Goal: Download file/media

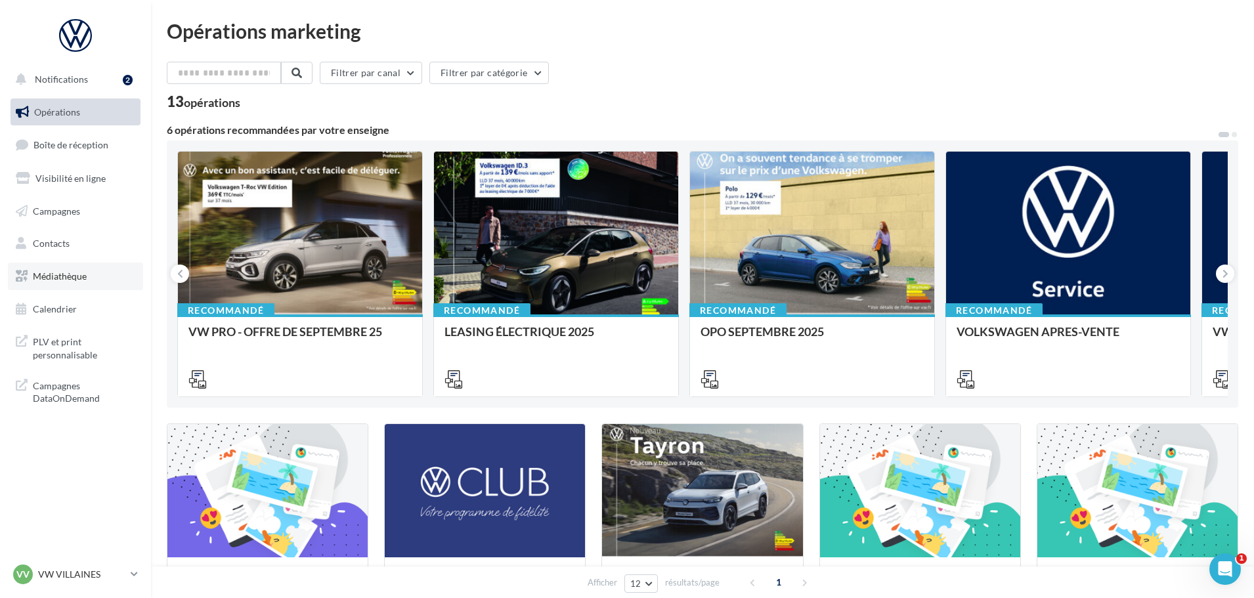
click at [31, 282] on link "Médiathèque" at bounding box center [75, 277] width 135 height 28
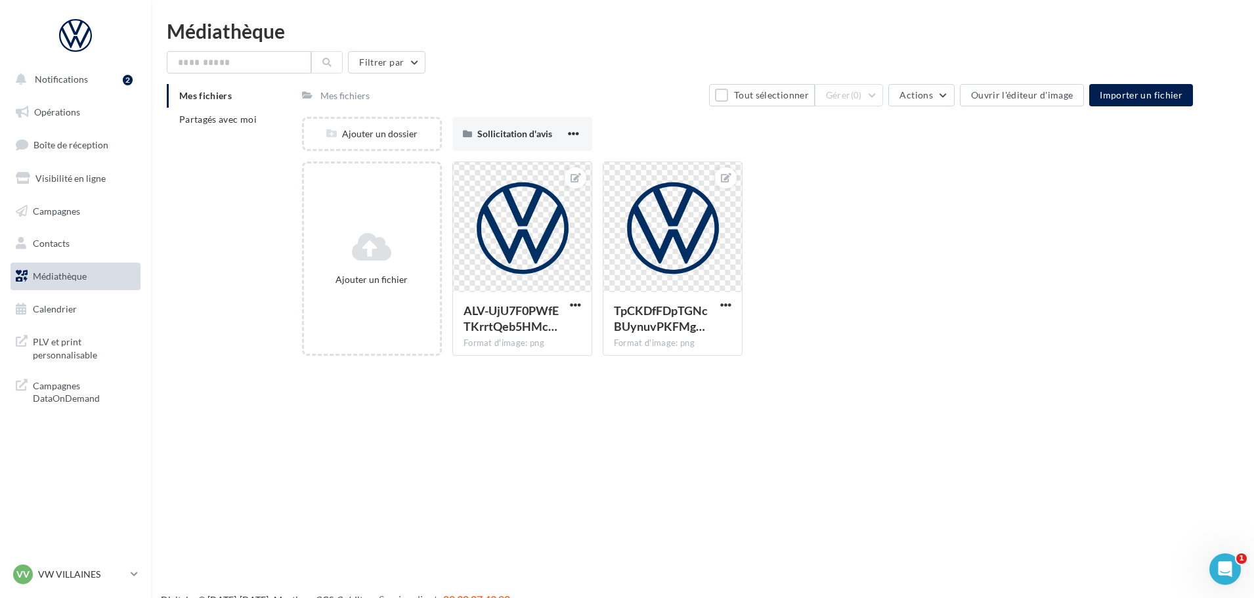
click at [527, 100] on div "Mes fichiers Tout sélectionner Gérer (0) Actions Ouvrir l'éditeur d'image Impor…" at bounding box center [747, 95] width 891 height 22
click at [250, 117] on span "Partagés avec moi" at bounding box center [217, 119] width 77 height 11
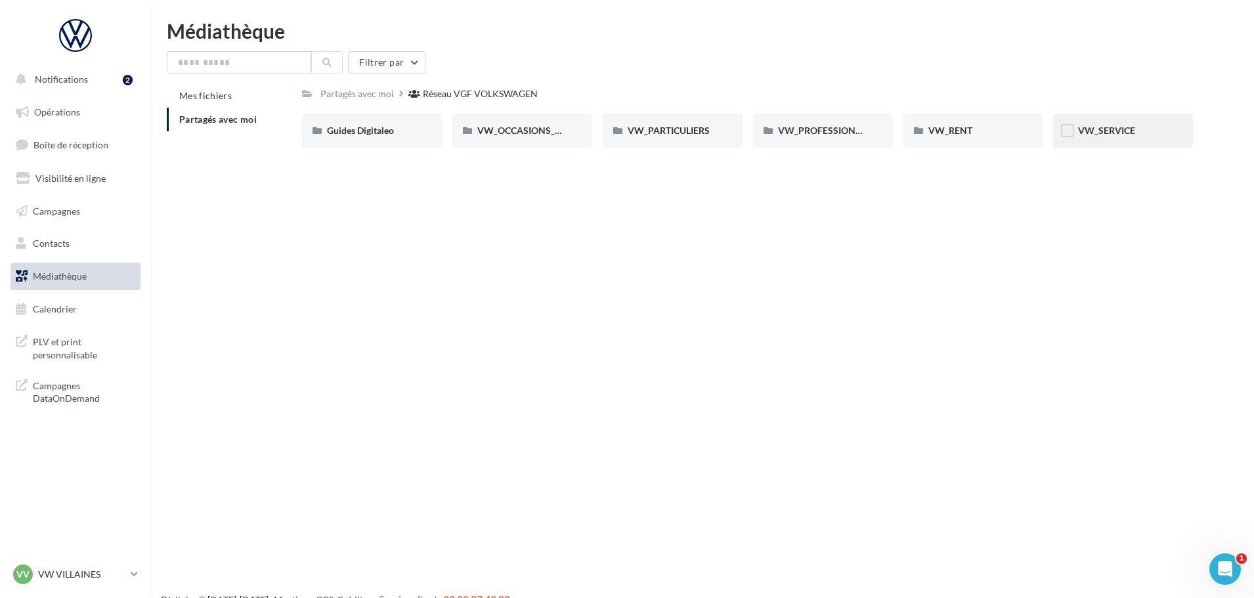
click at [1124, 137] on div "VW_SERVICE" at bounding box center [1123, 130] width 90 height 13
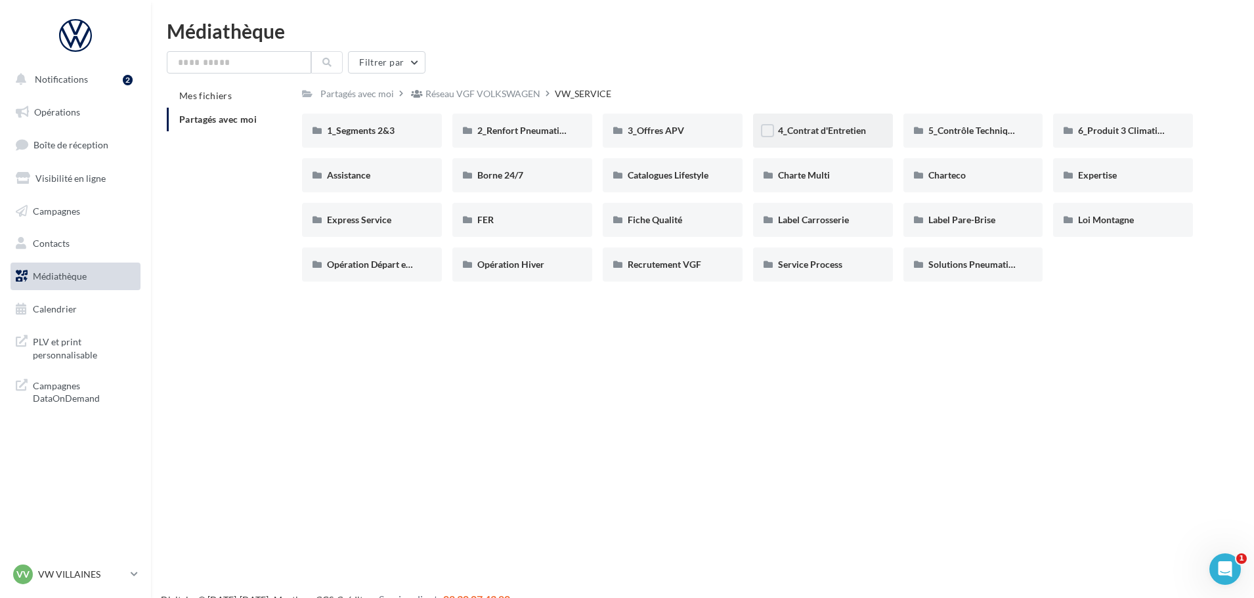
click at [841, 114] on div "4_Contrat d'Entretien" at bounding box center [823, 131] width 140 height 34
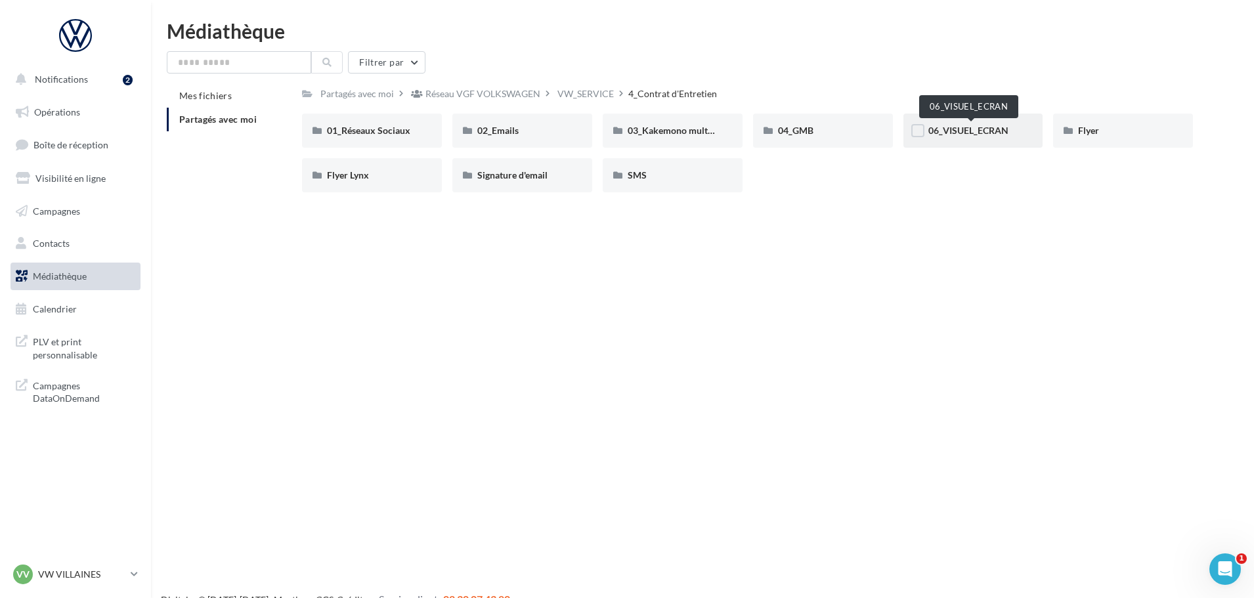
click at [966, 135] on span "06_VISUEL_ECRAN" at bounding box center [969, 130] width 80 height 11
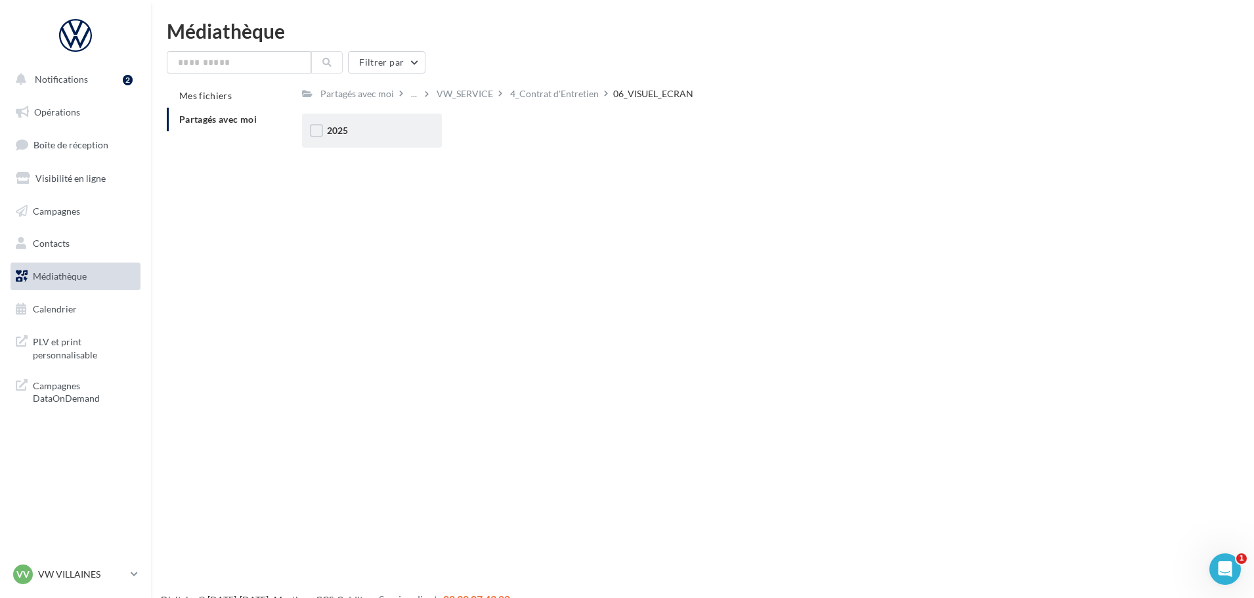
click at [396, 144] on div "2025" at bounding box center [372, 131] width 140 height 34
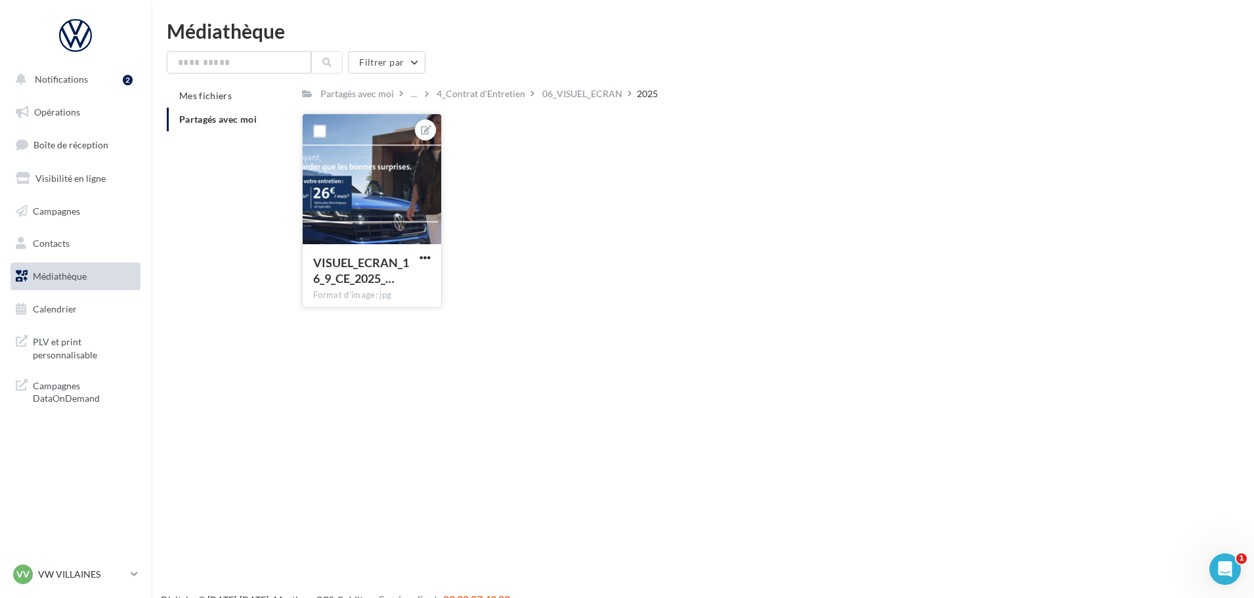
click at [405, 194] on div at bounding box center [372, 179] width 139 height 131
click at [405, 182] on div at bounding box center [372, 179] width 139 height 131
click at [335, 136] on div at bounding box center [320, 131] width 34 height 34
click at [347, 266] on span "VISUEL_ECRAN_16_9_CE_2025_…" at bounding box center [361, 270] width 96 height 30
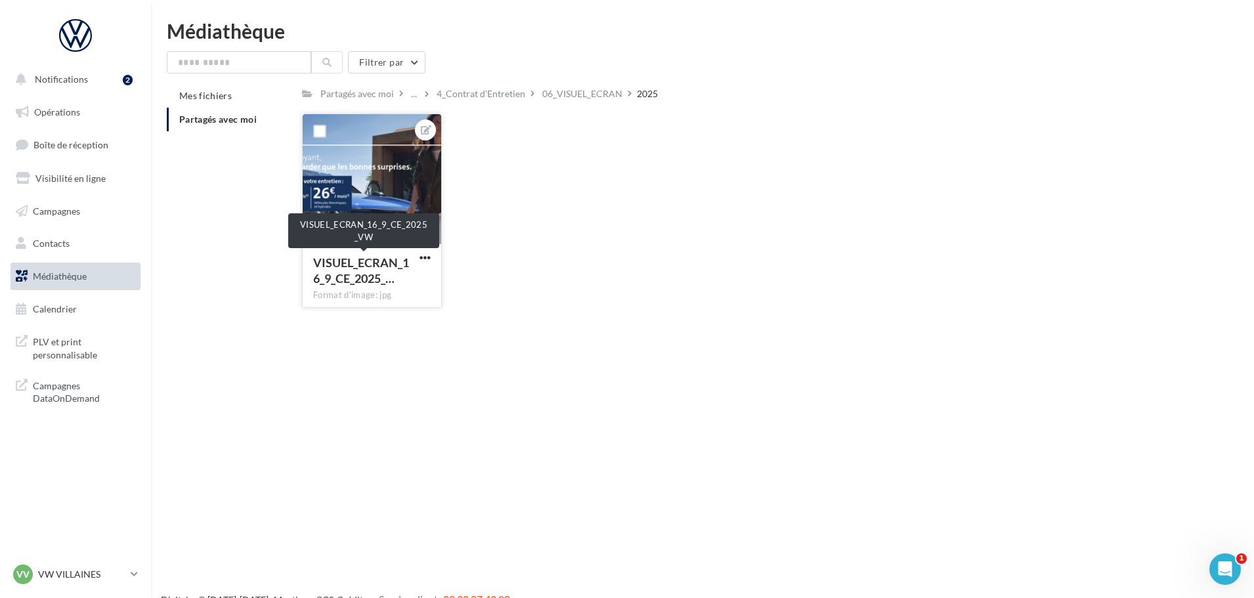
click at [394, 267] on span "VISUEL_ECRAN_16_9_CE_2025_…" at bounding box center [361, 270] width 96 height 30
drag, startPoint x: 394, startPoint y: 267, endPoint x: 425, endPoint y: 125, distance: 145.2
click at [425, 125] on icon at bounding box center [426, 129] width 11 height 9
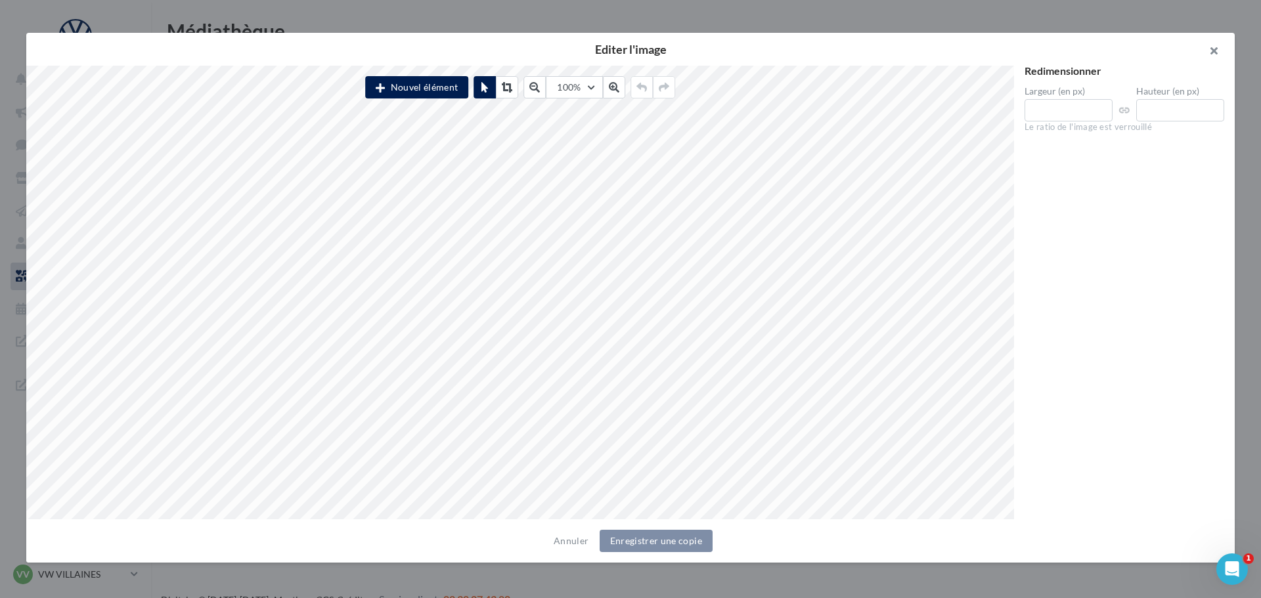
click at [1212, 49] on button "button" at bounding box center [1208, 52] width 53 height 39
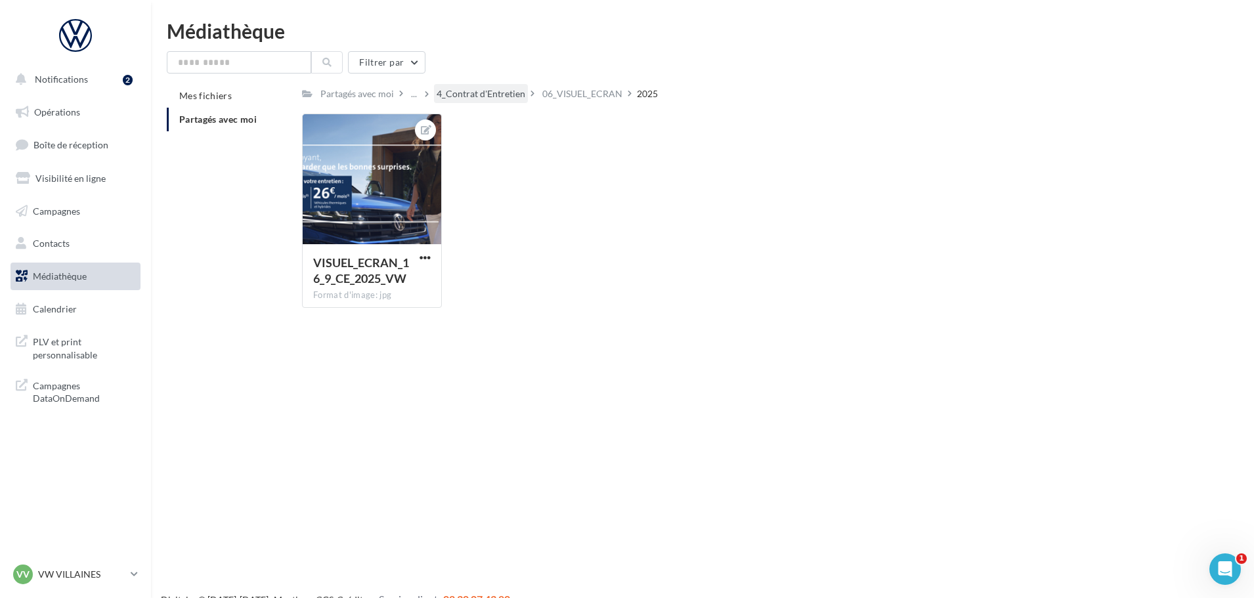
click at [473, 92] on div "4_Contrat d'Entretien" at bounding box center [481, 93] width 89 height 13
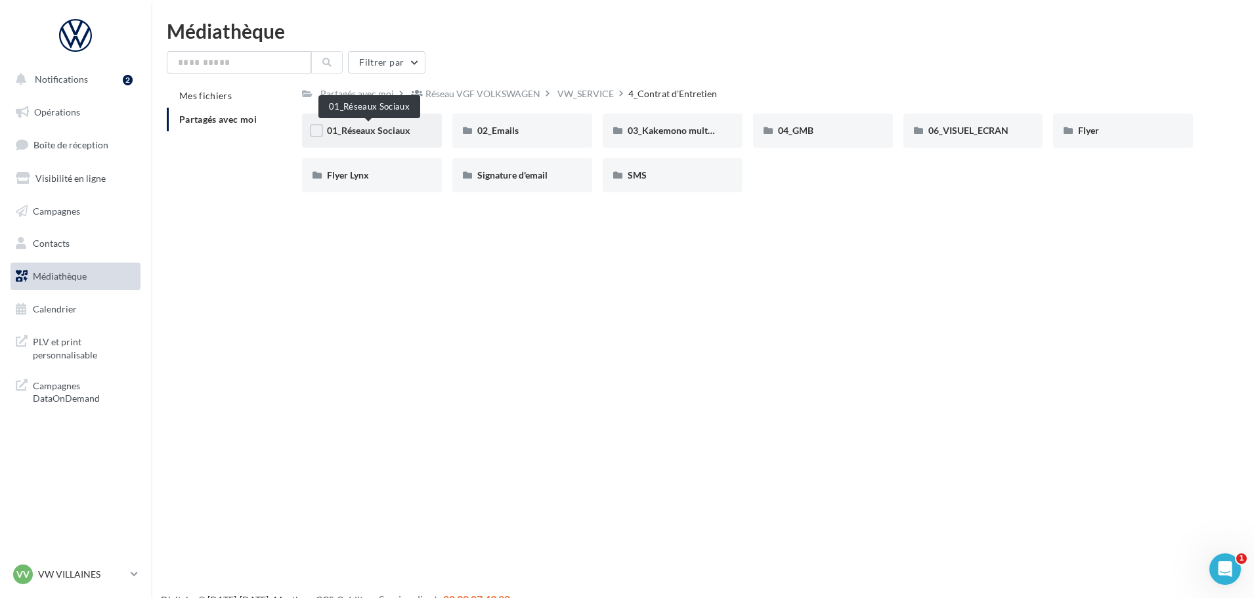
click at [399, 132] on span "01_Réseaux Sociaux" at bounding box center [368, 130] width 83 height 11
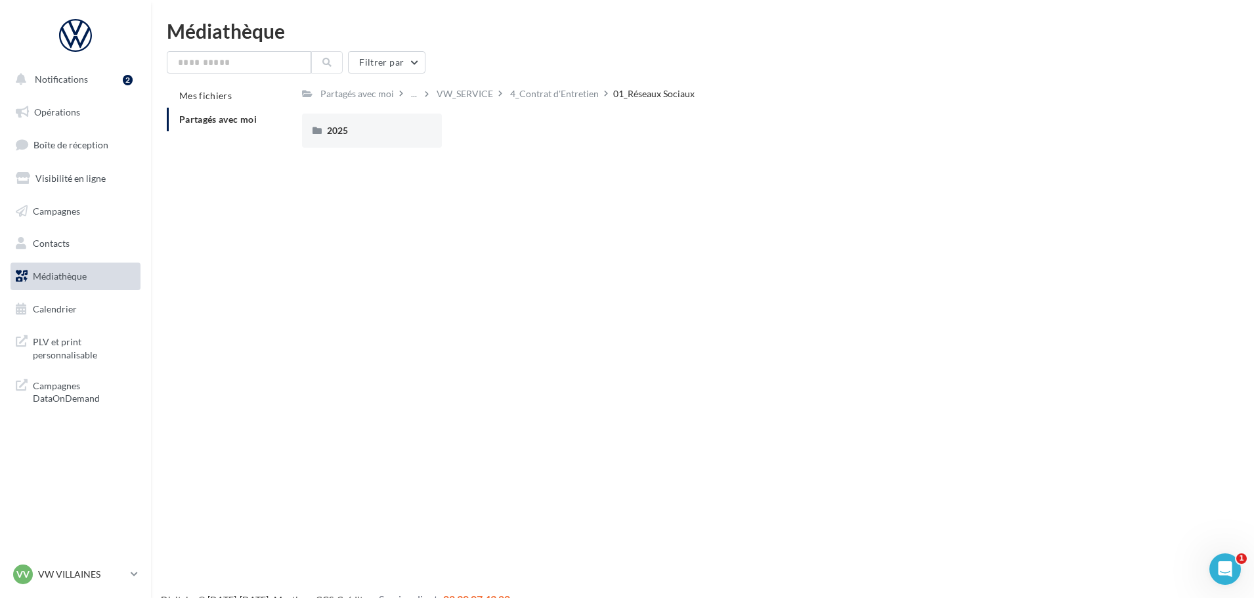
click at [399, 132] on div "2025" at bounding box center [372, 130] width 90 height 13
click at [514, 124] on div "Posts" at bounding box center [522, 130] width 90 height 13
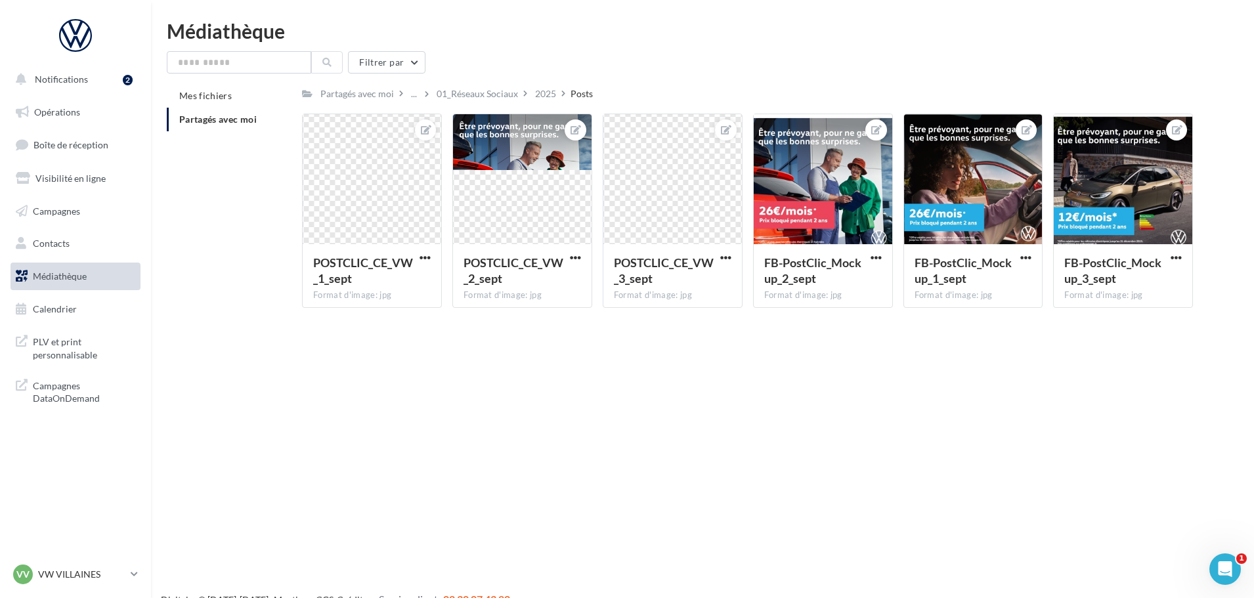
click at [524, 92] on icon at bounding box center [525, 93] width 4 height 9
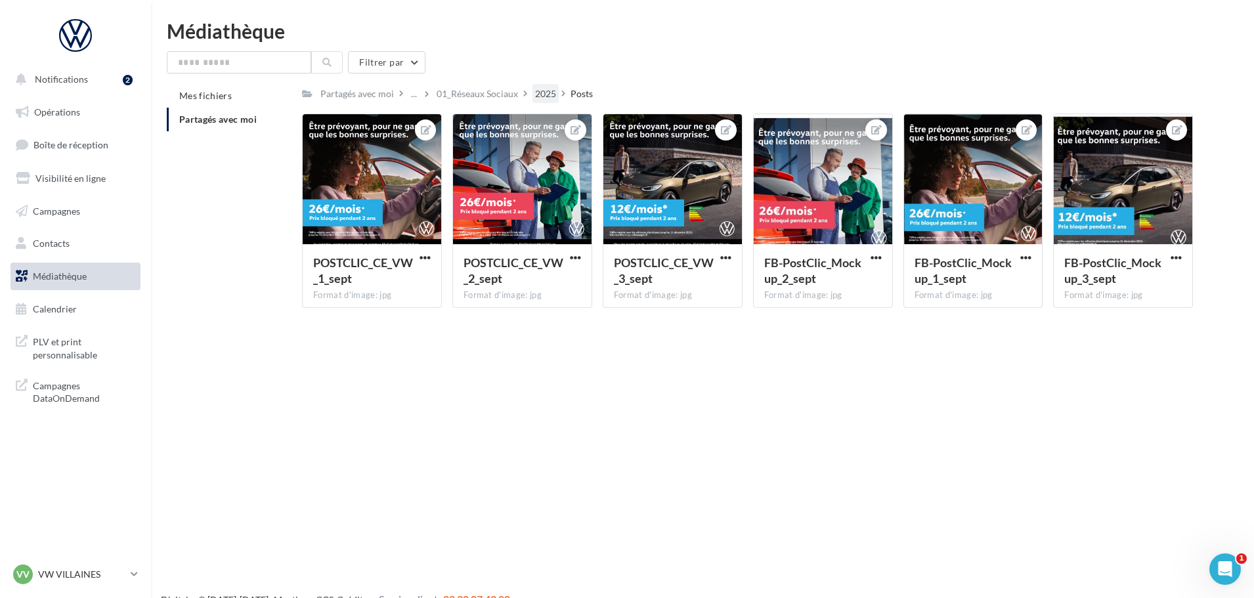
click at [535, 93] on div "2025" at bounding box center [545, 93] width 21 height 13
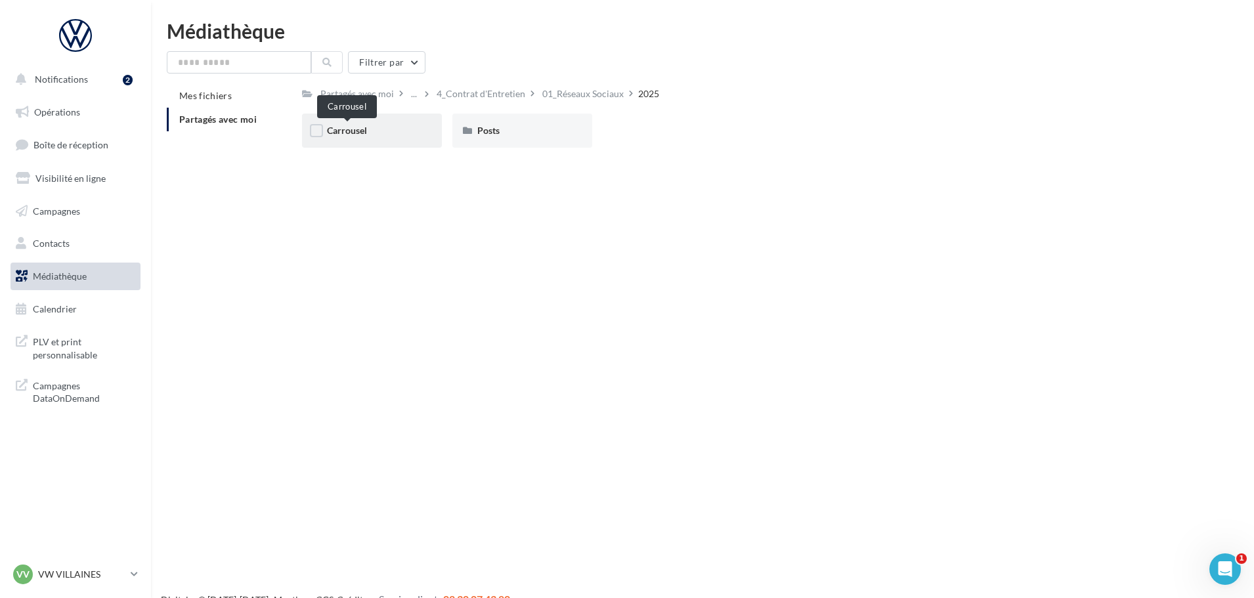
click at [339, 135] on span "Carrousel" at bounding box center [347, 130] width 40 height 11
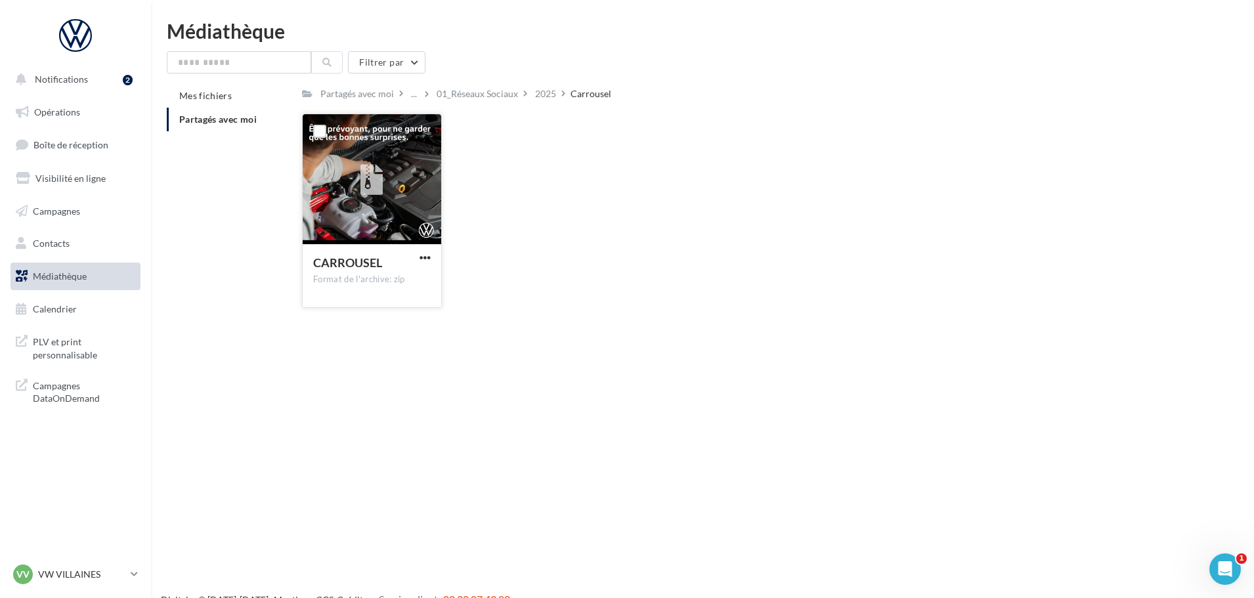
click at [357, 149] on div at bounding box center [372, 179] width 139 height 131
click at [310, 122] on div at bounding box center [320, 131] width 34 height 34
click at [429, 257] on span "button" at bounding box center [425, 257] width 11 height 11
click at [513, 112] on div "Partagés avec moi ... 01_Réseaux Sociaux 2025 Carrousel Rs Partagé par Réseau V…" at bounding box center [747, 201] width 891 height 234
click at [536, 99] on div "2025" at bounding box center [545, 93] width 21 height 13
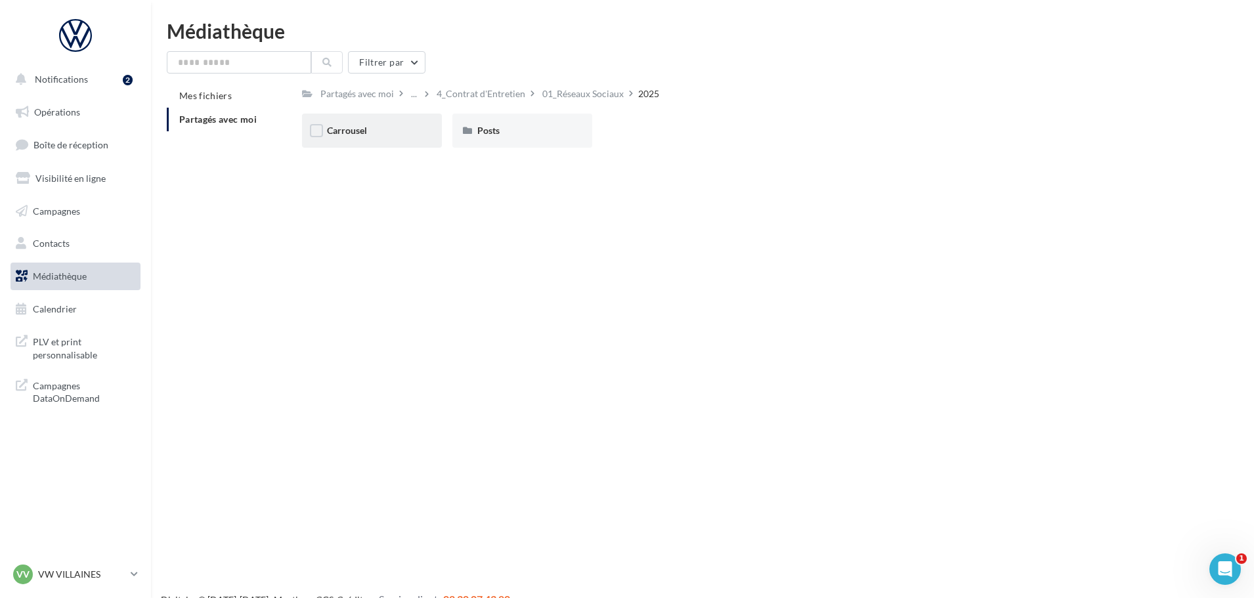
click at [370, 132] on div "Carrousel" at bounding box center [372, 130] width 90 height 13
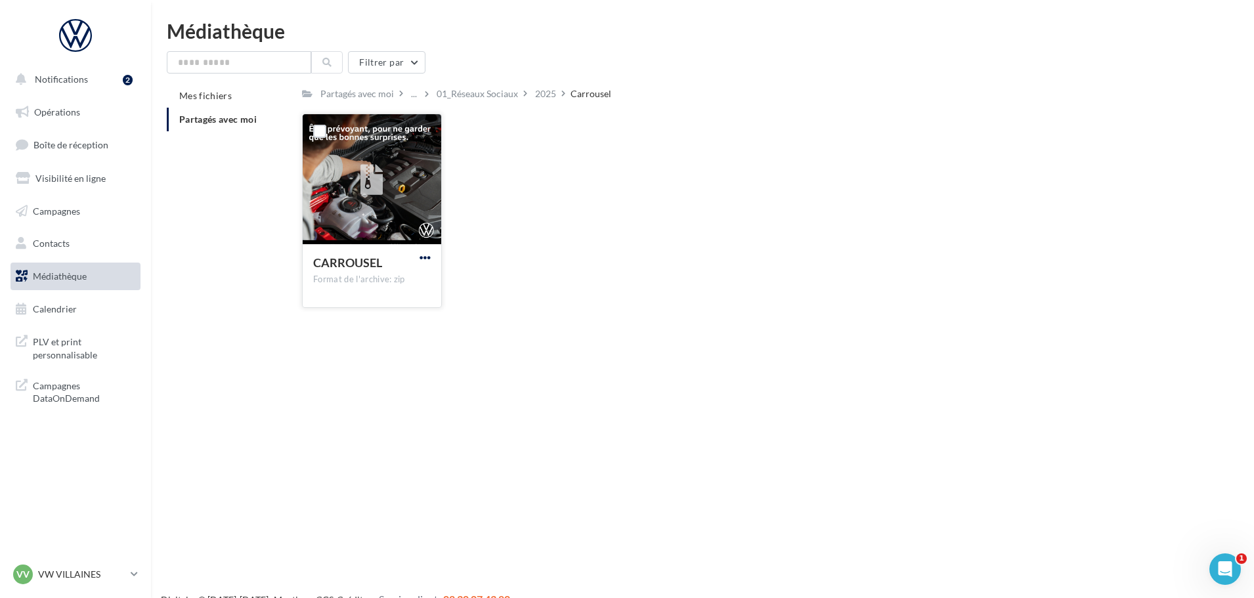
click at [424, 255] on span "button" at bounding box center [425, 257] width 11 height 11
click at [406, 281] on button "Télécharger" at bounding box center [367, 284] width 131 height 34
drag, startPoint x: 515, startPoint y: 131, endPoint x: 521, endPoint y: 99, distance: 32.2
click at [515, 131] on div "CARROUSEL Format de l'archive: zip CARROUSEL" at bounding box center [753, 216] width 902 height 205
click at [544, 95] on div "2025" at bounding box center [545, 93] width 21 height 13
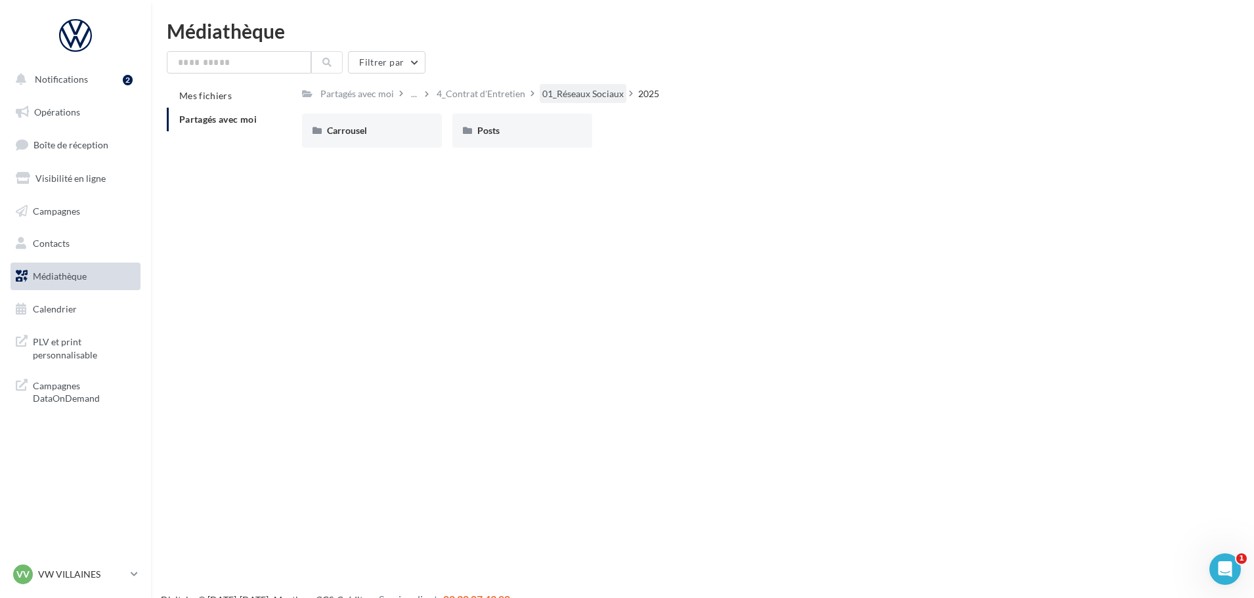
click at [607, 100] on div "01_Réseaux Sociaux" at bounding box center [582, 93] width 81 height 13
click at [566, 91] on div "4_Contrat d'Entretien" at bounding box center [554, 93] width 89 height 13
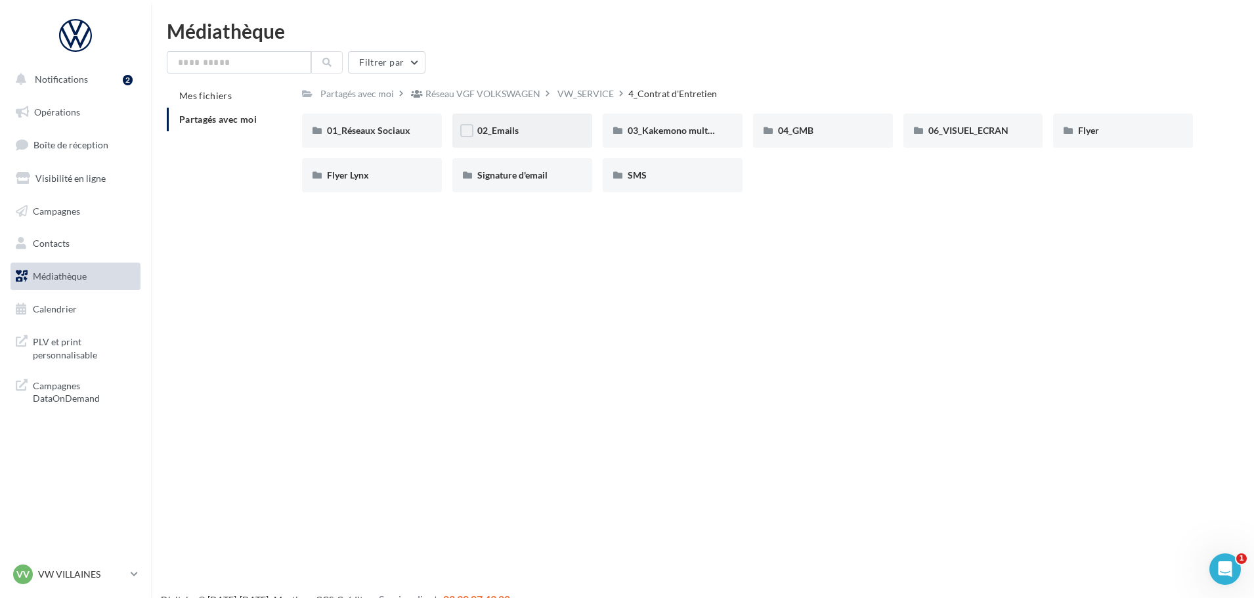
click at [569, 125] on div "02_Emails" at bounding box center [522, 131] width 140 height 34
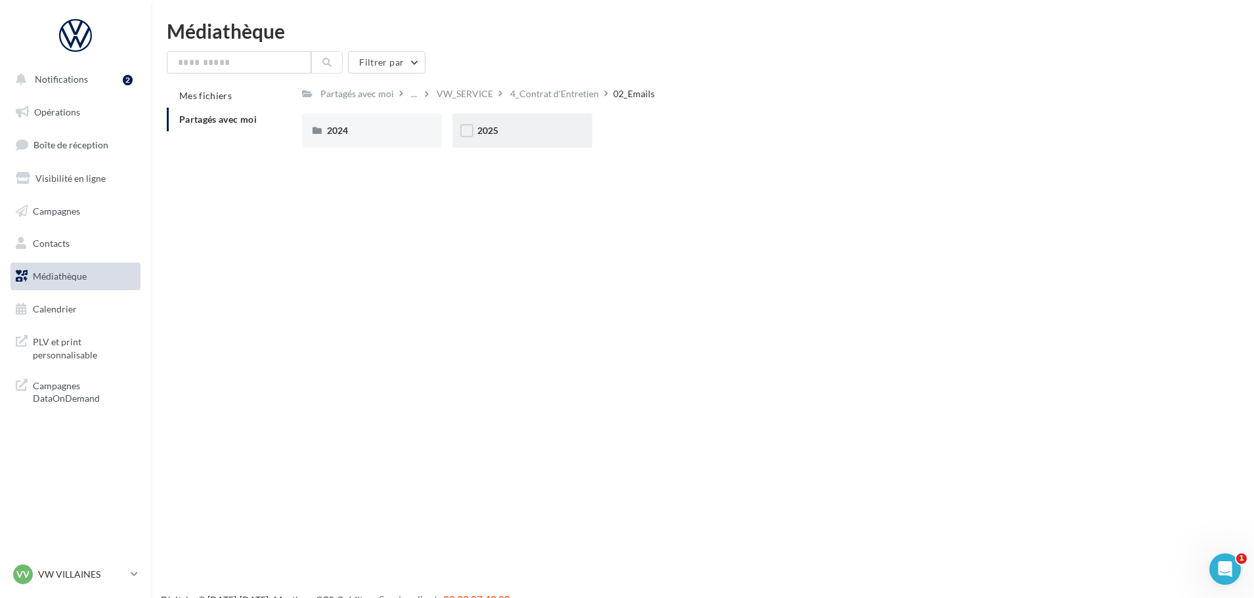
click at [539, 129] on div "2025" at bounding box center [522, 130] width 90 height 13
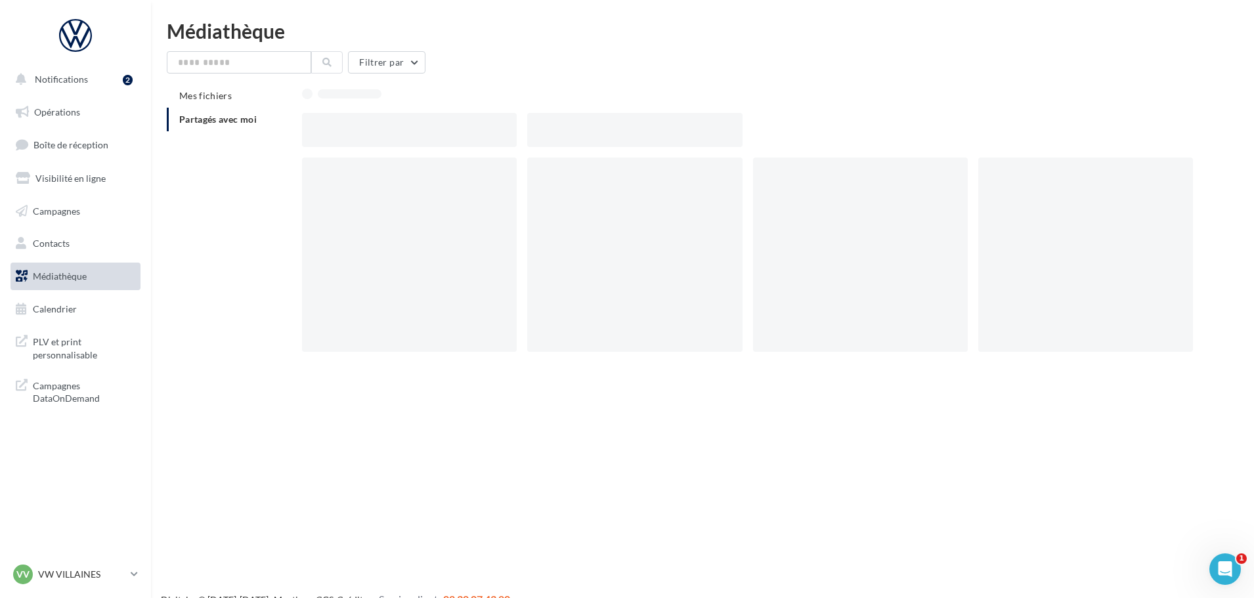
click at [539, 129] on div at bounding box center [634, 130] width 215 height 34
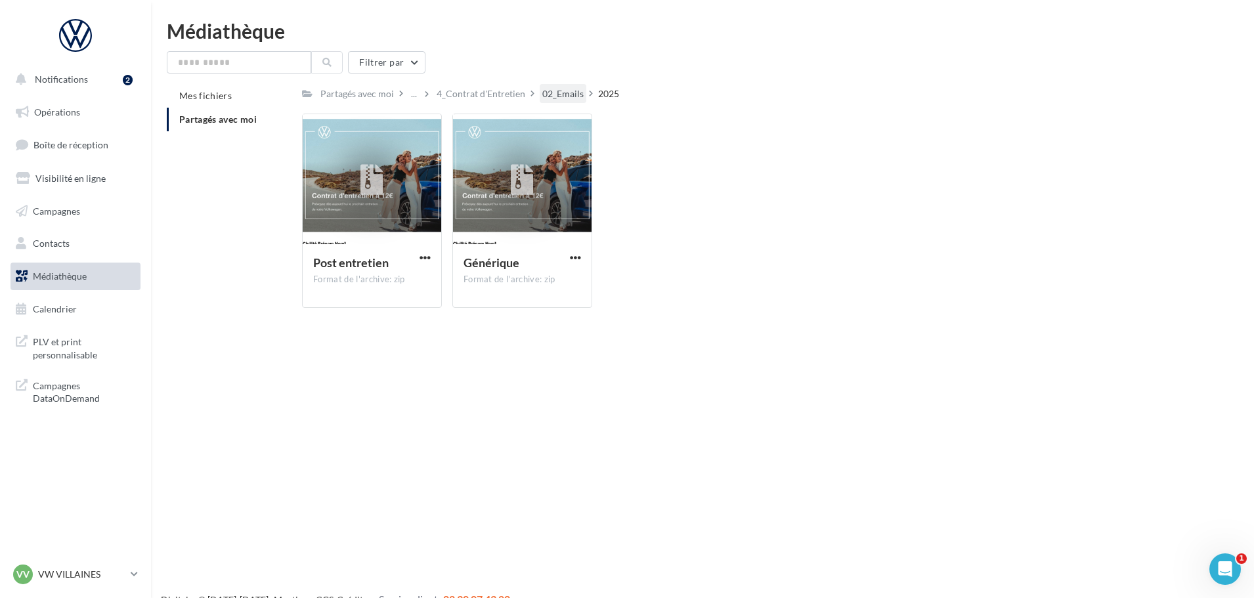
click at [546, 92] on div "02_Emails" at bounding box center [562, 93] width 41 height 13
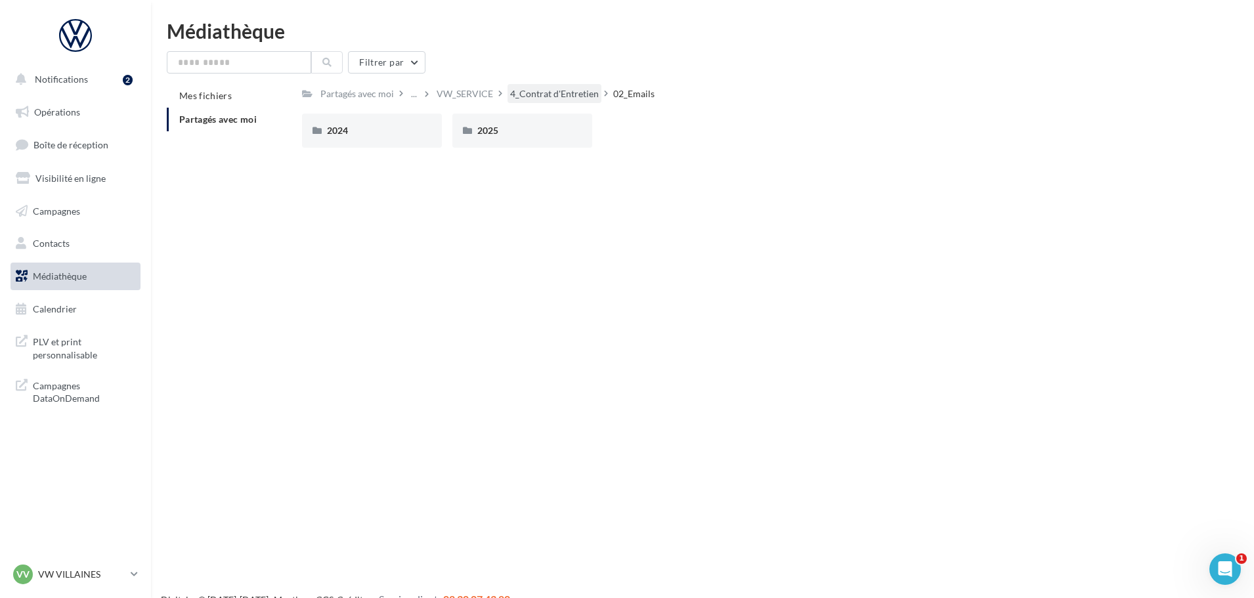
click at [528, 100] on div "4_Contrat d'Entretien" at bounding box center [554, 93] width 89 height 13
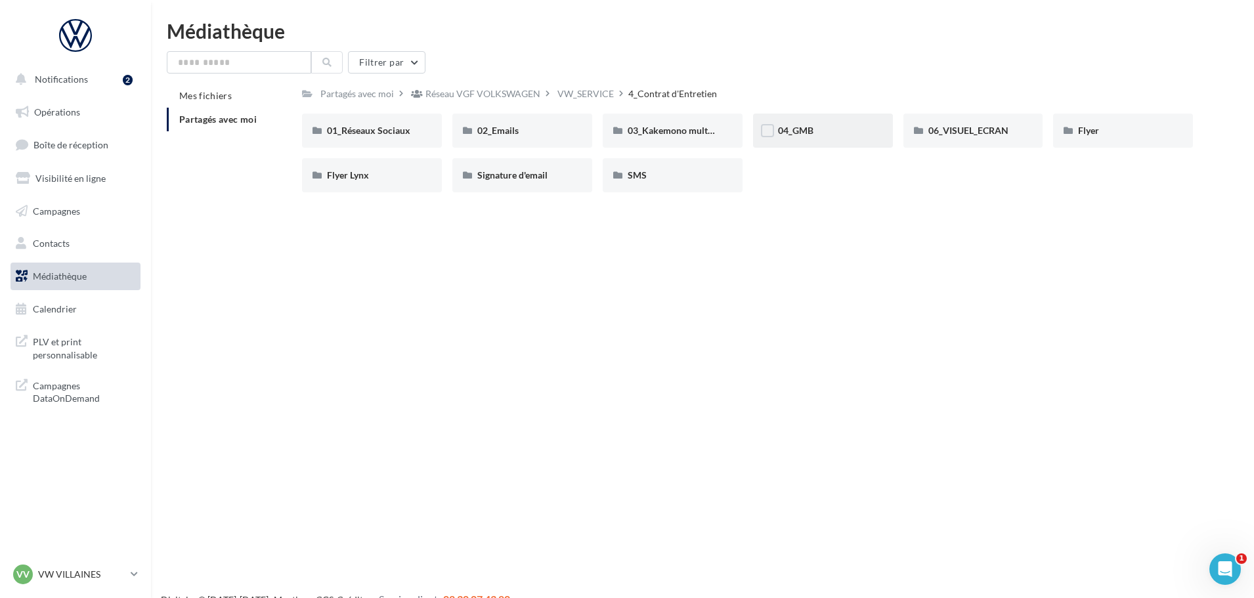
click at [850, 124] on div "04_GMB" at bounding box center [823, 130] width 90 height 13
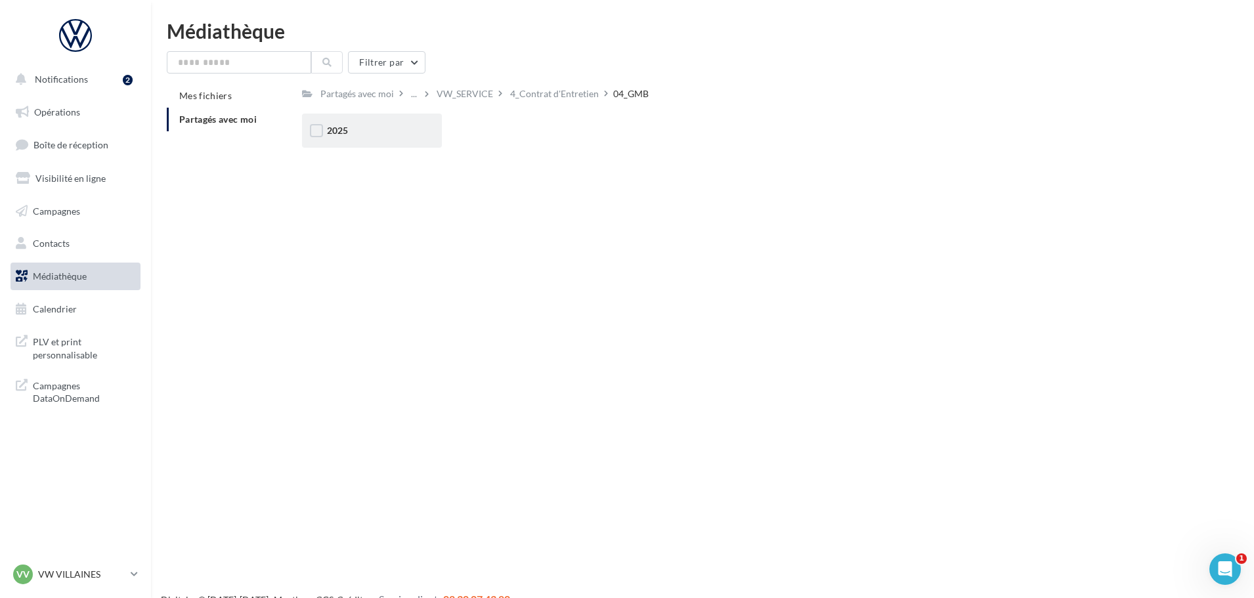
click at [352, 142] on div "2025" at bounding box center [372, 131] width 140 height 34
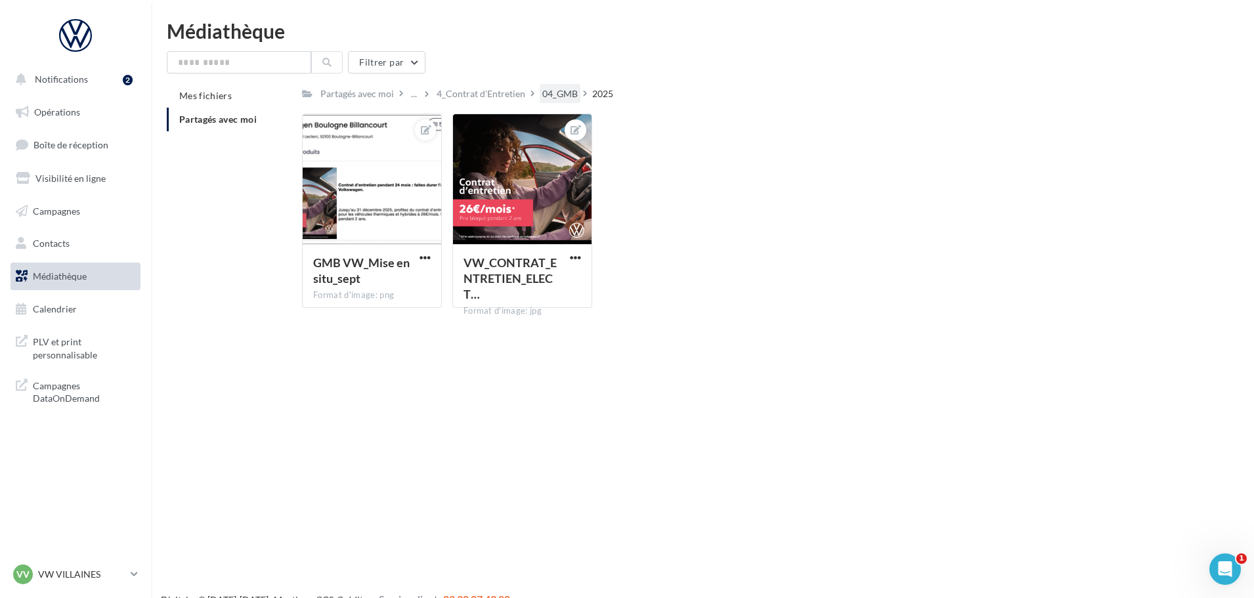
click at [556, 96] on div "04_GMB" at bounding box center [559, 93] width 35 height 13
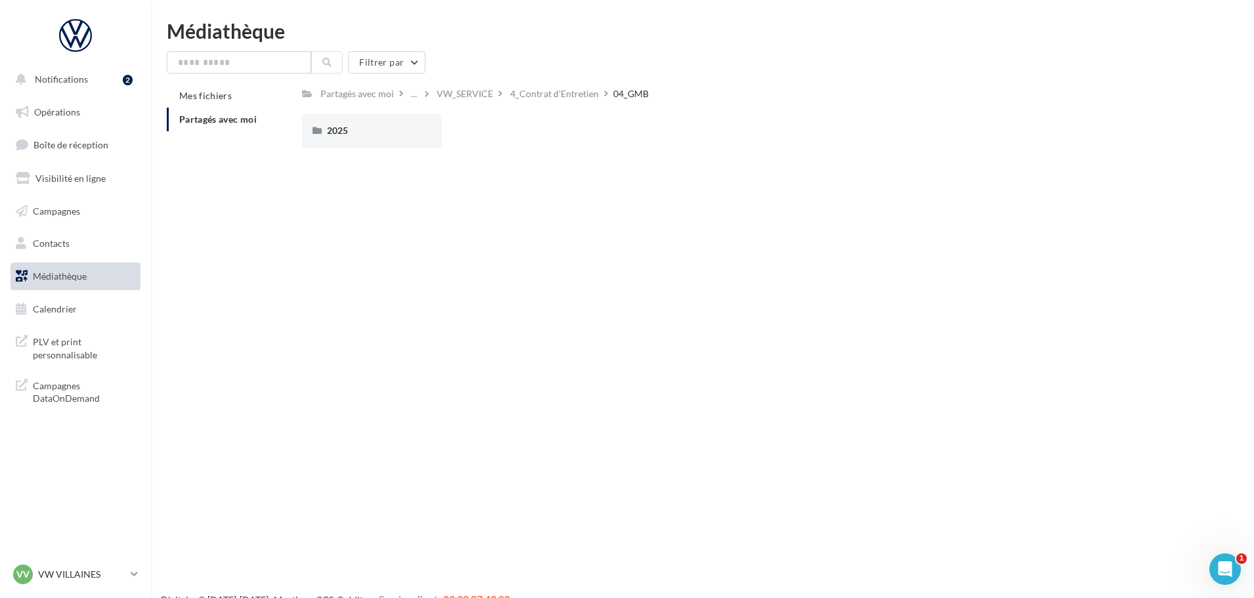
click at [556, 96] on div "4_Contrat d'Entretien" at bounding box center [554, 93] width 89 height 13
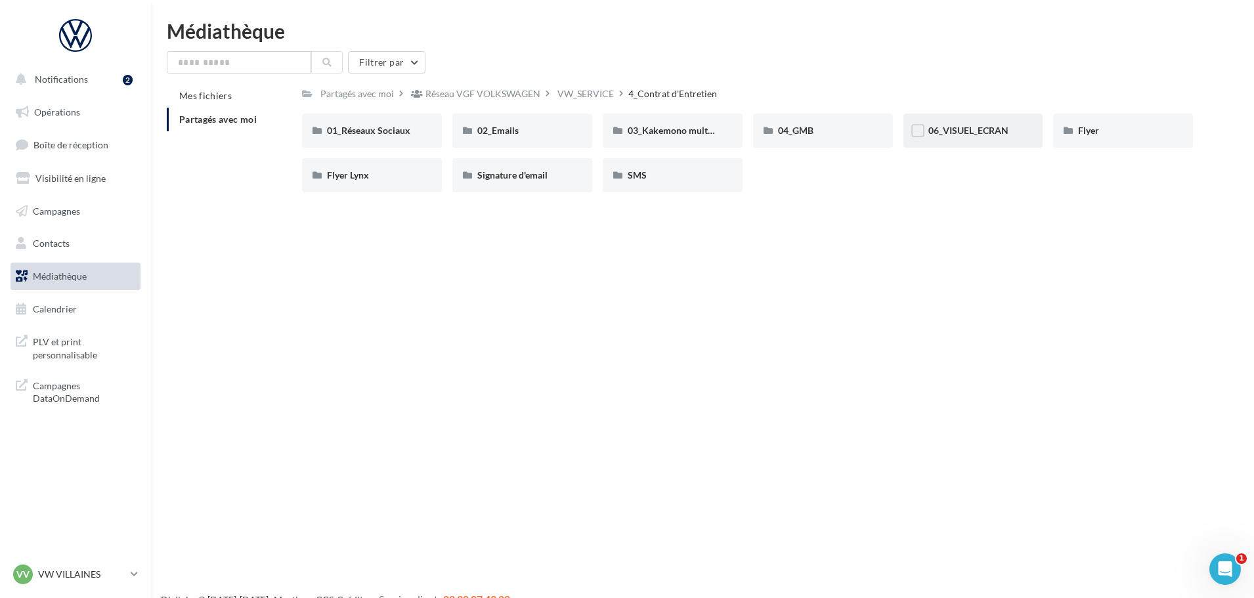
click at [1018, 143] on div "06_VISUEL_ECRAN" at bounding box center [974, 131] width 140 height 34
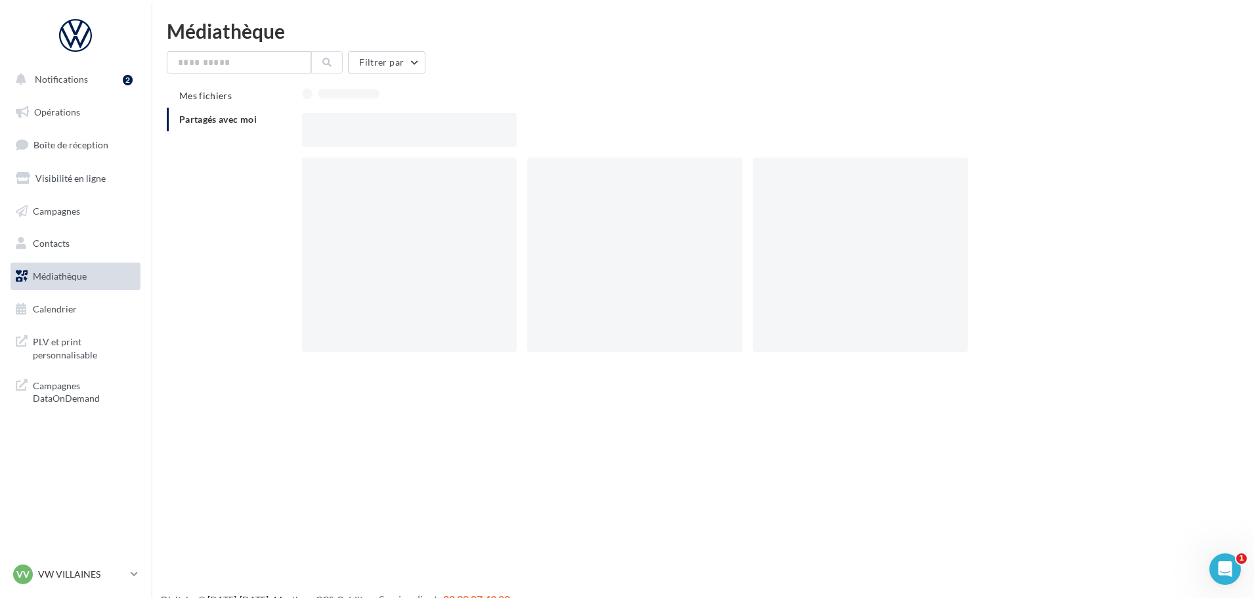
click at [1018, 143] on div at bounding box center [753, 130] width 902 height 34
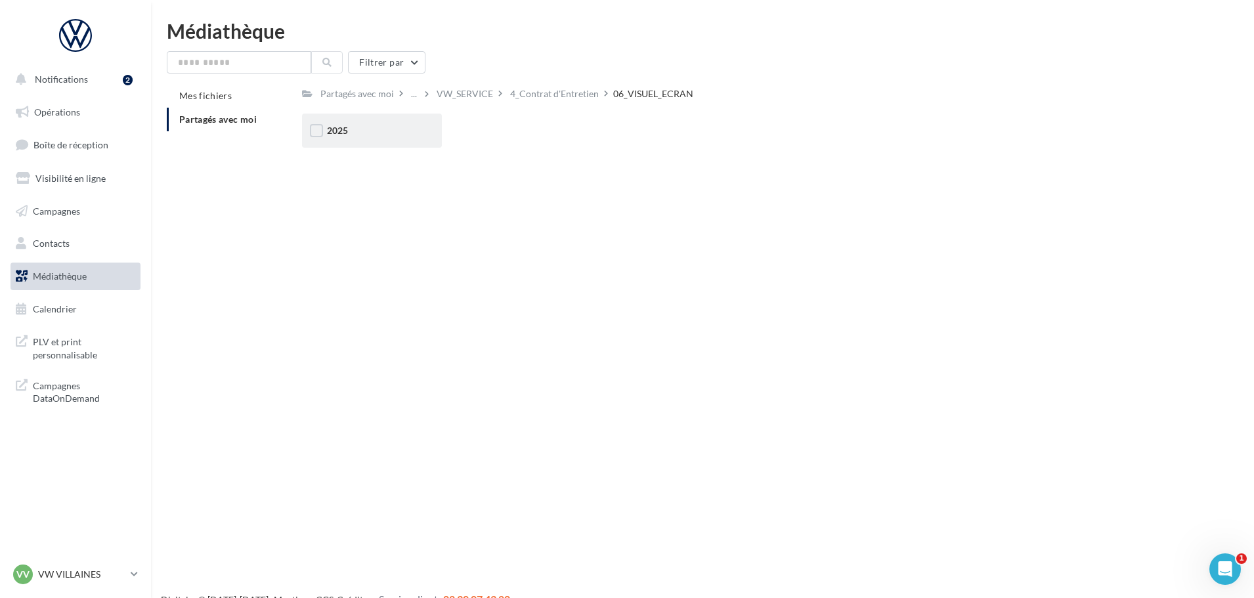
click at [340, 135] on span "2025" at bounding box center [337, 130] width 21 height 11
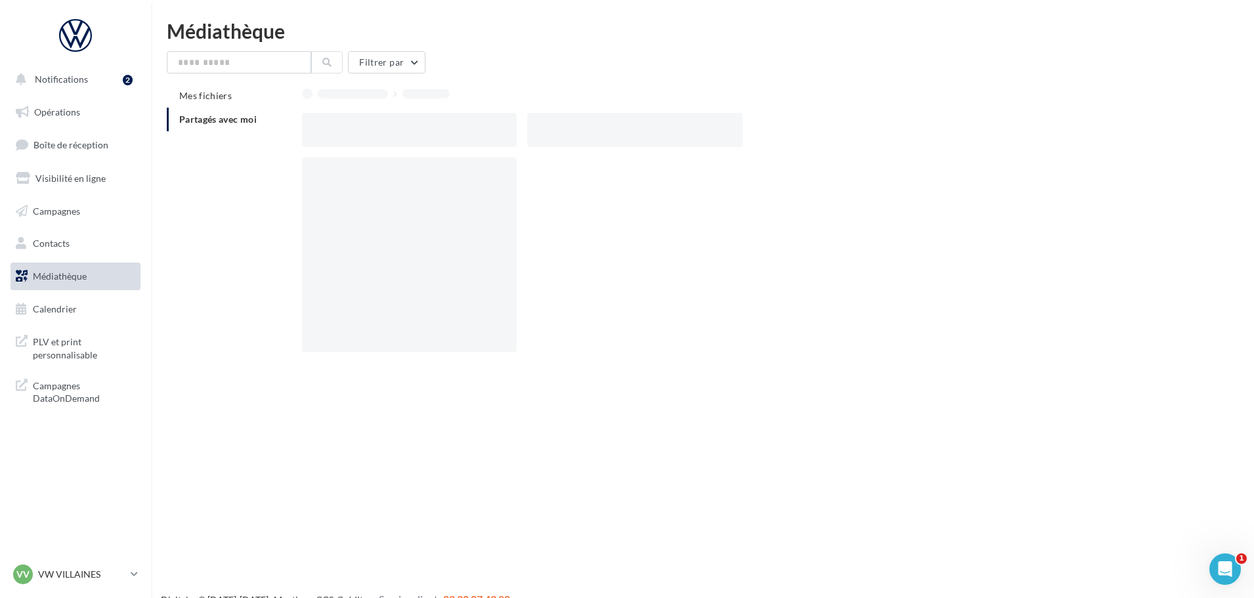
click at [340, 135] on div at bounding box center [409, 130] width 215 height 34
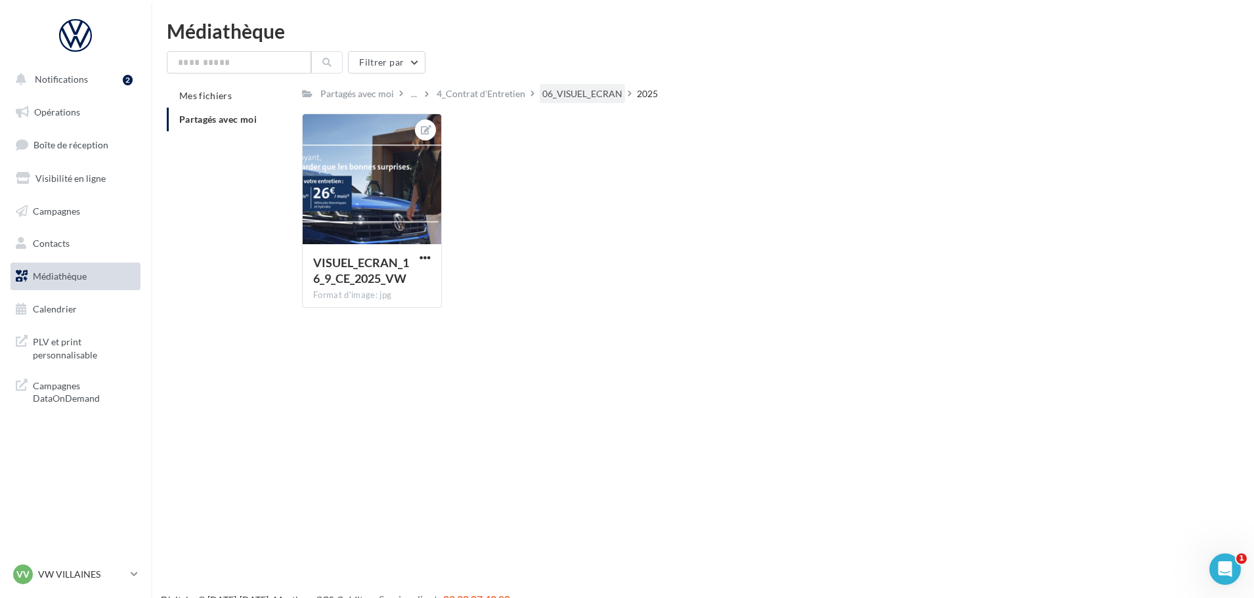
click at [577, 100] on div "06_VISUEL_ECRAN" at bounding box center [582, 93] width 80 height 13
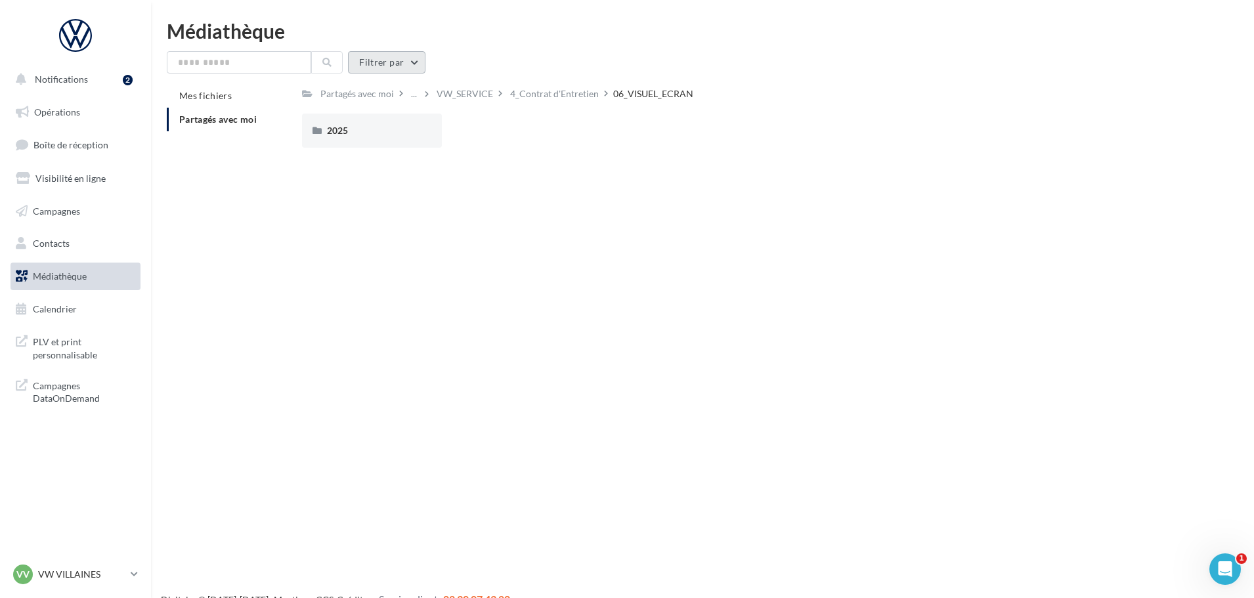
click at [402, 53] on button "Filtrer par" at bounding box center [386, 62] width 77 height 22
click at [324, 119] on button "Filtrer par type (7)" at bounding box center [296, 113] width 235 height 22
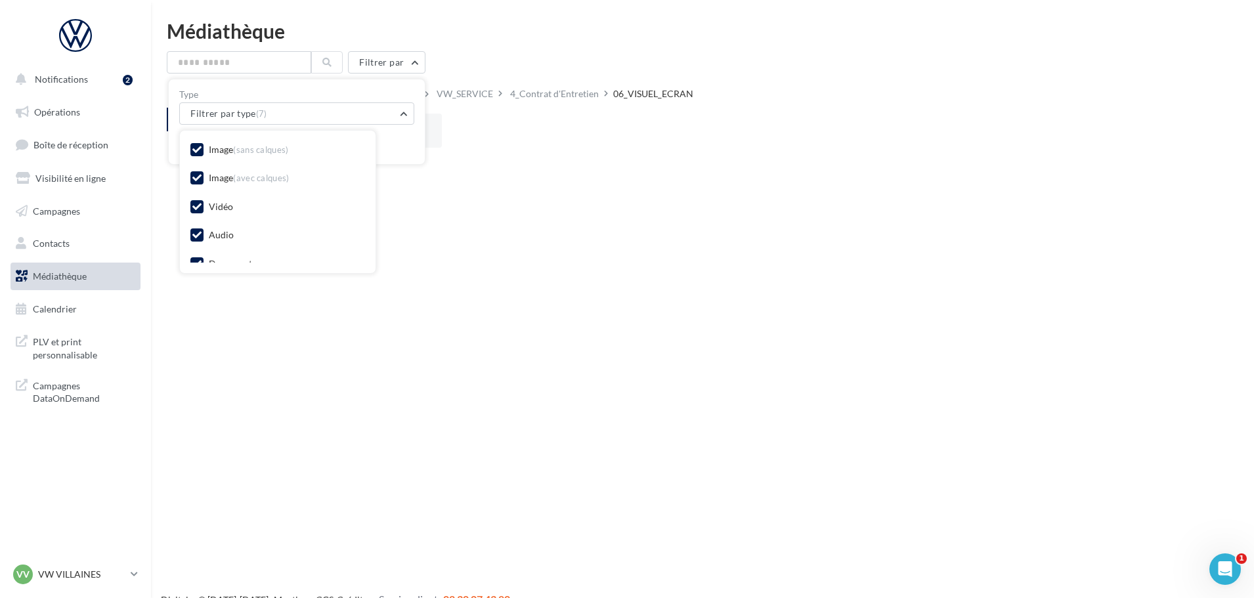
click at [230, 144] on div "Image (sans calques)" at bounding box center [249, 149] width 80 height 13
click at [250, 171] on div "Image (avec calques)" at bounding box center [277, 179] width 175 height 18
click at [242, 184] on div "Image (avec calques)" at bounding box center [249, 177] width 81 height 13
click at [225, 223] on div "Image (sans calques) Image (avec calques) Vidéo Audio Document Fichier compress…" at bounding box center [277, 236] width 175 height 190
click at [217, 242] on div "Audio" at bounding box center [211, 237] width 43 height 16
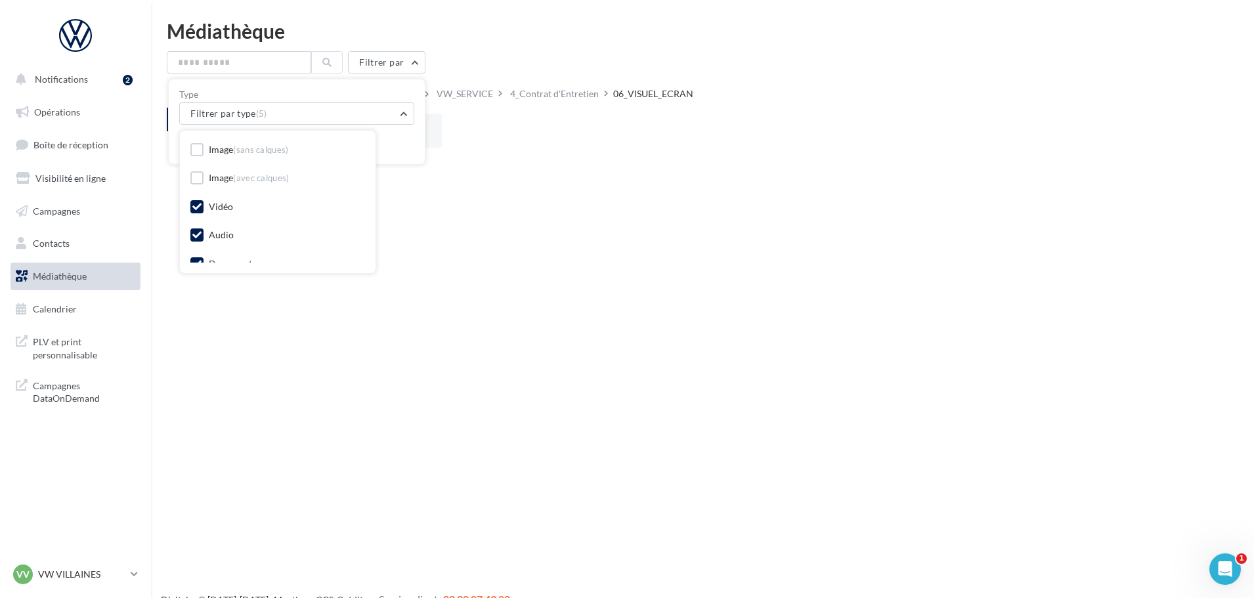
click at [219, 233] on div "Audio" at bounding box center [221, 235] width 25 height 13
click at [221, 230] on div "Fichier compressé" at bounding box center [246, 226] width 75 height 13
click at [231, 202] on div "Document" at bounding box center [230, 198] width 43 height 13
click at [216, 274] on div "Notifications 2 Opérations Boîte de réception Visibilité en ligne Campagnes Con…" at bounding box center [627, 320] width 1254 height 598
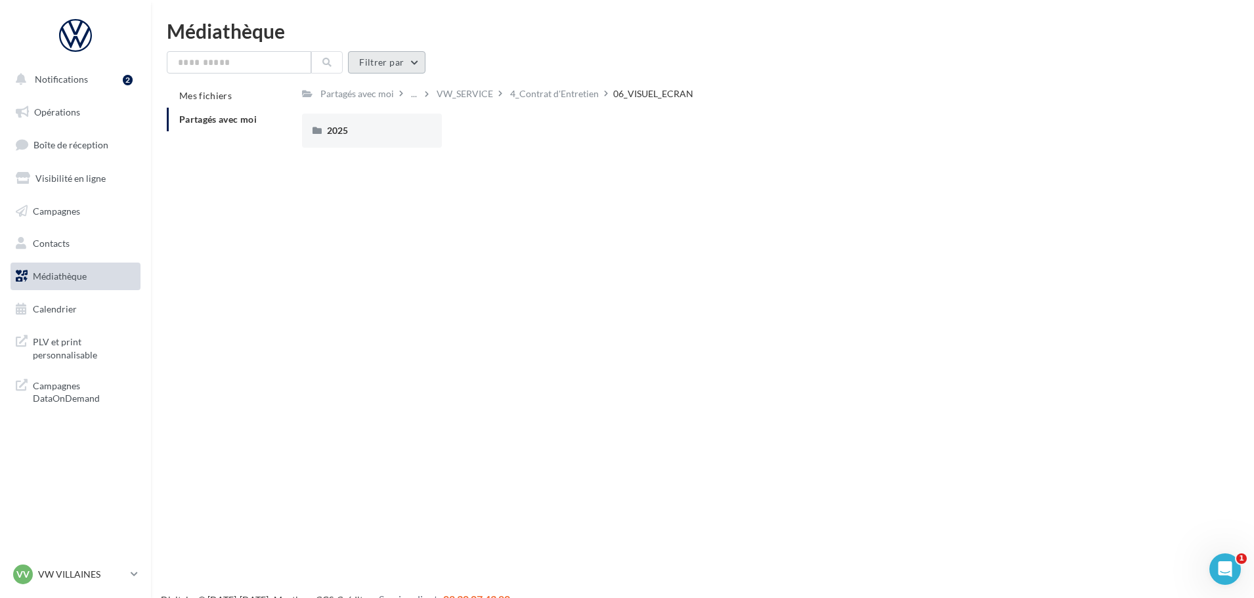
click at [362, 62] on button "Filtrer par" at bounding box center [386, 62] width 77 height 22
click at [321, 124] on button "Filtrer par type (7)" at bounding box center [296, 113] width 235 height 22
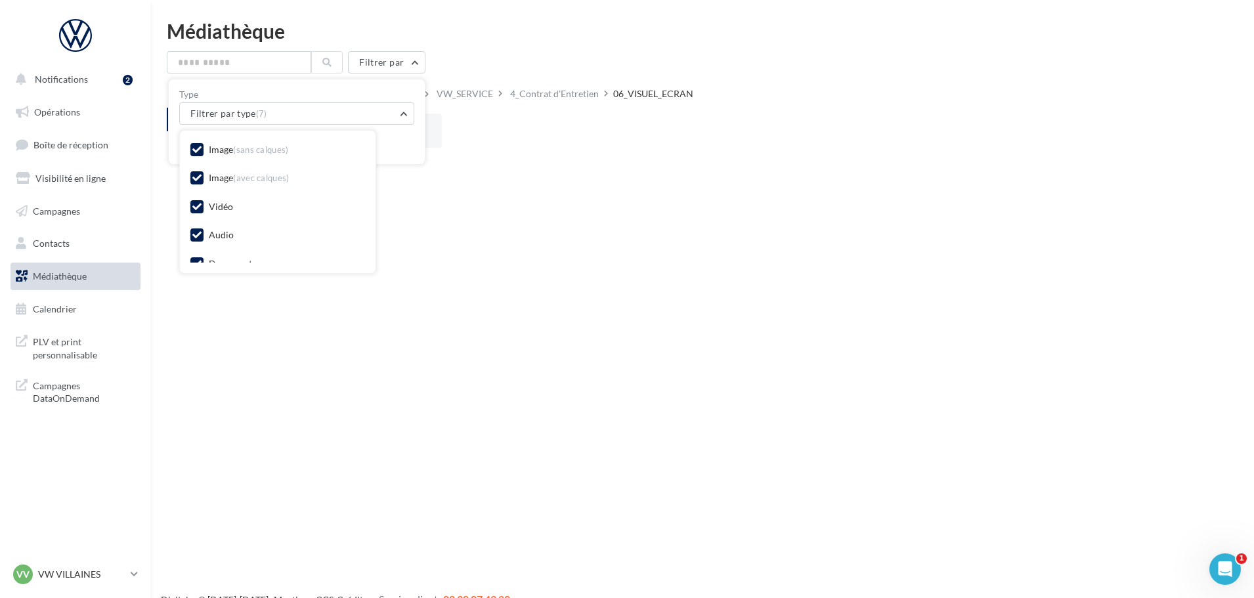
click at [575, 173] on div "Notifications 2 Opérations Boîte de réception Visibilité en ligne Campagnes Con…" at bounding box center [627, 320] width 1254 height 598
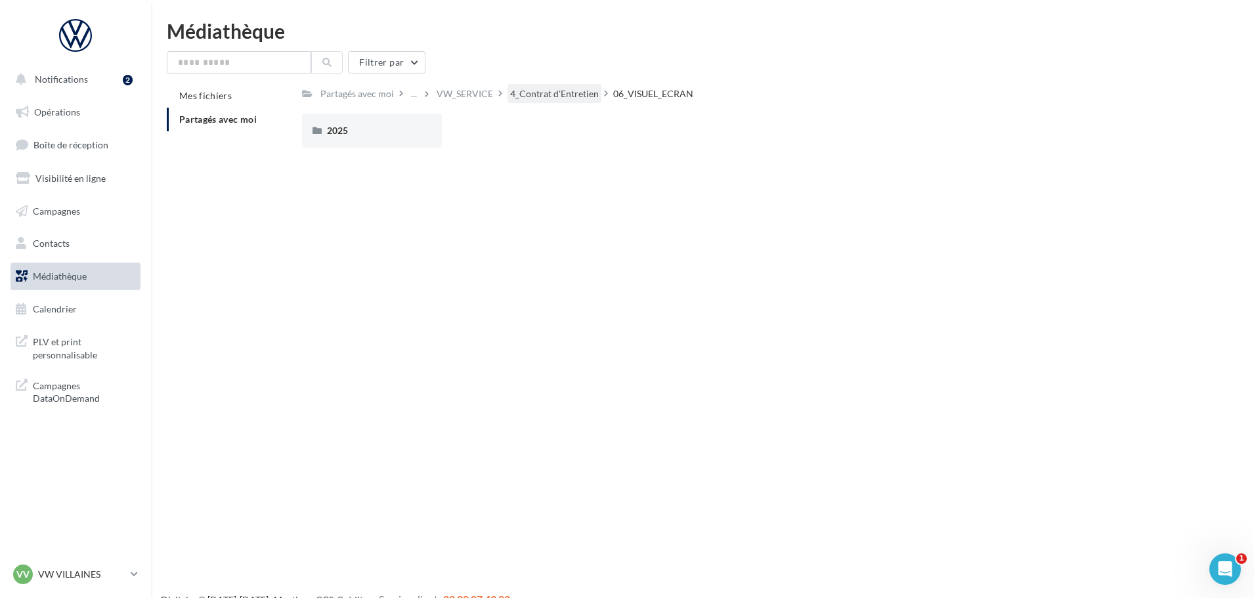
click at [517, 89] on div "4_Contrat d'Entretien" at bounding box center [554, 93] width 89 height 13
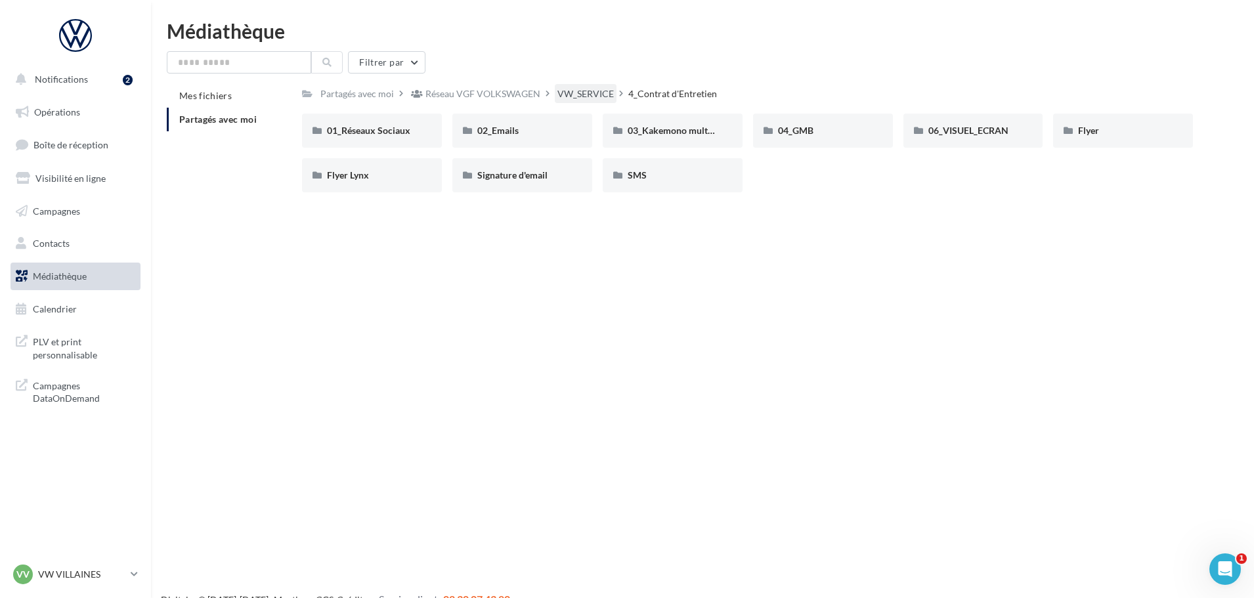
click at [562, 85] on div "VW_SERVICE" at bounding box center [586, 93] width 62 height 19
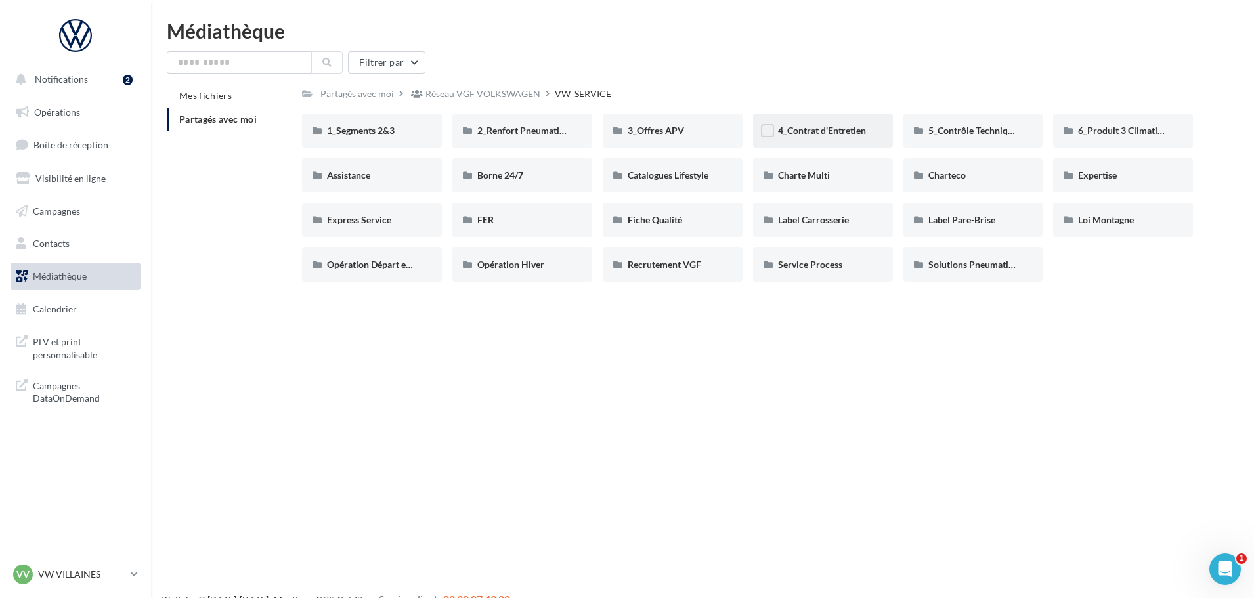
click at [855, 137] on div "4_Contrat d'Entretien" at bounding box center [823, 130] width 90 height 13
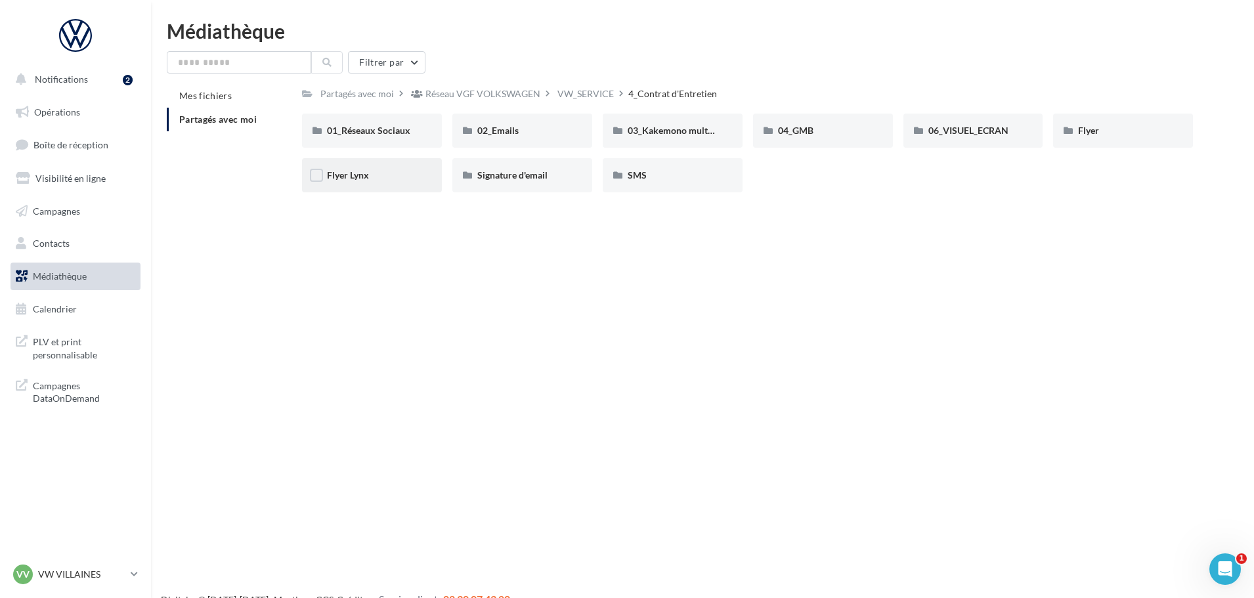
click at [394, 185] on div "Flyer Lynx" at bounding box center [372, 175] width 140 height 34
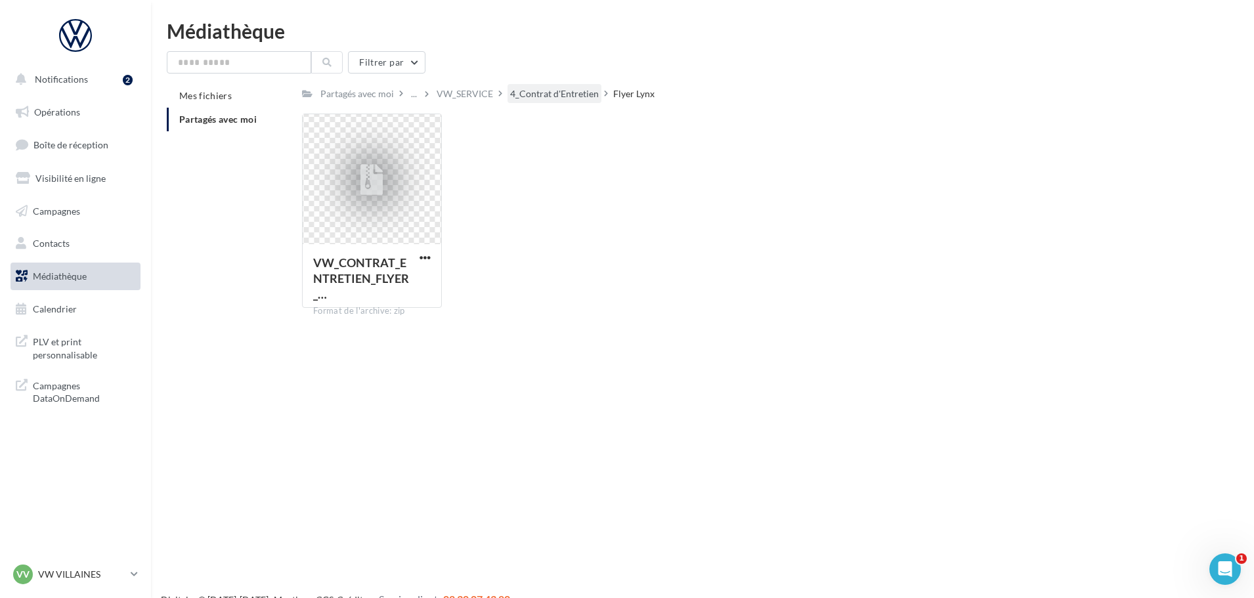
click at [524, 102] on div "4_Contrat d'Entretien" at bounding box center [555, 93] width 94 height 19
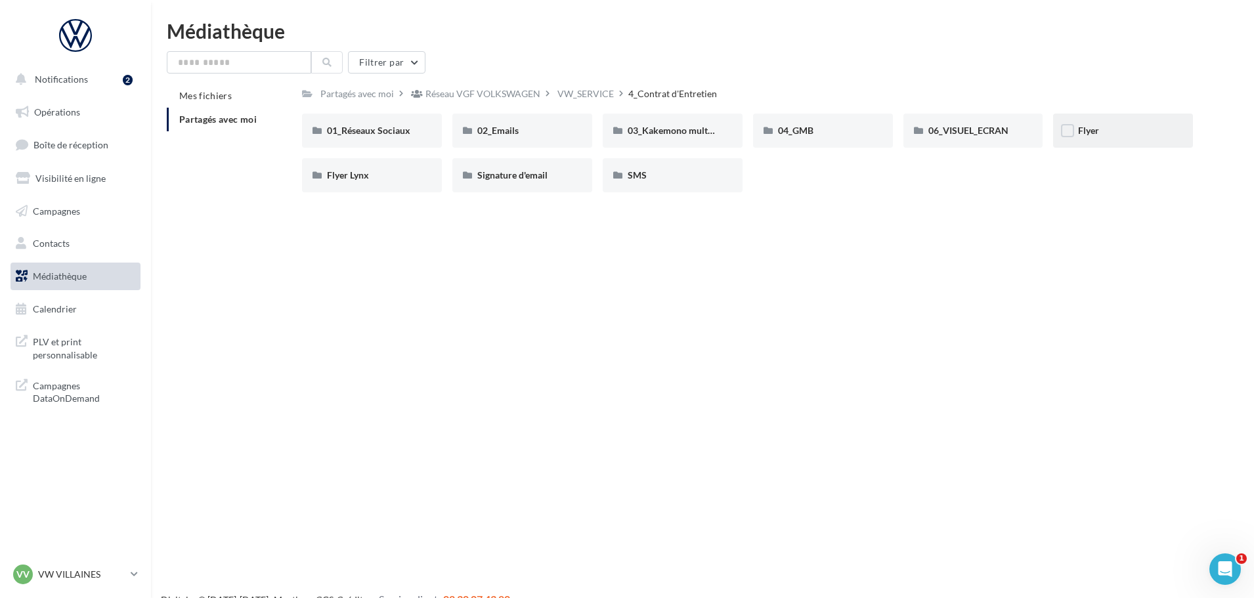
click at [1164, 142] on div "Flyer" at bounding box center [1123, 131] width 140 height 34
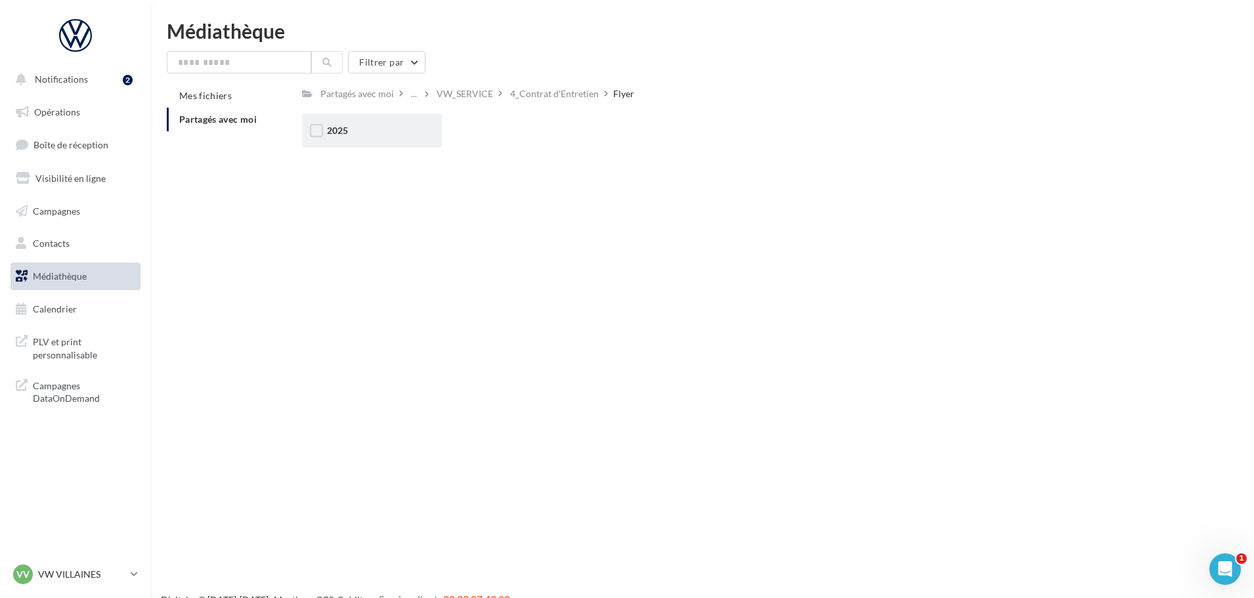
click at [416, 128] on div "2025" at bounding box center [372, 130] width 90 height 13
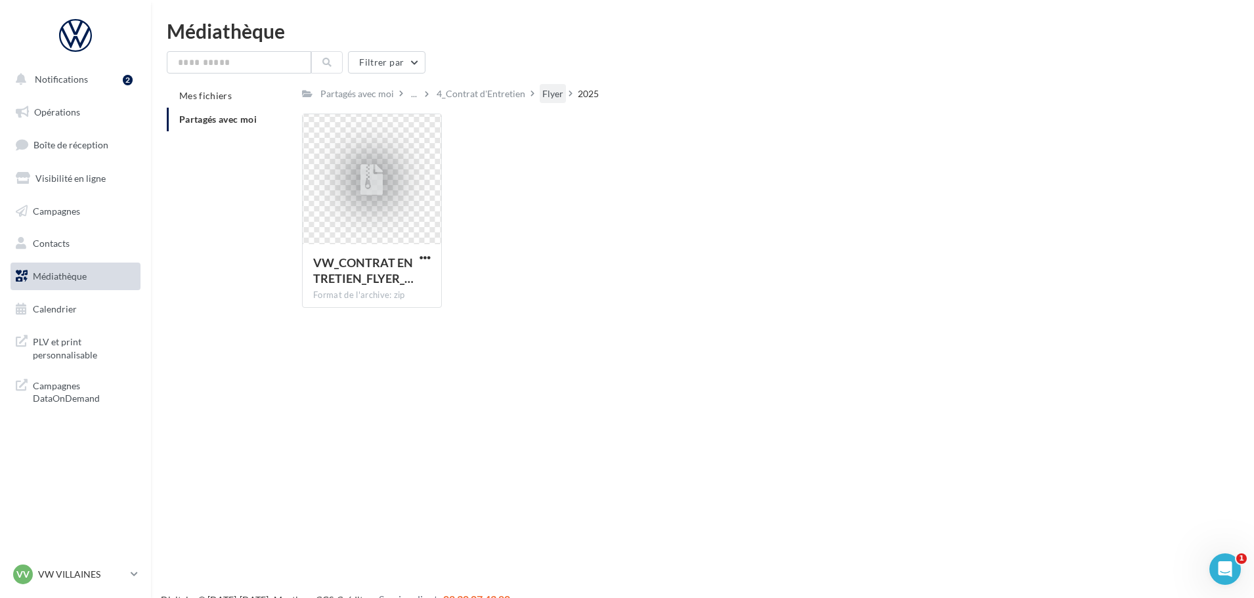
click at [554, 95] on div "Flyer" at bounding box center [552, 93] width 21 height 13
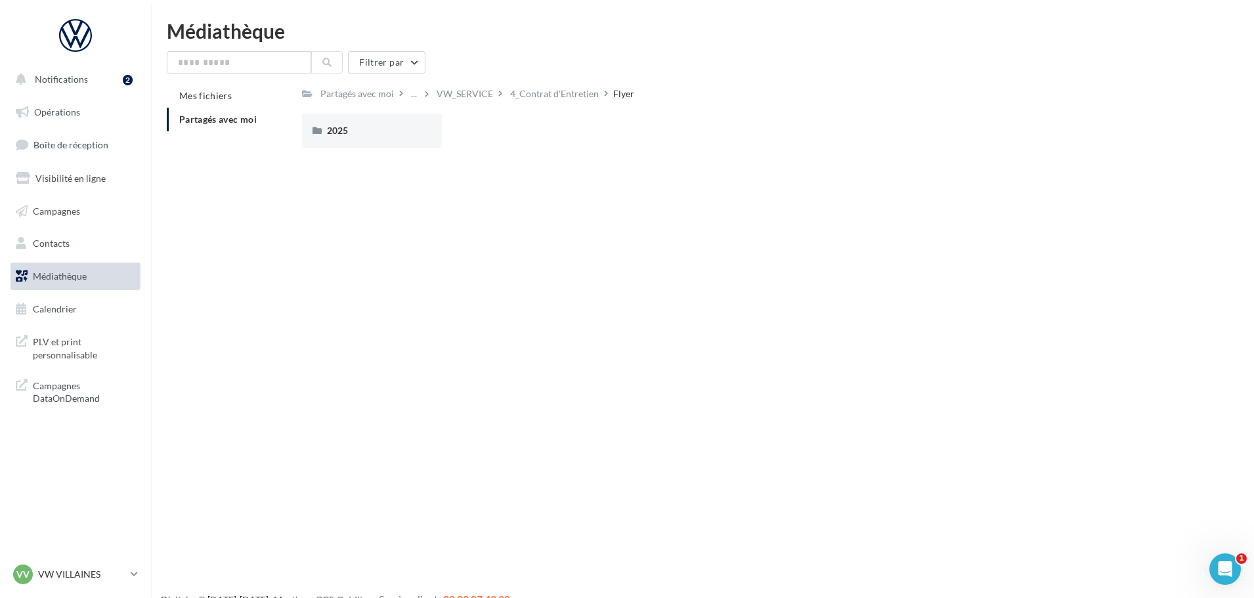
click at [283, 195] on div "Notifications 2 Opérations Boîte de réception Visibilité en ligne Campagnes Con…" at bounding box center [627, 320] width 1254 height 598
click at [521, 89] on div "4_Contrat d'Entretien" at bounding box center [554, 93] width 89 height 13
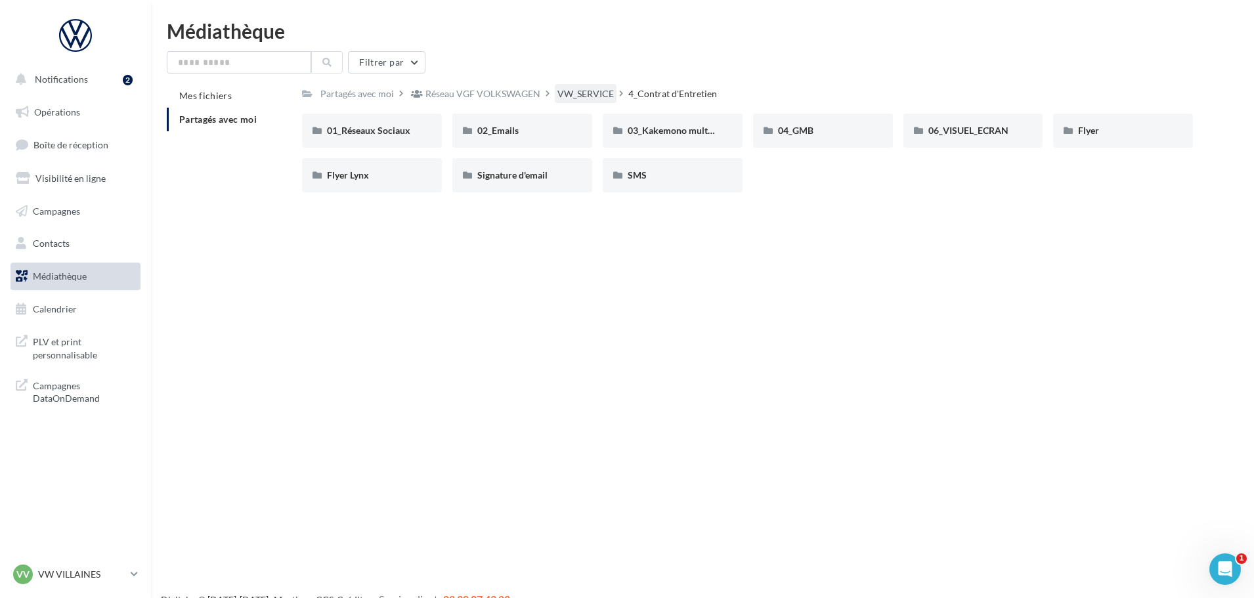
click at [596, 88] on div "VW_SERVICE" at bounding box center [586, 93] width 56 height 13
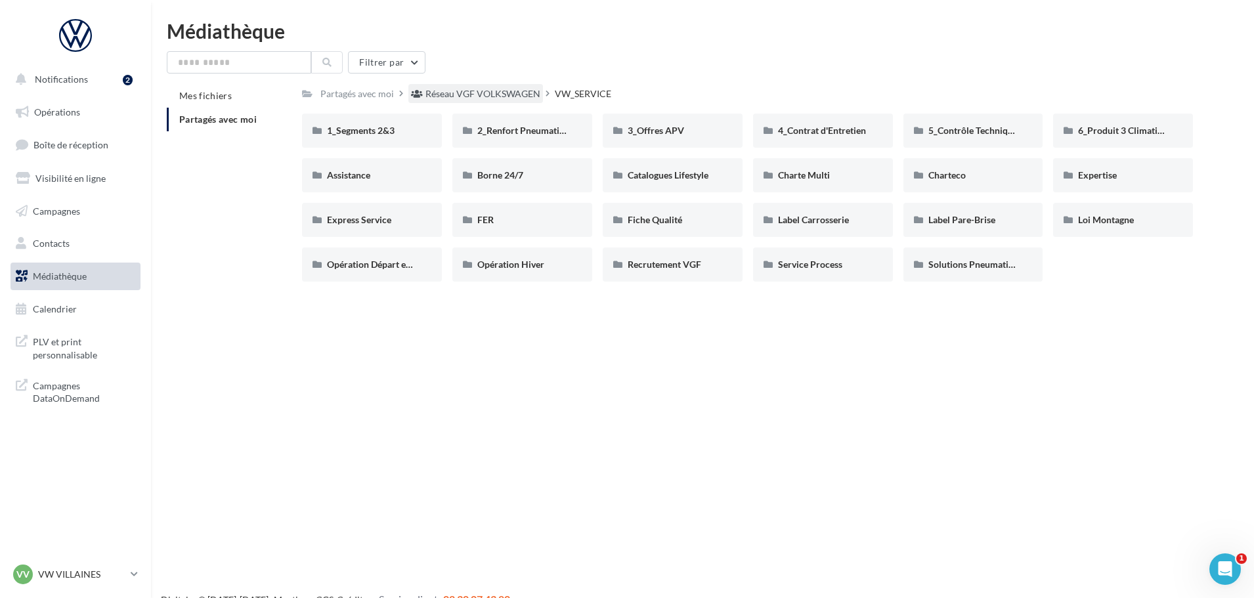
click at [517, 95] on div "Réseau VGF VOLKSWAGEN" at bounding box center [483, 93] width 115 height 13
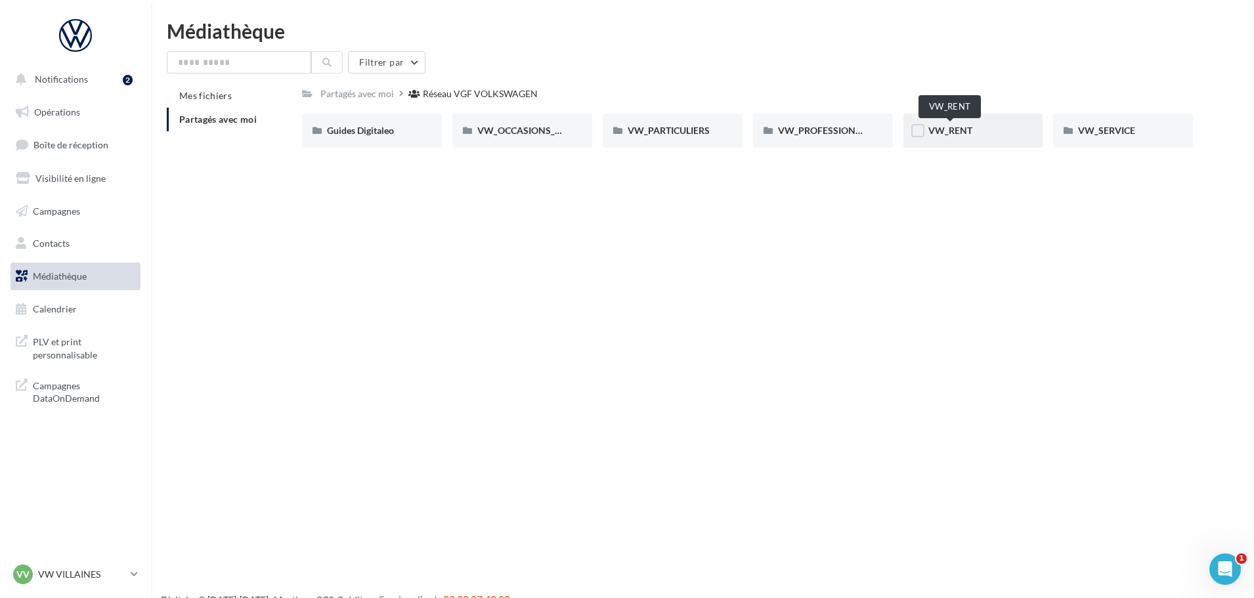
click at [958, 135] on span "VW_RENT" at bounding box center [951, 130] width 44 height 11
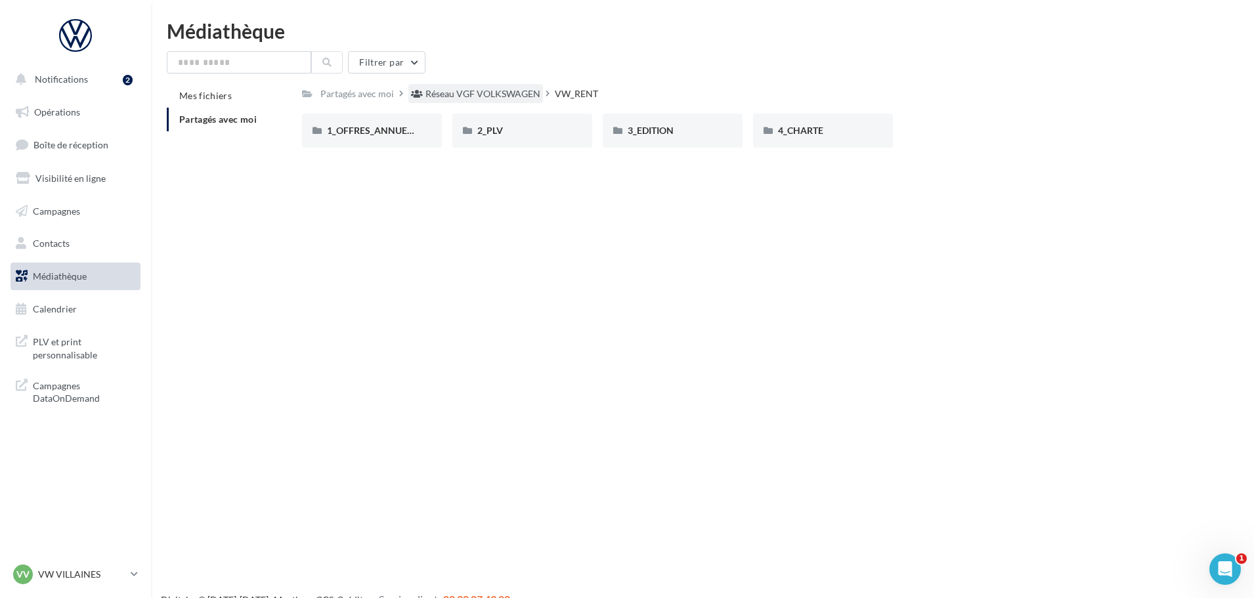
click at [473, 100] on div "Réseau VGF VOLKSWAGEN" at bounding box center [483, 93] width 115 height 13
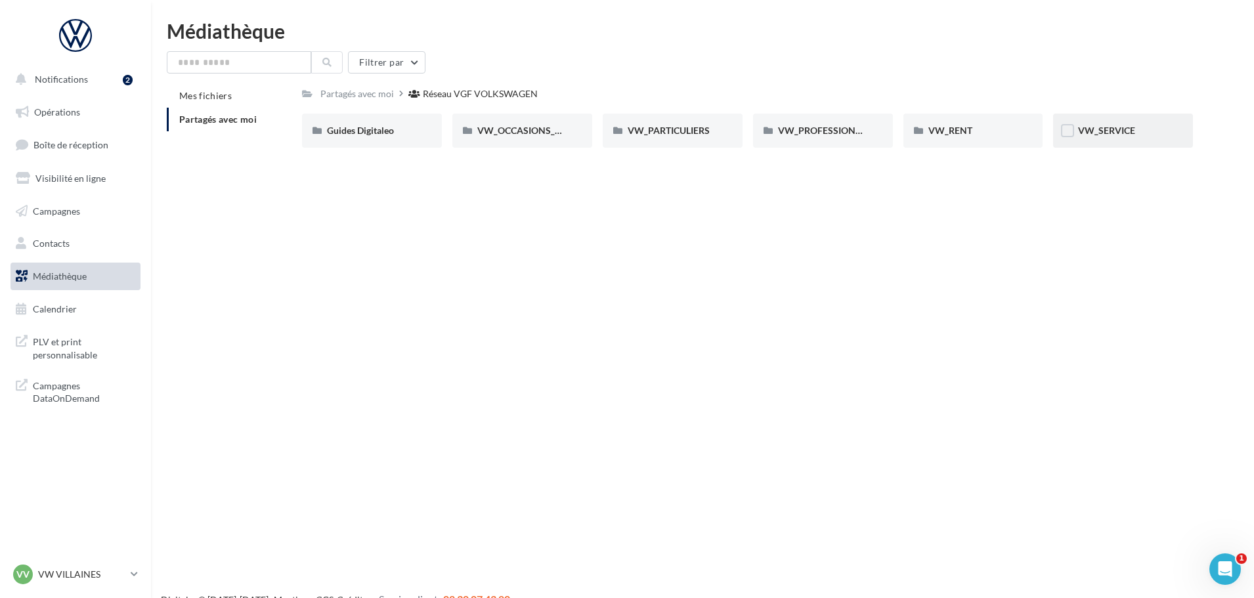
click at [1081, 142] on div "VW_SERVICE" at bounding box center [1123, 131] width 140 height 34
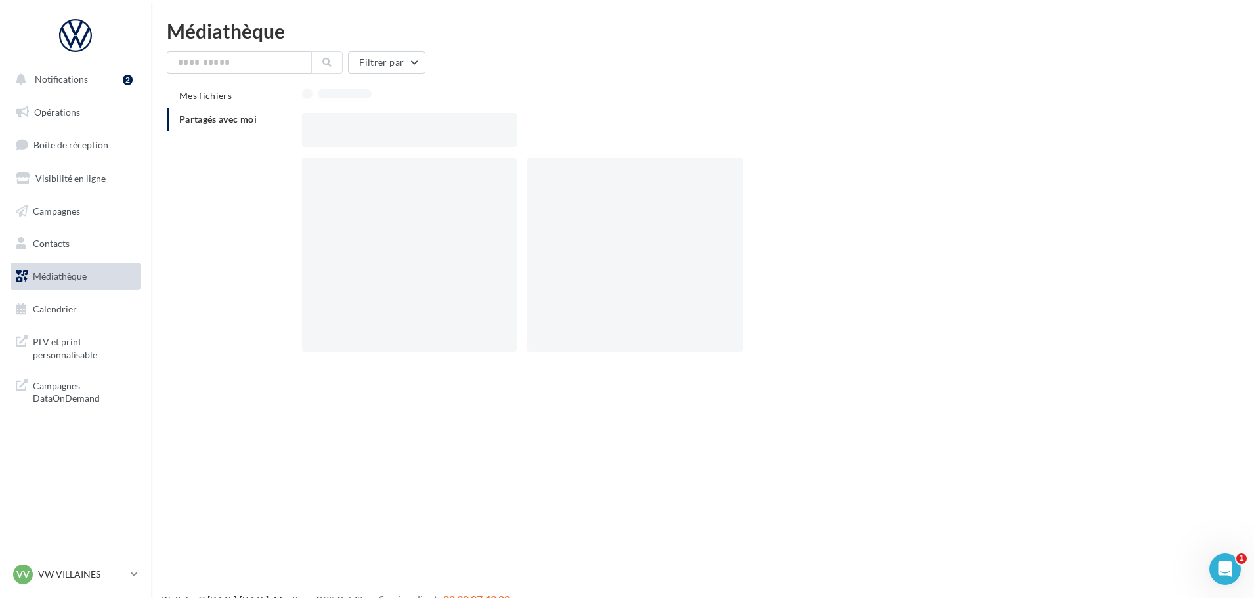
click at [1081, 142] on div at bounding box center [753, 130] width 902 height 34
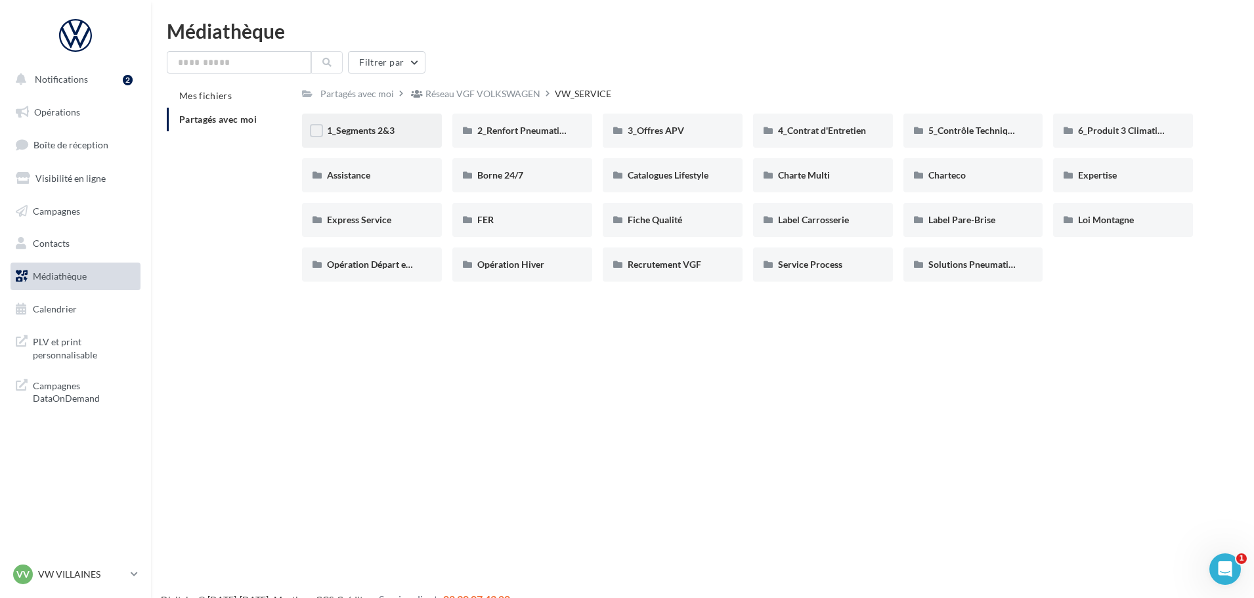
click at [395, 135] on div "1_Segments 2&3" at bounding box center [372, 130] width 90 height 13
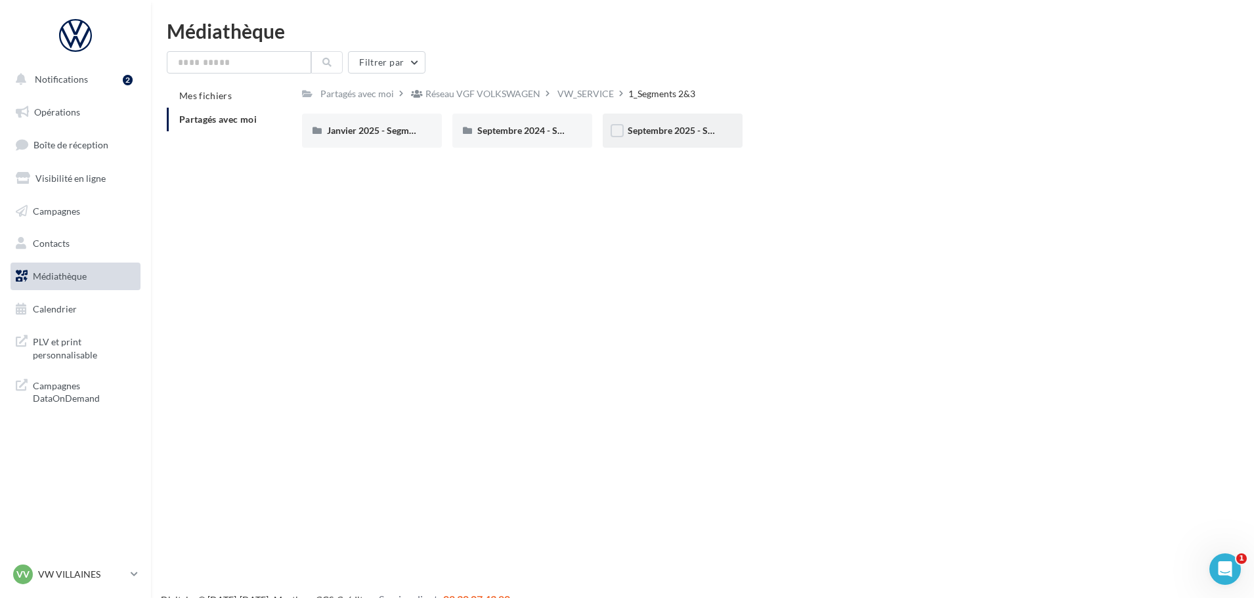
drag, startPoint x: 684, startPoint y: 106, endPoint x: 684, endPoint y: 118, distance: 11.8
click at [684, 109] on div "Partagés avec moi Réseau VGF VOLKSWAGEN VW_SERVICE 1_Segments 2&3 Rs Partagé pa…" at bounding box center [747, 121] width 891 height 74
click at [684, 120] on div "Septembre 2025 - Segments 2&3" at bounding box center [673, 131] width 140 height 34
click at [824, 137] on div "INFO RESEAU" at bounding box center [823, 130] width 90 height 13
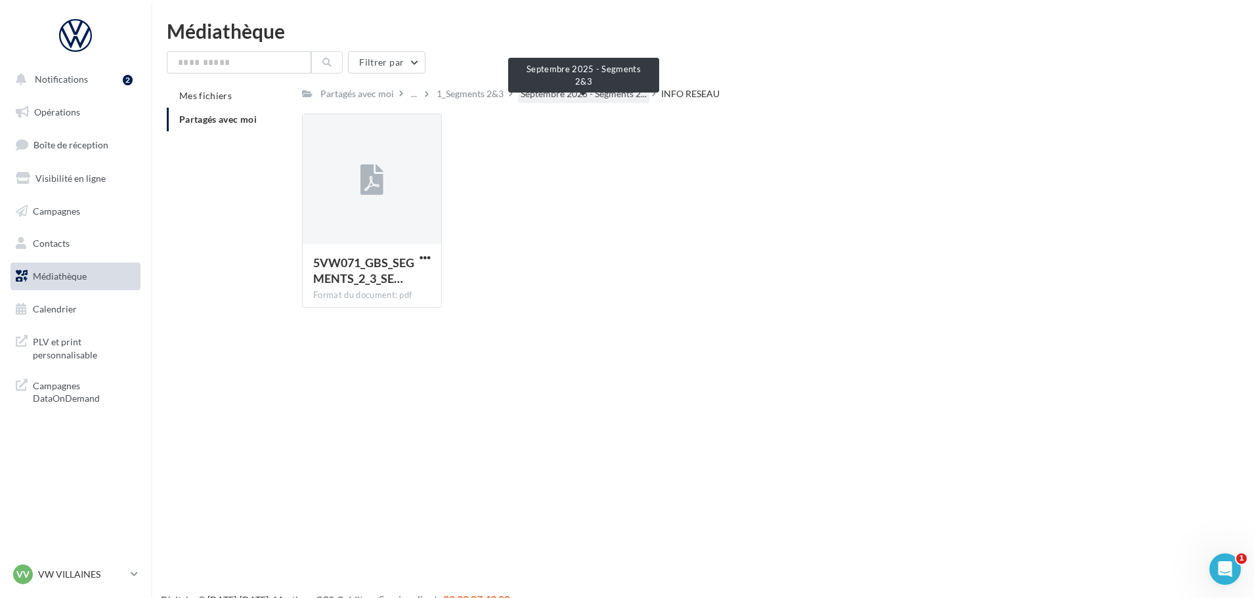
click at [624, 93] on span "Septembre 2025 - Segments 2..." at bounding box center [584, 93] width 126 height 13
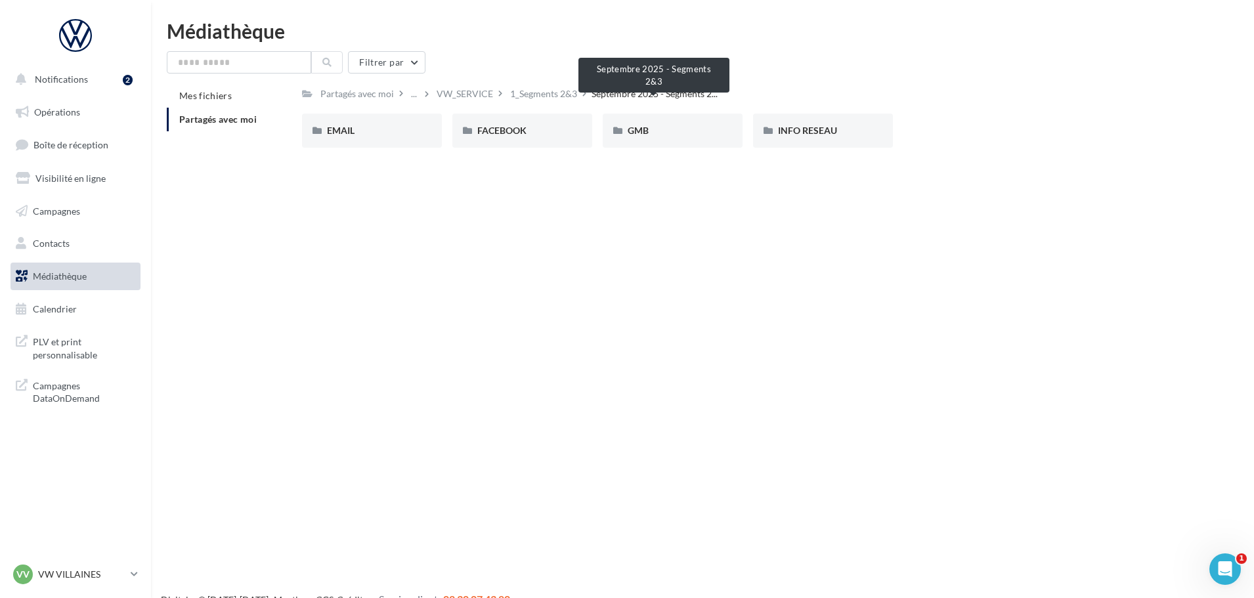
click at [596, 93] on span "Septembre 2025 - Segments 2..." at bounding box center [655, 93] width 126 height 13
click at [561, 95] on div "1_Segments 2&3" at bounding box center [543, 93] width 67 height 13
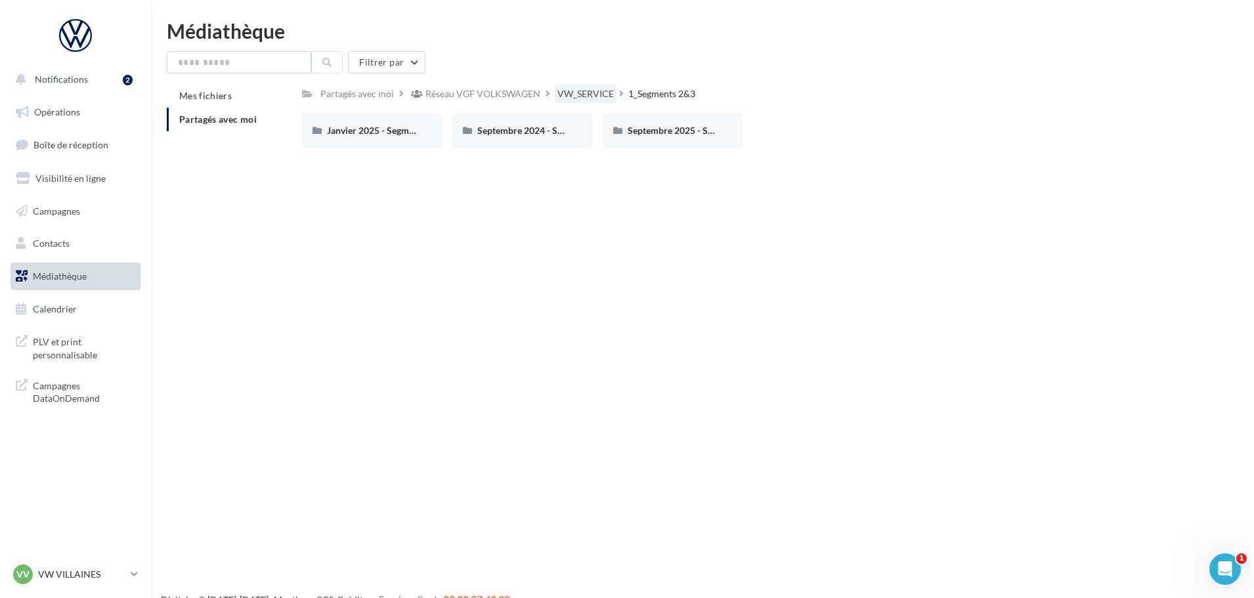
click at [583, 94] on div "VW_SERVICE" at bounding box center [586, 93] width 56 height 13
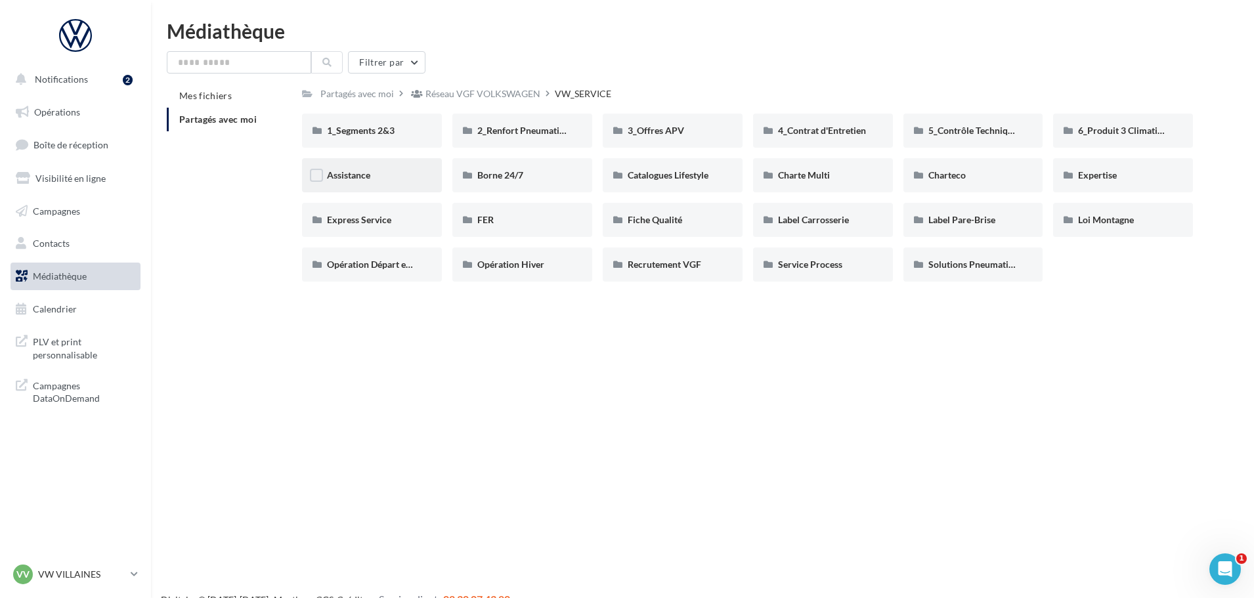
click at [399, 183] on div "Assistance" at bounding box center [372, 175] width 140 height 34
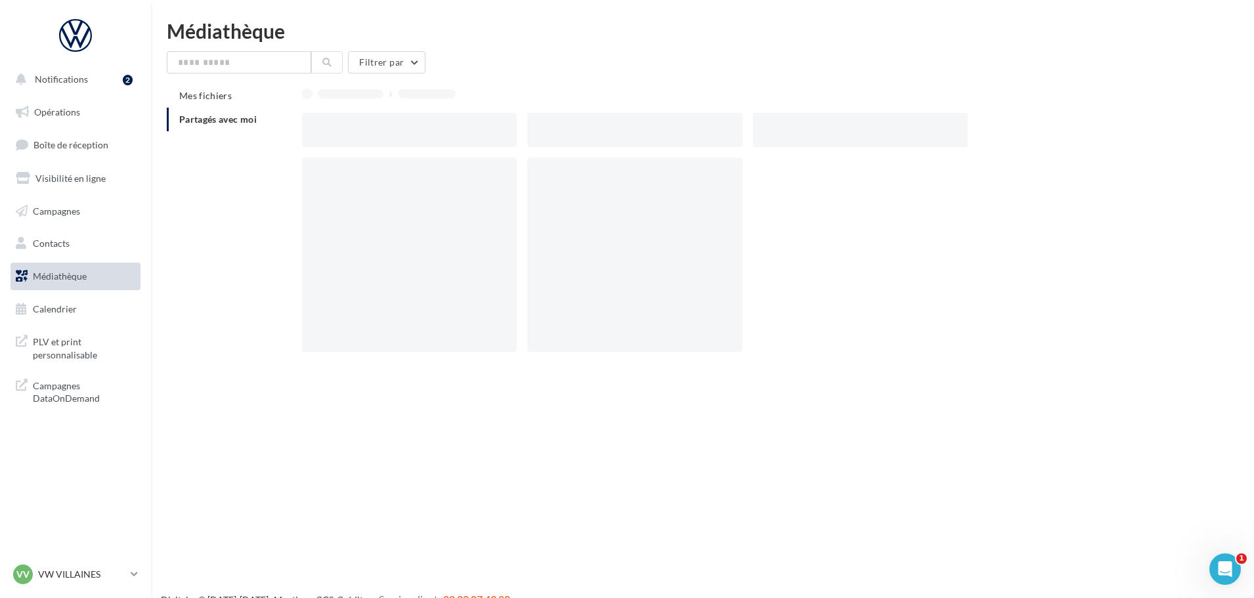
click at [399, 183] on div at bounding box center [409, 255] width 215 height 194
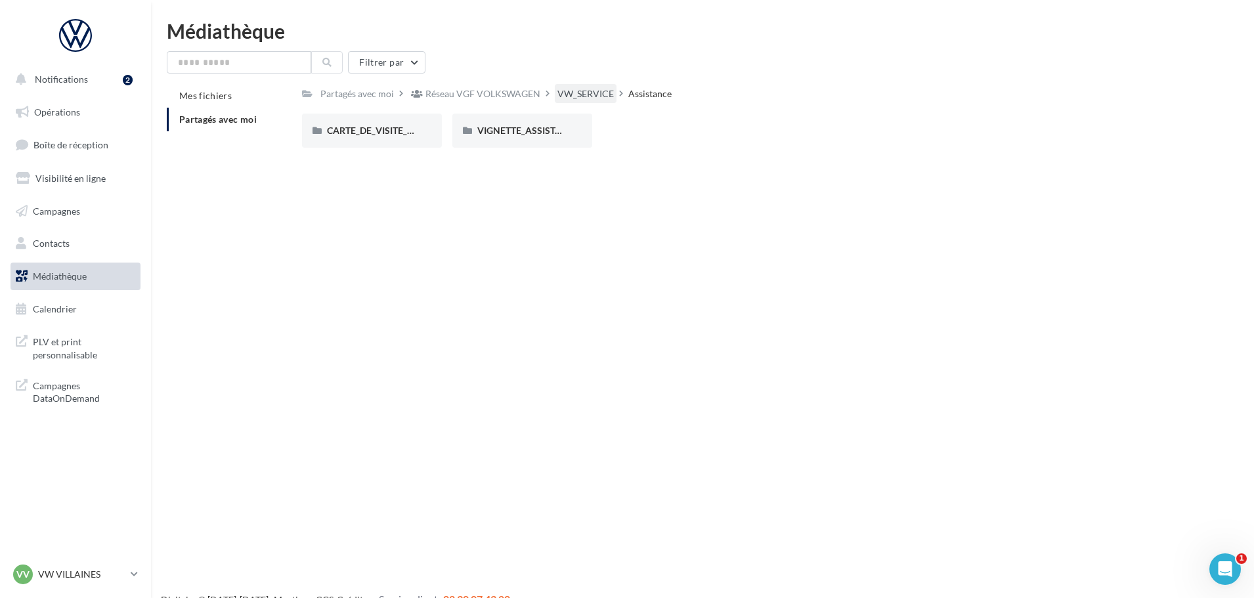
click at [563, 91] on div "VW_SERVICE" at bounding box center [586, 93] width 56 height 13
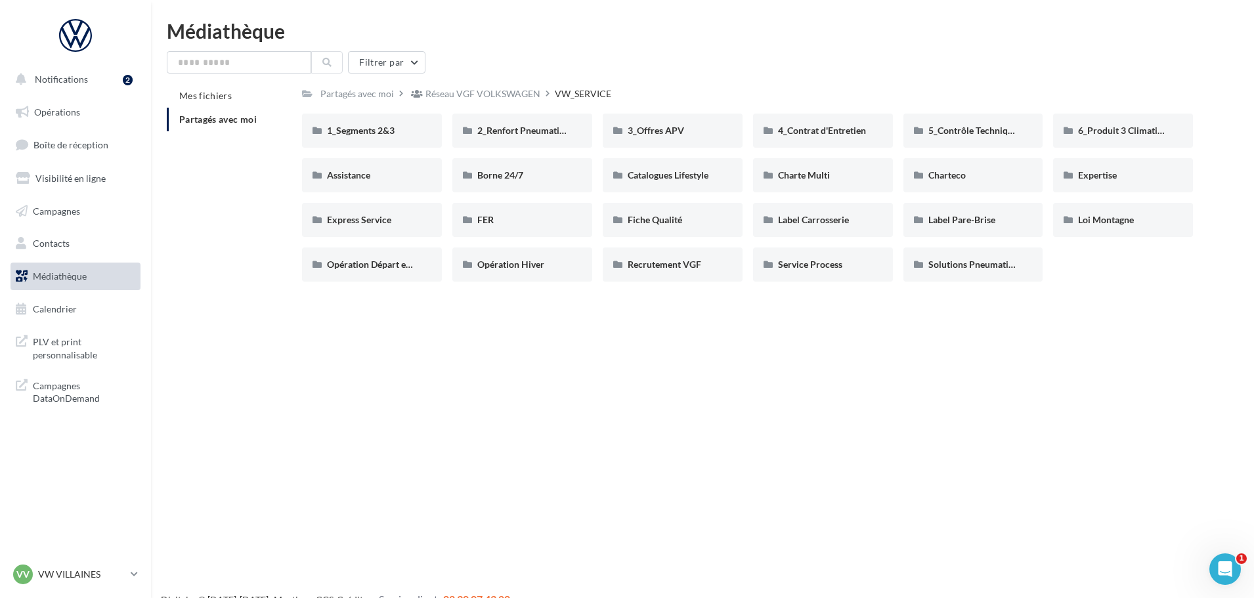
click at [296, 167] on div "Mes fichiers Partagés avec moi Partagés avec moi Réseau VGF VOLKSWAGEN VW_SERVI…" at bounding box center [708, 188] width 1082 height 208
click at [366, 167] on div "Assistance" at bounding box center [372, 175] width 140 height 34
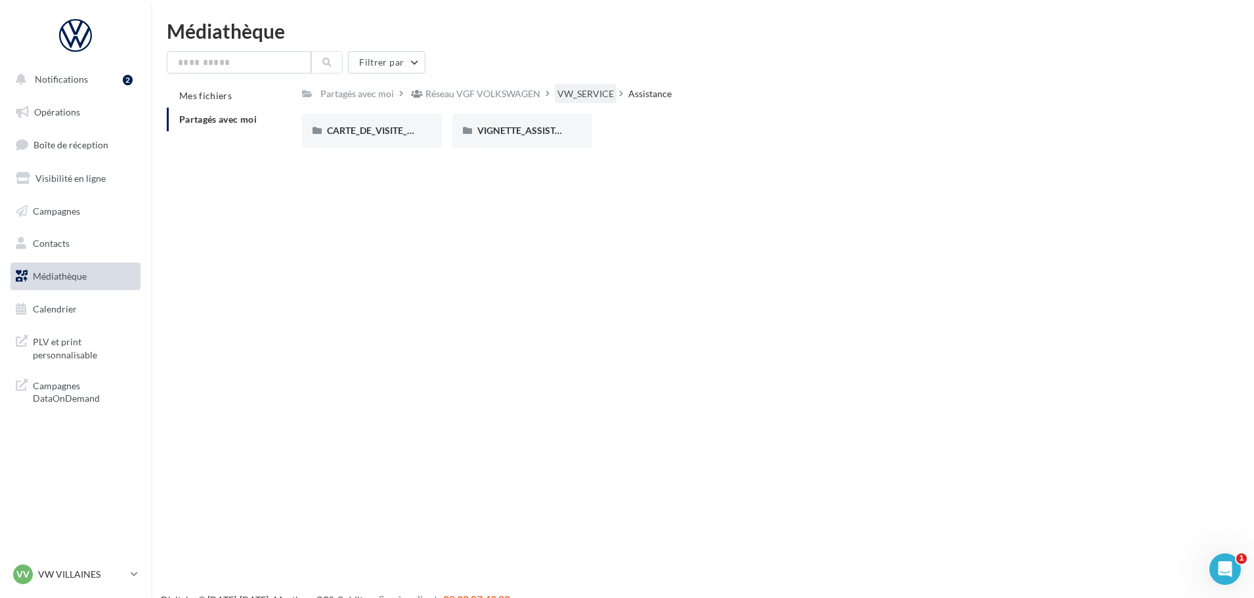
click at [580, 97] on div "VW_SERVICE" at bounding box center [586, 93] width 56 height 13
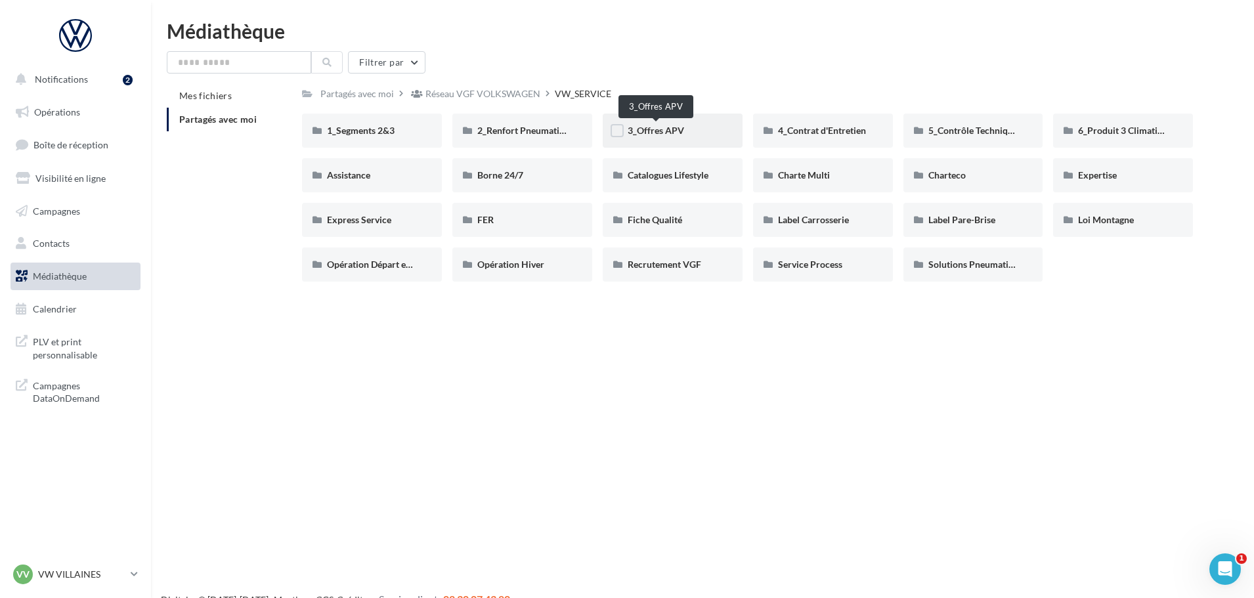
click at [663, 125] on span "3_Offres APV" at bounding box center [656, 130] width 56 height 11
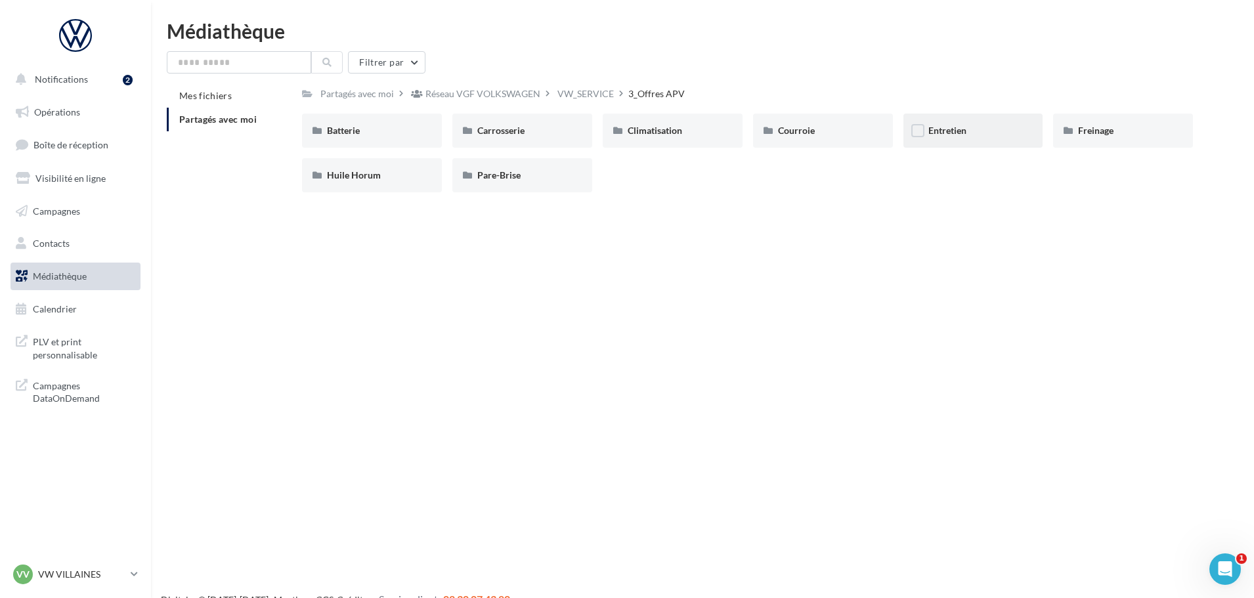
click at [953, 143] on div "Entretien" at bounding box center [974, 131] width 140 height 34
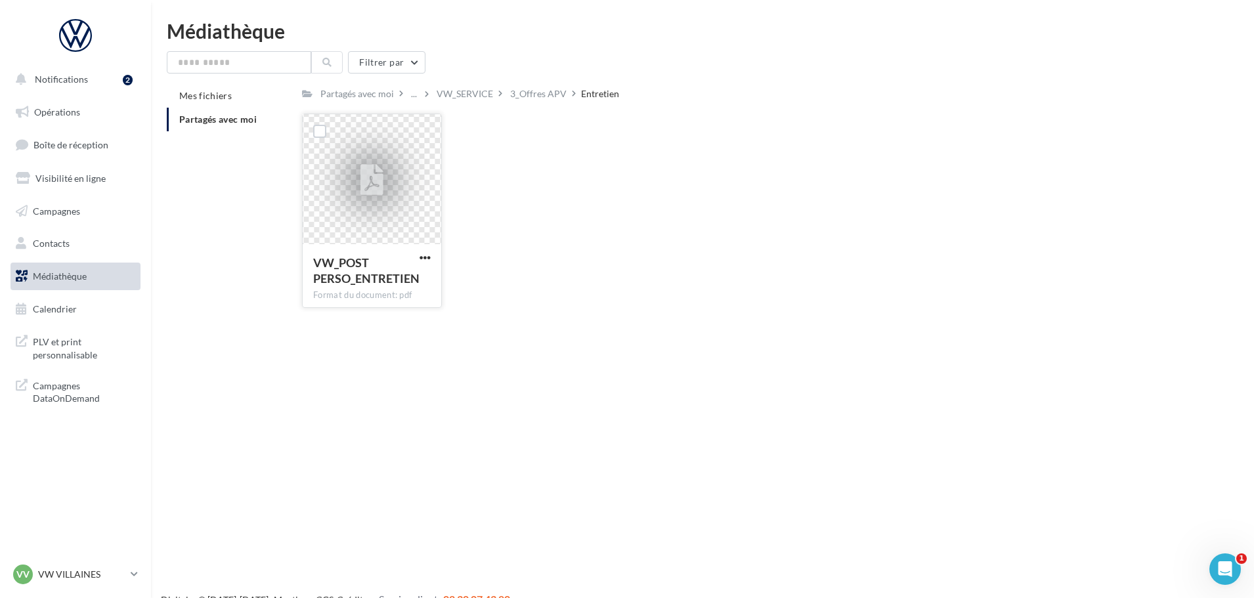
click at [420, 200] on div at bounding box center [372, 179] width 139 height 131
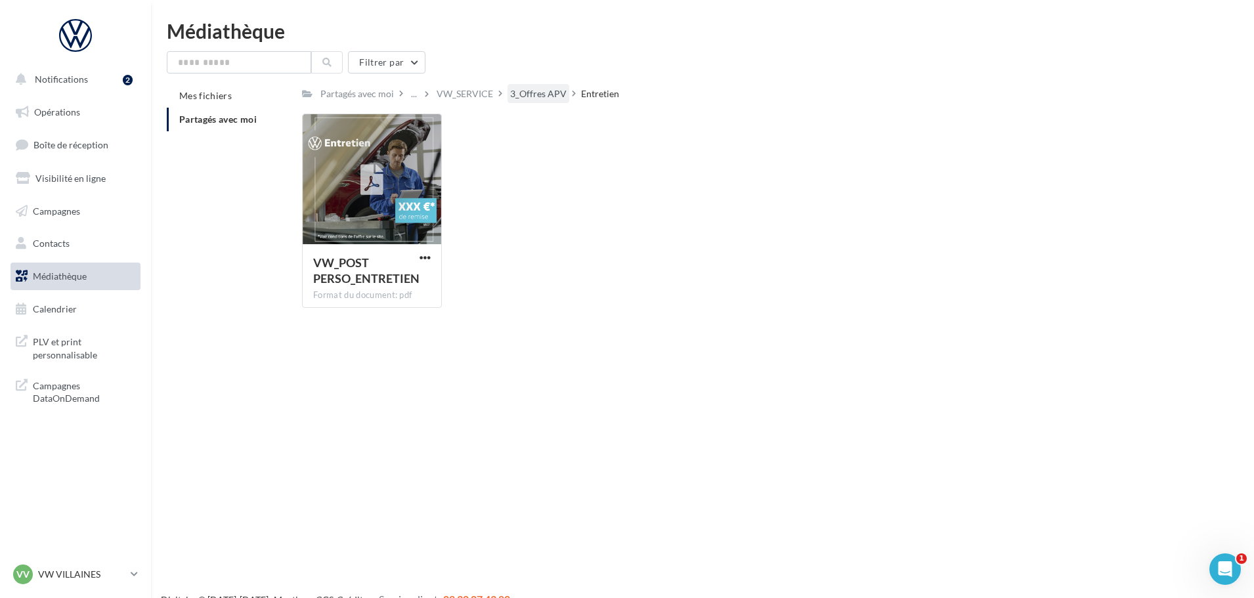
click at [515, 91] on div "3_Offres APV" at bounding box center [538, 93] width 56 height 13
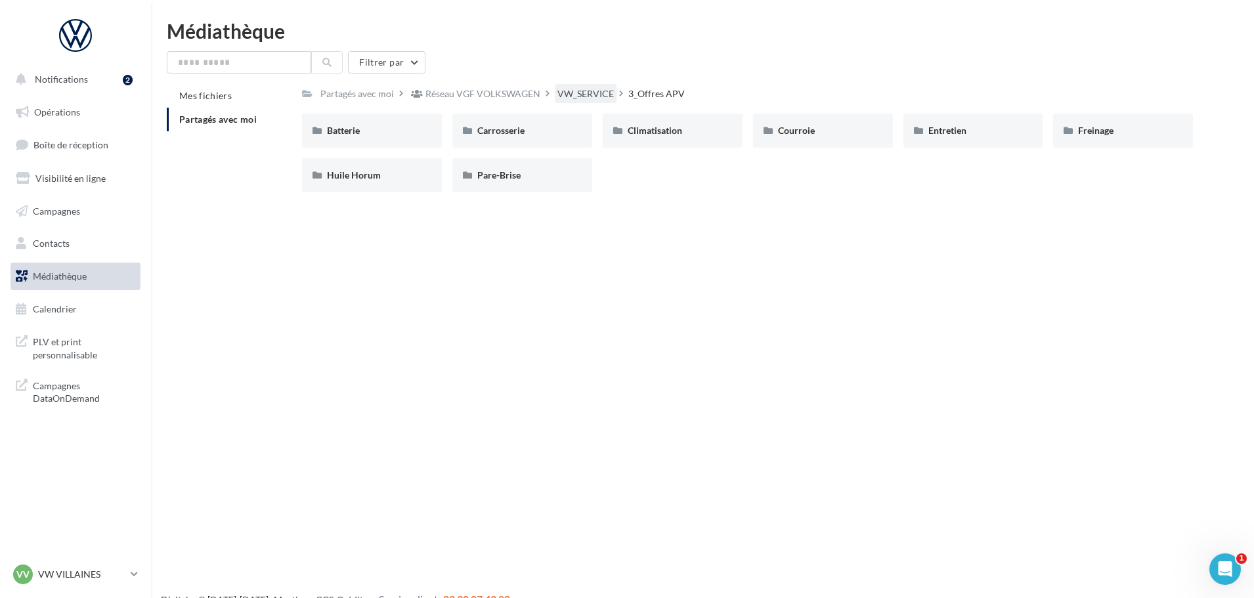
click at [575, 84] on div "VW_SERVICE" at bounding box center [586, 93] width 62 height 19
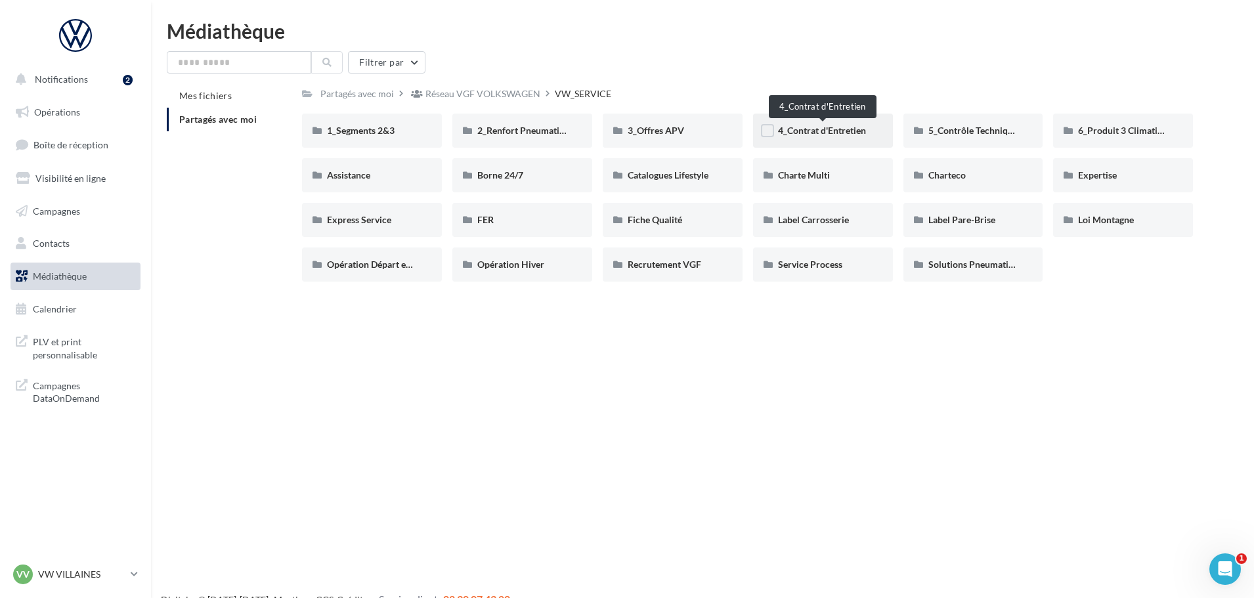
click at [833, 127] on span "4_Contrat d'Entretien" at bounding box center [822, 130] width 88 height 11
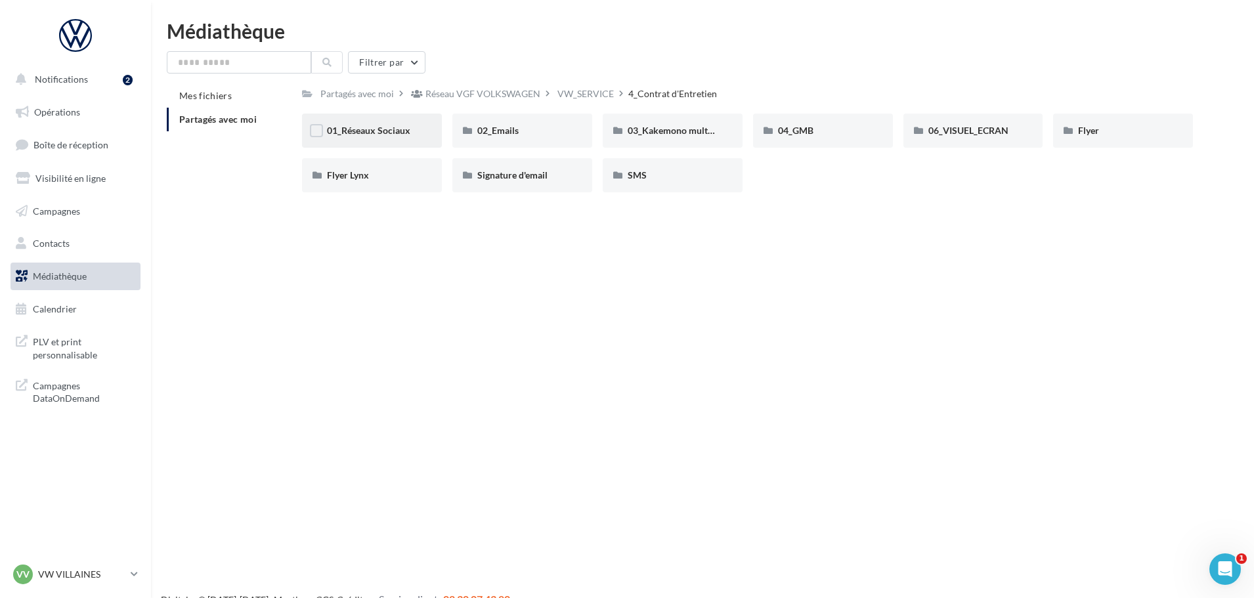
click at [362, 138] on div "01_Réseaux Sociaux" at bounding box center [372, 131] width 140 height 34
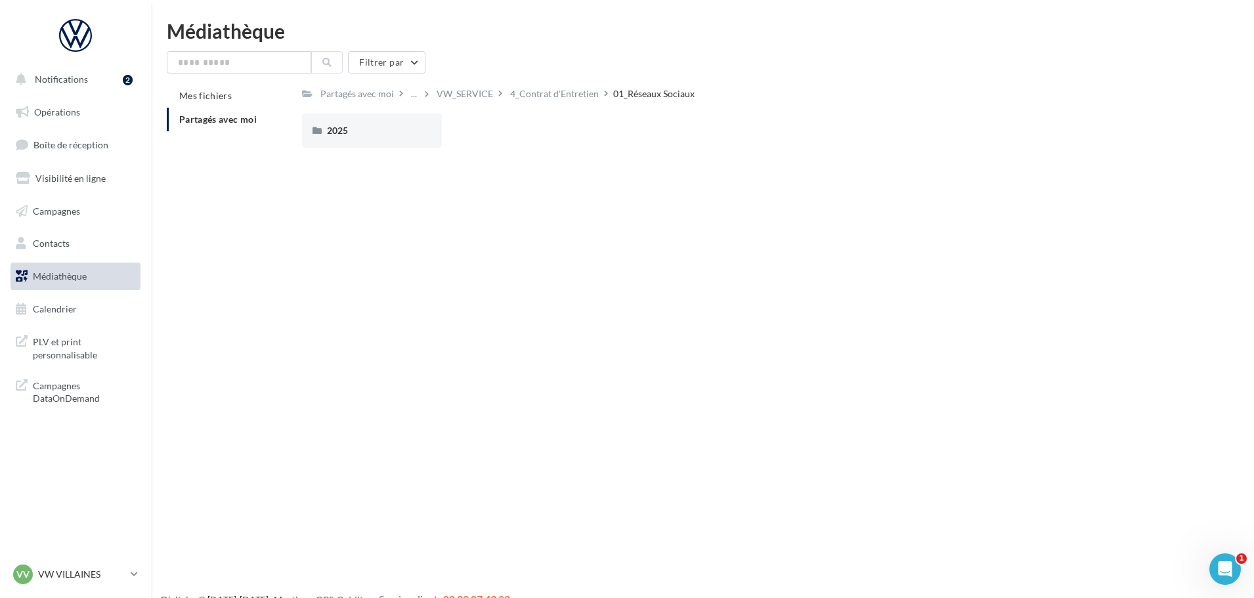
click at [362, 138] on div "2025" at bounding box center [372, 131] width 140 height 34
click at [362, 138] on div "Carrousel" at bounding box center [372, 131] width 140 height 34
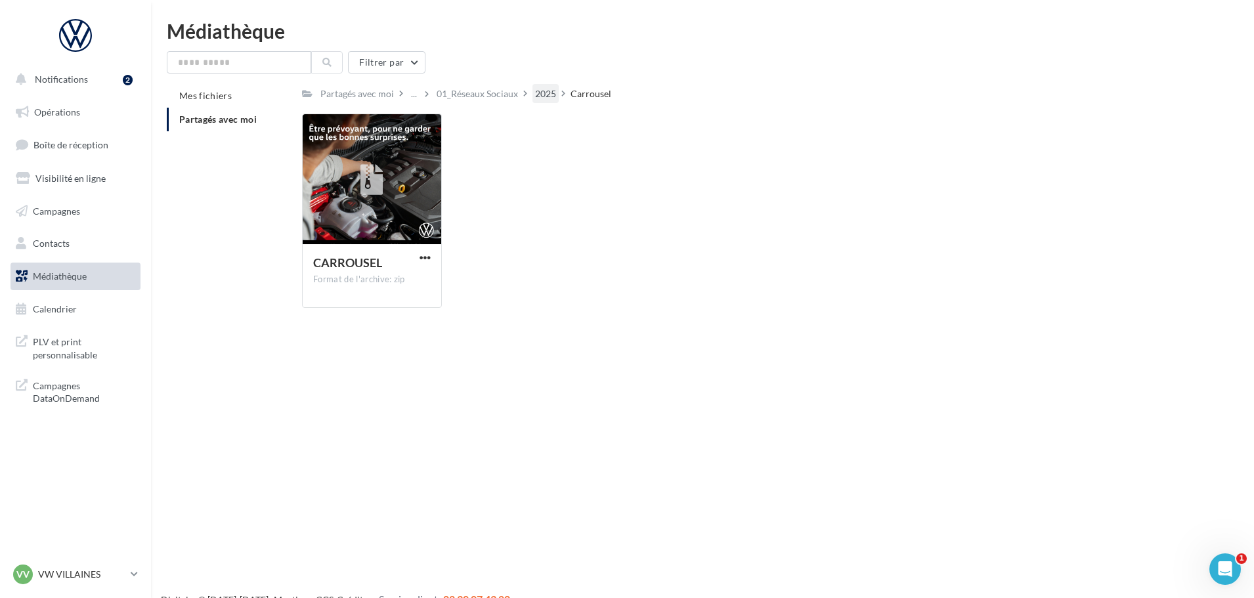
click at [533, 91] on div "2025" at bounding box center [546, 93] width 26 height 19
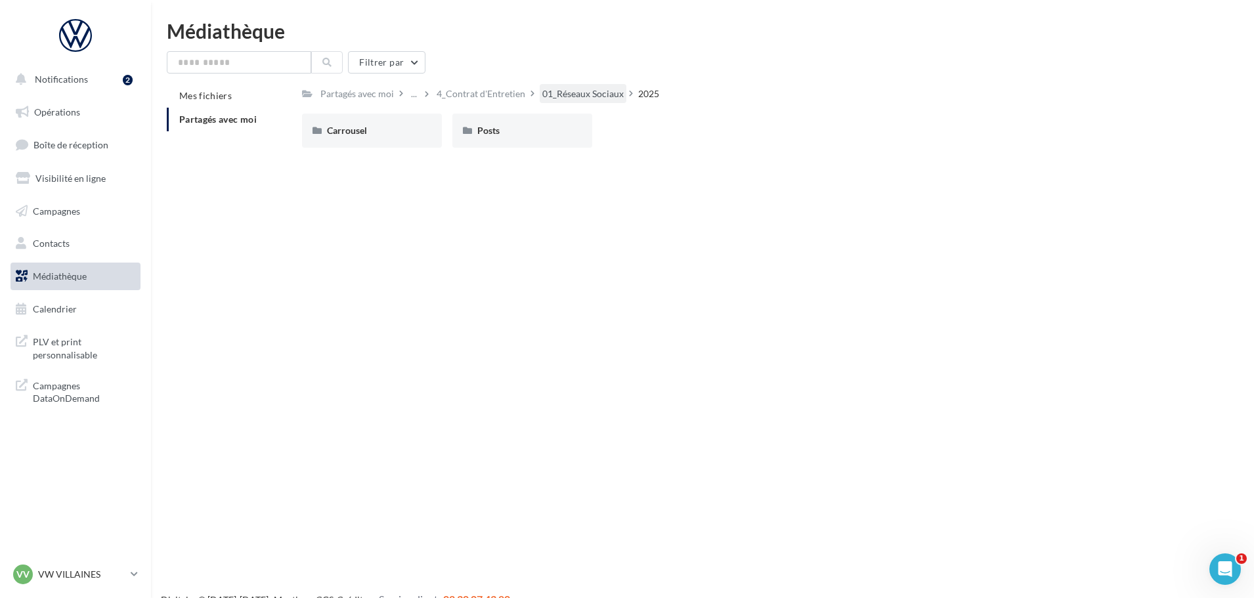
click at [582, 91] on div "01_Réseaux Sociaux" at bounding box center [582, 93] width 81 height 13
click at [532, 93] on div "4_Contrat d'Entretien" at bounding box center [554, 93] width 89 height 13
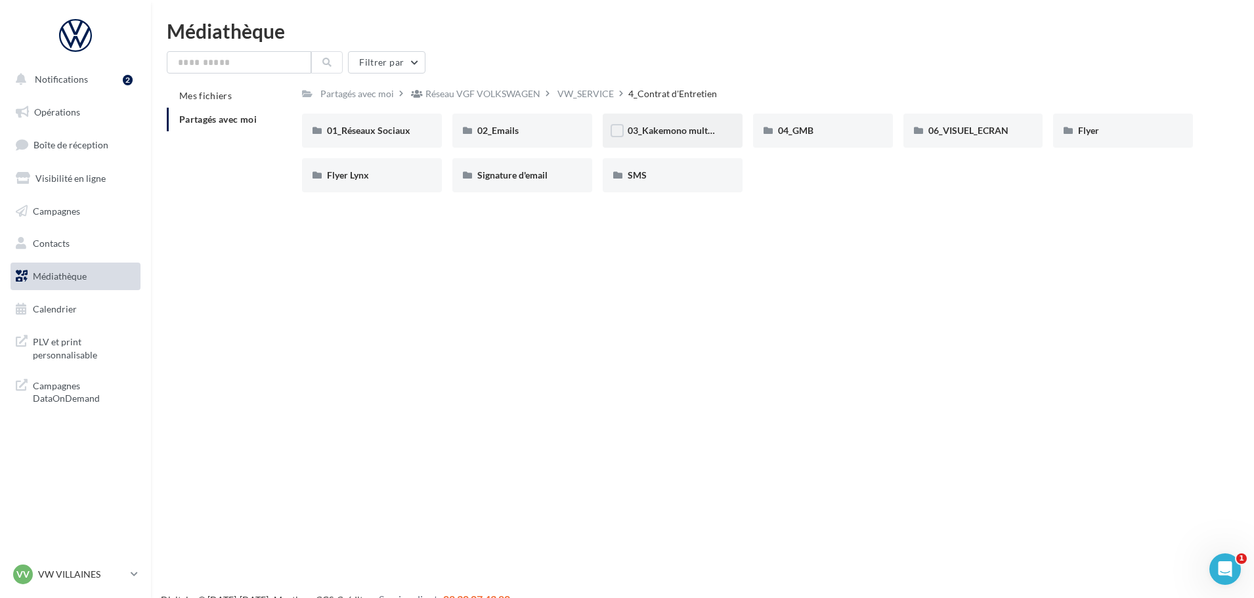
click at [718, 134] on div "03_Kakemono multimarque" at bounding box center [673, 131] width 140 height 34
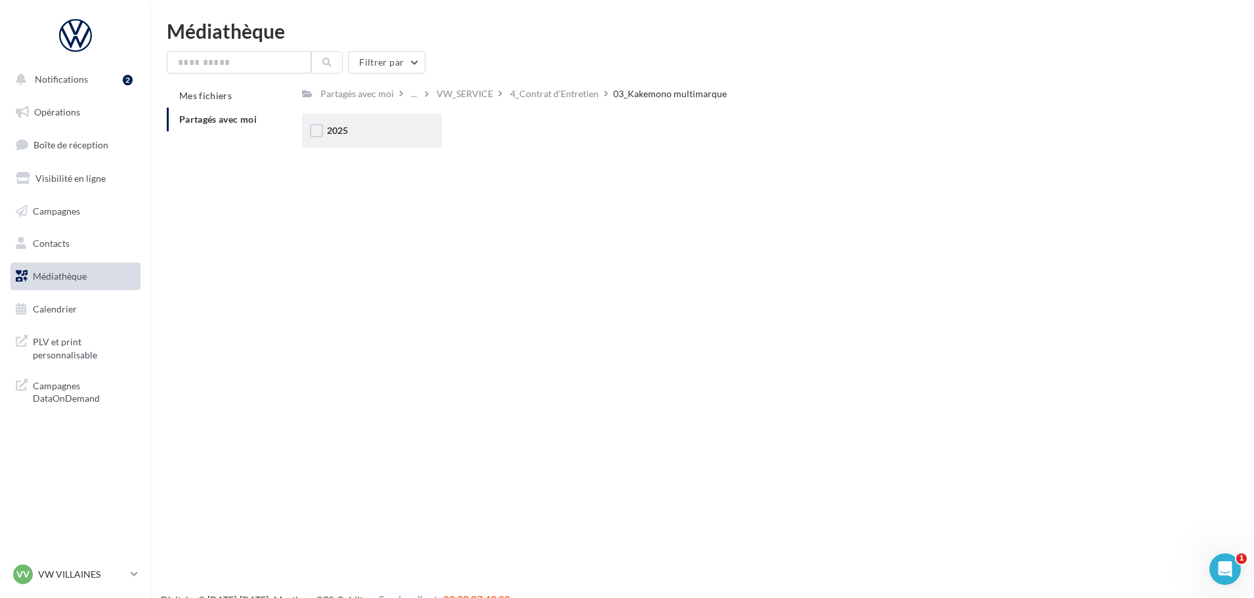
click at [429, 135] on div "2025" at bounding box center [372, 131] width 140 height 34
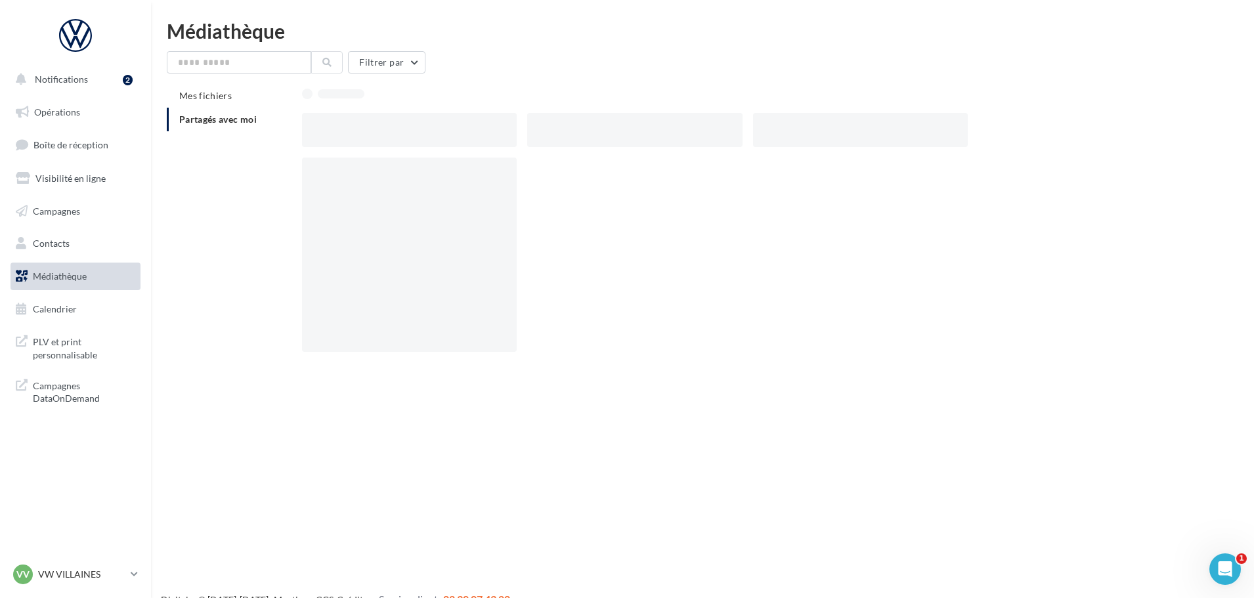
click at [429, 135] on div at bounding box center [409, 130] width 215 height 34
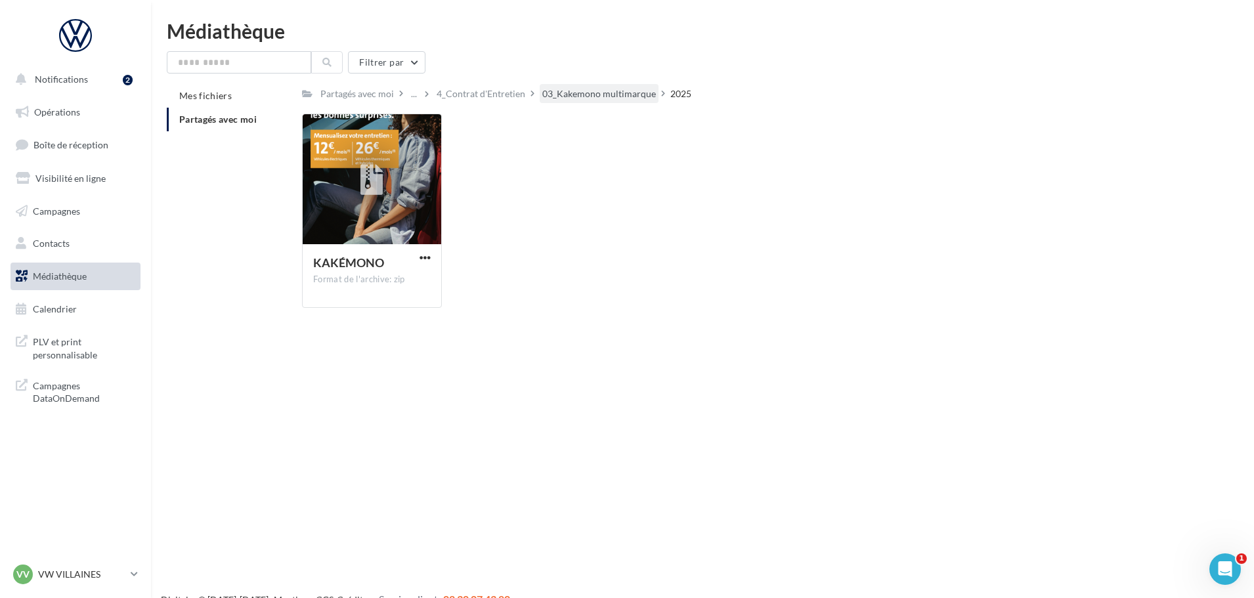
click at [603, 87] on div "03_Kakemono multimarque" at bounding box center [599, 93] width 114 height 13
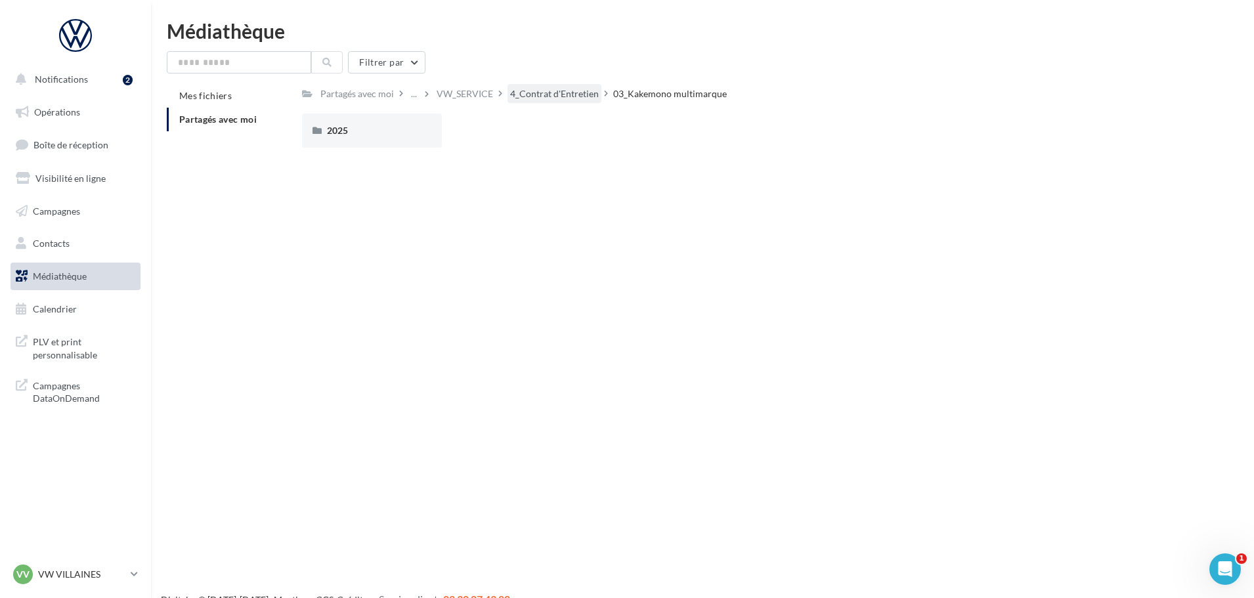
click at [590, 94] on div "4_Contrat d'Entretien" at bounding box center [554, 93] width 89 height 13
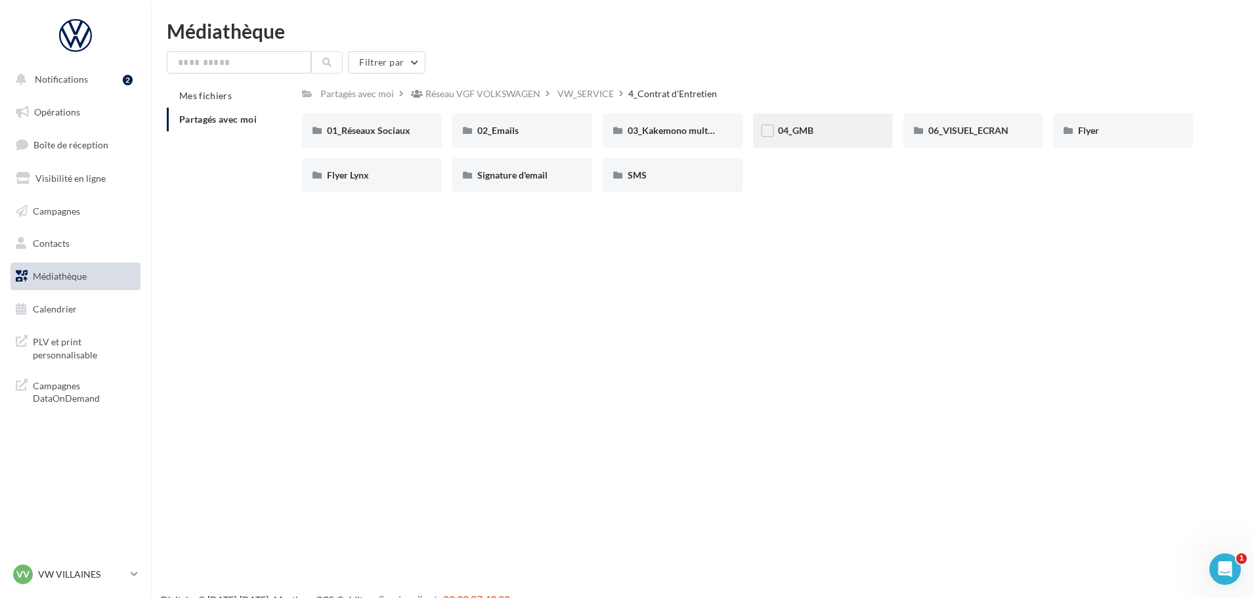
click at [816, 137] on div "04_GMB" at bounding box center [823, 130] width 90 height 13
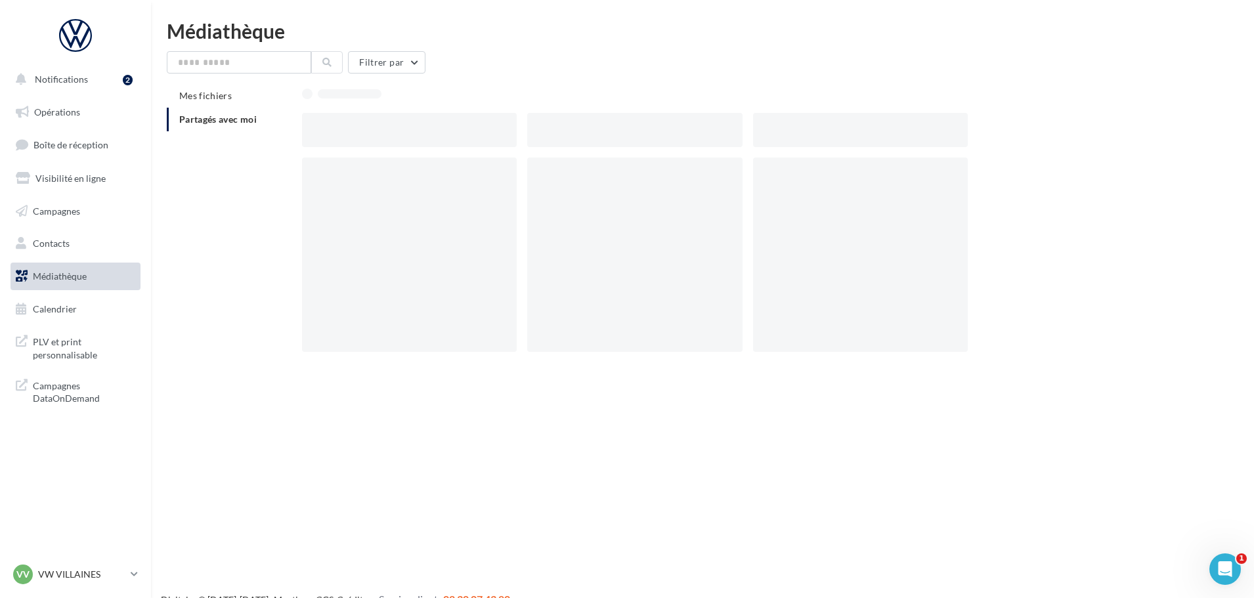
click at [816, 137] on div at bounding box center [860, 130] width 215 height 34
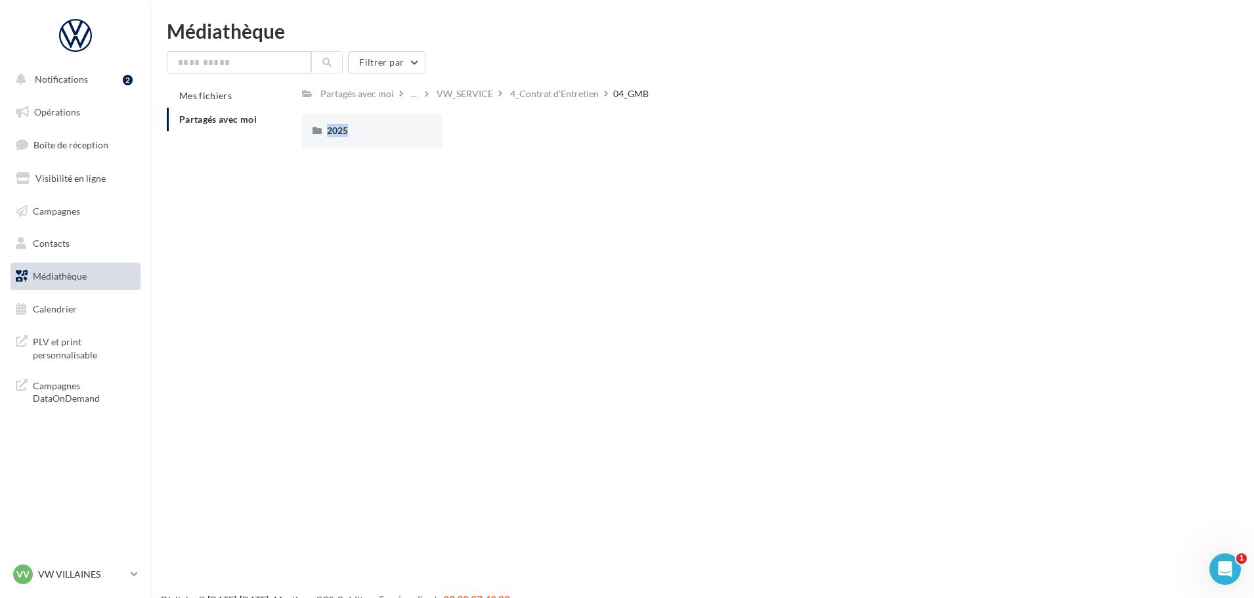
click at [444, 146] on div "2025 2025" at bounding box center [377, 131] width 150 height 34
click at [431, 140] on div "2025" at bounding box center [372, 131] width 140 height 34
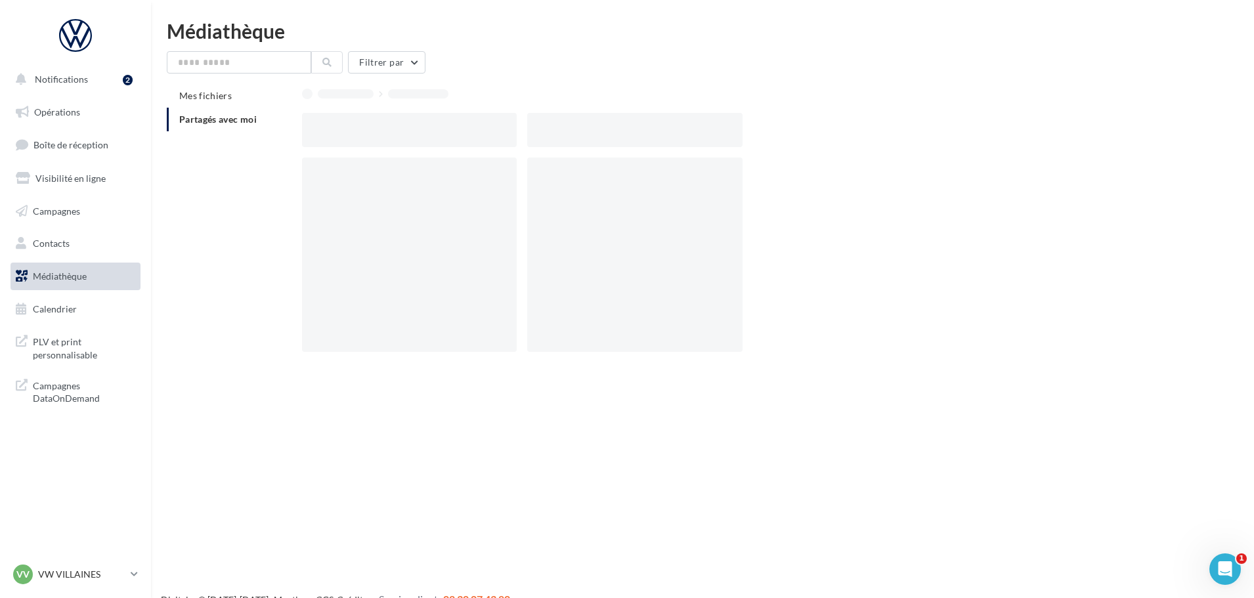
click at [431, 140] on div at bounding box center [409, 130] width 215 height 34
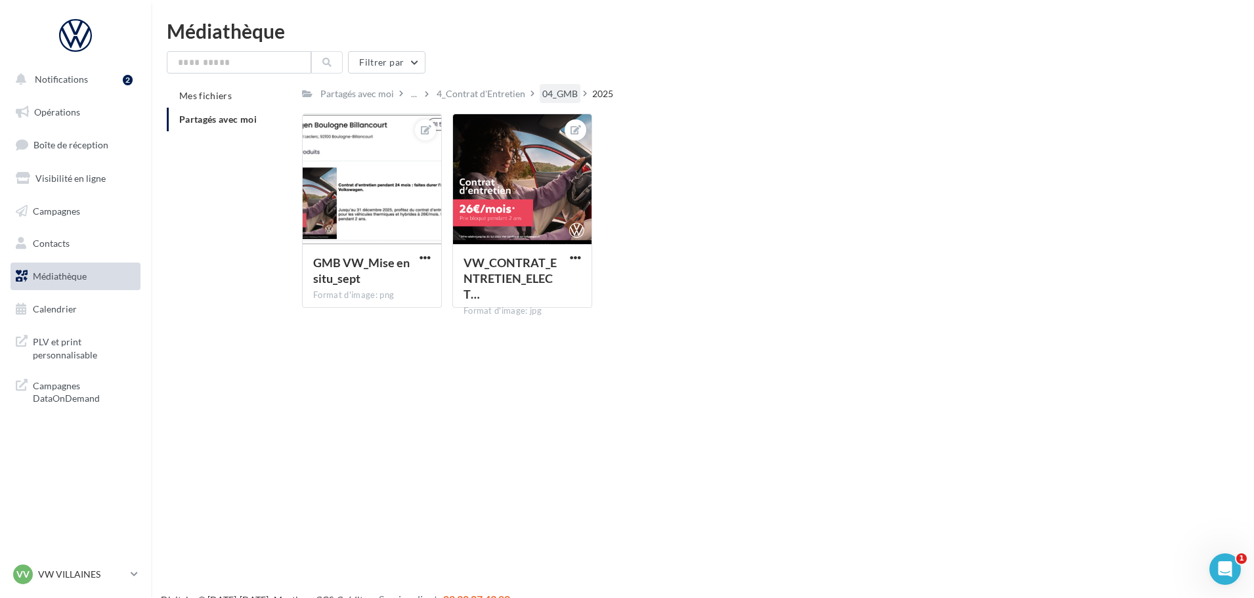
click at [555, 94] on div "04_GMB" at bounding box center [559, 93] width 35 height 13
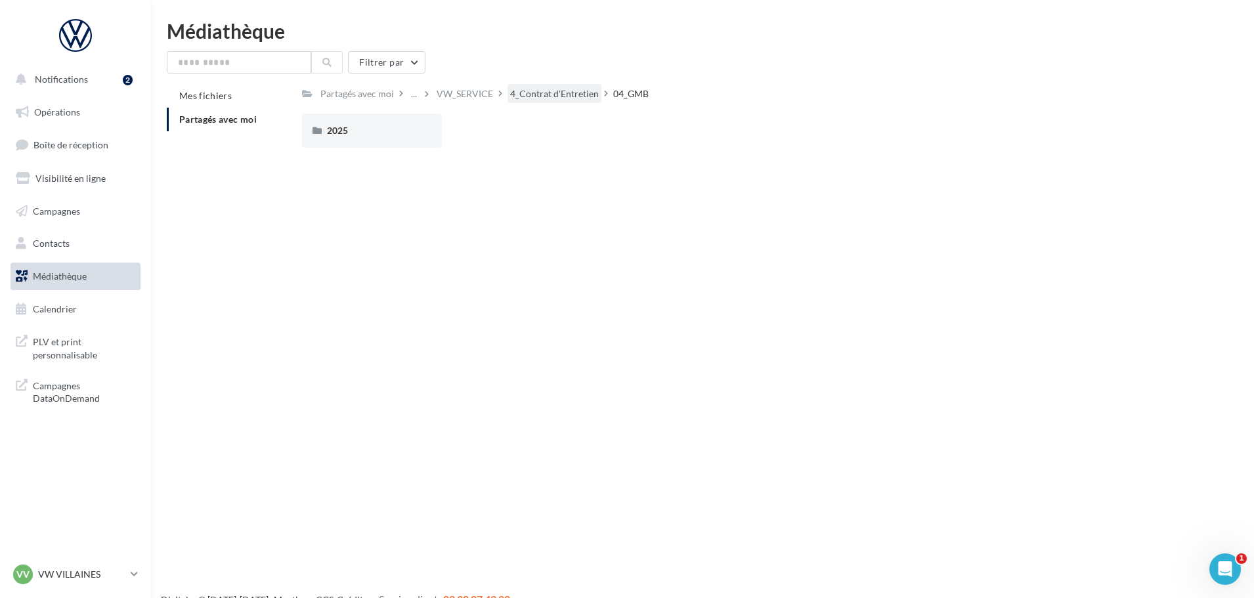
click at [533, 99] on div "4_Contrat d'Entretien" at bounding box center [554, 93] width 89 height 13
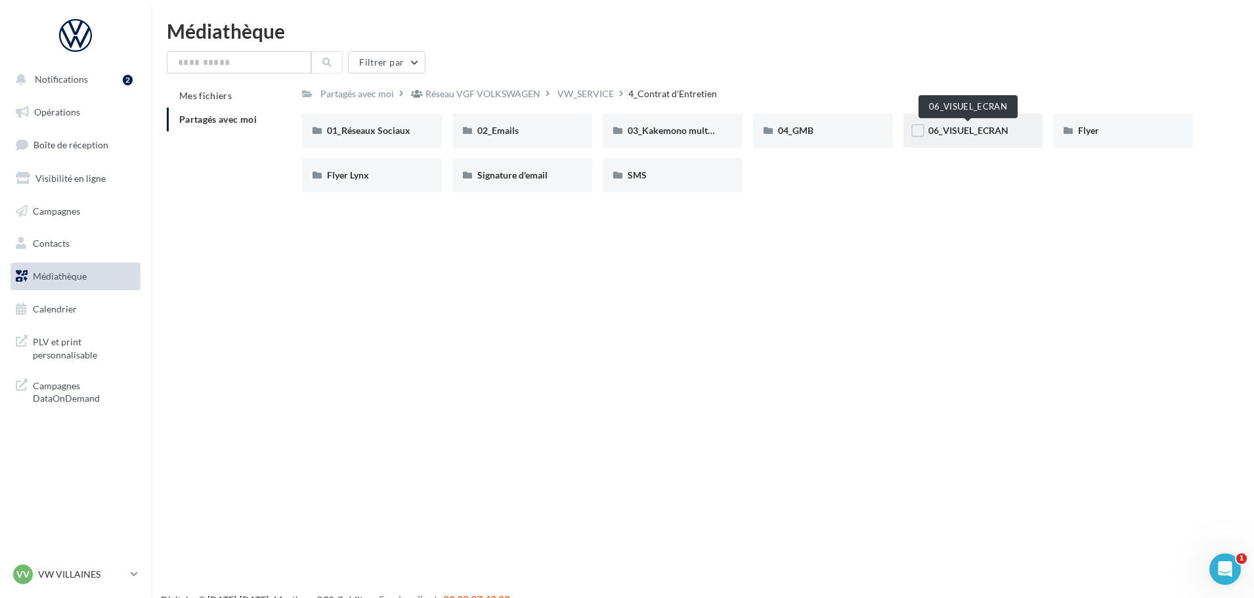
click at [976, 135] on span "06_VISUEL_ECRAN" at bounding box center [969, 130] width 80 height 11
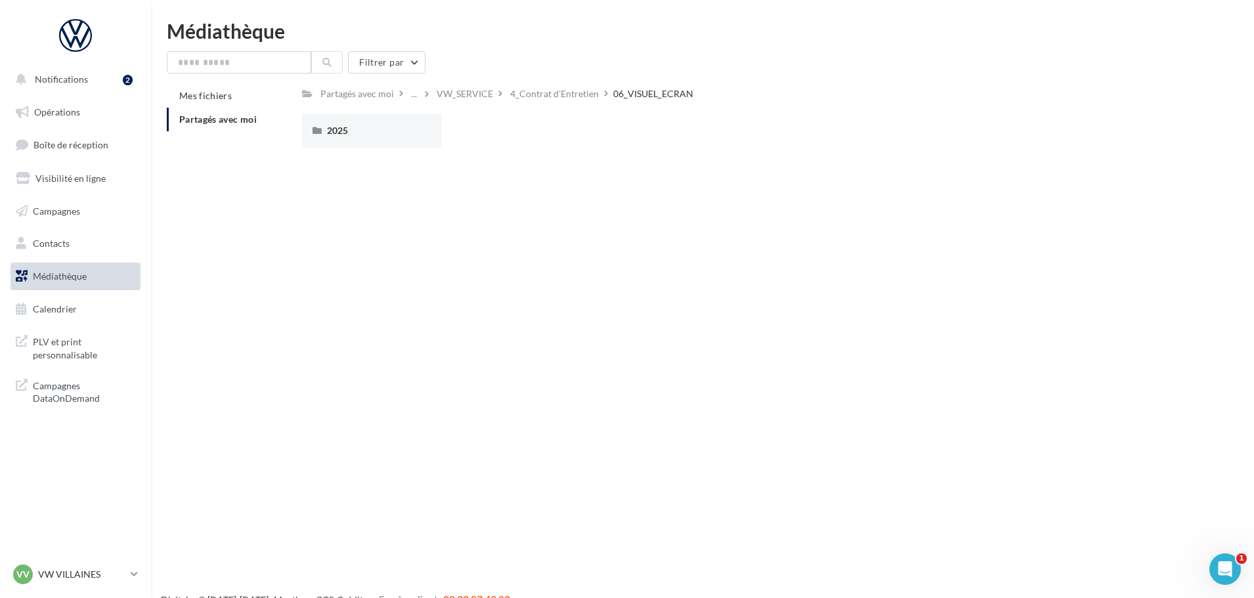
click at [430, 154] on div "2025 2025" at bounding box center [753, 136] width 902 height 45
click at [422, 139] on div "2025" at bounding box center [372, 131] width 140 height 34
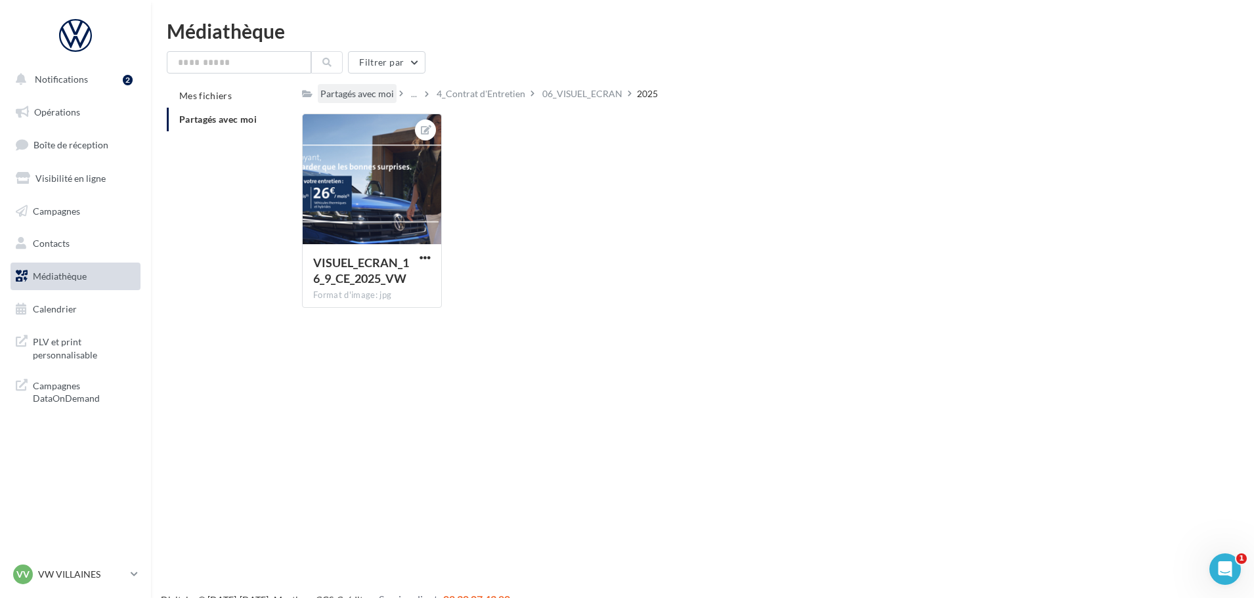
click at [326, 93] on div "Partagés avec moi" at bounding box center [357, 93] width 74 height 13
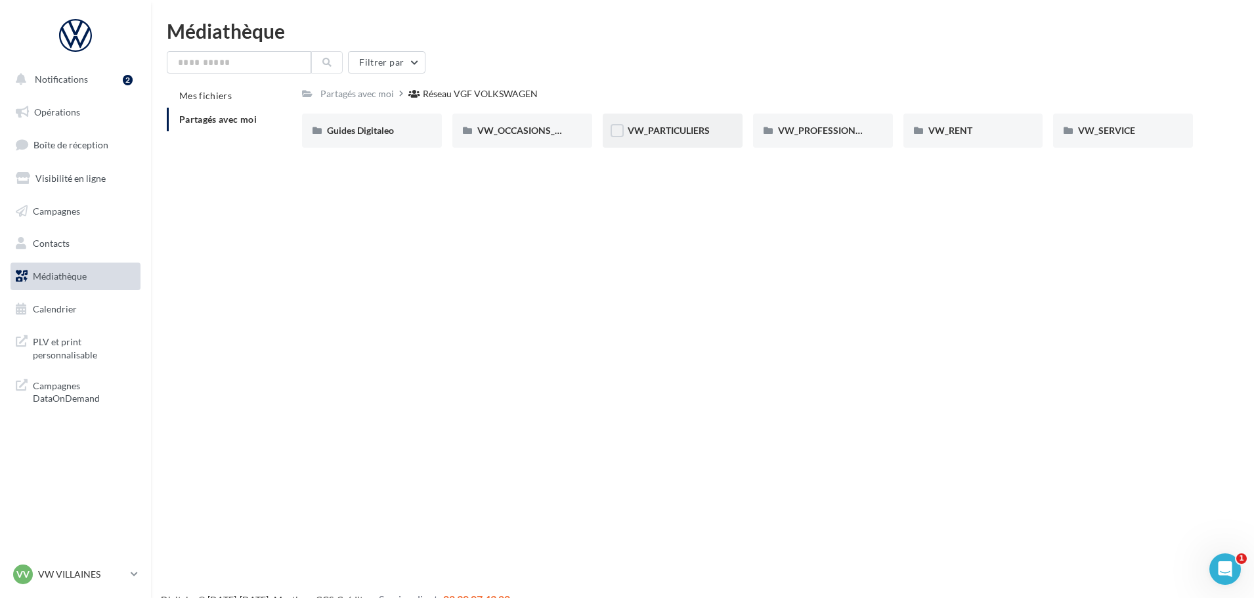
click at [706, 124] on div "VW_PARTICULIERS" at bounding box center [673, 130] width 90 height 13
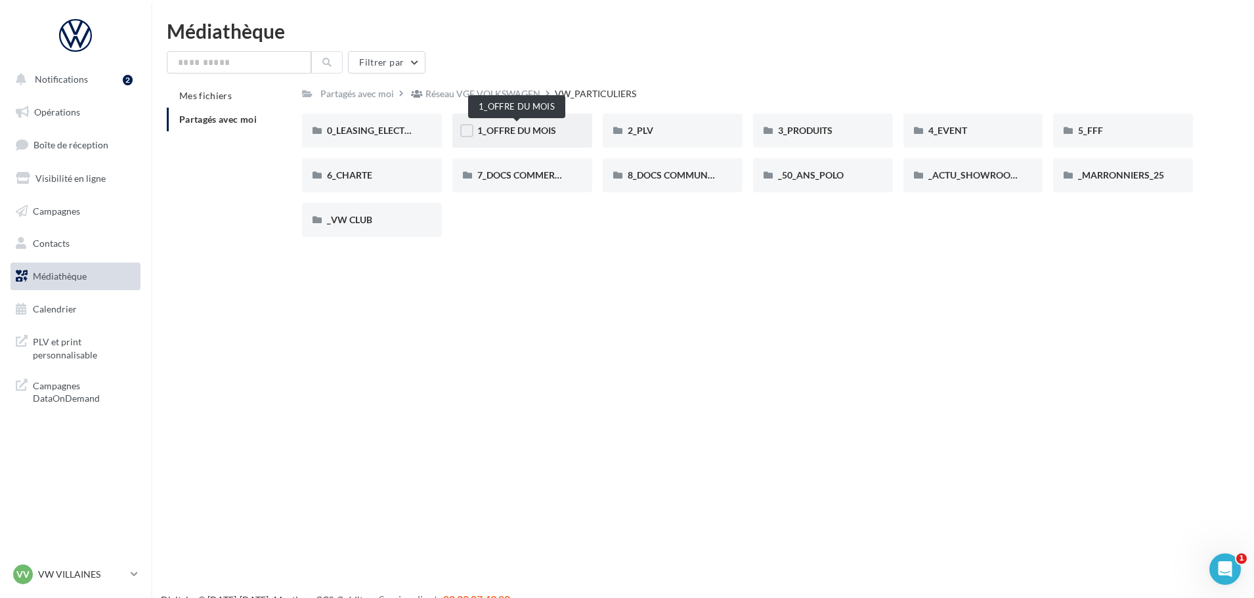
click at [536, 132] on span "1_OFFRE DU MOIS" at bounding box center [516, 130] width 79 height 11
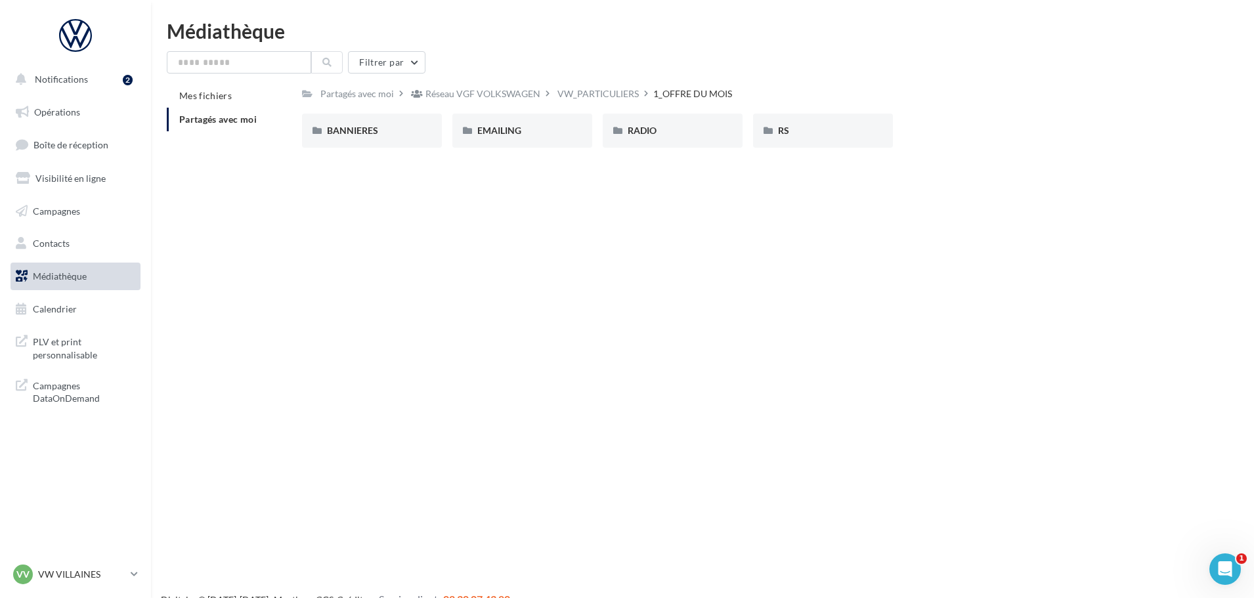
click at [743, 130] on div "RADIO RADIO" at bounding box center [678, 131] width 150 height 34
click at [814, 130] on div "RS" at bounding box center [823, 130] width 90 height 13
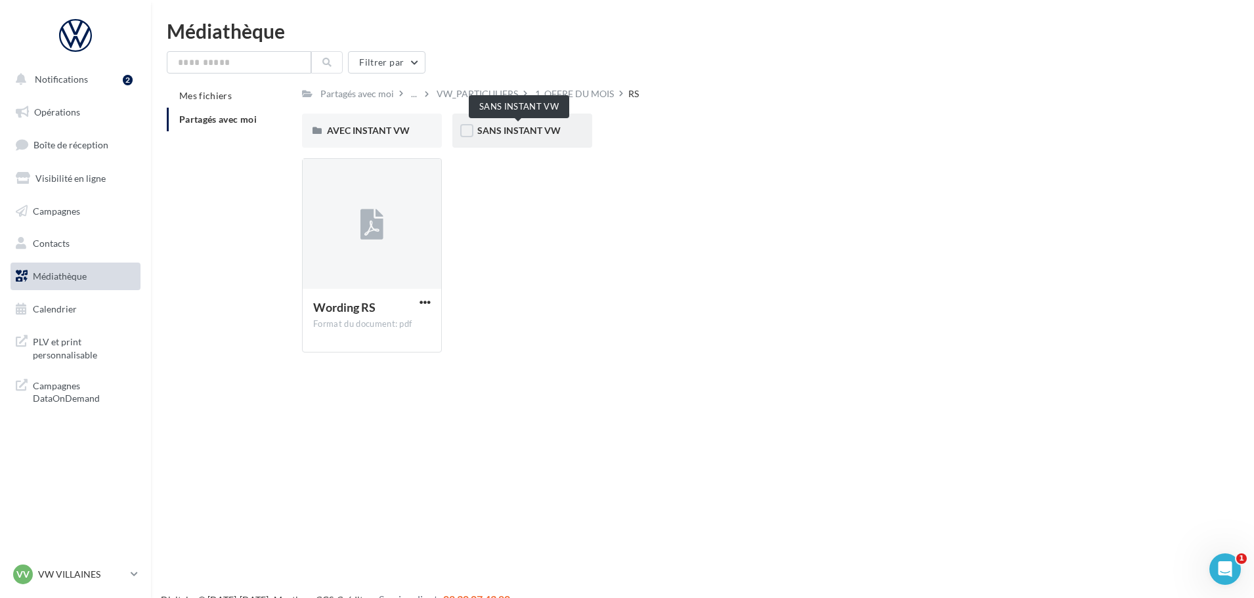
click at [521, 125] on span "SANS INSTANT VW" at bounding box center [518, 130] width 83 height 11
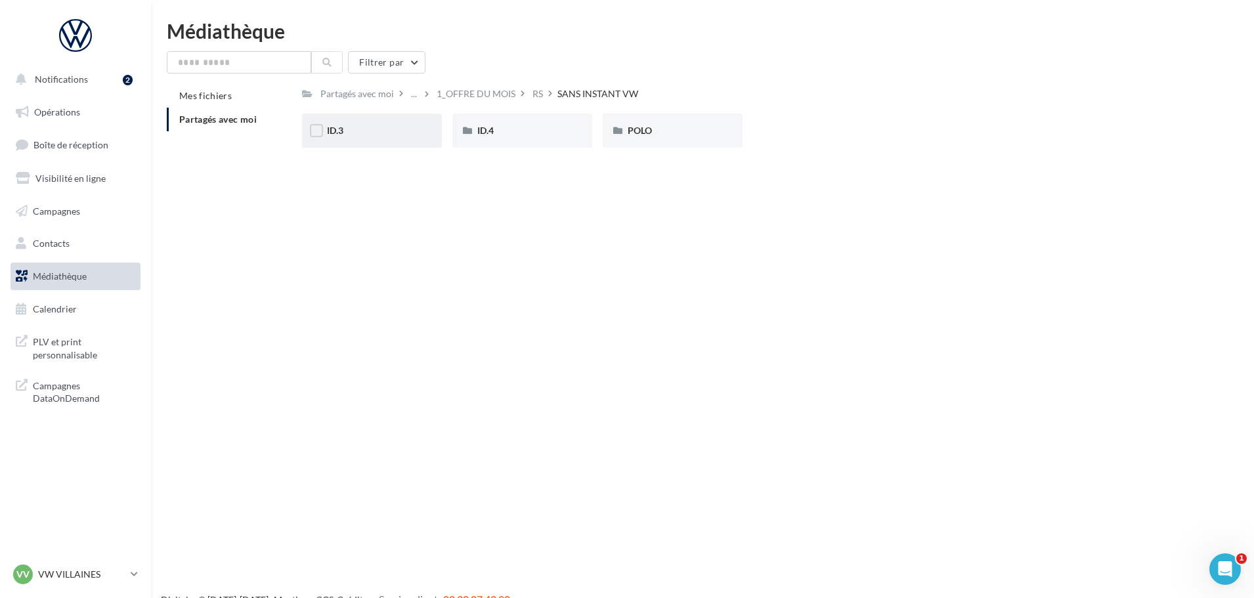
click at [408, 131] on div "ID.3" at bounding box center [372, 130] width 90 height 13
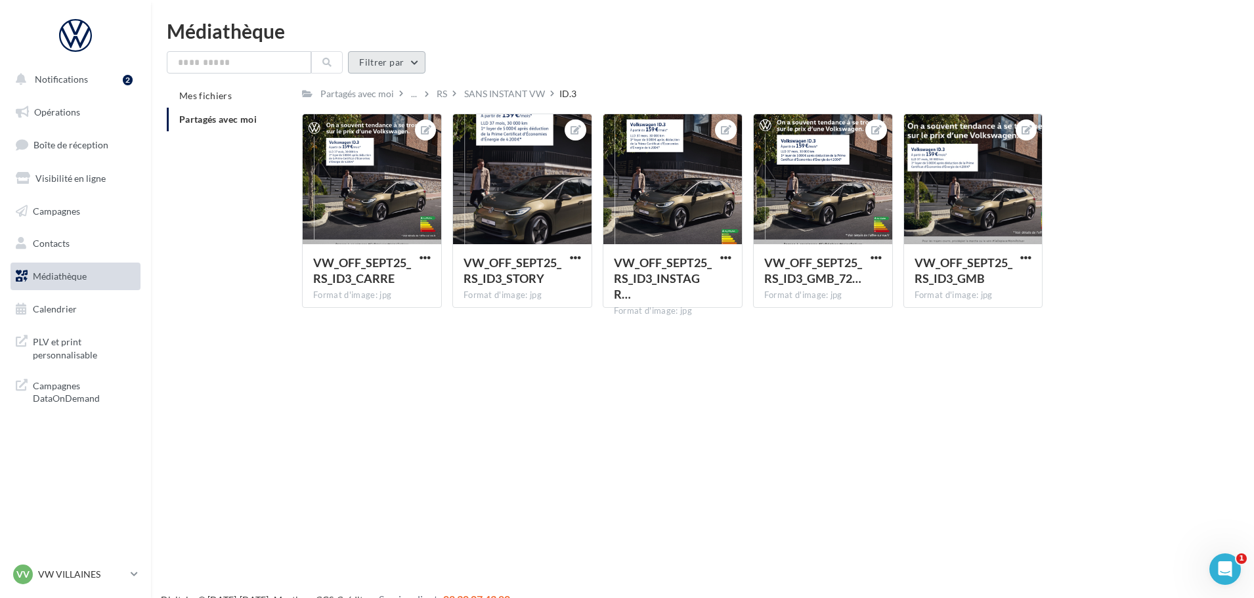
click at [370, 60] on button "Filtrer par" at bounding box center [386, 62] width 77 height 22
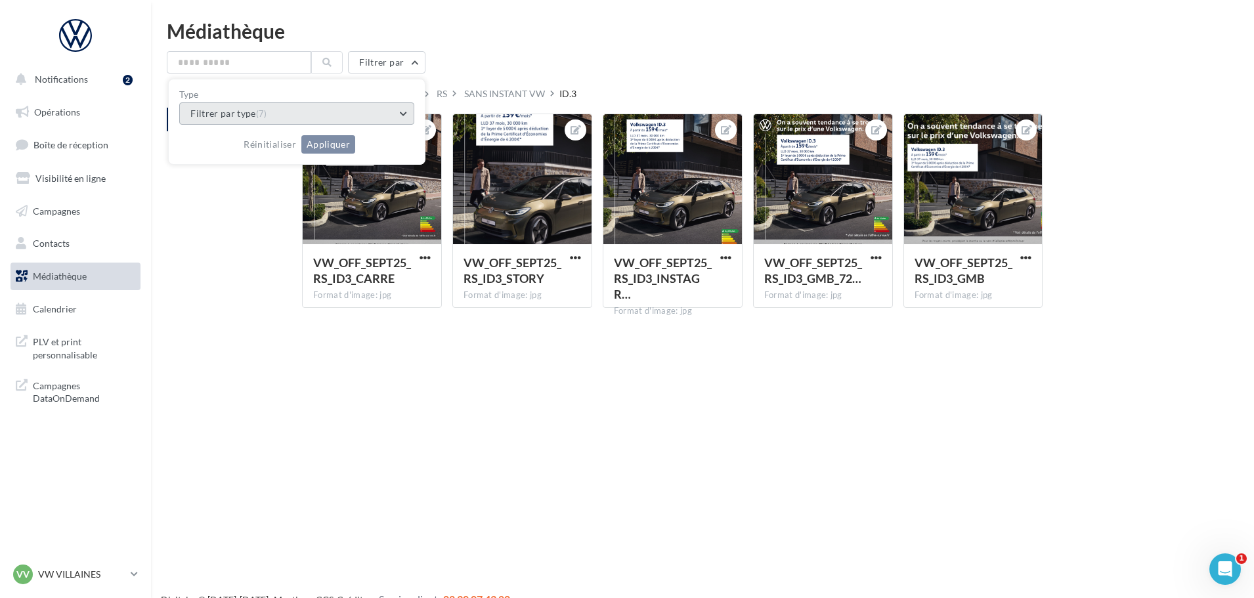
click at [345, 110] on button "Filtrer par type (7)" at bounding box center [296, 113] width 235 height 22
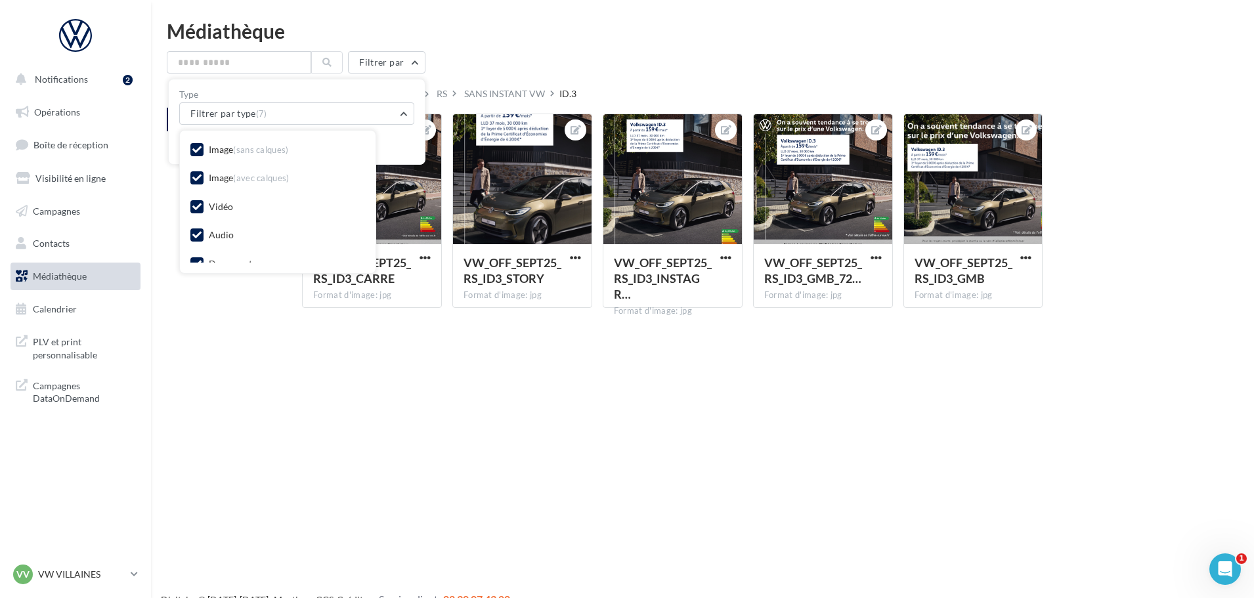
click at [202, 148] on label at bounding box center [196, 149] width 13 height 13
click at [194, 183] on label at bounding box center [196, 177] width 13 height 13
click at [202, 240] on div at bounding box center [196, 235] width 13 height 13
click at [202, 167] on label at bounding box center [196, 169] width 13 height 13
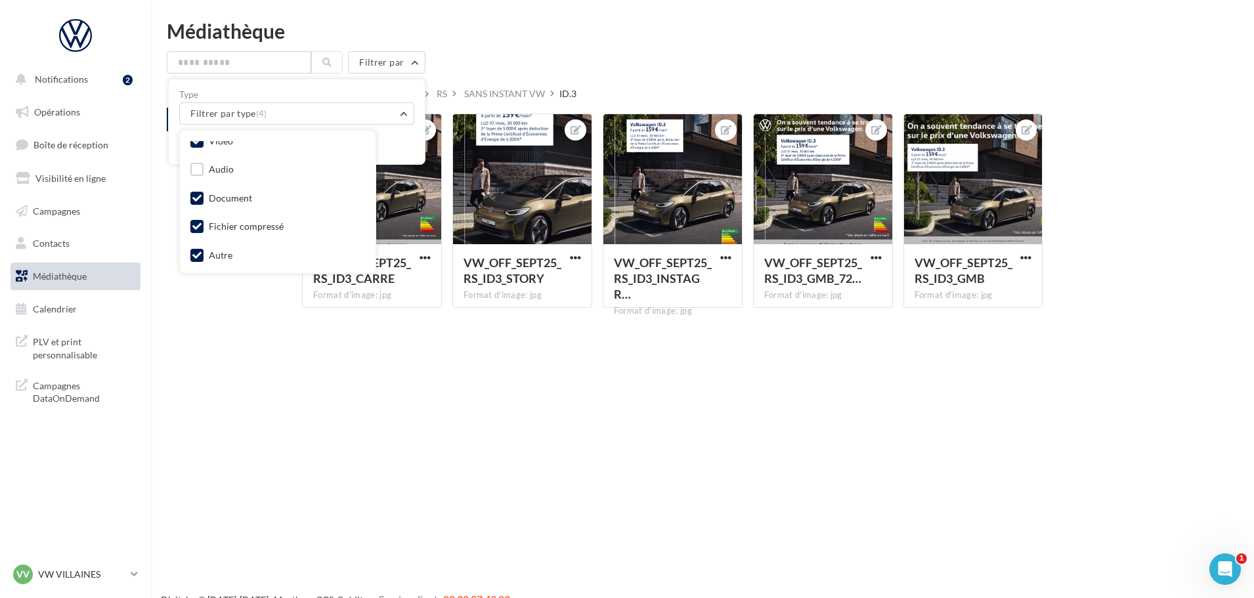
click at [198, 198] on icon at bounding box center [196, 198] width 9 height 9
click at [197, 229] on icon at bounding box center [196, 226] width 9 height 9
click at [186, 254] on div "Image (sans calques) Image (avec calques) Vidéo Audio Document Fichier compress…" at bounding box center [278, 202] width 196 height 142
click at [192, 253] on icon at bounding box center [196, 255] width 9 height 9
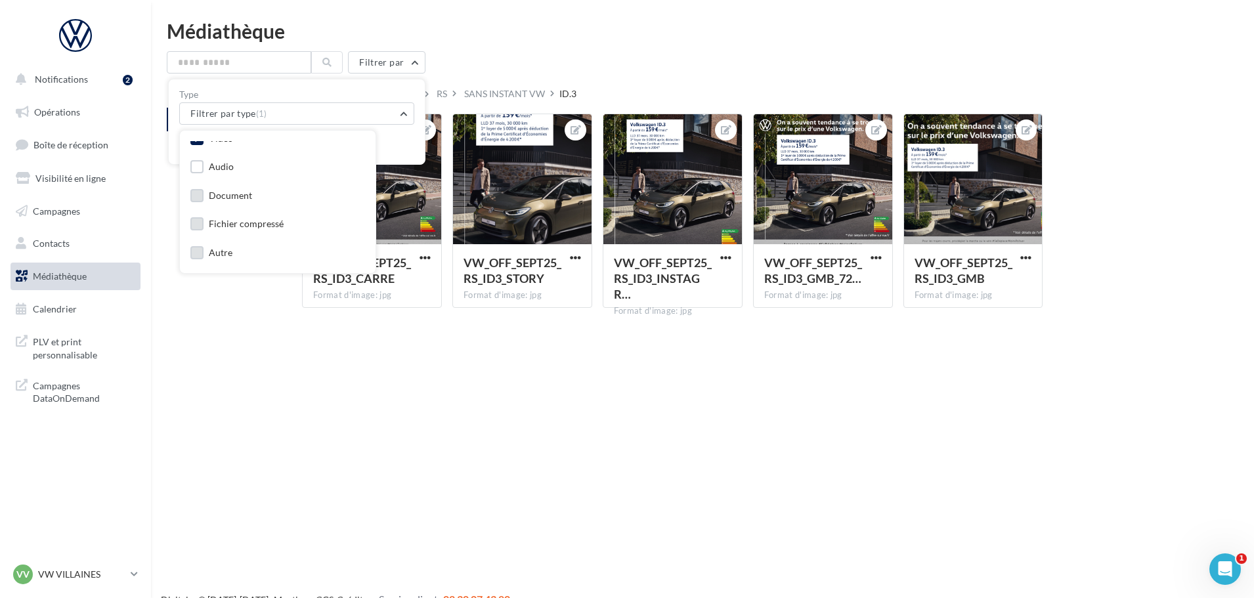
click at [387, 142] on div "Réinitialiser Appliquer" at bounding box center [296, 139] width 235 height 29
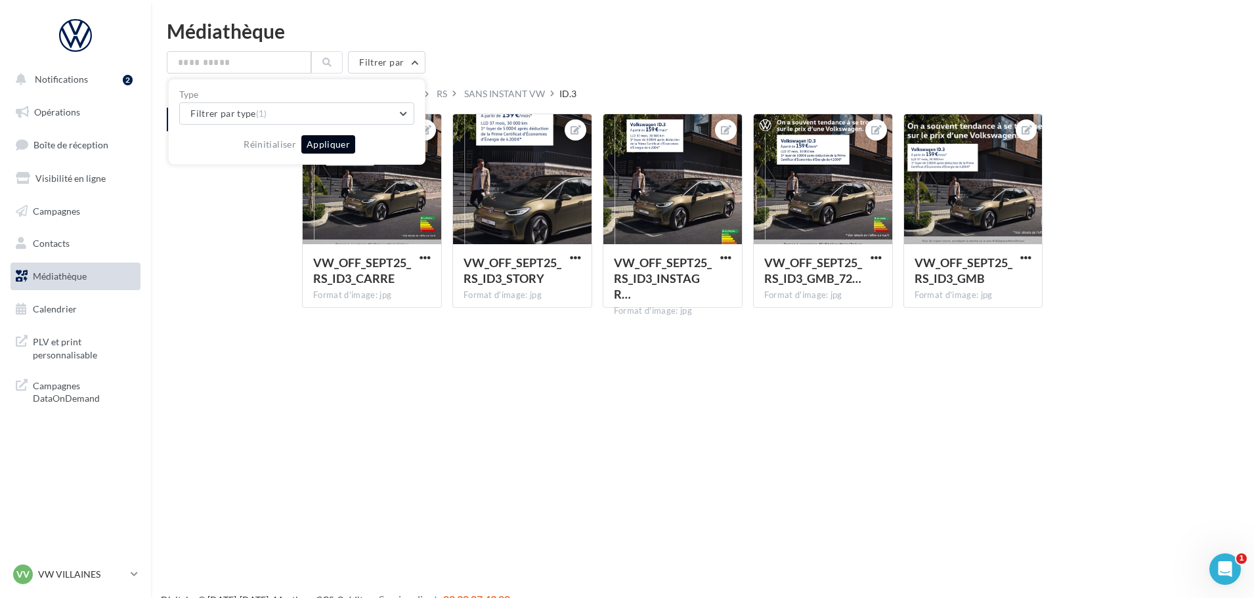
click at [329, 146] on button "Appliquer" at bounding box center [328, 144] width 54 height 18
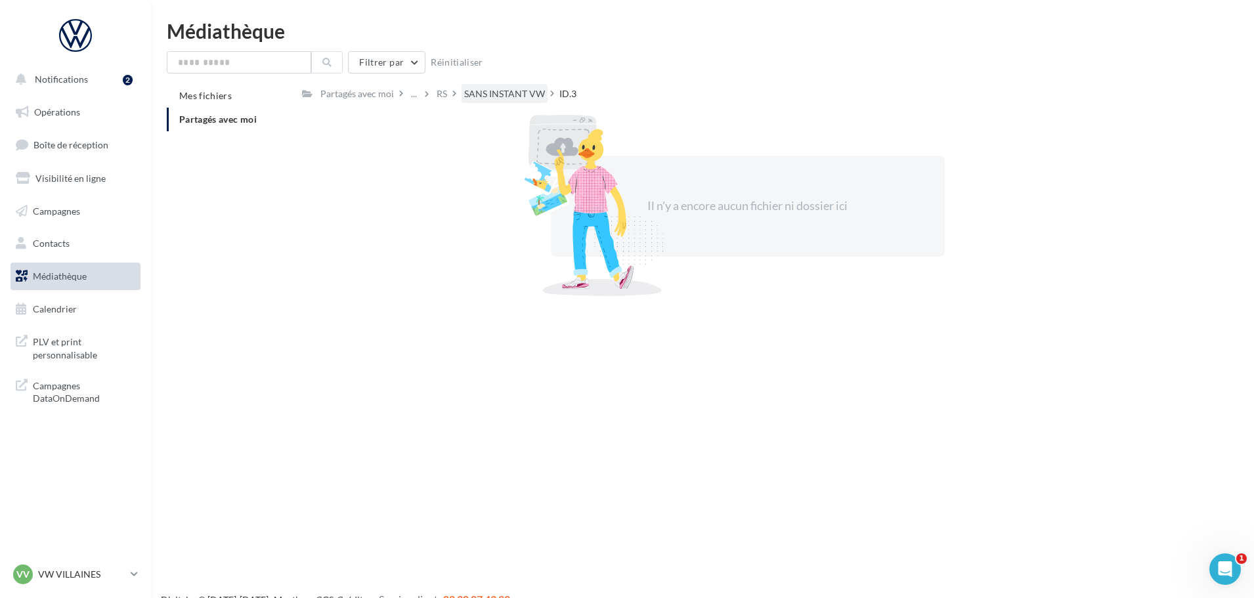
click at [496, 97] on div "SANS INSTANT VW" at bounding box center [504, 93] width 81 height 13
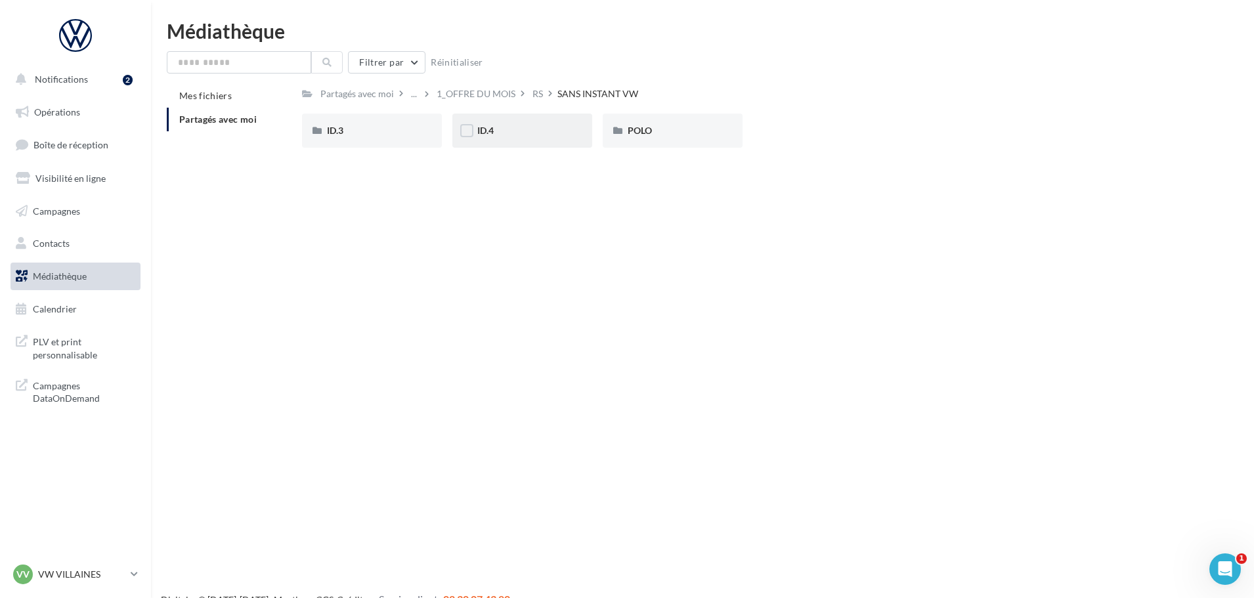
click at [501, 136] on div "ID.4" at bounding box center [522, 130] width 90 height 13
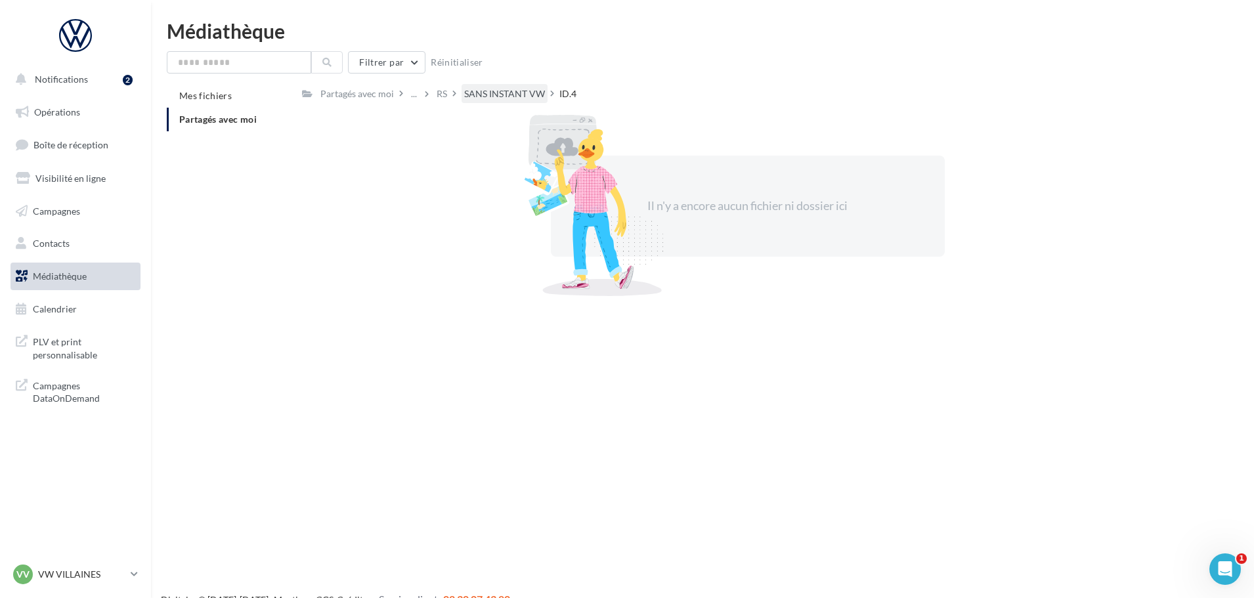
click at [505, 93] on div "SANS INSTANT VW" at bounding box center [504, 93] width 81 height 13
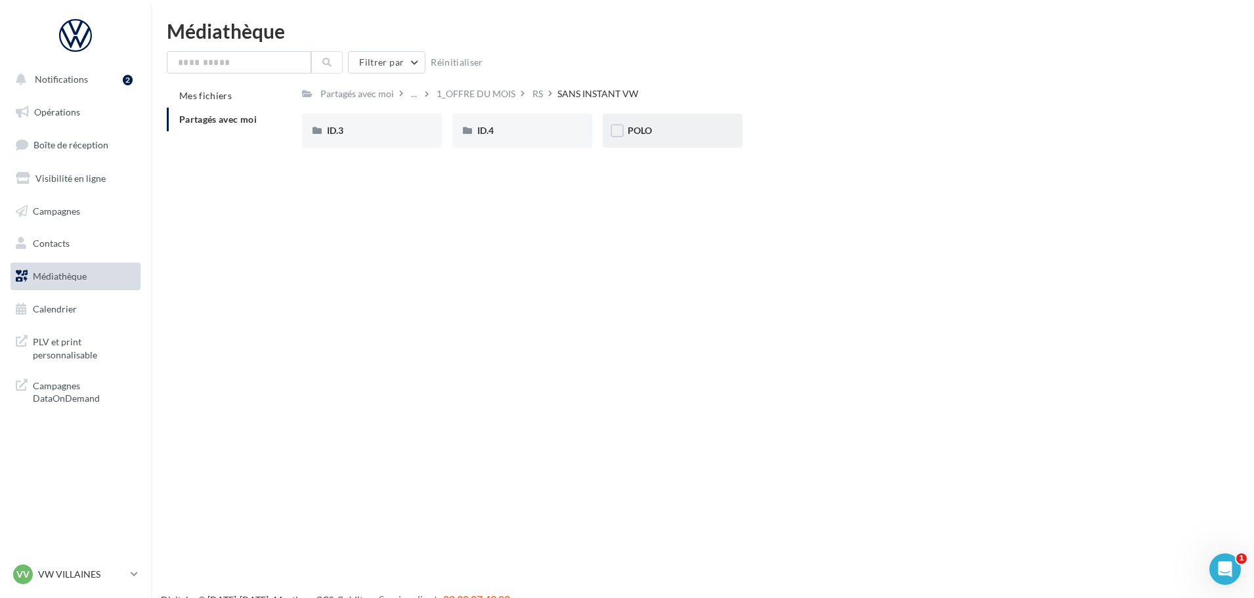
click at [628, 145] on div "POLO" at bounding box center [673, 131] width 140 height 34
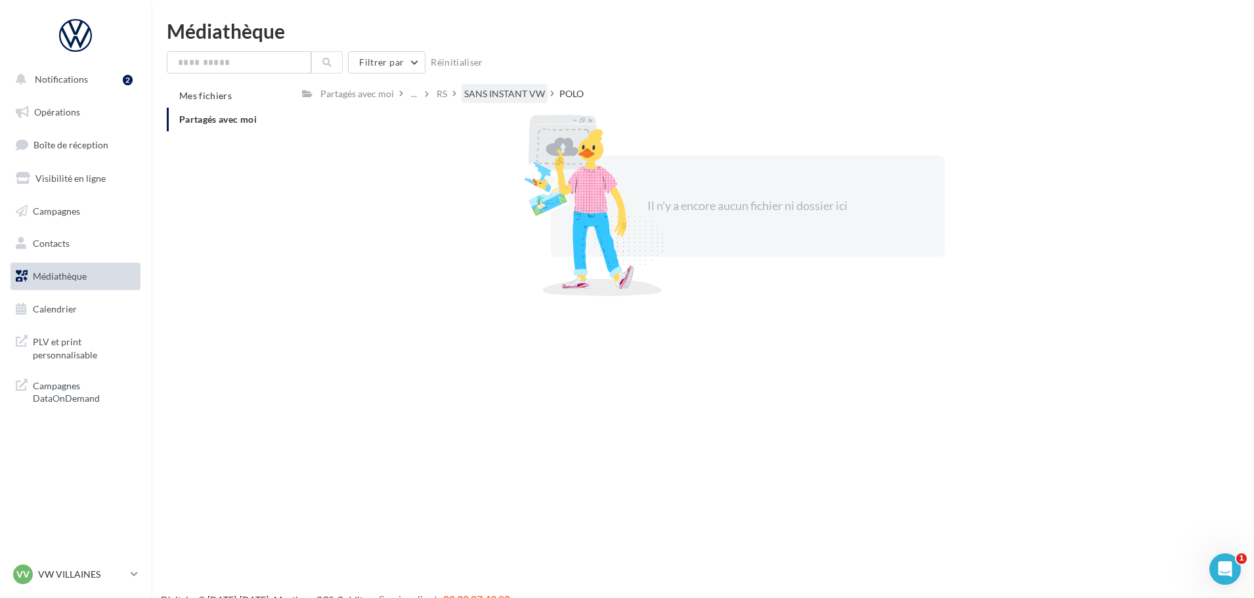
click at [526, 100] on div "SANS INSTANT VW" at bounding box center [504, 93] width 81 height 13
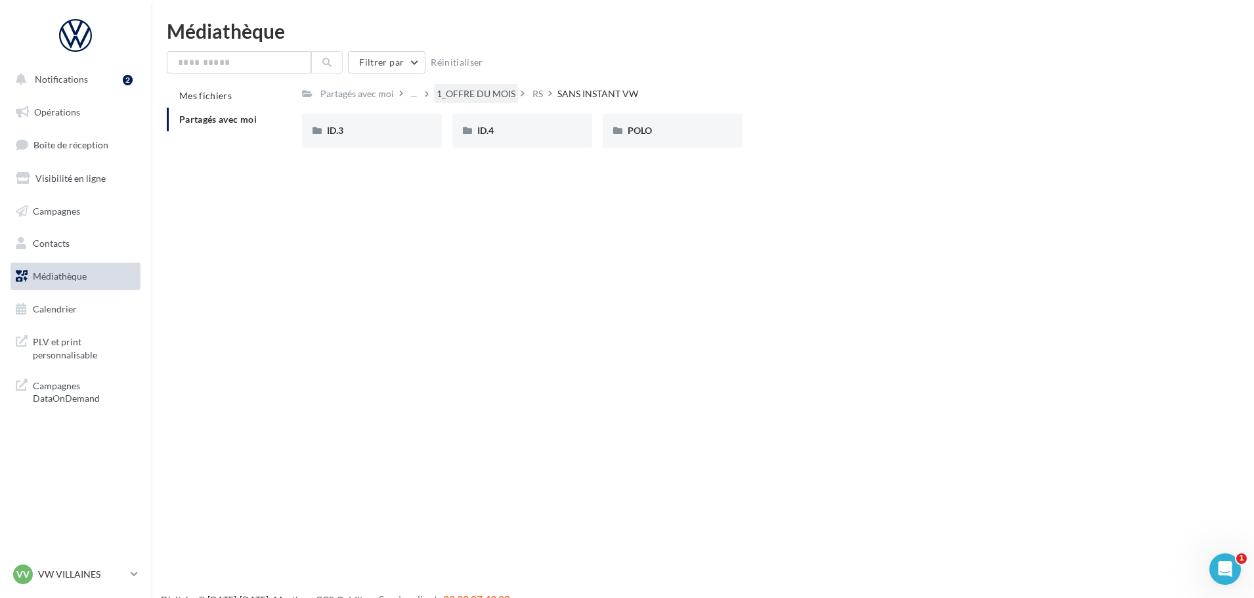
click at [502, 98] on div "1_OFFRE DU MOIS" at bounding box center [476, 93] width 79 height 13
click at [491, 144] on div "EMAILING" at bounding box center [522, 131] width 140 height 34
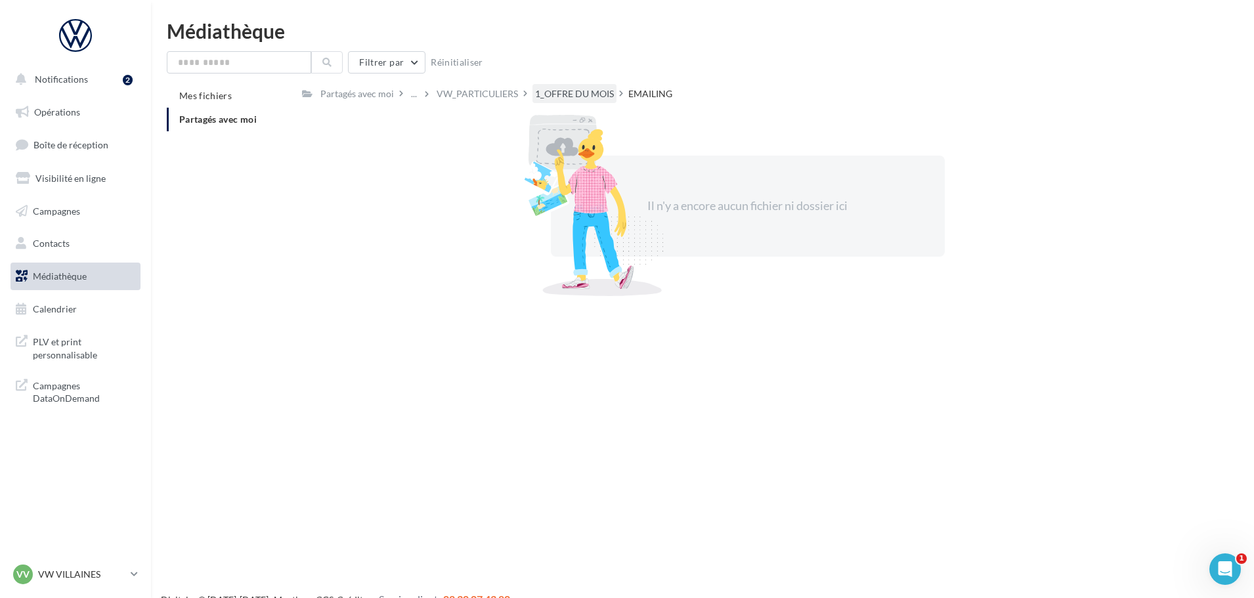
click at [578, 95] on div "1_OFFRE DU MOIS" at bounding box center [574, 93] width 79 height 13
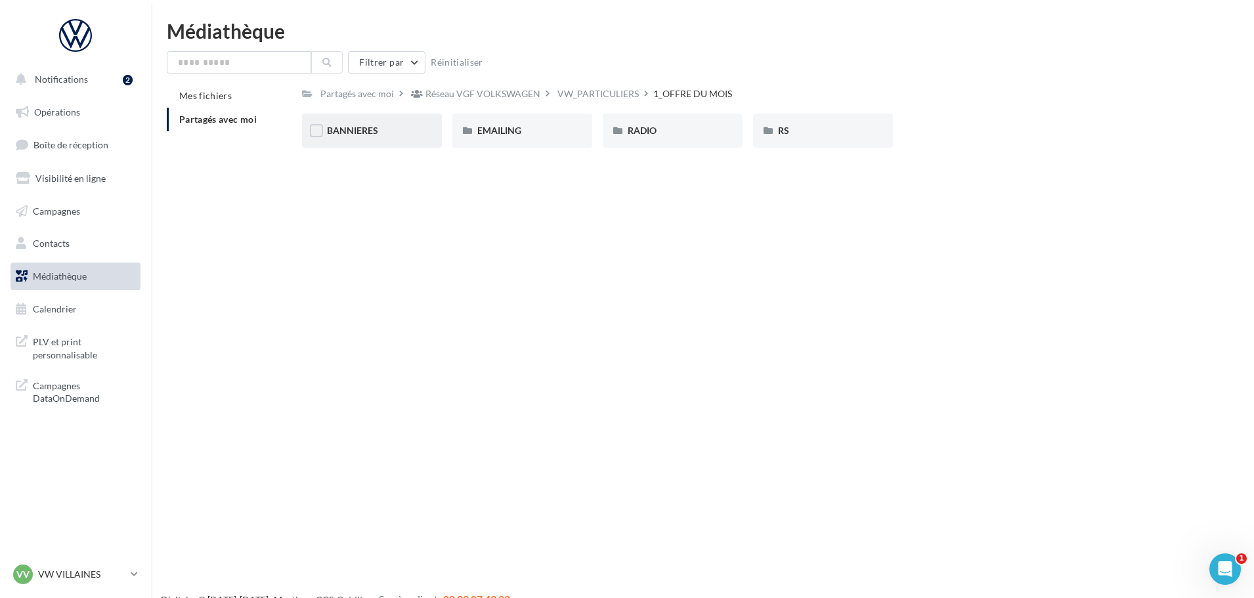
click at [362, 123] on div "BANNIERES" at bounding box center [372, 131] width 140 height 34
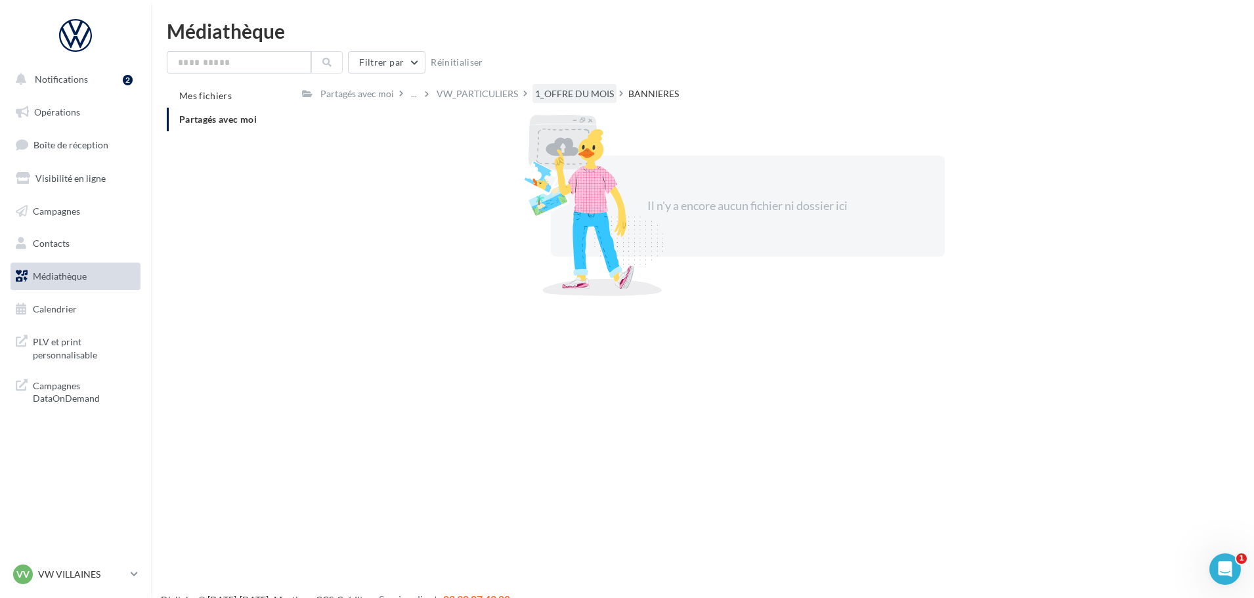
click at [575, 85] on div "1_OFFRE DU MOIS" at bounding box center [575, 93] width 84 height 19
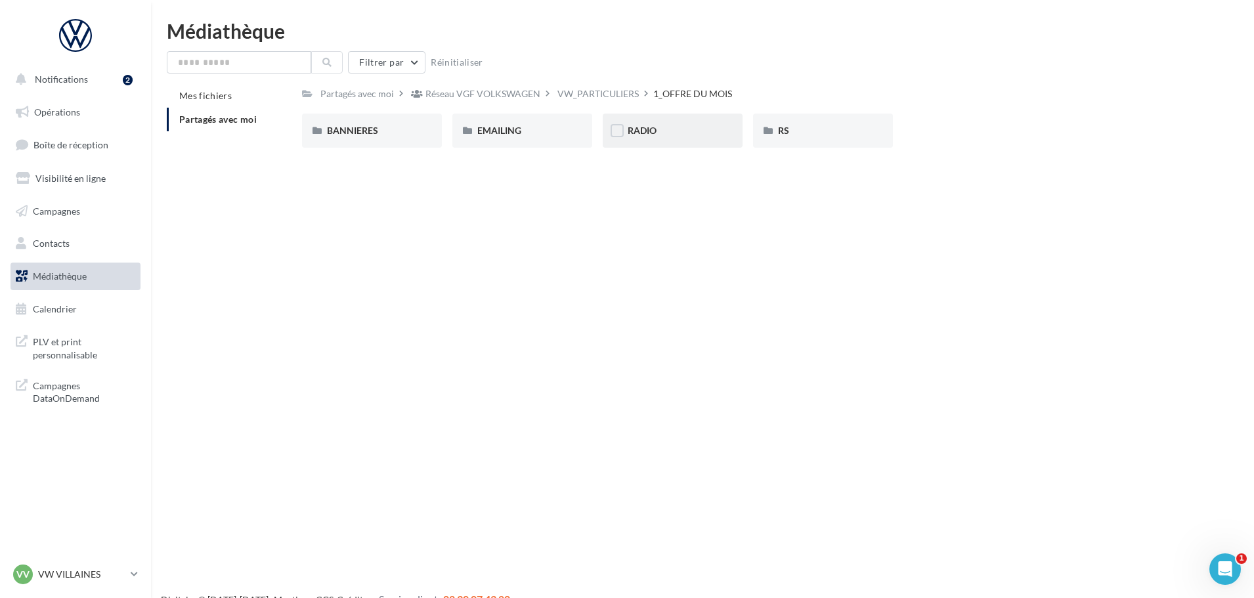
click at [651, 139] on div "RADIO" at bounding box center [673, 131] width 140 height 34
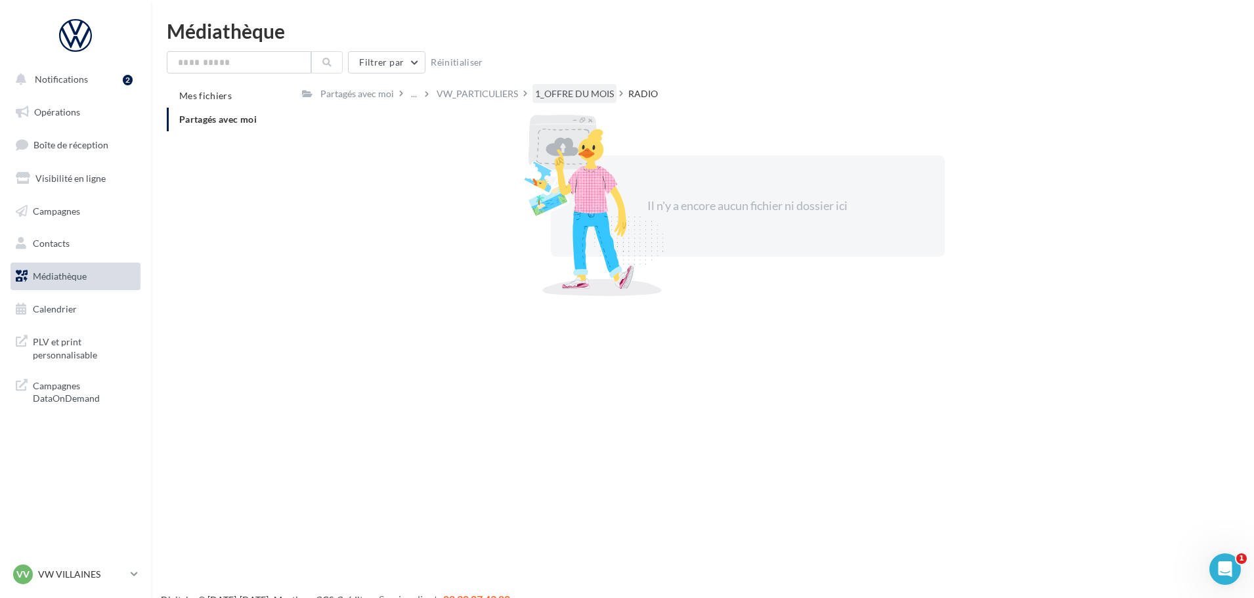
click at [584, 99] on div "1_OFFRE DU MOIS" at bounding box center [574, 93] width 79 height 13
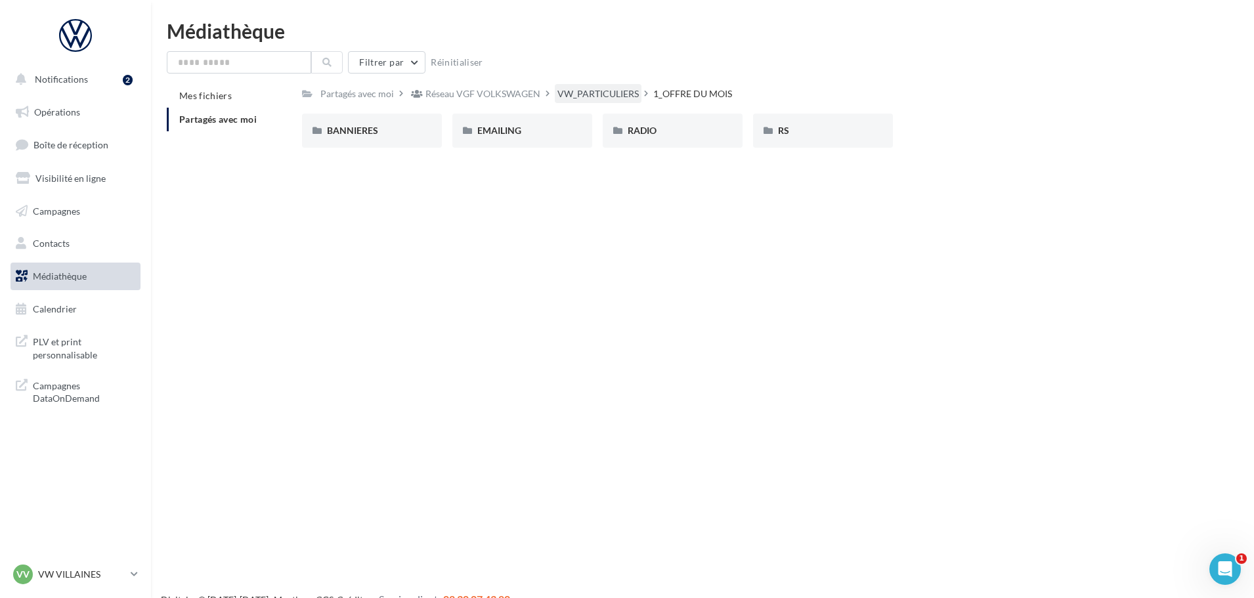
click at [563, 93] on div "VW_PARTICULIERS" at bounding box center [598, 93] width 81 height 13
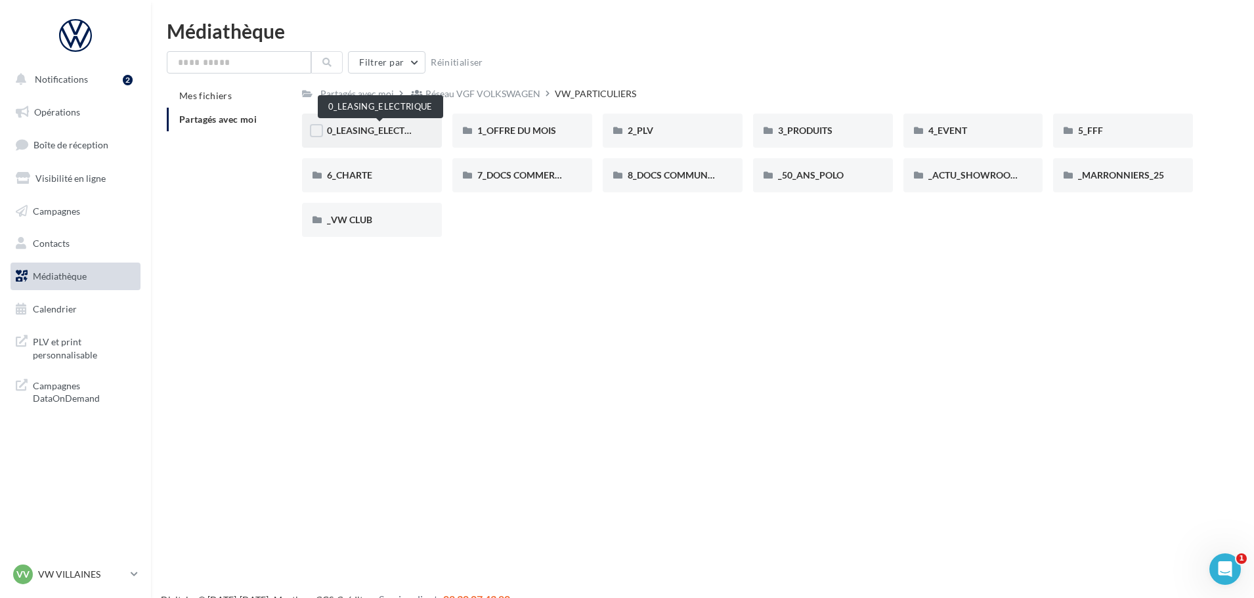
click at [380, 130] on span "0_LEASING_ELECTRIQUE" at bounding box center [379, 130] width 105 height 11
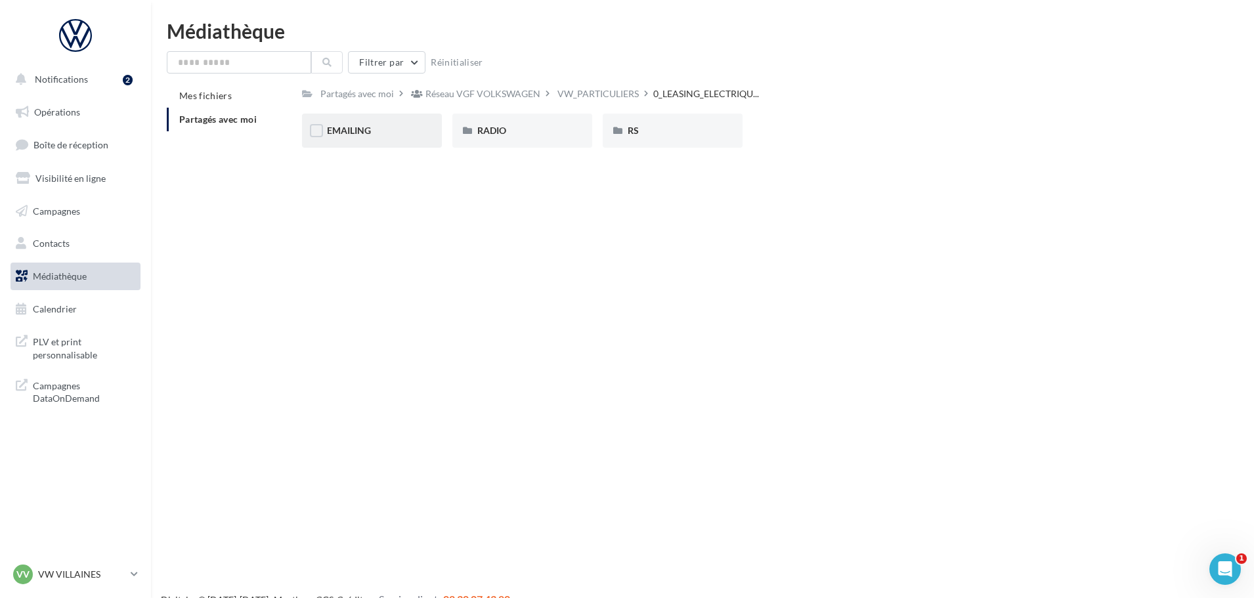
click at [397, 126] on div "EMAILING" at bounding box center [372, 130] width 90 height 13
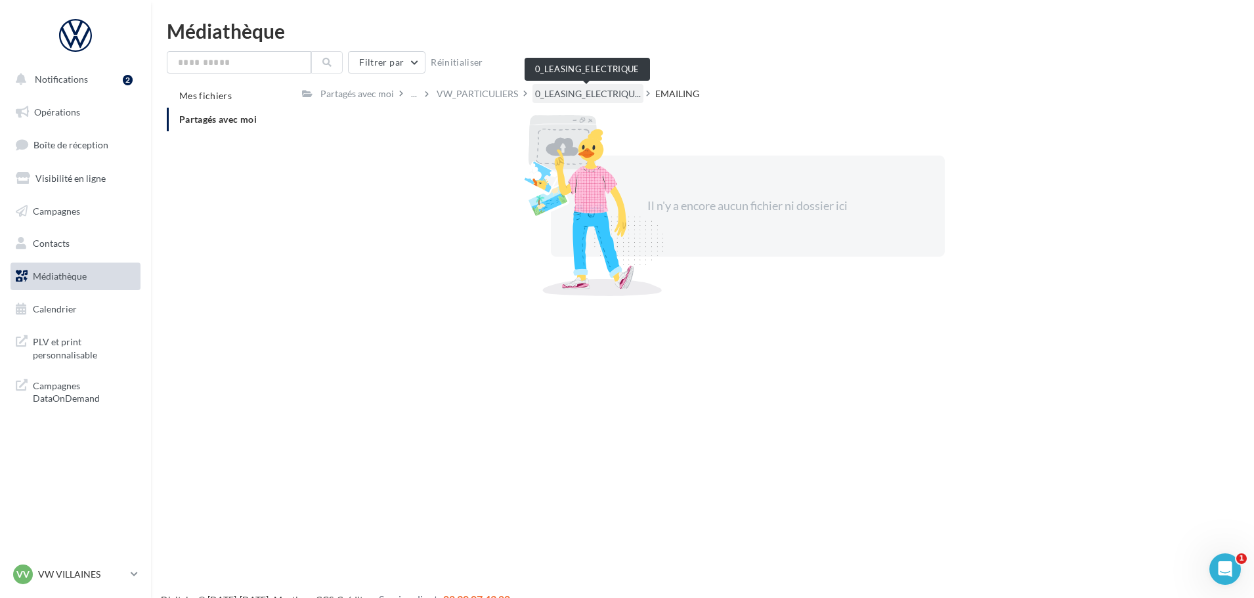
click at [551, 91] on span "0_LEASING_ELECTRIQU..." at bounding box center [588, 93] width 106 height 13
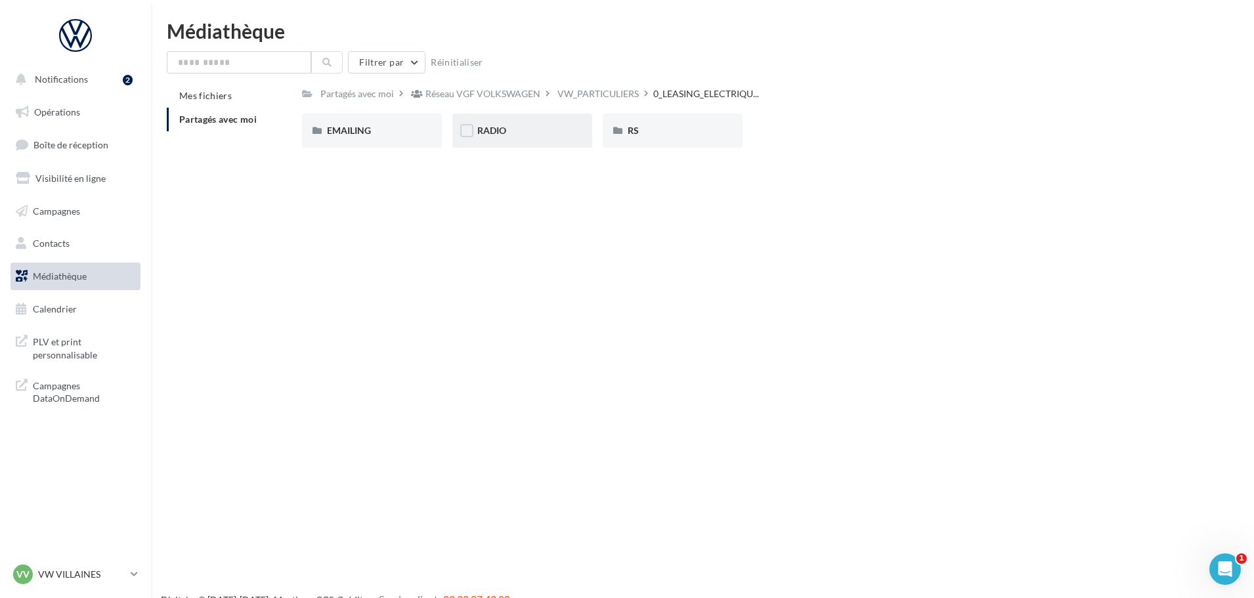
click at [561, 133] on div "RADIO" at bounding box center [522, 130] width 90 height 13
click at [410, 132] on div "ID.3" at bounding box center [372, 130] width 90 height 13
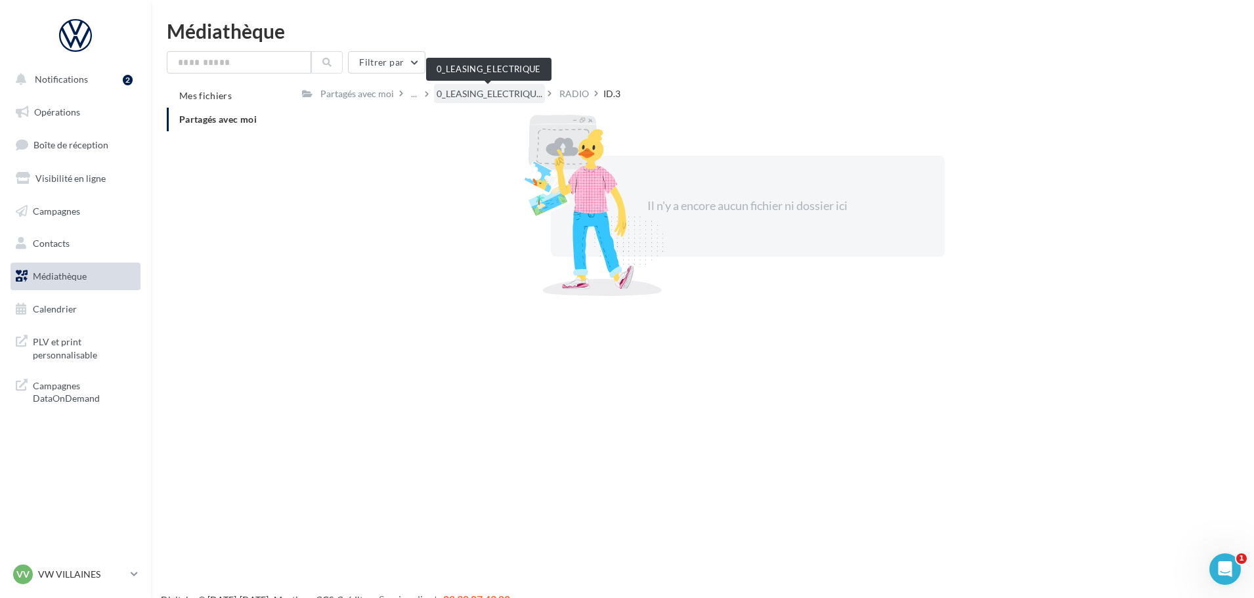
click at [510, 93] on span "0_LEASING_ELECTRIQU..." at bounding box center [490, 93] width 106 height 13
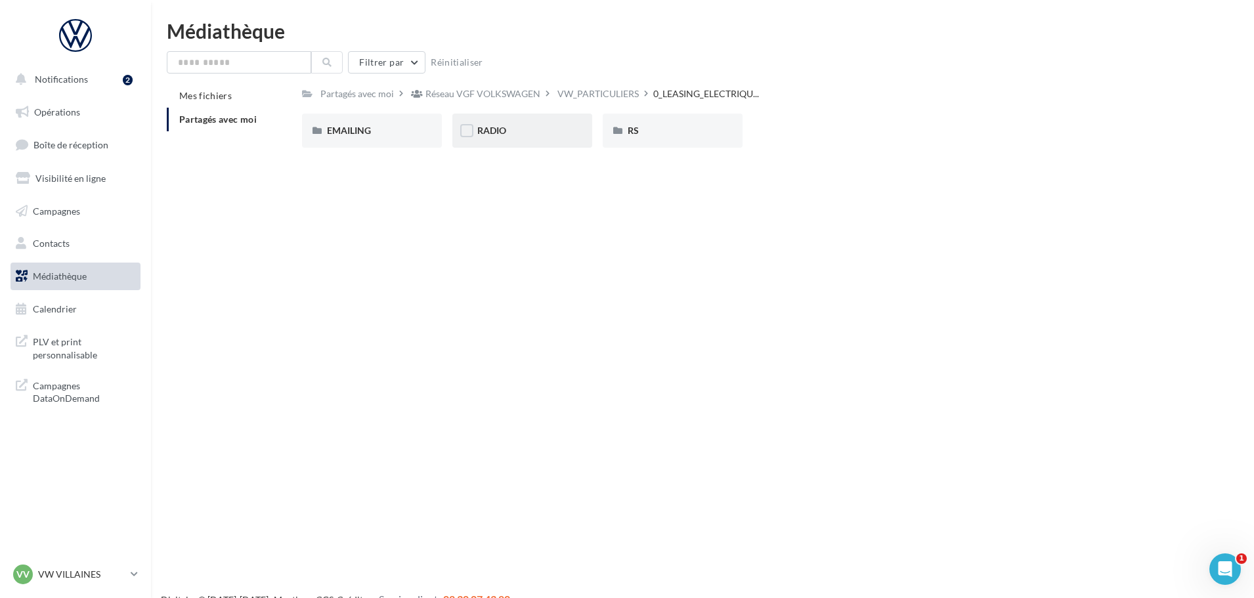
click at [524, 129] on div "RADIO" at bounding box center [522, 130] width 90 height 13
click at [524, 129] on div "ID.4" at bounding box center [522, 130] width 90 height 13
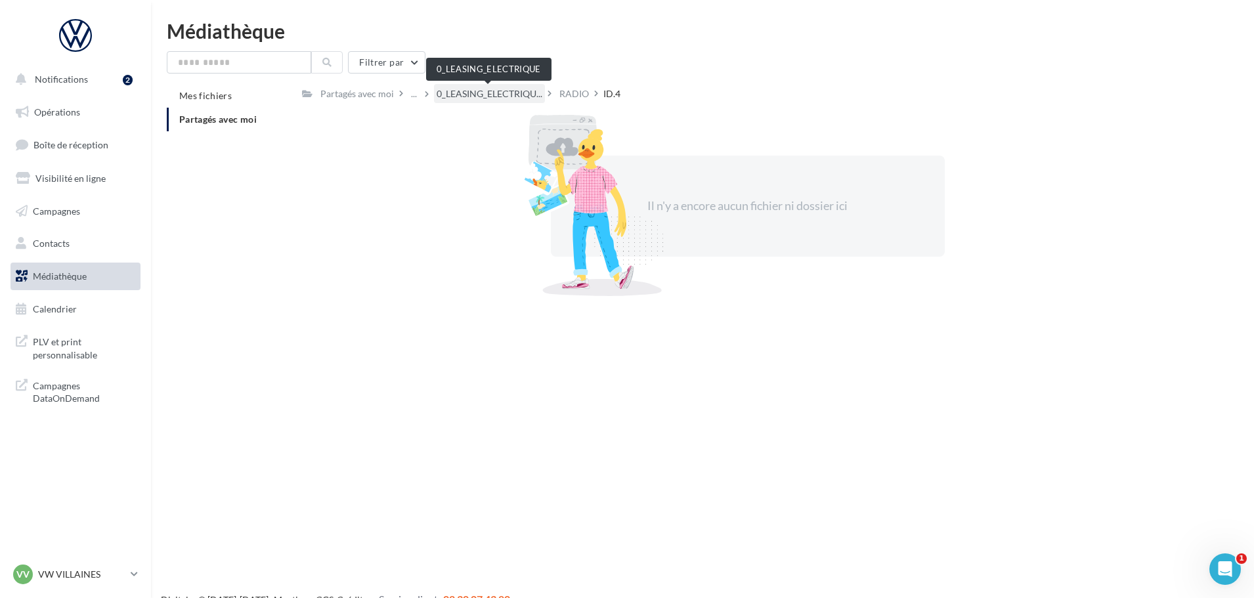
click at [518, 95] on span "0_LEASING_ELECTRIQU..." at bounding box center [490, 93] width 106 height 13
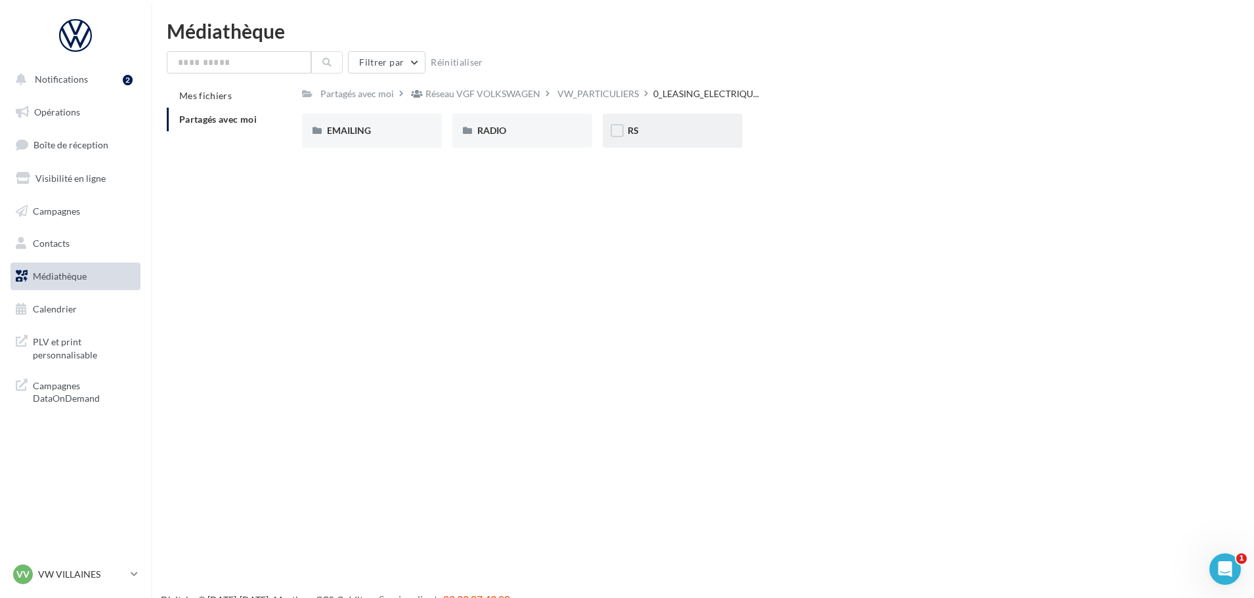
click at [731, 141] on div "RS" at bounding box center [673, 131] width 140 height 34
click at [414, 133] on div "ID.3" at bounding box center [372, 130] width 90 height 13
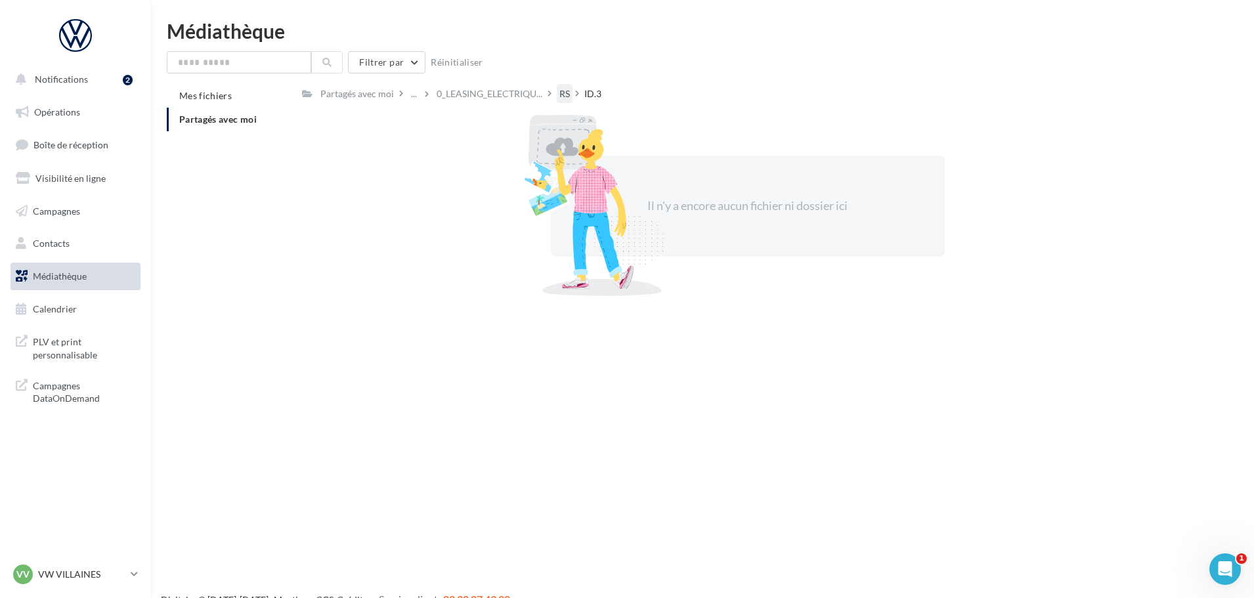
click at [559, 96] on div "RS" at bounding box center [564, 93] width 11 height 13
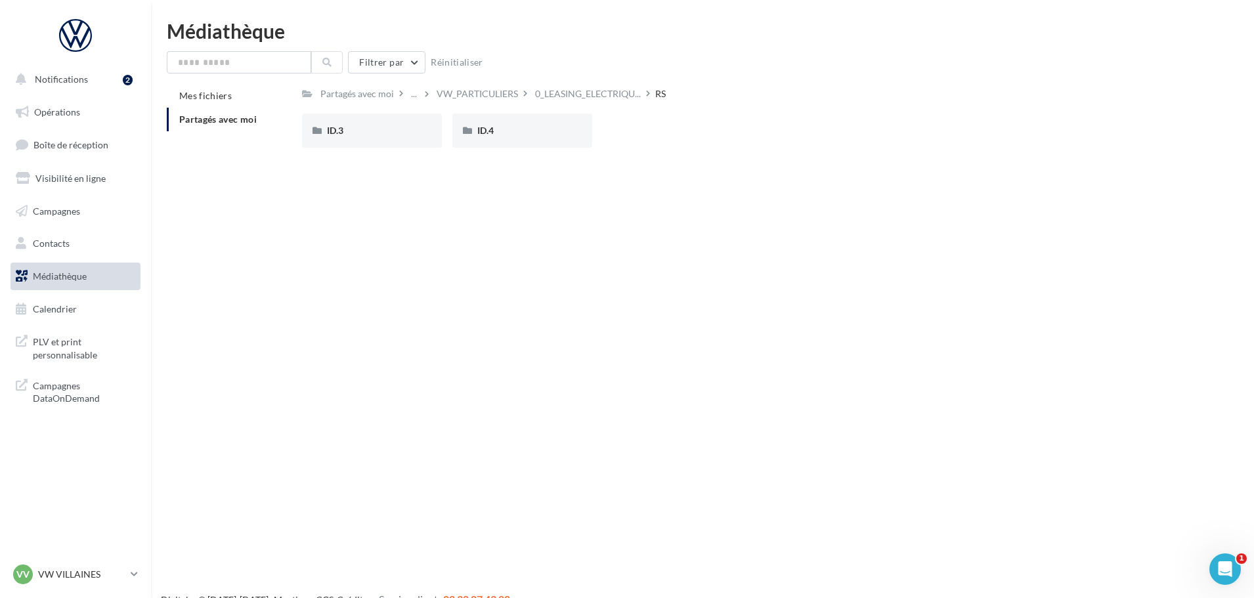
click at [553, 141] on div "ID.4" at bounding box center [522, 131] width 140 height 34
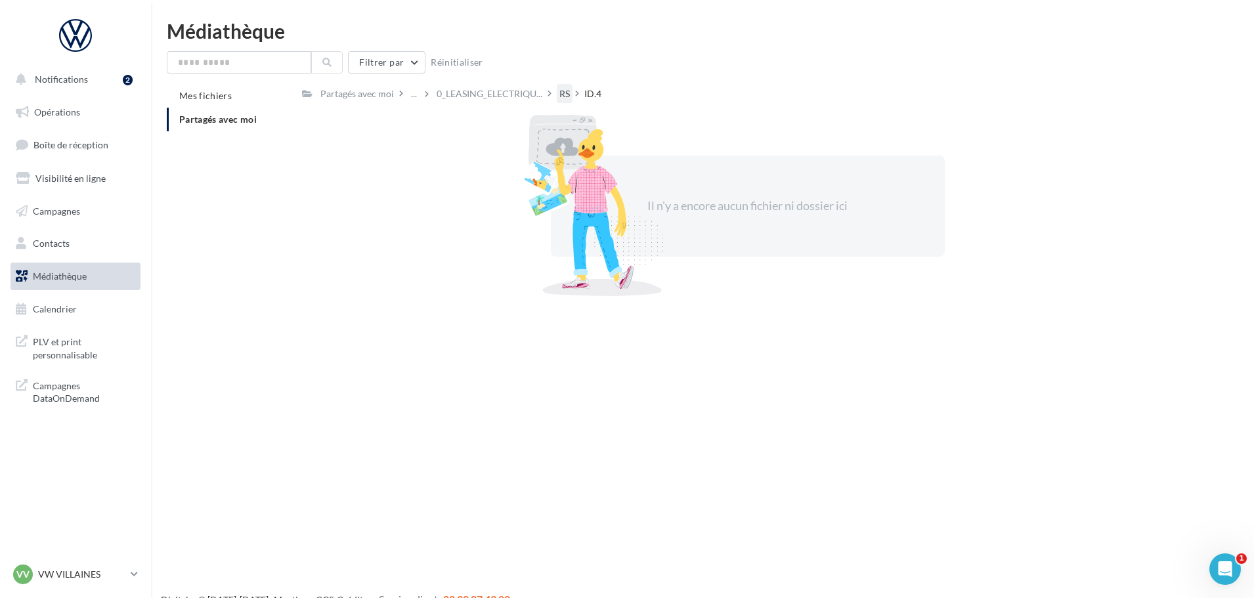
click at [558, 91] on div "RS" at bounding box center [565, 93] width 16 height 19
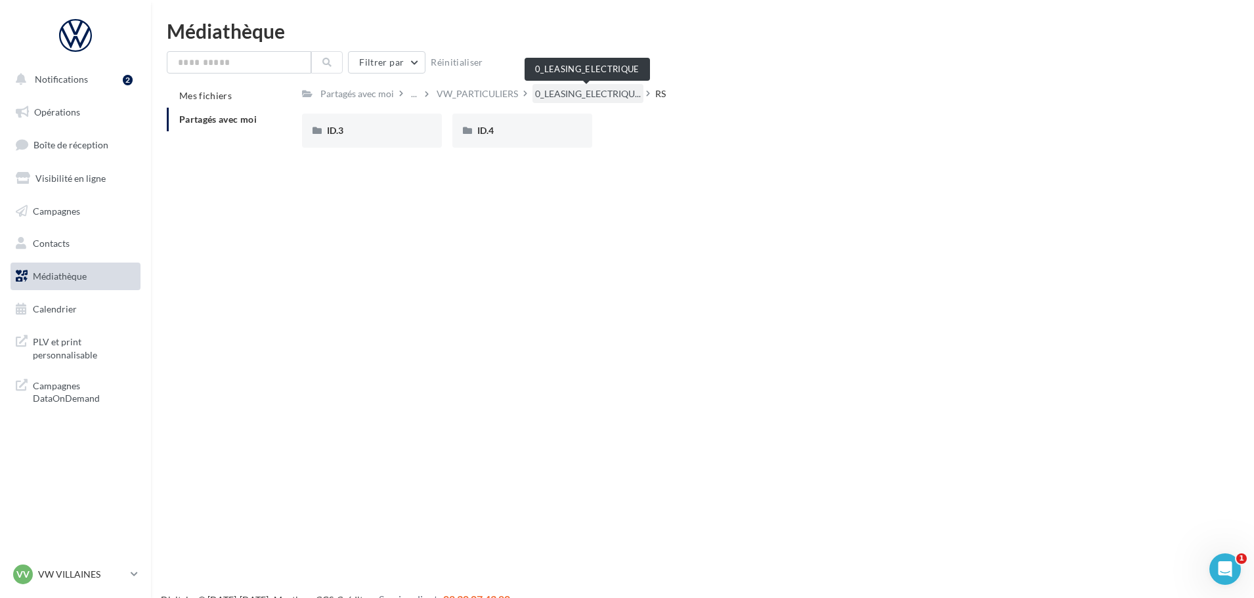
click at [538, 93] on span "0_LEASING_ELECTRIQU..." at bounding box center [588, 93] width 106 height 13
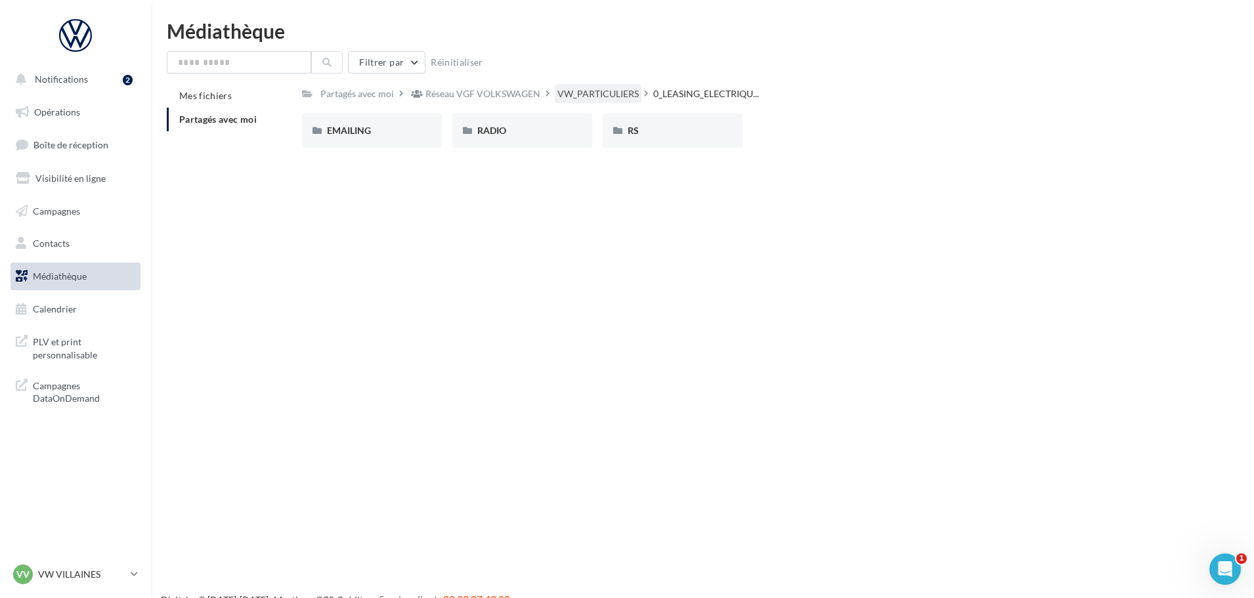
click at [573, 87] on div "VW_PARTICULIERS" at bounding box center [598, 93] width 81 height 13
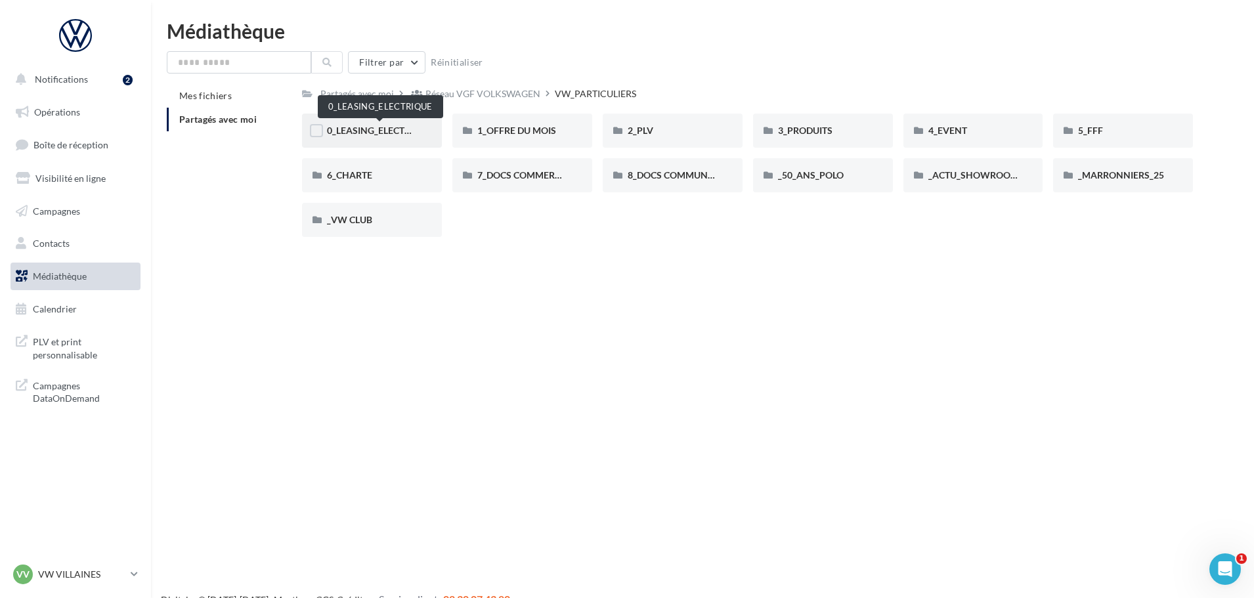
click at [412, 131] on span "0_LEASING_ELECTRIQUE" at bounding box center [379, 130] width 105 height 11
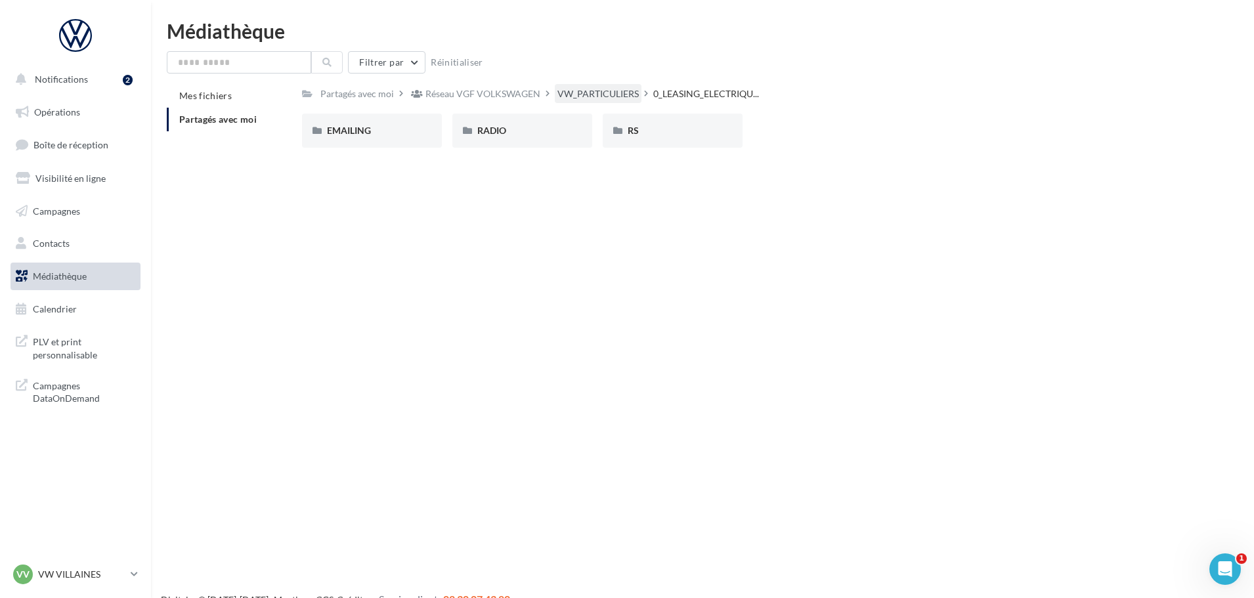
click at [578, 100] on div "VW_PARTICULIERS" at bounding box center [598, 93] width 81 height 13
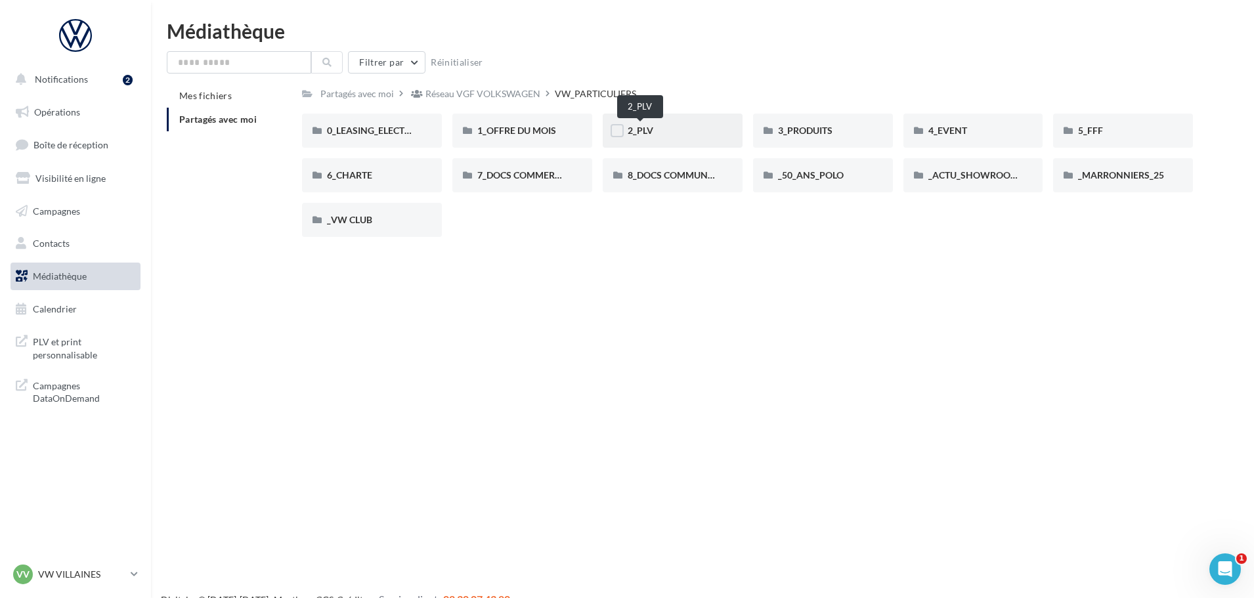
click at [628, 130] on span "2_PLV" at bounding box center [641, 130] width 26 height 11
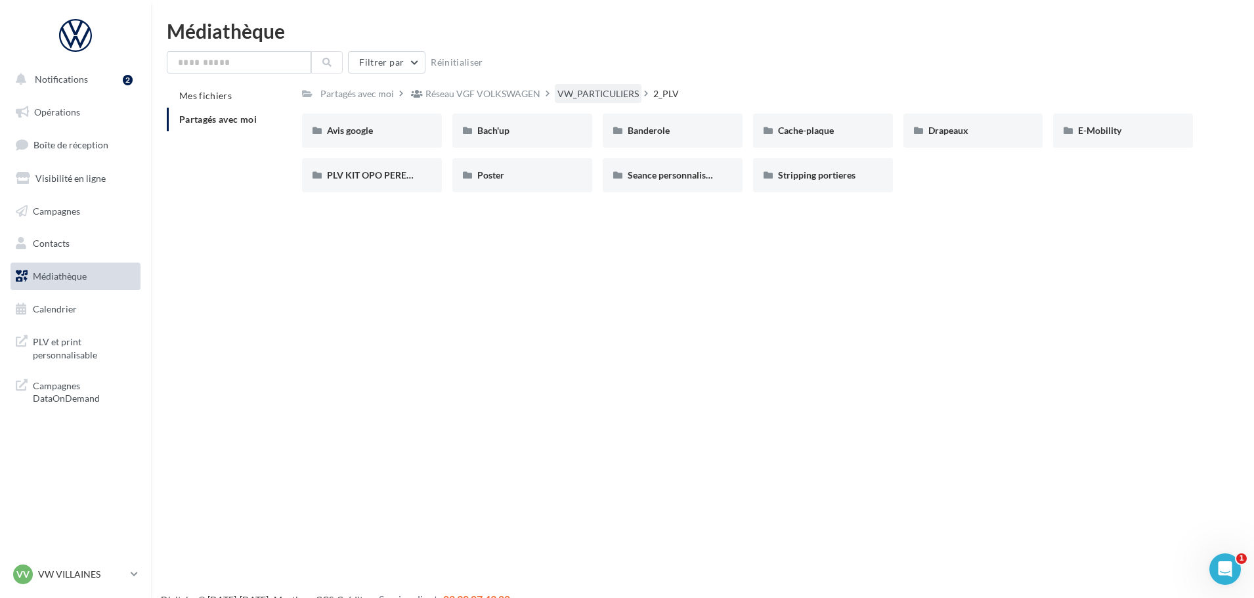
click at [602, 98] on div "VW_PARTICULIERS" at bounding box center [598, 93] width 81 height 13
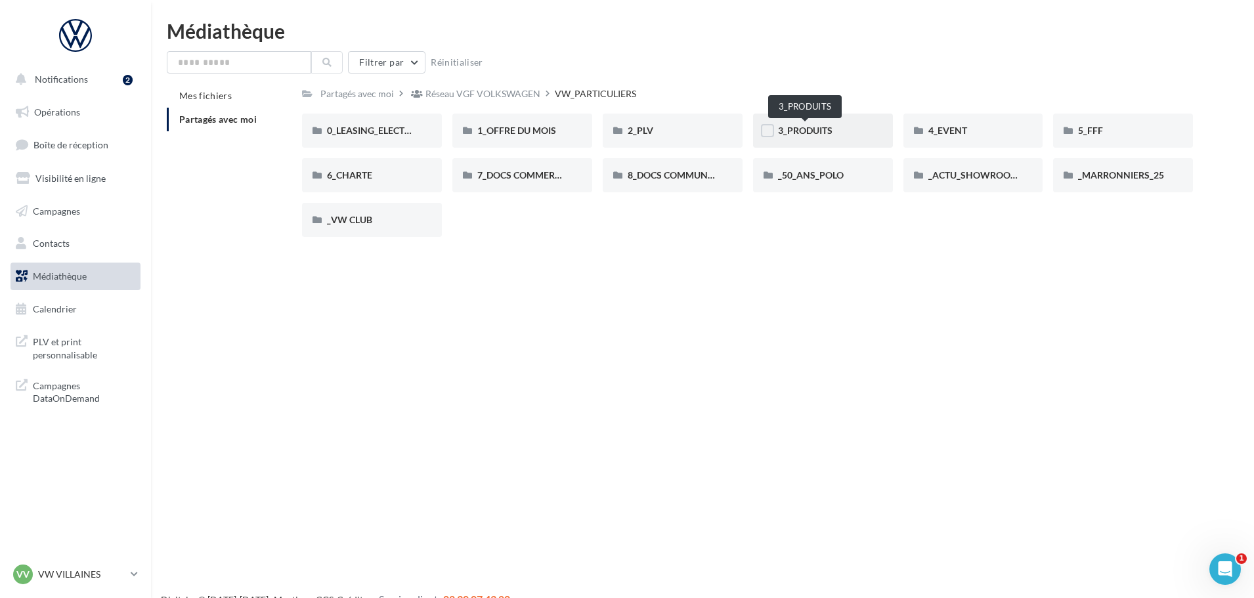
click at [797, 133] on span "3_PRODUITS" at bounding box center [805, 130] width 55 height 11
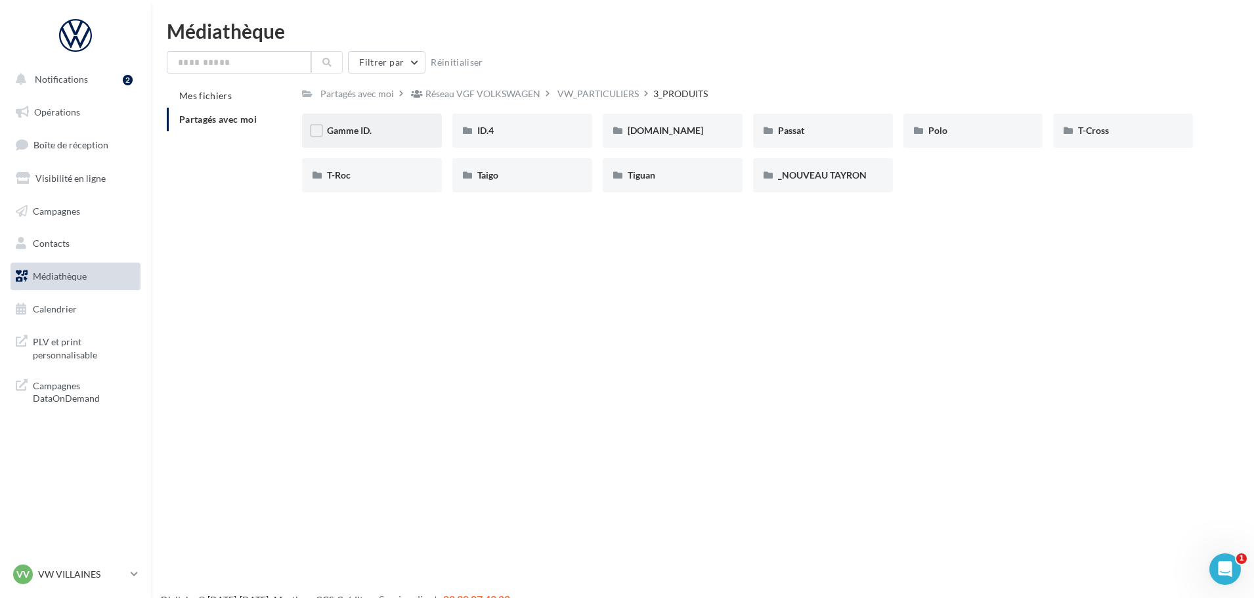
click at [424, 141] on div "Gamme ID." at bounding box center [372, 131] width 140 height 34
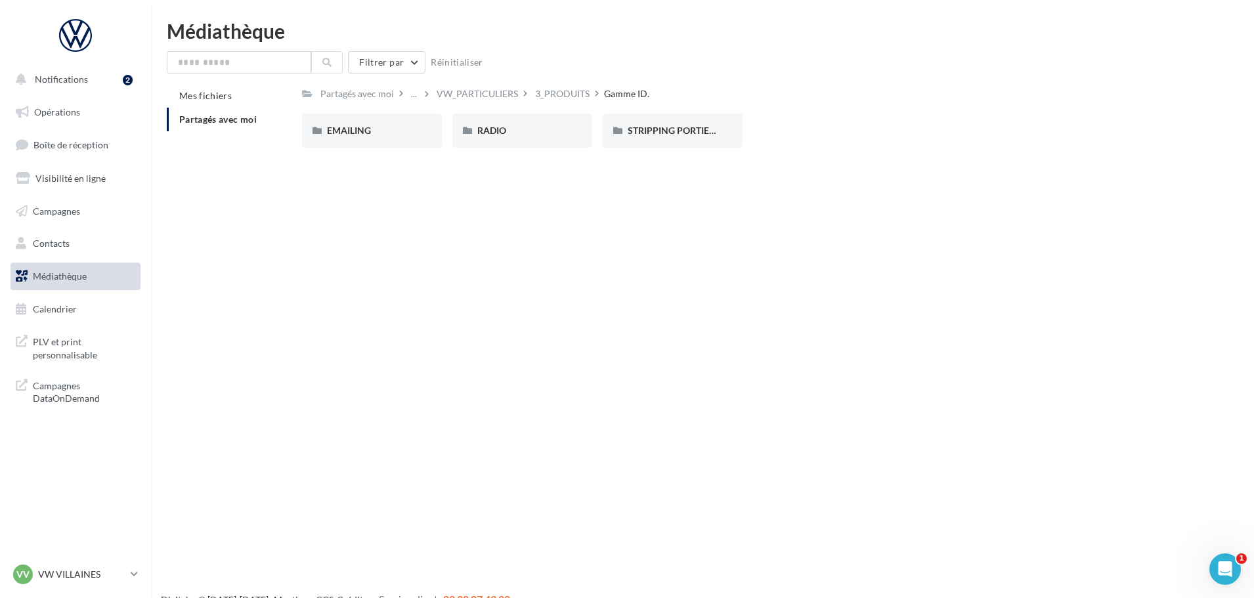
click at [424, 141] on div "EMAILING" at bounding box center [372, 131] width 140 height 34
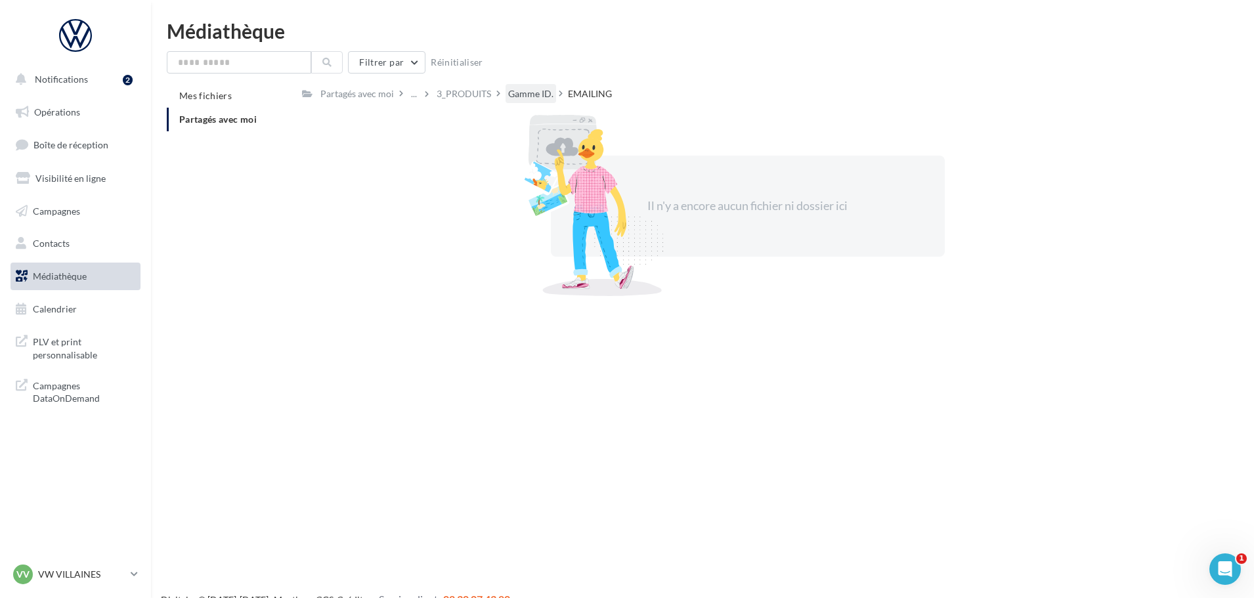
click at [546, 97] on div "Gamme ID." at bounding box center [530, 93] width 45 height 13
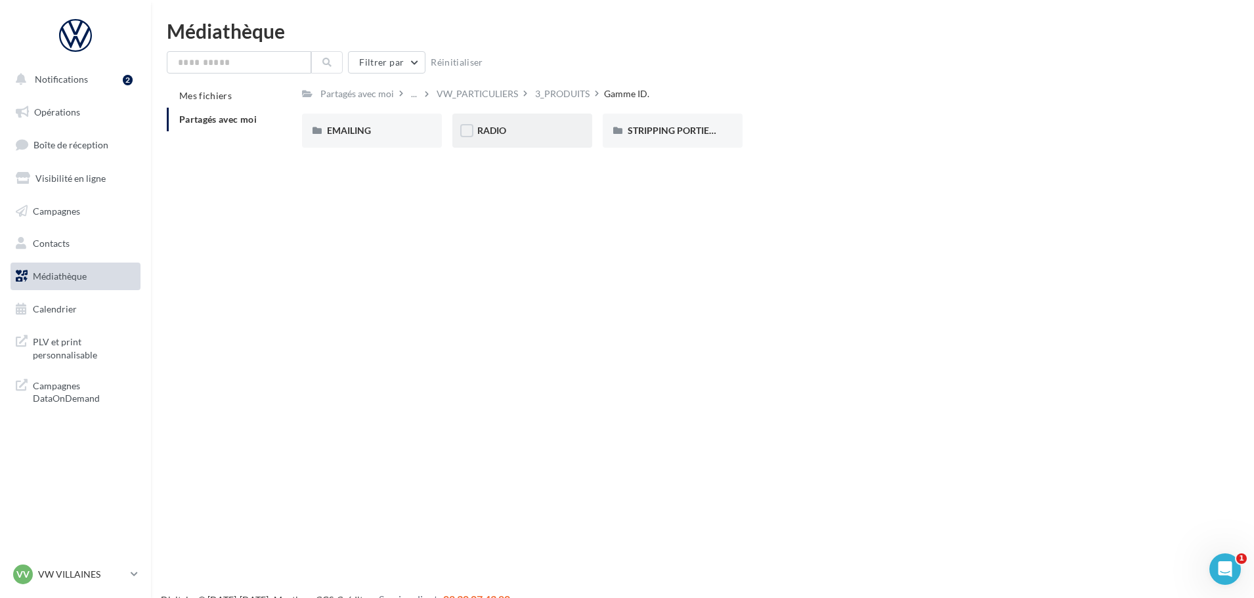
click at [548, 127] on div "RADIO" at bounding box center [522, 130] width 90 height 13
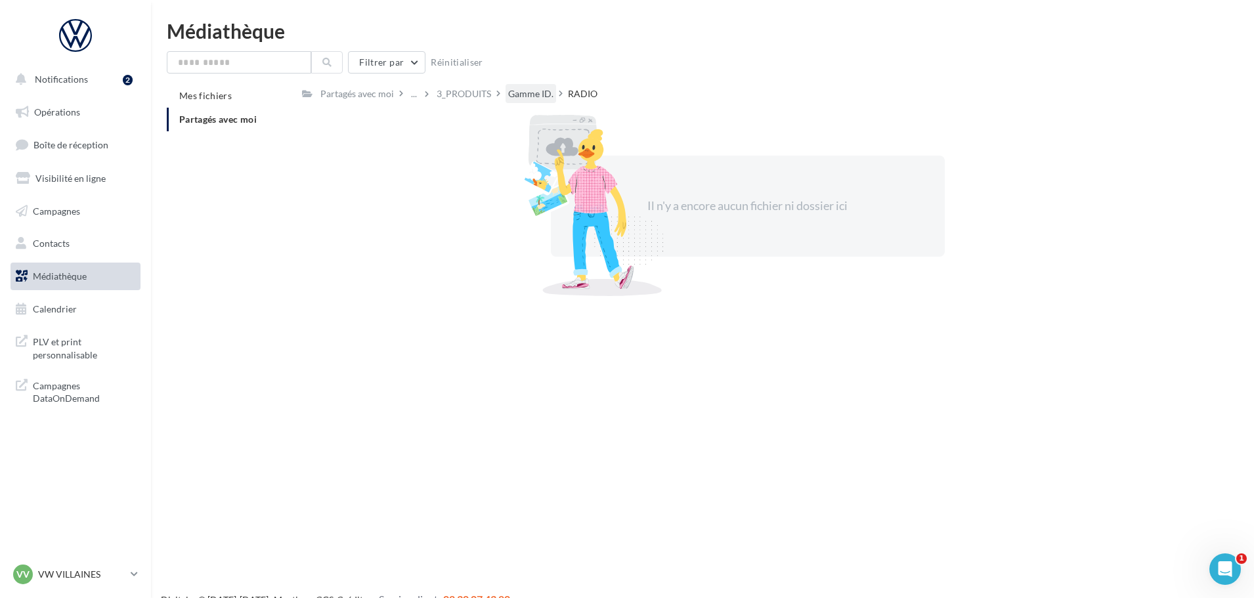
click at [544, 99] on div "Gamme ID." at bounding box center [530, 93] width 45 height 13
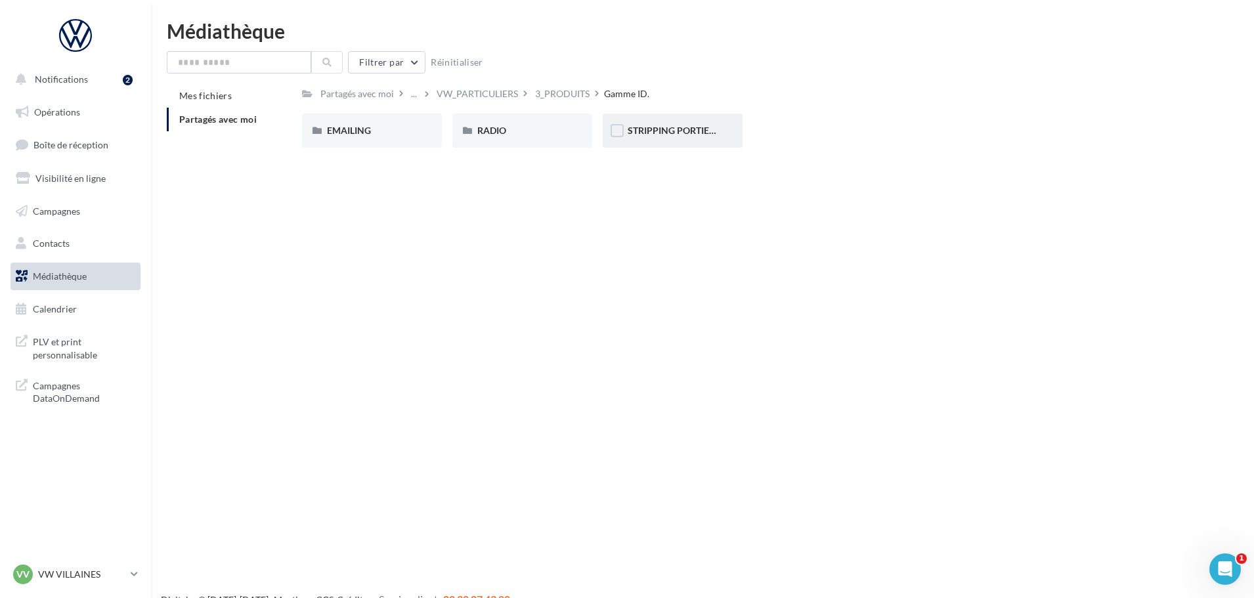
click at [676, 137] on div "STRIPPING PORTIERES" at bounding box center [673, 130] width 90 height 13
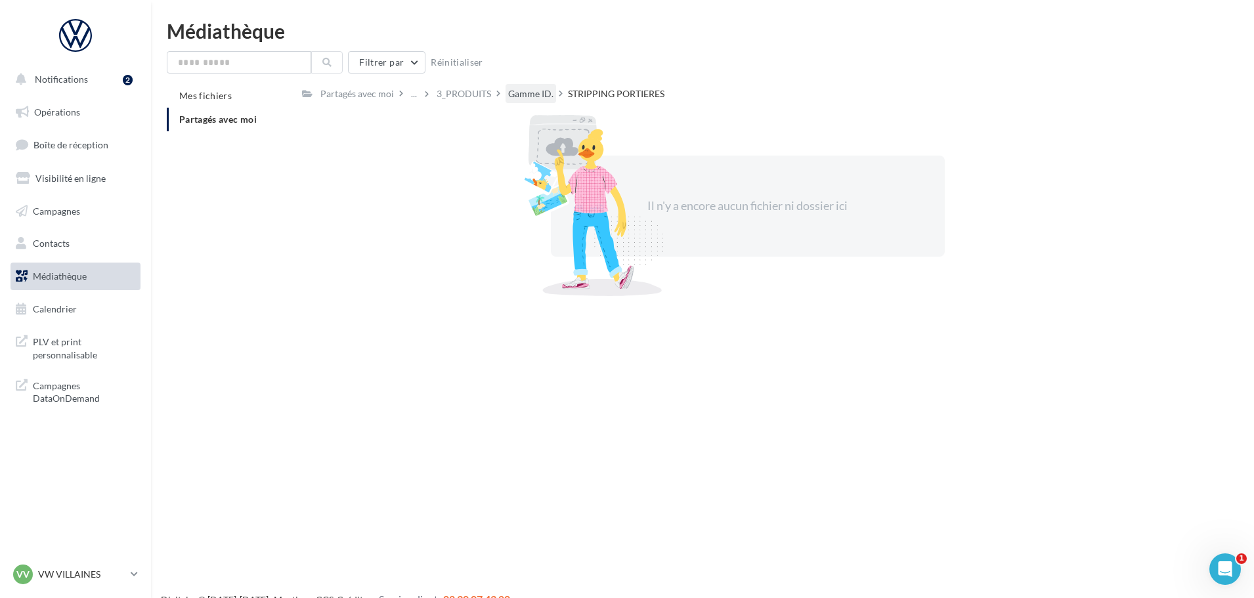
click at [536, 99] on div "Gamme ID." at bounding box center [530, 93] width 45 height 13
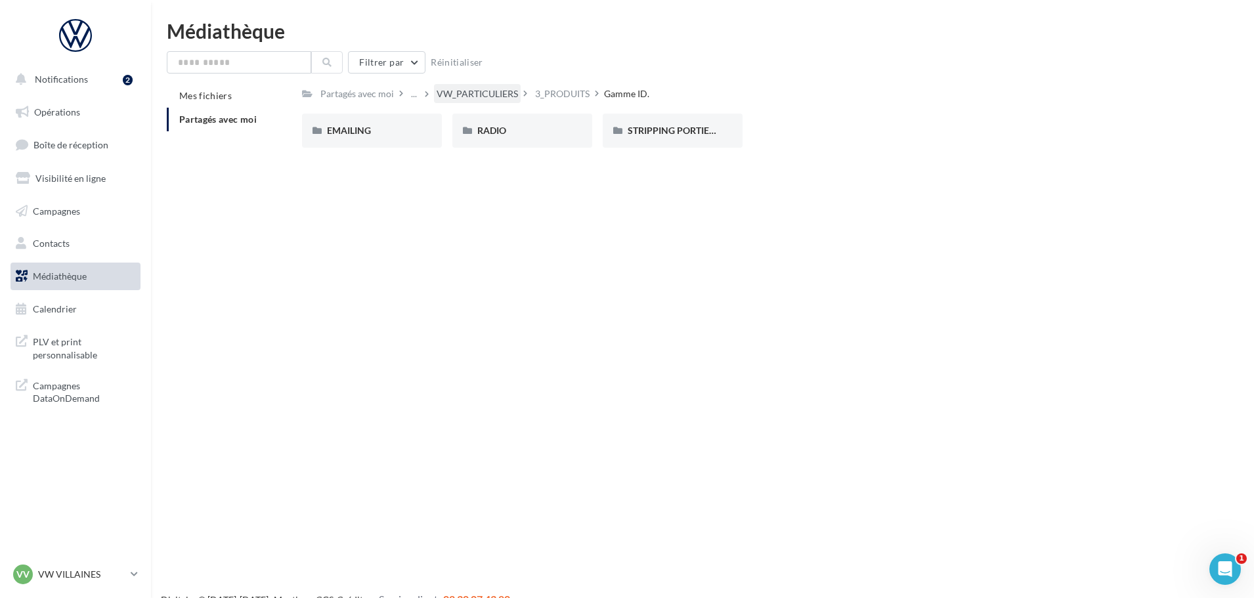
click at [496, 100] on div "VW_PARTICULIERS" at bounding box center [477, 93] width 81 height 13
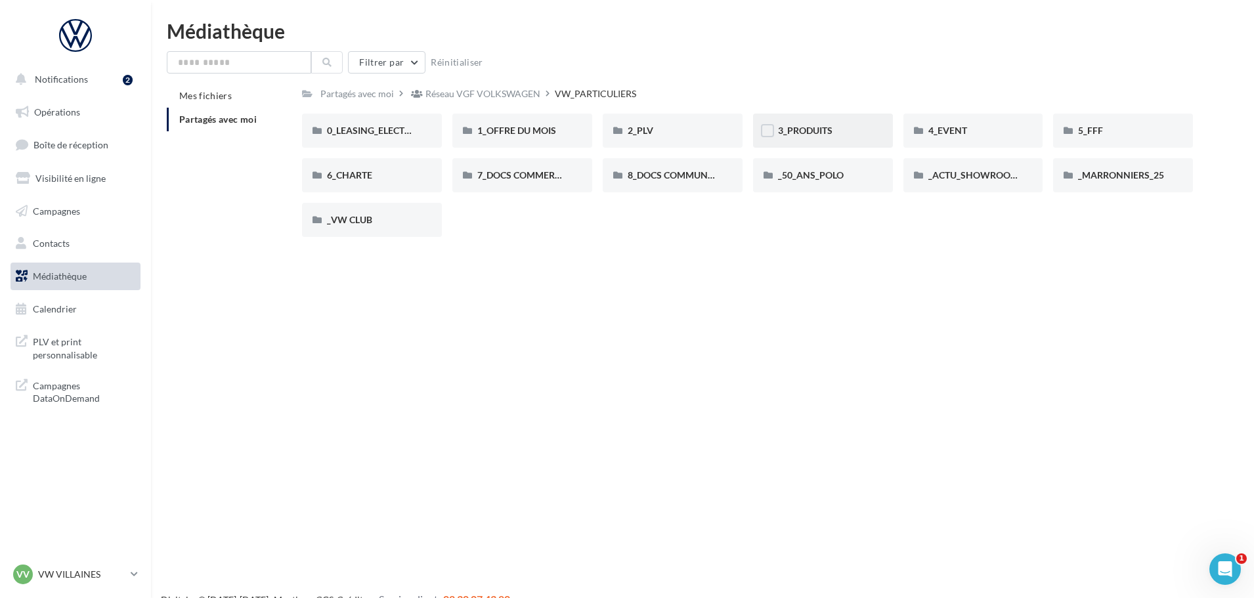
click at [817, 120] on div "3_PRODUITS" at bounding box center [823, 131] width 140 height 34
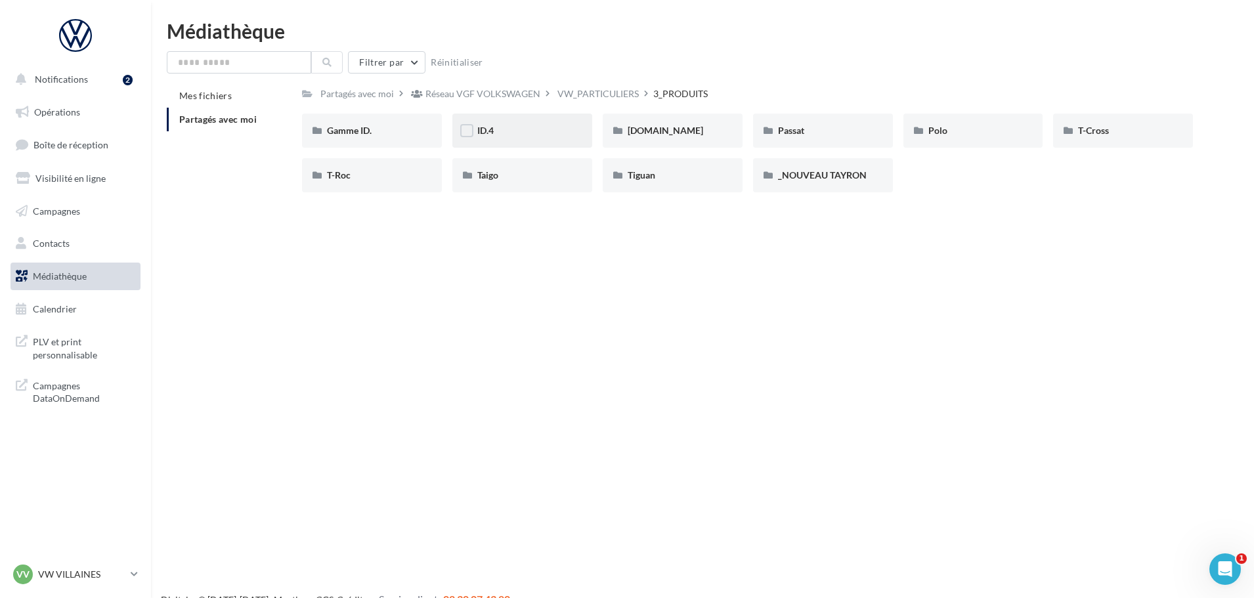
click at [560, 136] on div "ID.4" at bounding box center [522, 130] width 90 height 13
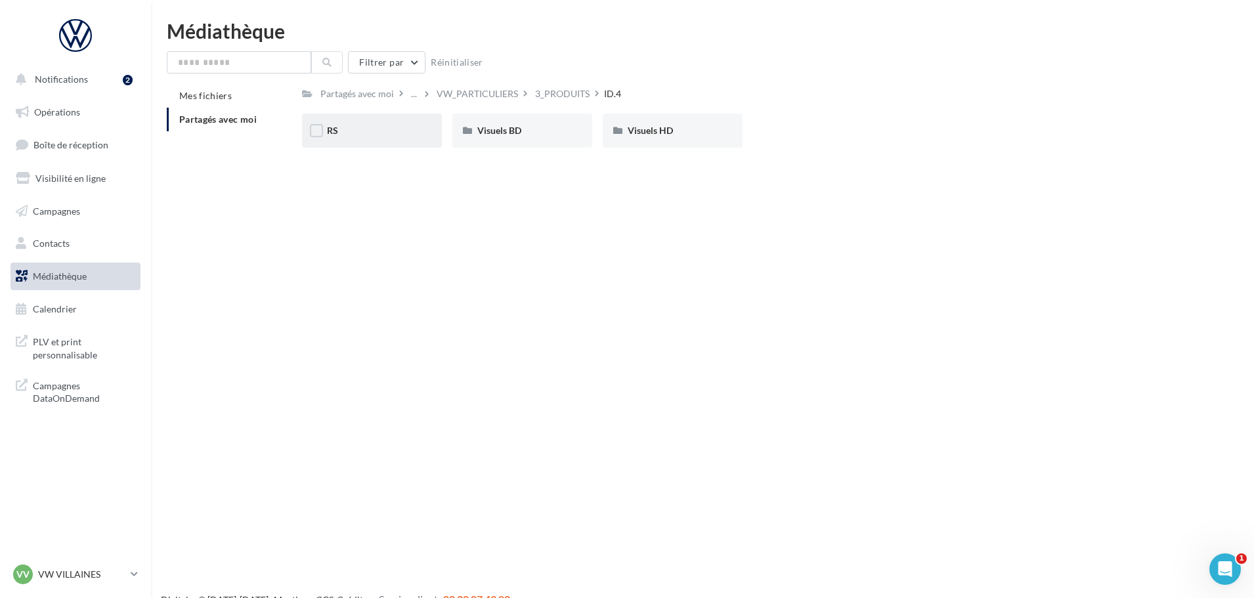
click at [414, 129] on div "RS" at bounding box center [372, 130] width 90 height 13
click at [393, 135] on div "ID.4_Album" at bounding box center [372, 130] width 90 height 13
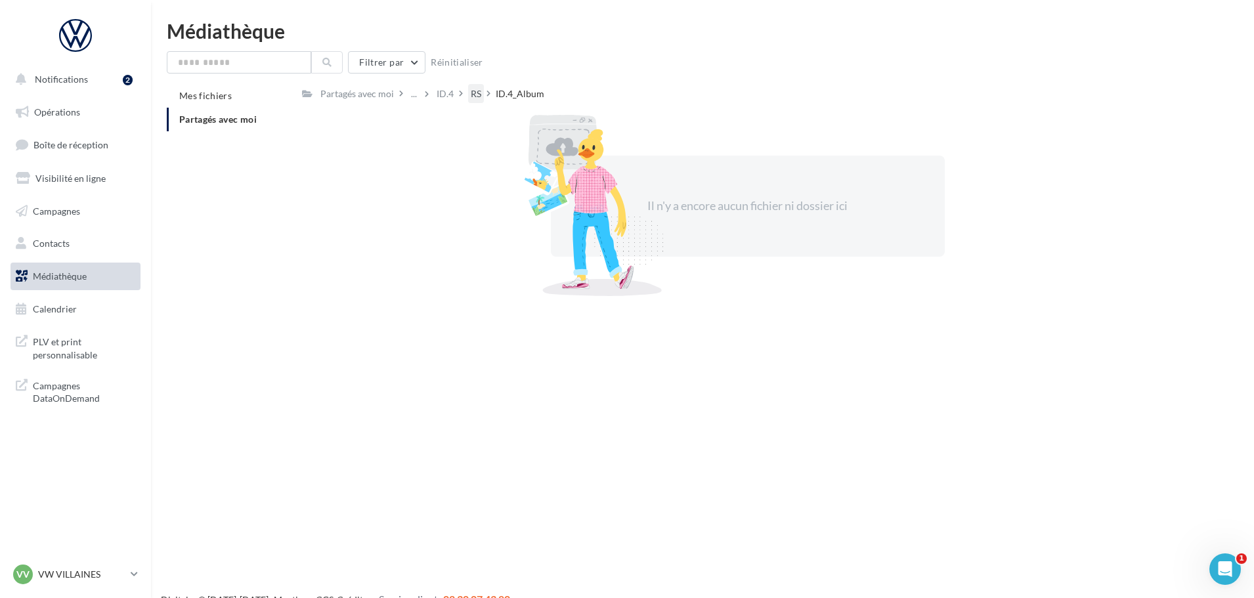
click at [476, 95] on div "RS" at bounding box center [476, 93] width 11 height 13
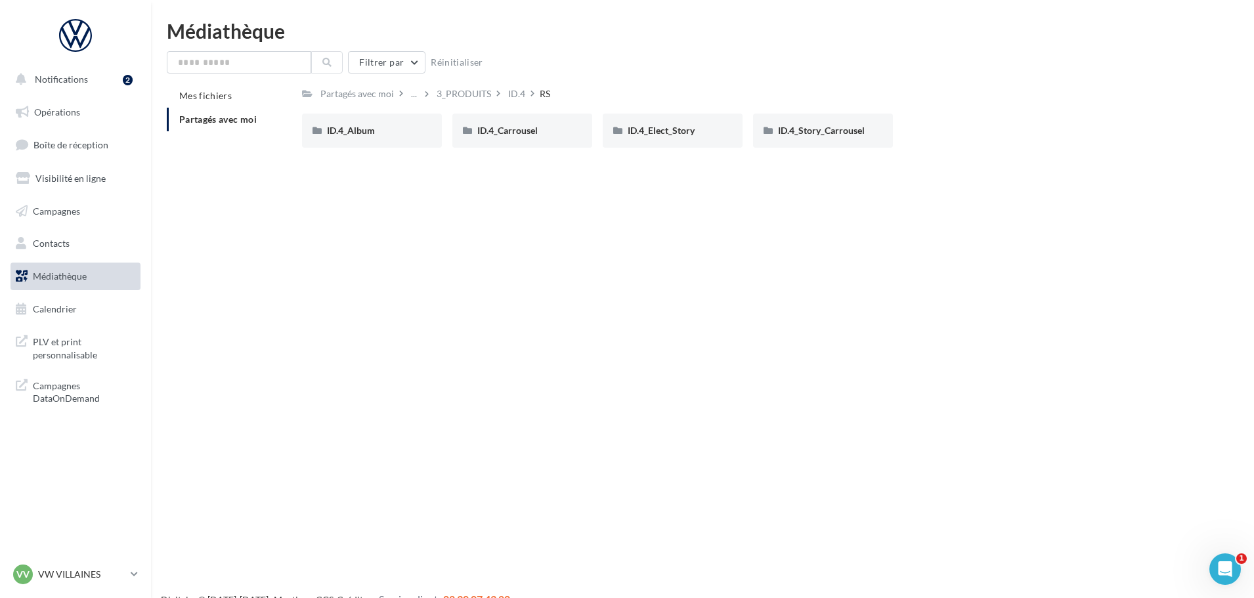
click at [554, 141] on div "ID.4_Carrousel" at bounding box center [522, 131] width 140 height 34
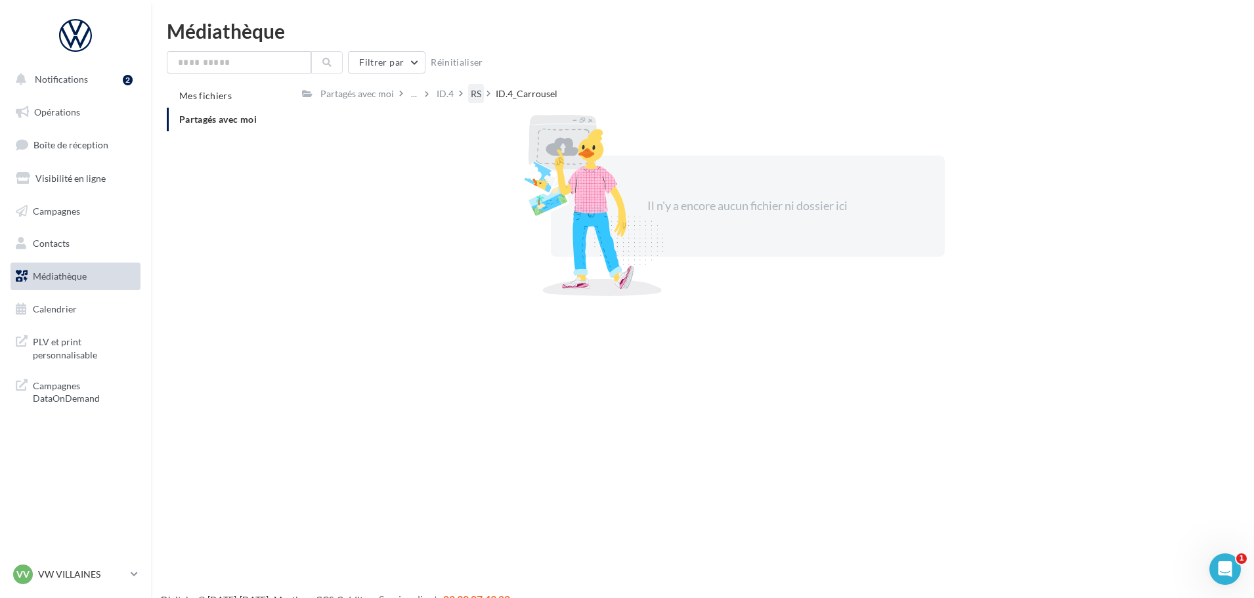
click at [471, 100] on div "RS" at bounding box center [476, 93] width 11 height 13
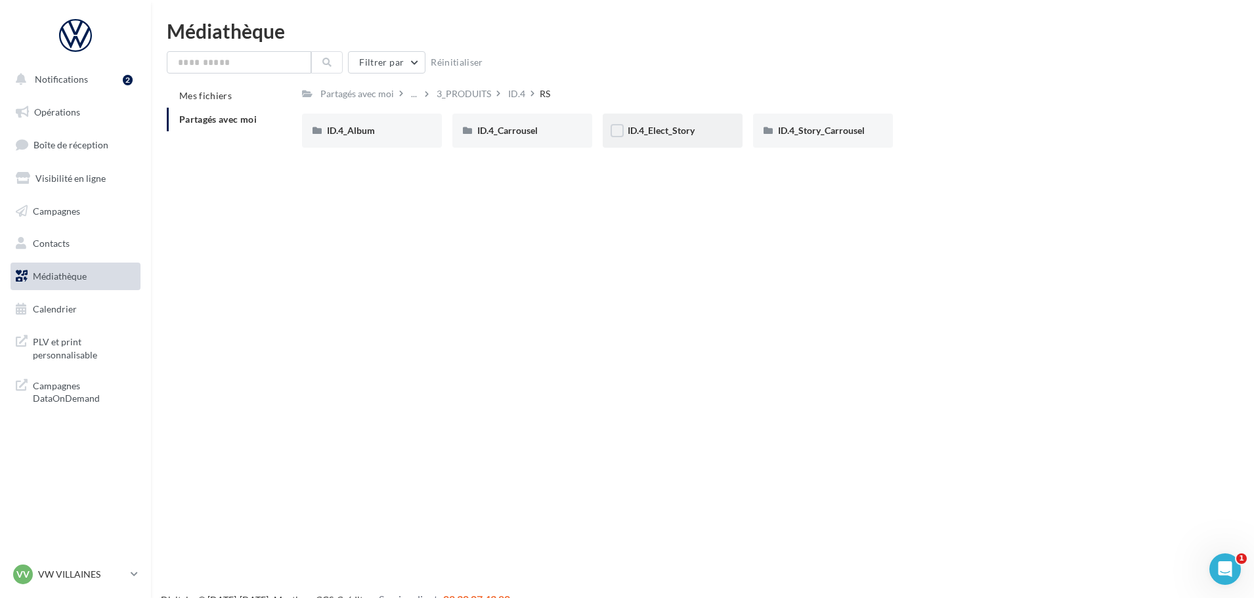
click at [665, 141] on div "ID.4_Elect_Story" at bounding box center [673, 131] width 140 height 34
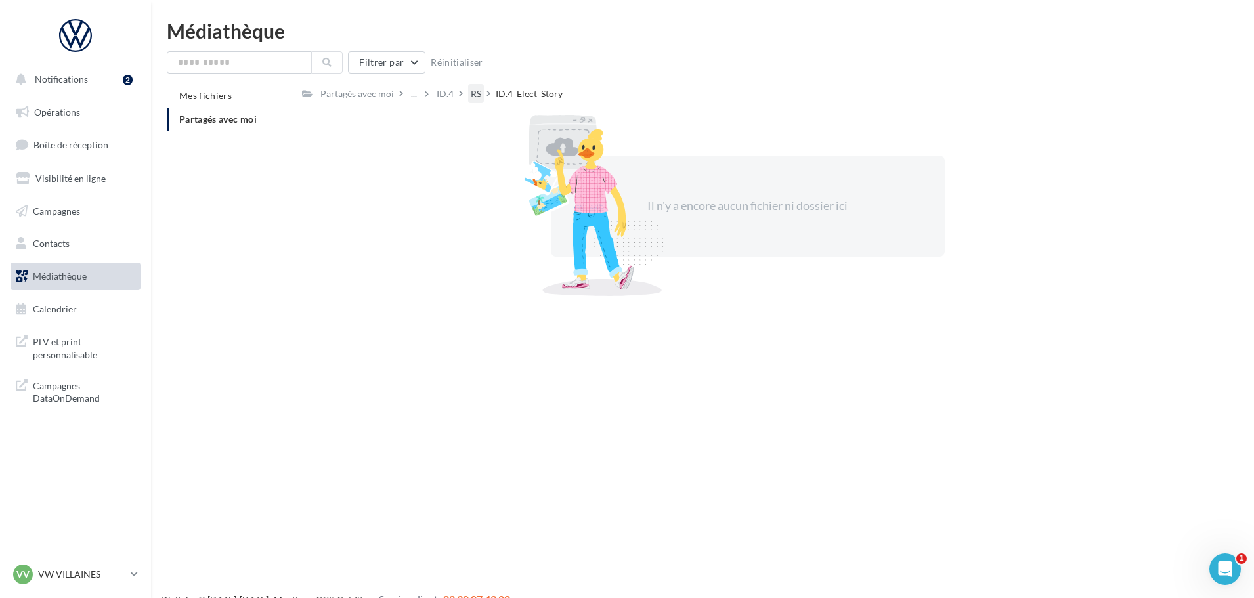
click at [473, 101] on div "RS" at bounding box center [476, 93] width 16 height 19
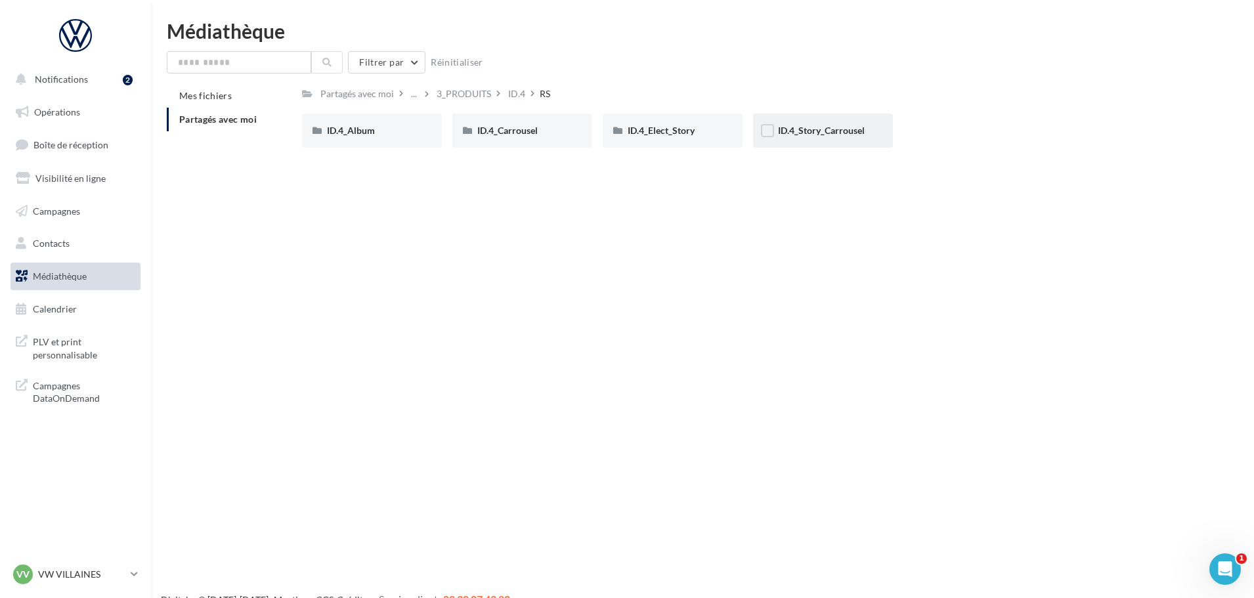
click at [821, 141] on div "ID.4_Story_Carrousel" at bounding box center [823, 131] width 140 height 34
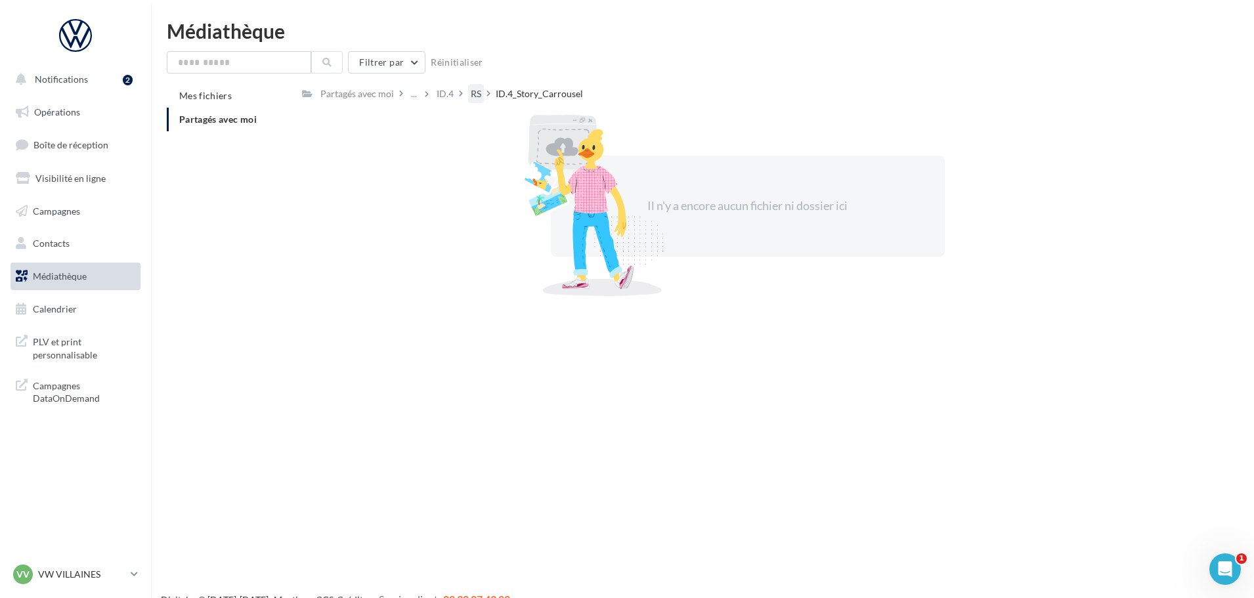
click at [479, 91] on div "RS" at bounding box center [476, 93] width 11 height 13
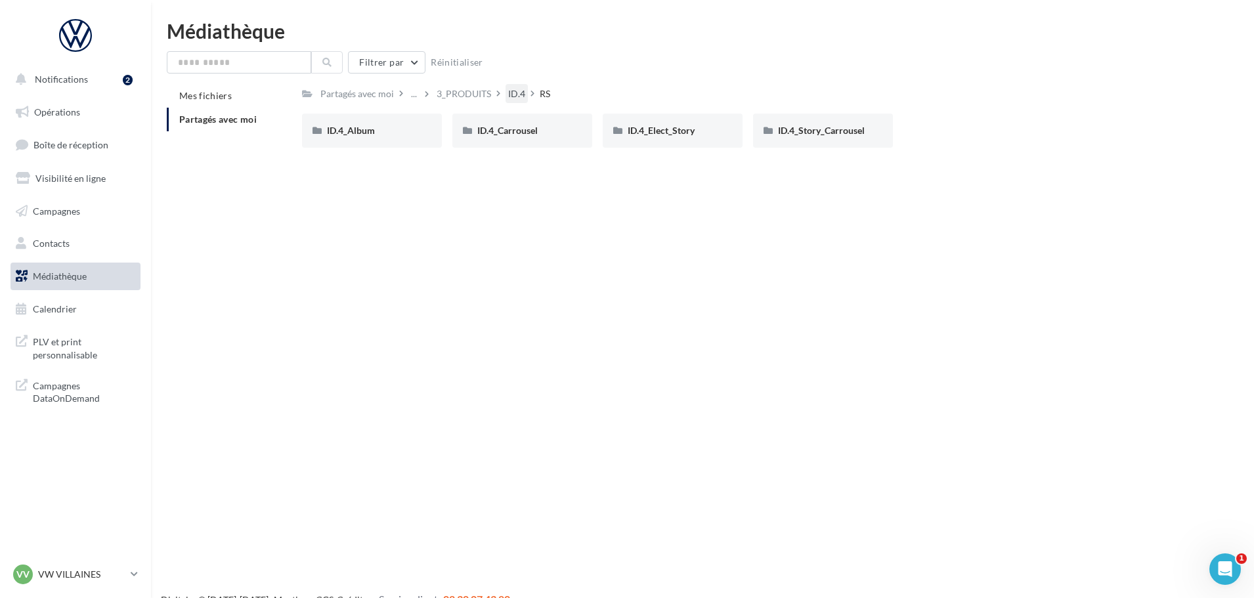
click at [506, 100] on div "ID.4" at bounding box center [517, 93] width 22 height 19
click at [525, 137] on div "Visuels BD" at bounding box center [522, 130] width 90 height 13
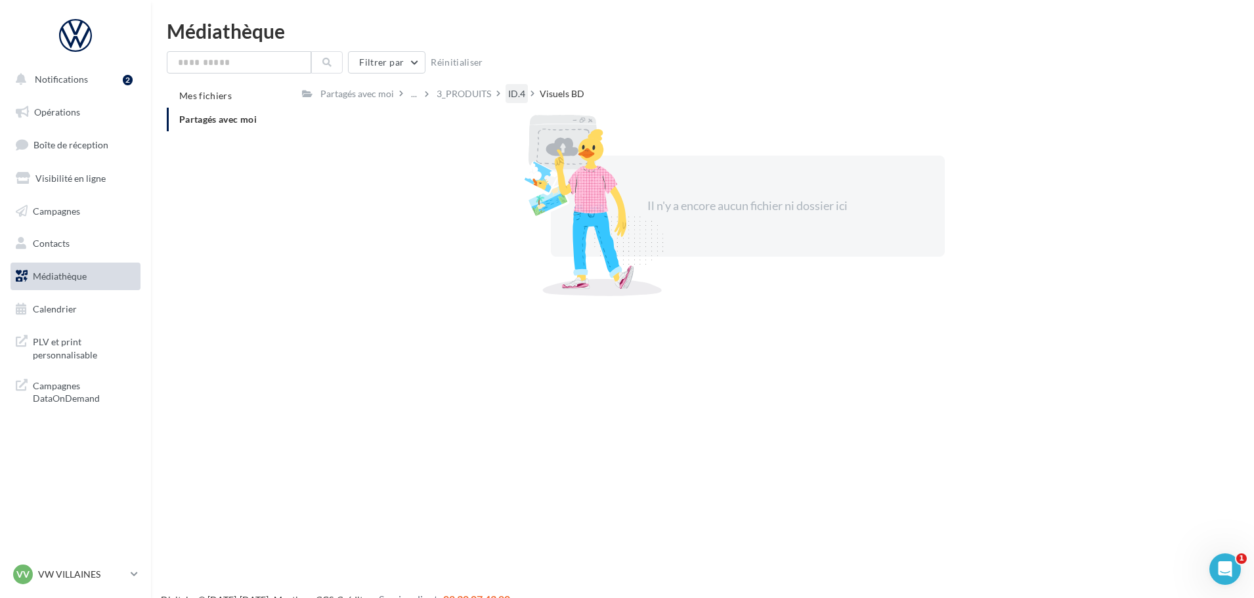
click at [524, 95] on div "ID.4" at bounding box center [517, 93] width 22 height 19
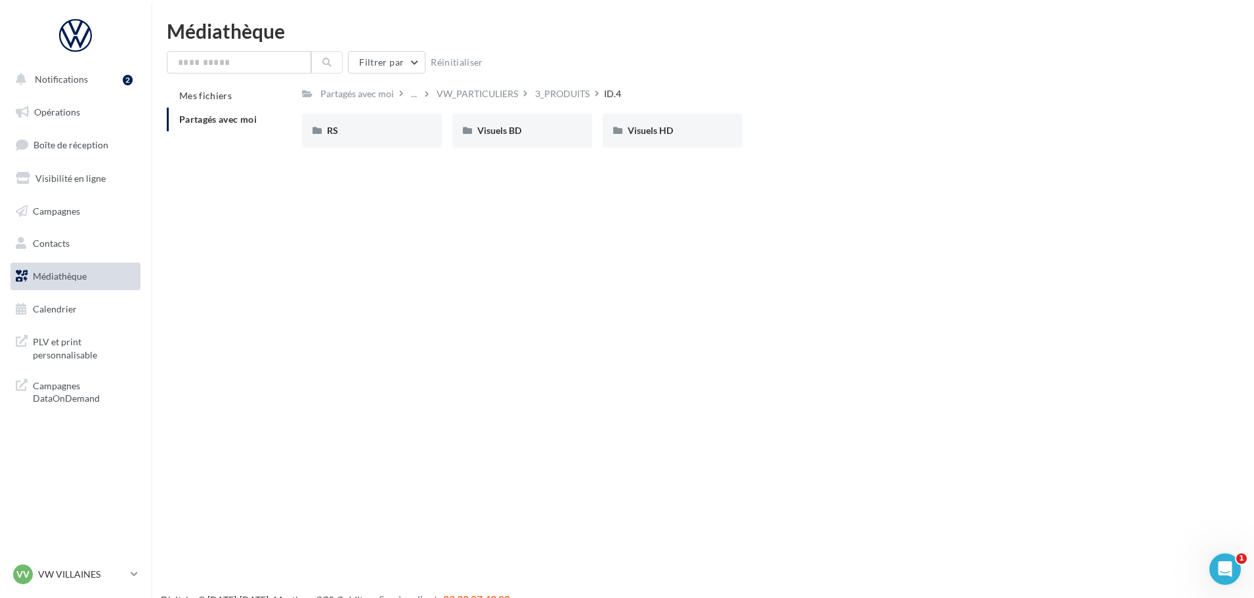
click at [751, 142] on div "Visuels HD Visuels HD" at bounding box center [678, 131] width 150 height 34
click at [716, 142] on div "Visuels HD" at bounding box center [673, 131] width 140 height 34
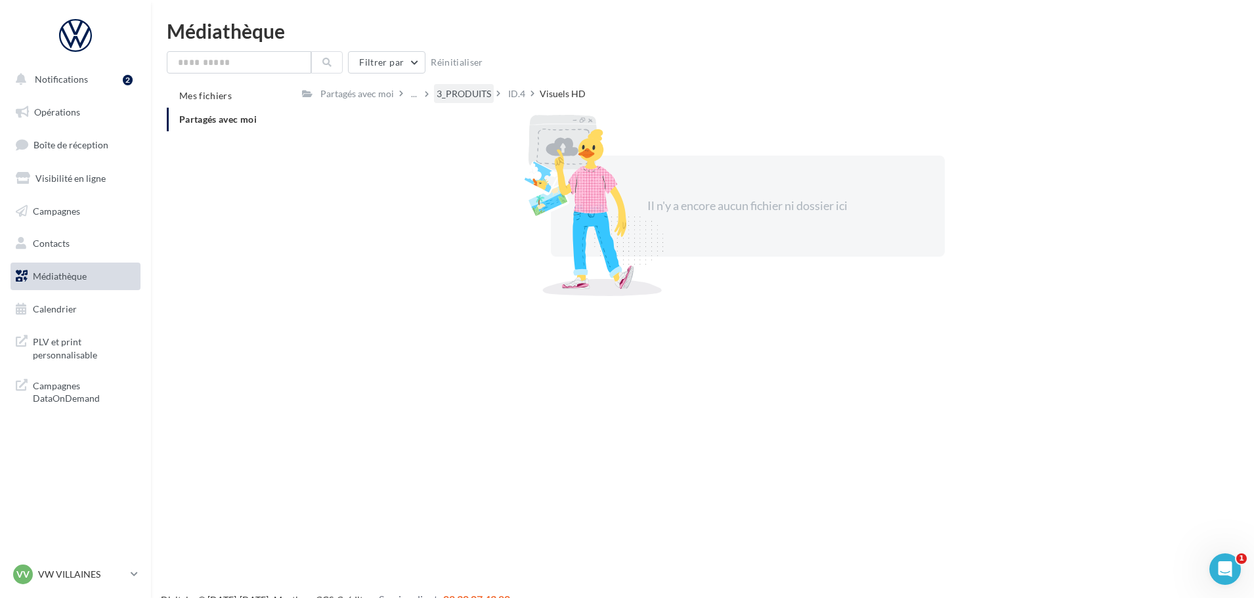
click at [454, 92] on div "3_PRODUITS" at bounding box center [464, 93] width 55 height 13
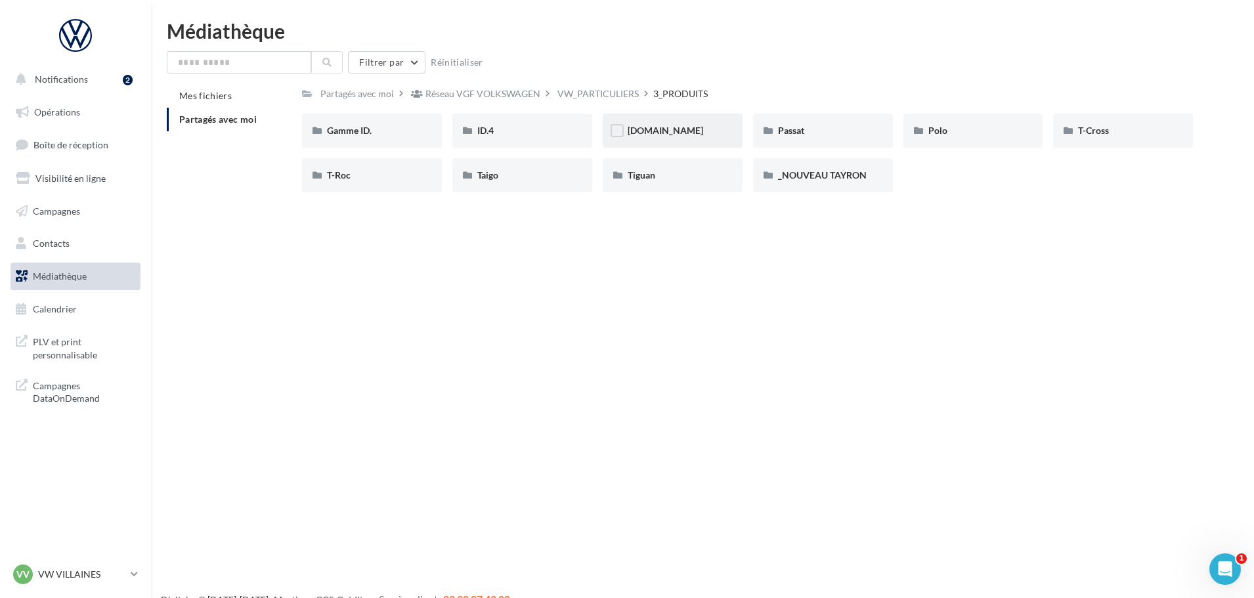
click at [654, 140] on div "[DOMAIN_NAME]" at bounding box center [673, 131] width 140 height 34
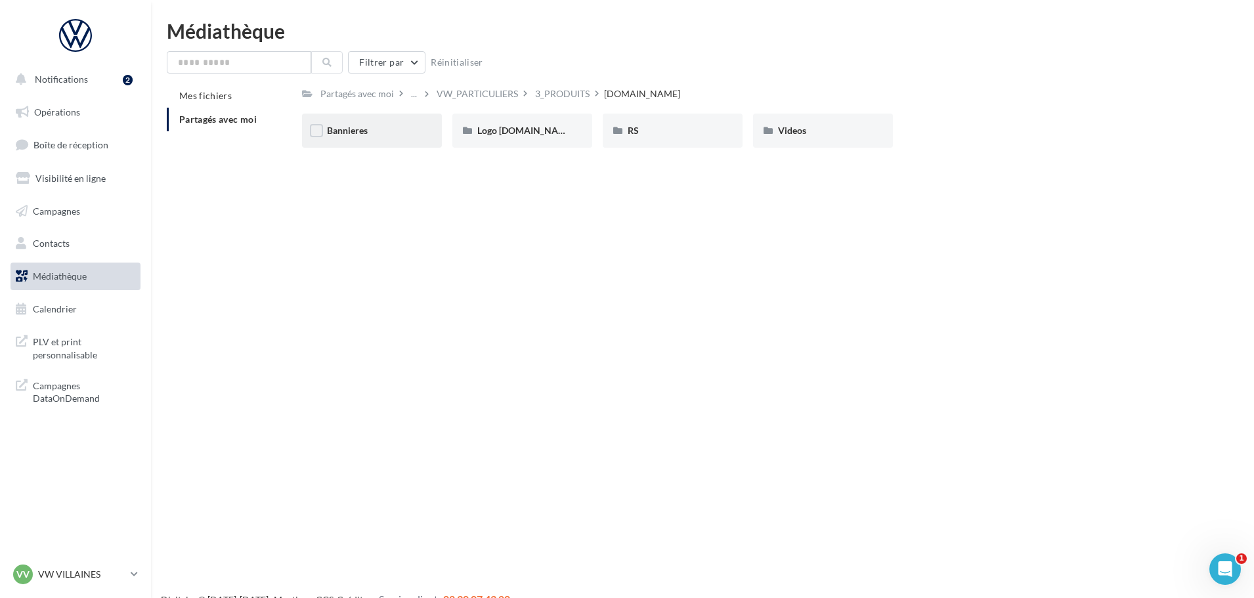
click at [406, 133] on div "Bannieres" at bounding box center [372, 130] width 90 height 13
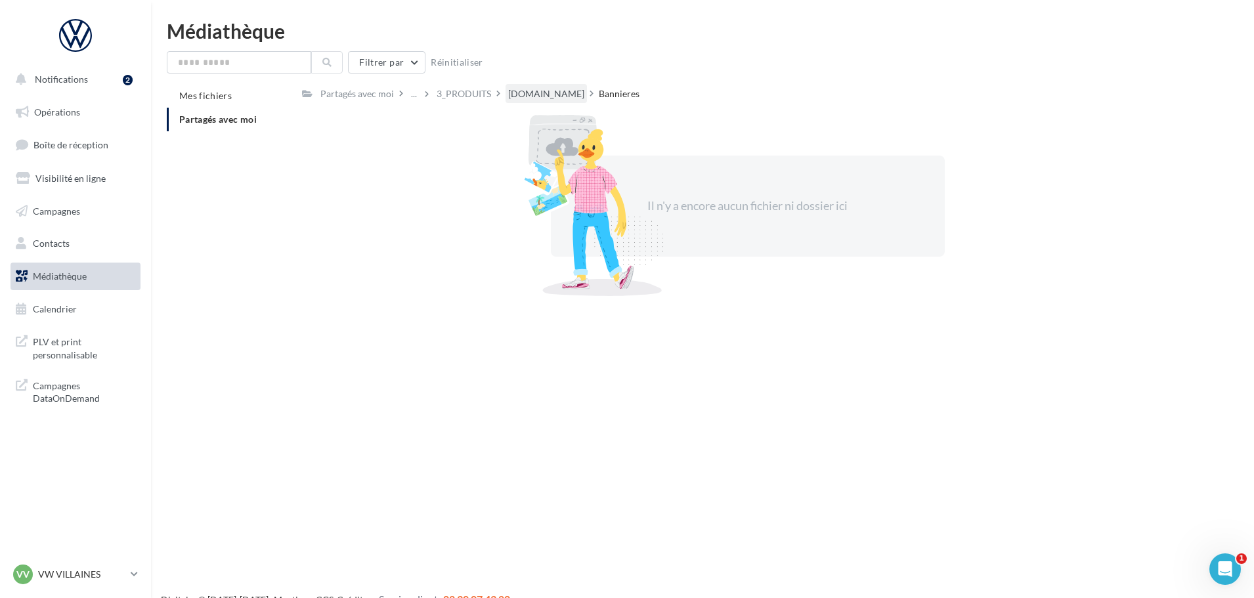
click at [523, 89] on div "[DOMAIN_NAME]" at bounding box center [546, 93] width 76 height 13
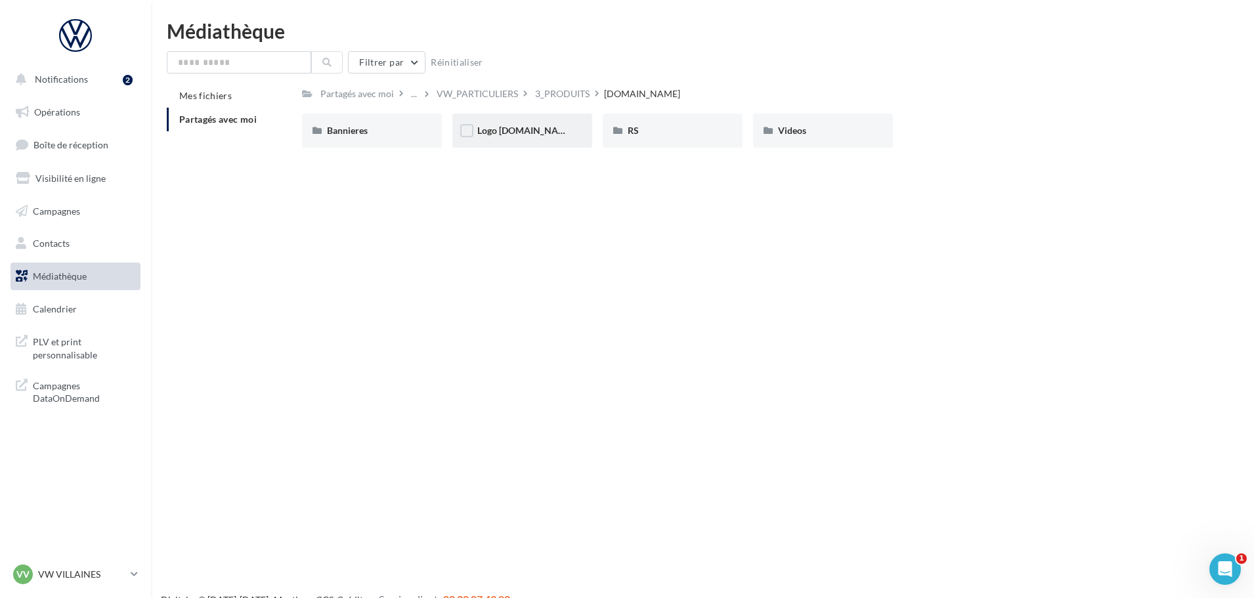
click at [548, 137] on div "Logo [DOMAIN_NAME]" at bounding box center [522, 130] width 90 height 13
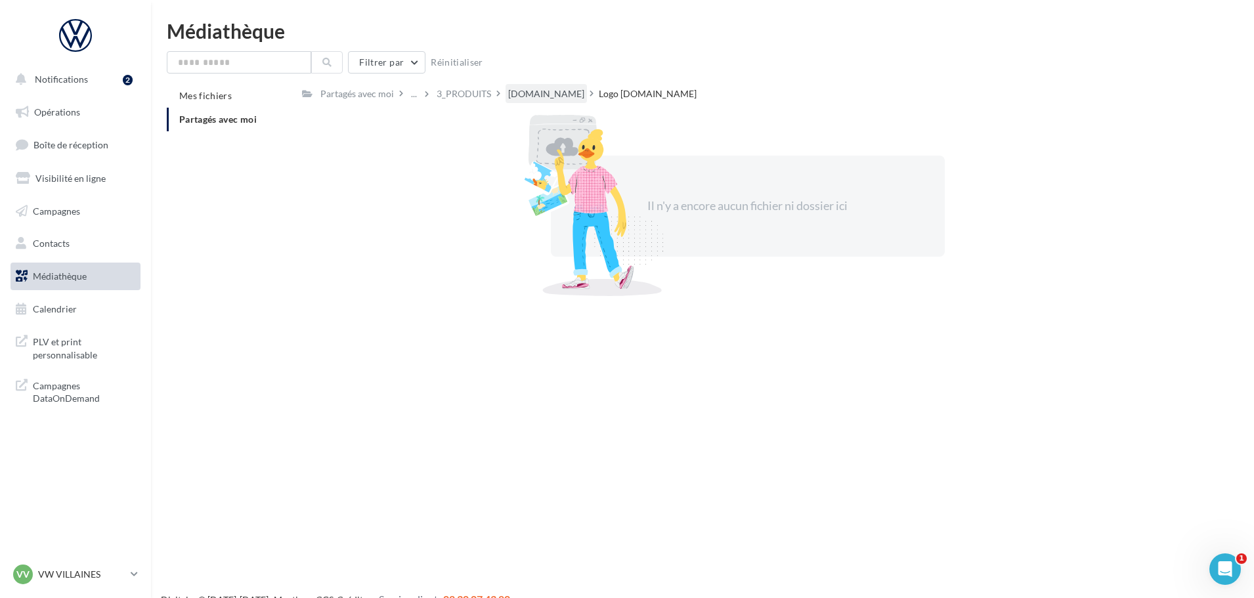
click at [531, 94] on div "[DOMAIN_NAME]" at bounding box center [546, 93] width 76 height 13
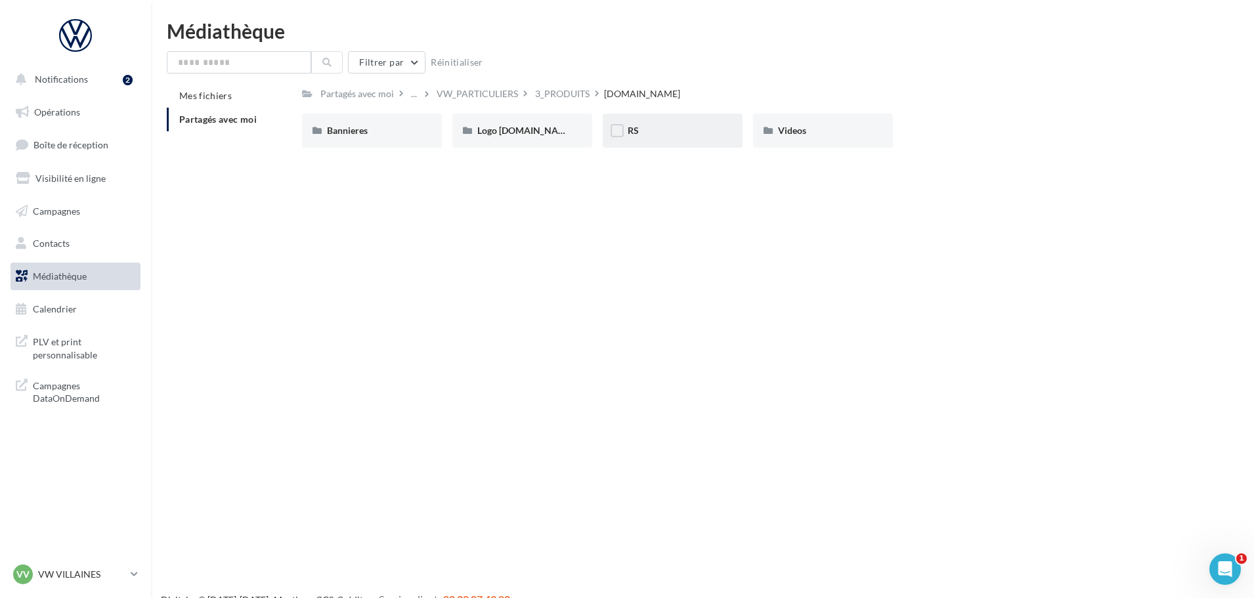
click at [651, 141] on div "RS" at bounding box center [673, 131] width 140 height 34
click at [427, 131] on div "Generique" at bounding box center [372, 131] width 140 height 34
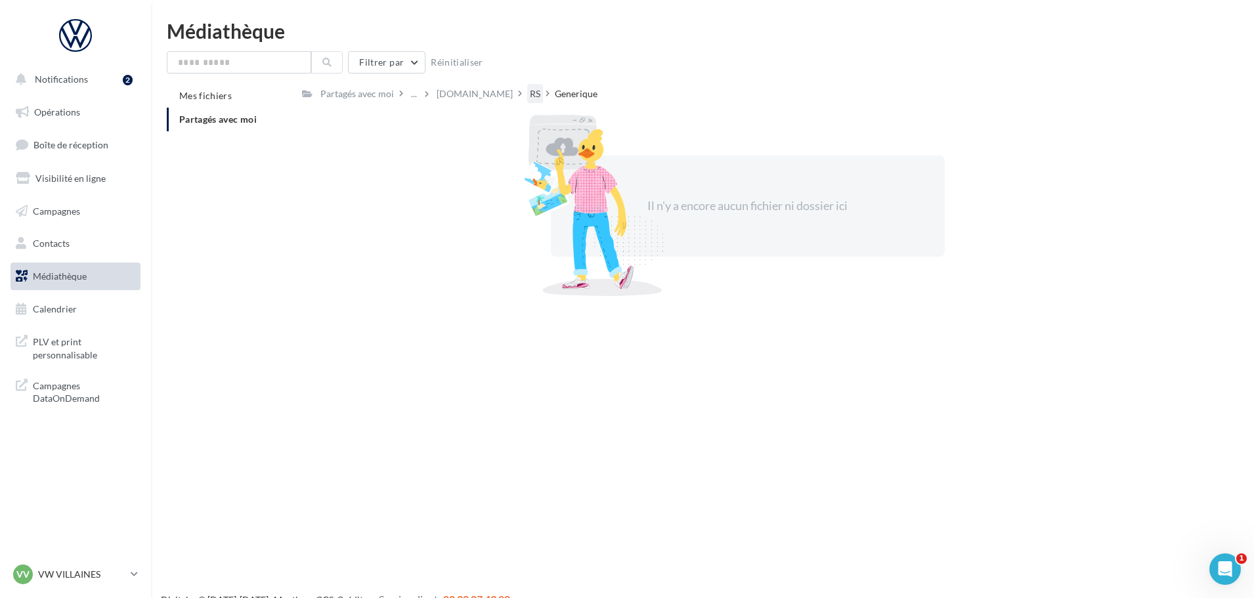
click at [530, 99] on div "RS" at bounding box center [535, 93] width 11 height 13
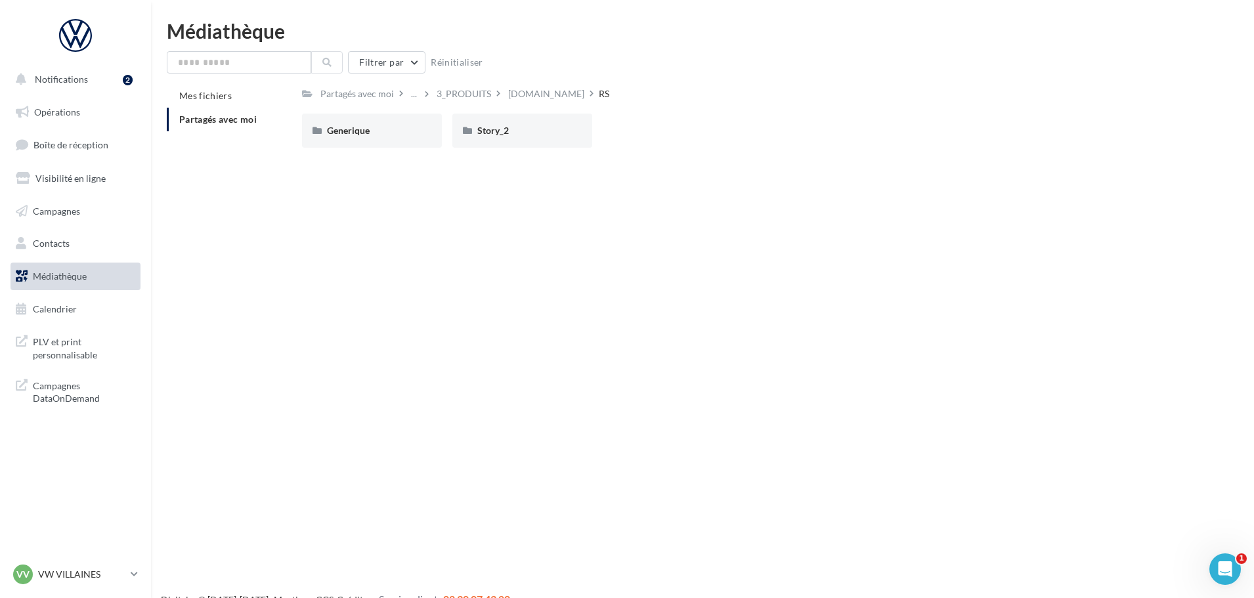
click at [531, 143] on div "Story_2" at bounding box center [522, 131] width 140 height 34
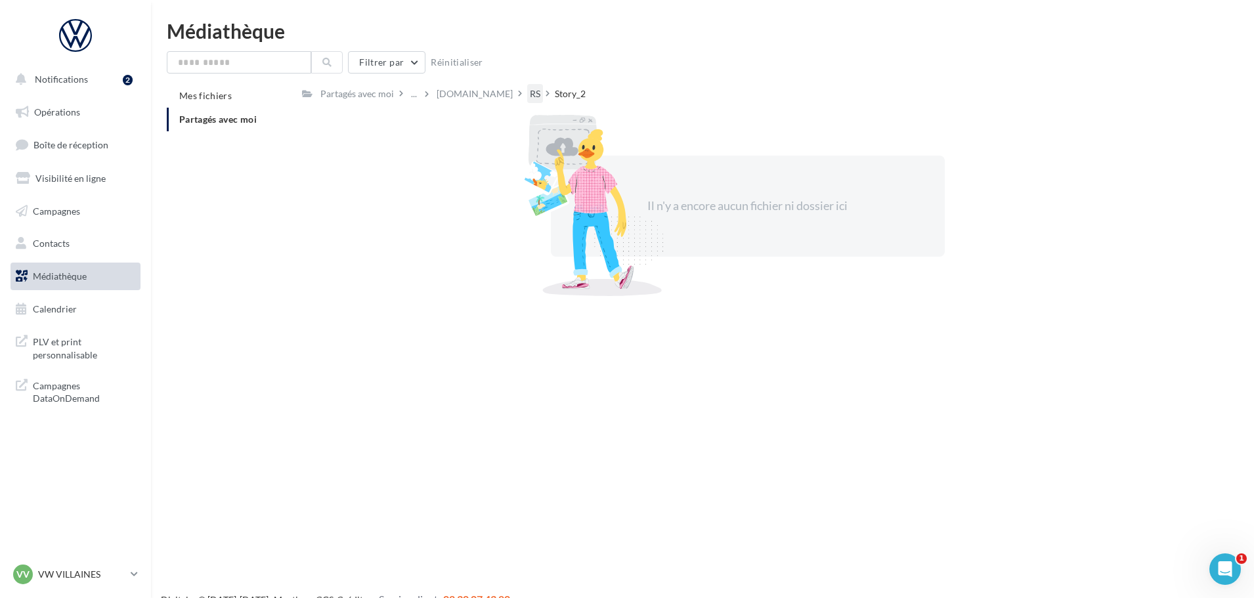
click at [530, 93] on div "RS" at bounding box center [535, 93] width 11 height 13
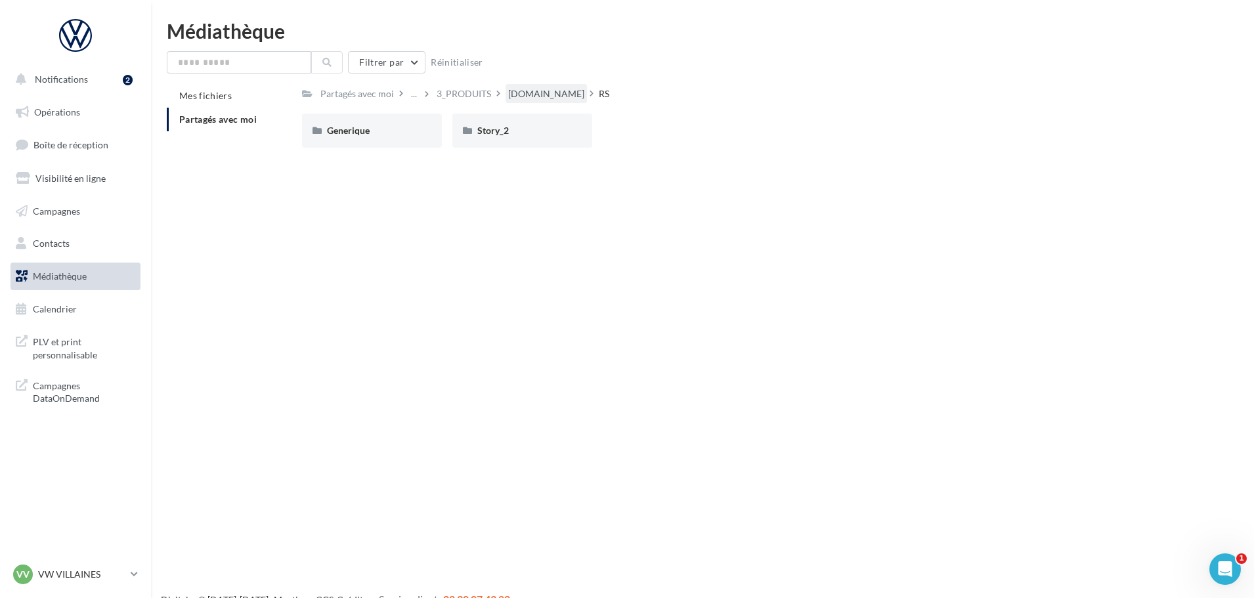
click at [510, 97] on div "[DOMAIN_NAME]" at bounding box center [546, 93] width 76 height 13
click at [810, 134] on div "Videos" at bounding box center [823, 130] width 90 height 13
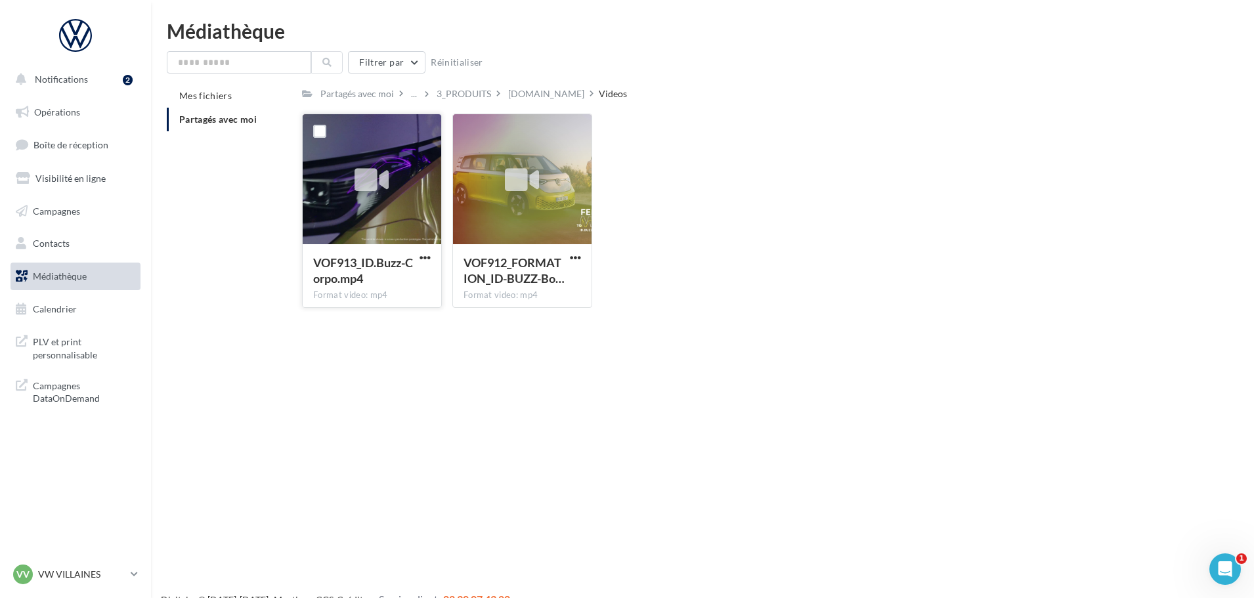
click at [401, 269] on span "VOF913_ID.Buzz-Corpo.mp4" at bounding box center [363, 270] width 100 height 30
click at [420, 253] on span "button" at bounding box center [425, 257] width 11 height 11
click at [393, 275] on button "Télécharger" at bounding box center [367, 284] width 131 height 34
click at [578, 258] on span "button" at bounding box center [575, 257] width 11 height 11
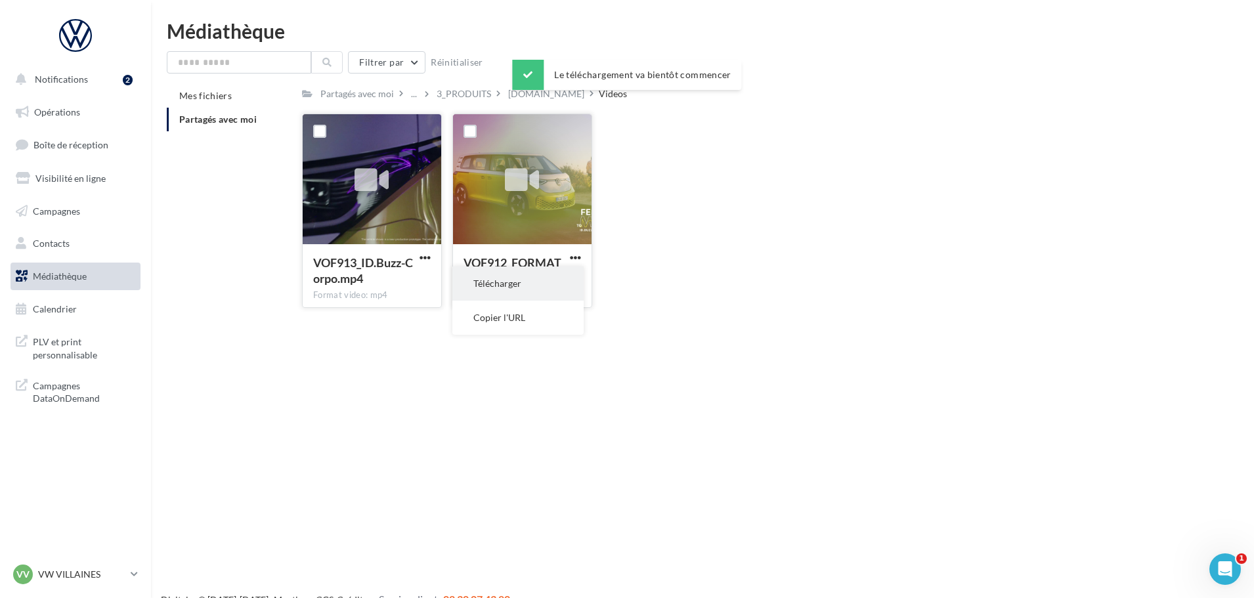
click at [573, 276] on button "Télécharger" at bounding box center [517, 284] width 131 height 34
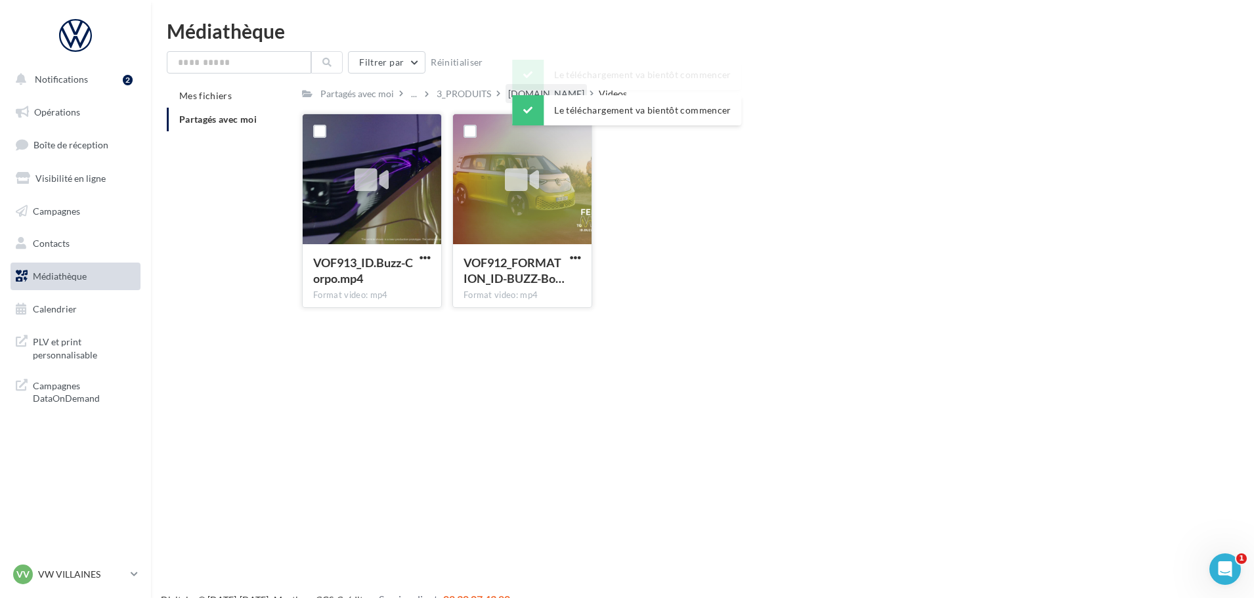
click at [509, 95] on div "[DOMAIN_NAME]" at bounding box center [546, 93] width 76 height 13
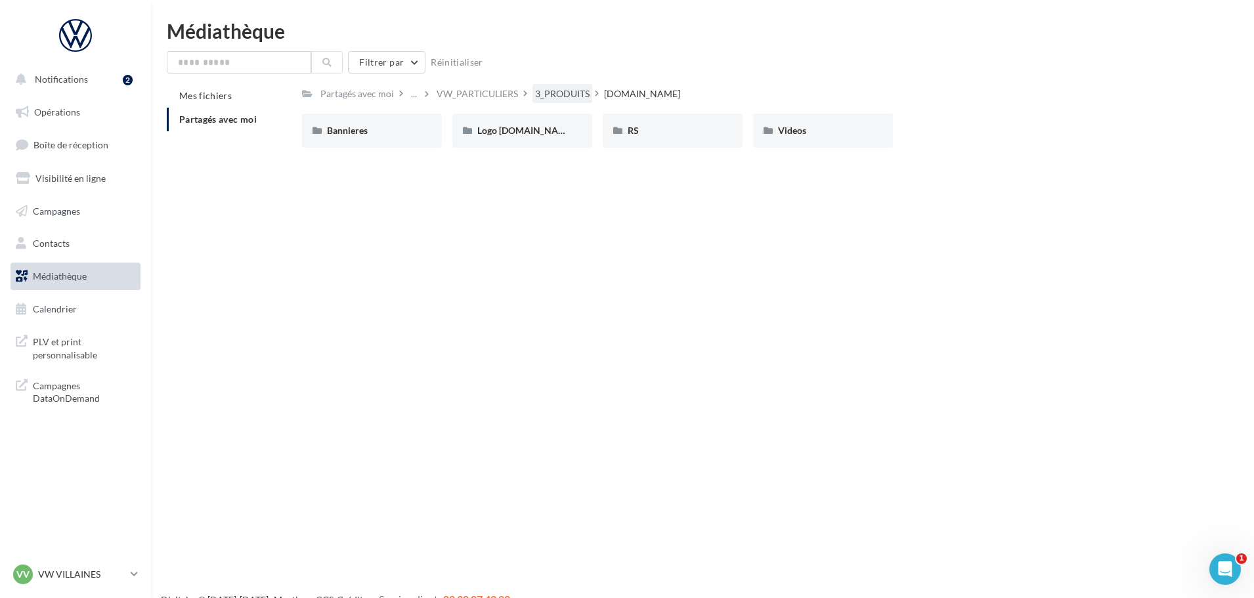
click at [540, 99] on div "3_PRODUITS" at bounding box center [562, 93] width 55 height 13
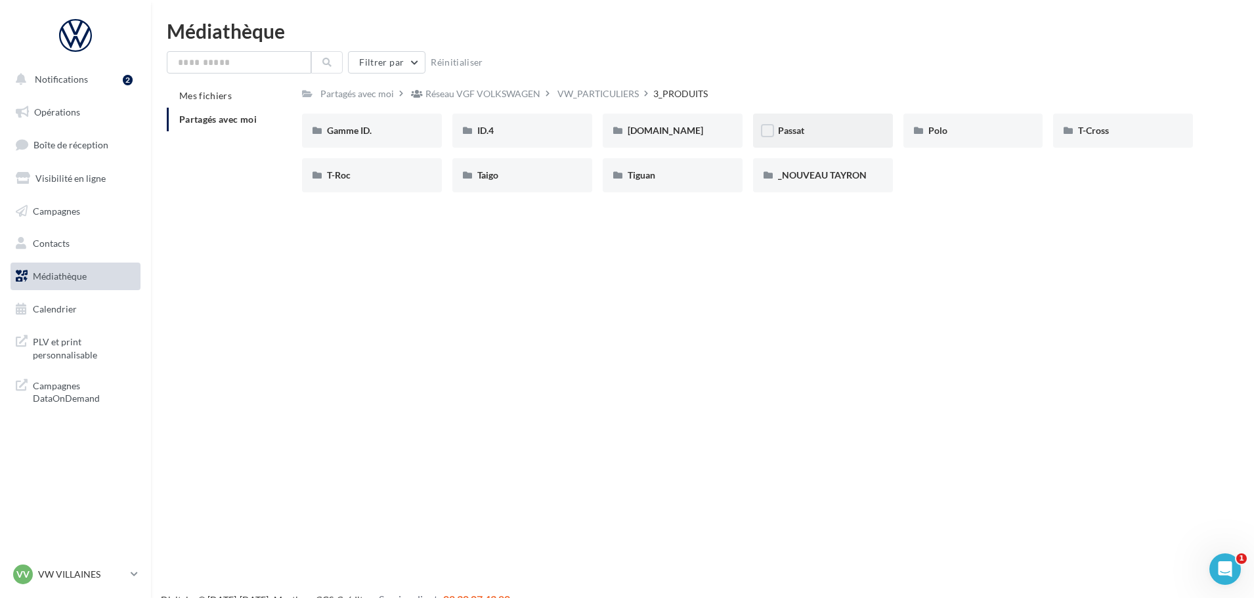
click at [841, 129] on div "Passat" at bounding box center [823, 130] width 90 height 13
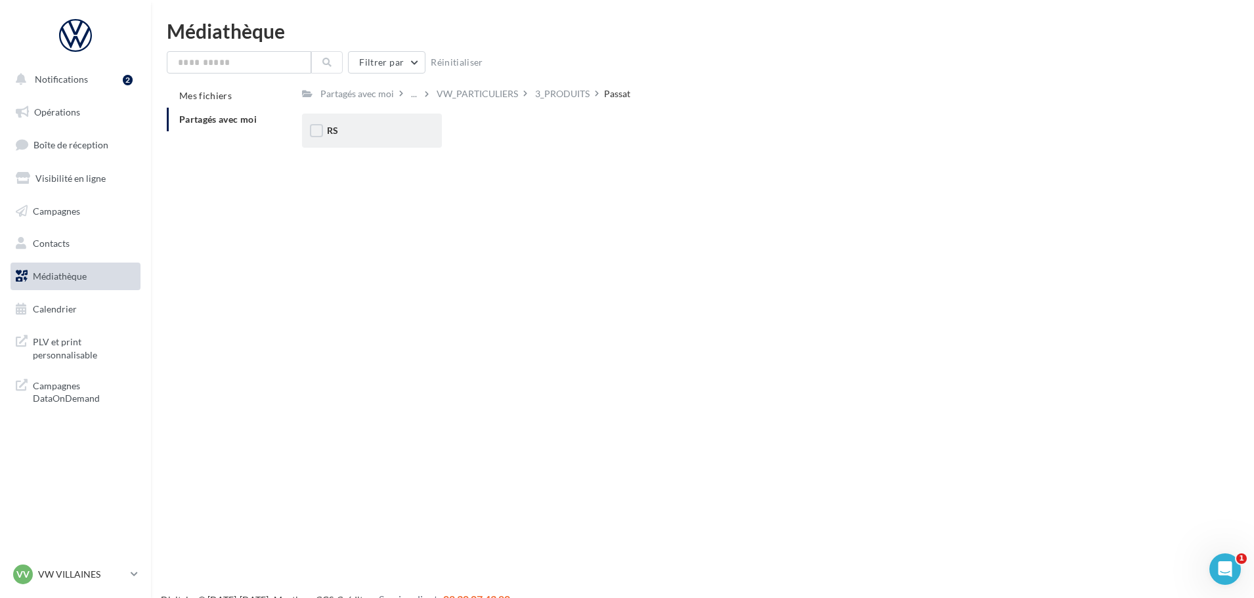
click at [368, 133] on div "RS" at bounding box center [372, 130] width 90 height 13
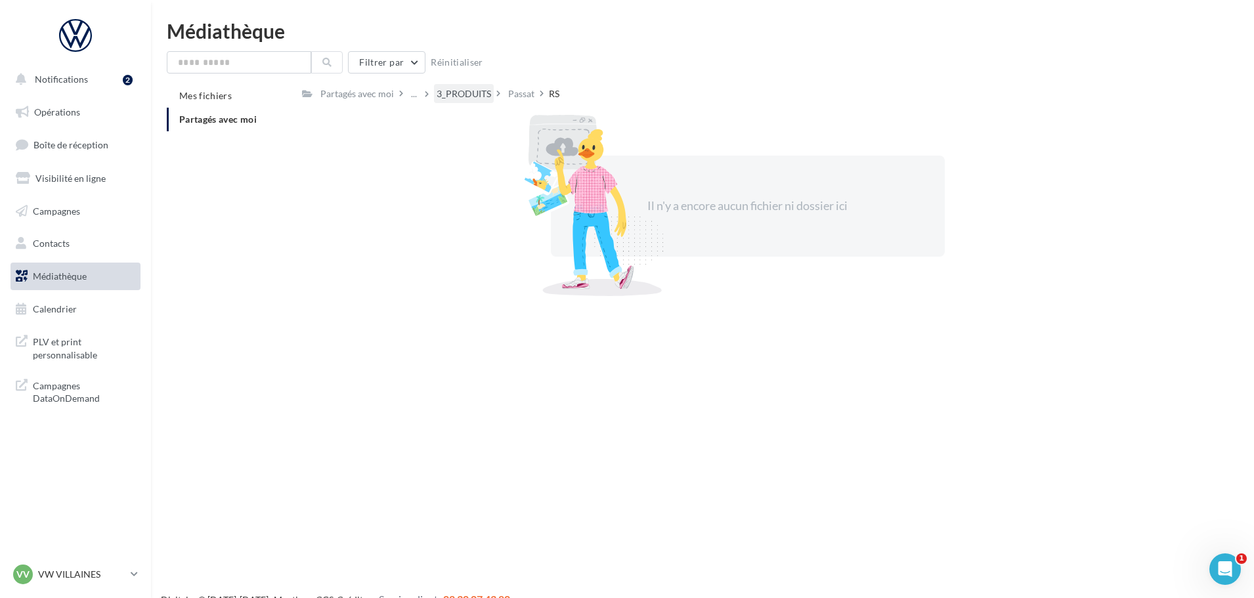
click at [466, 95] on div "3_PRODUITS" at bounding box center [464, 93] width 55 height 13
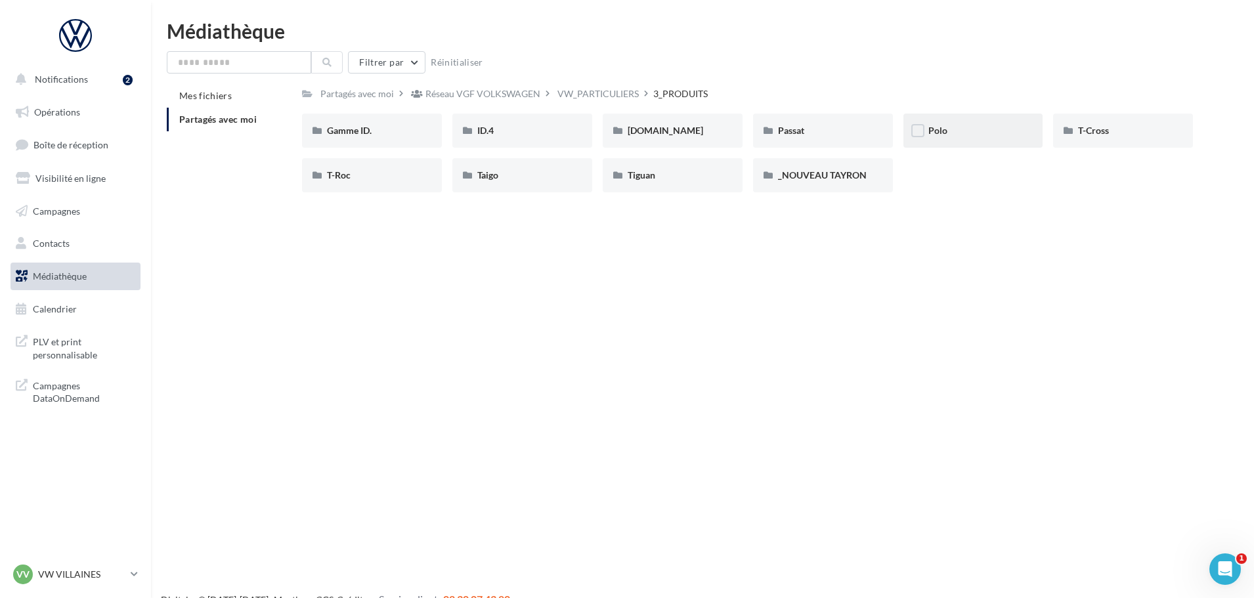
click at [961, 126] on div "Polo" at bounding box center [974, 130] width 90 height 13
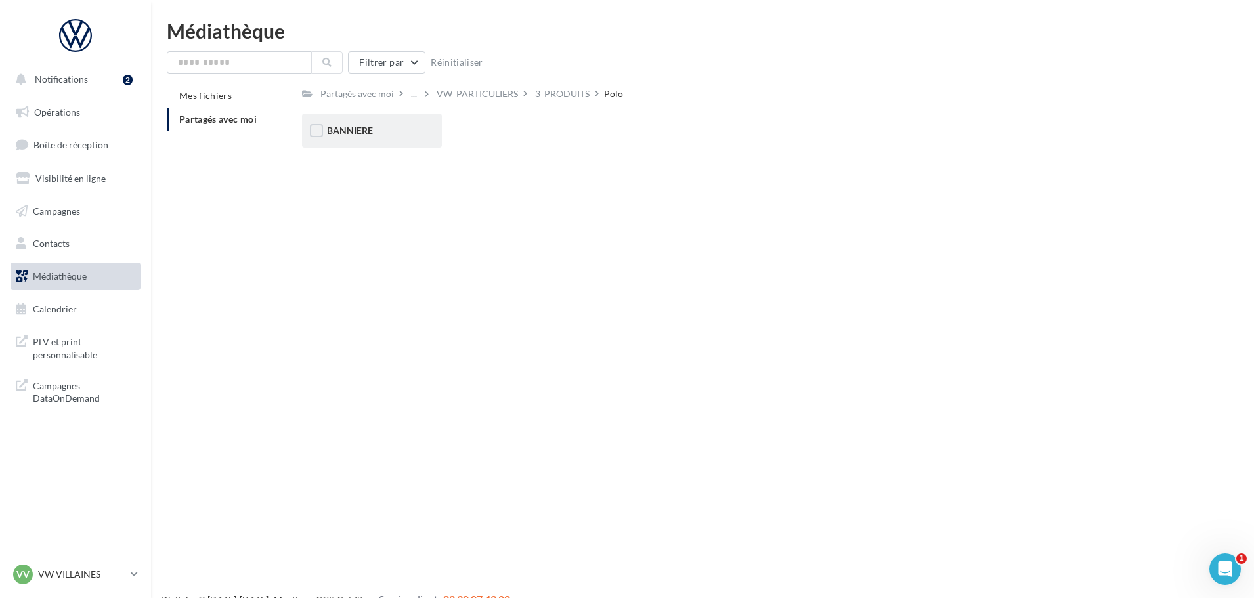
click at [384, 144] on div "BANNIERE" at bounding box center [372, 131] width 140 height 34
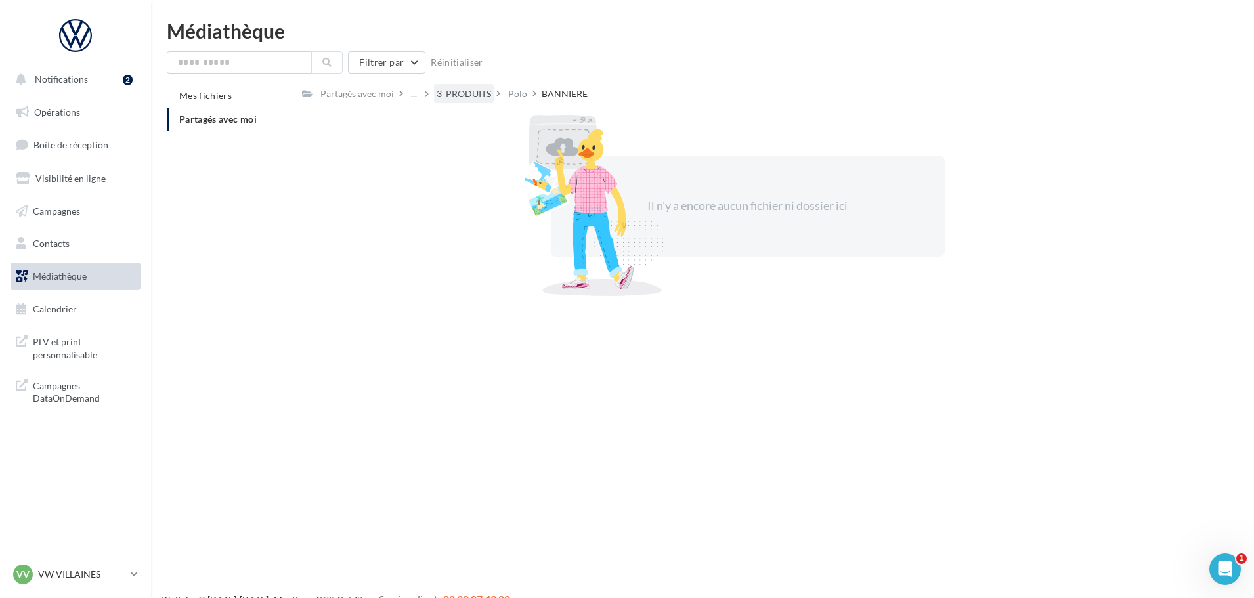
click at [475, 96] on div "3_PRODUITS" at bounding box center [464, 93] width 55 height 13
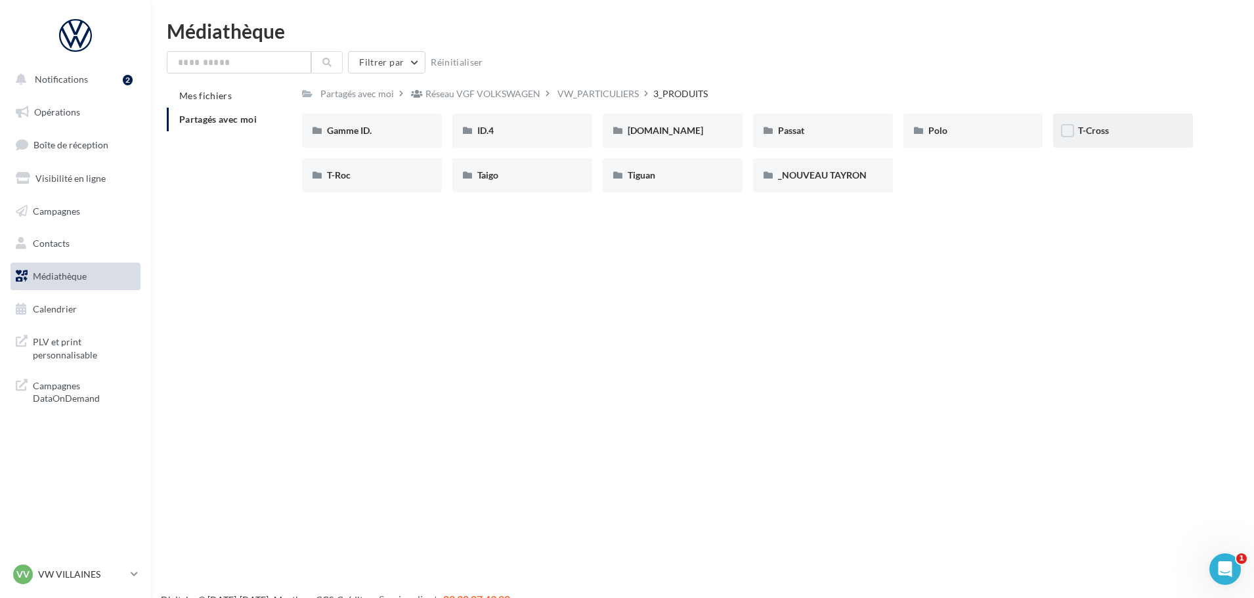
click at [1135, 143] on div "T-Cross" at bounding box center [1123, 131] width 140 height 34
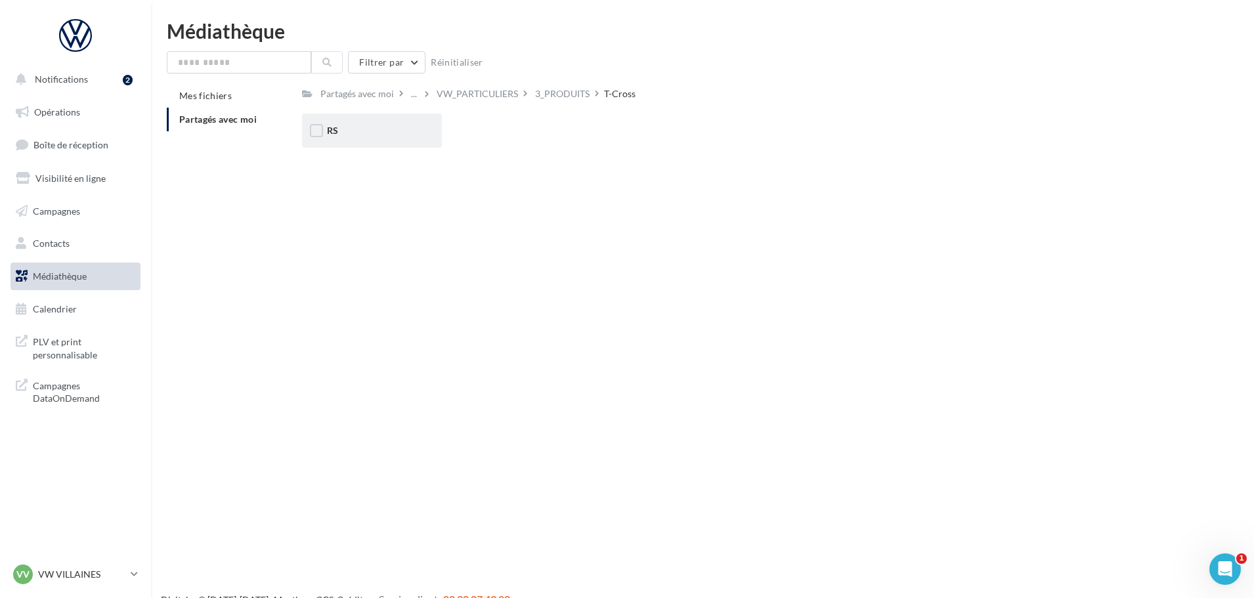
click at [429, 140] on div "RS" at bounding box center [372, 131] width 140 height 34
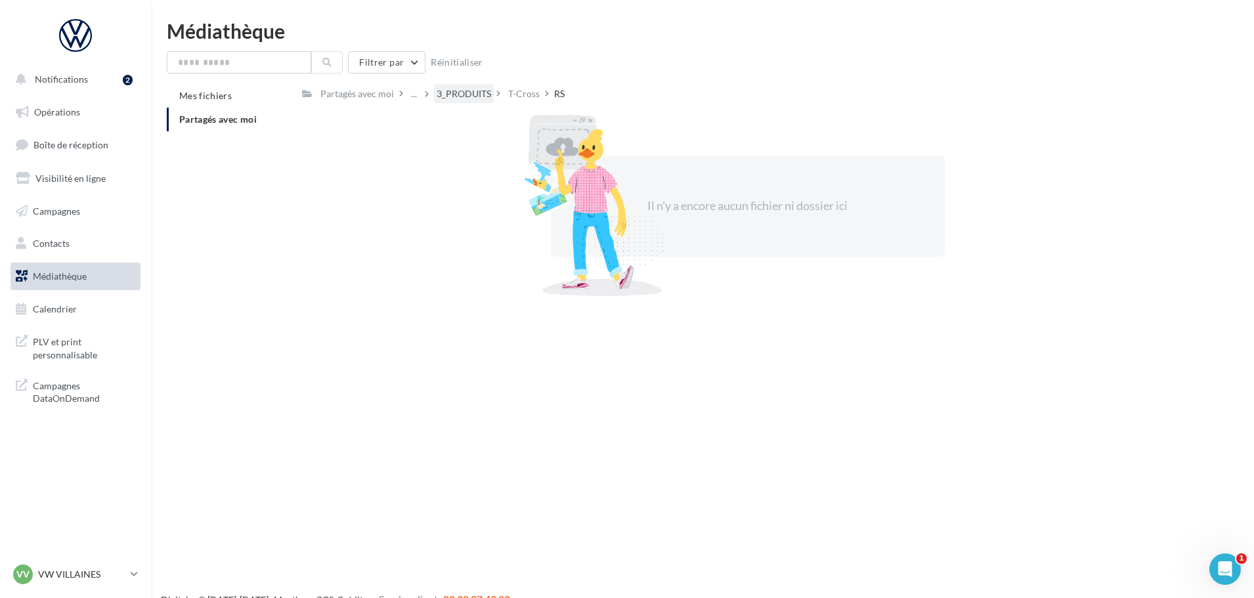
click at [473, 97] on div "3_PRODUITS" at bounding box center [464, 93] width 55 height 13
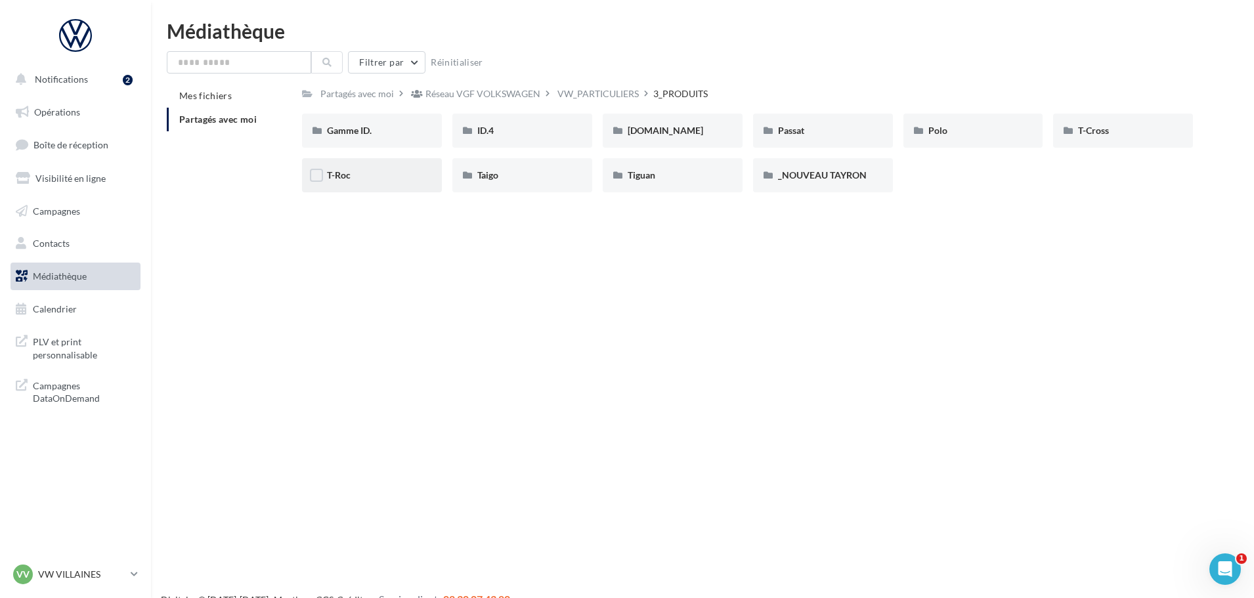
click at [396, 182] on div "T-Roc" at bounding box center [372, 175] width 90 height 13
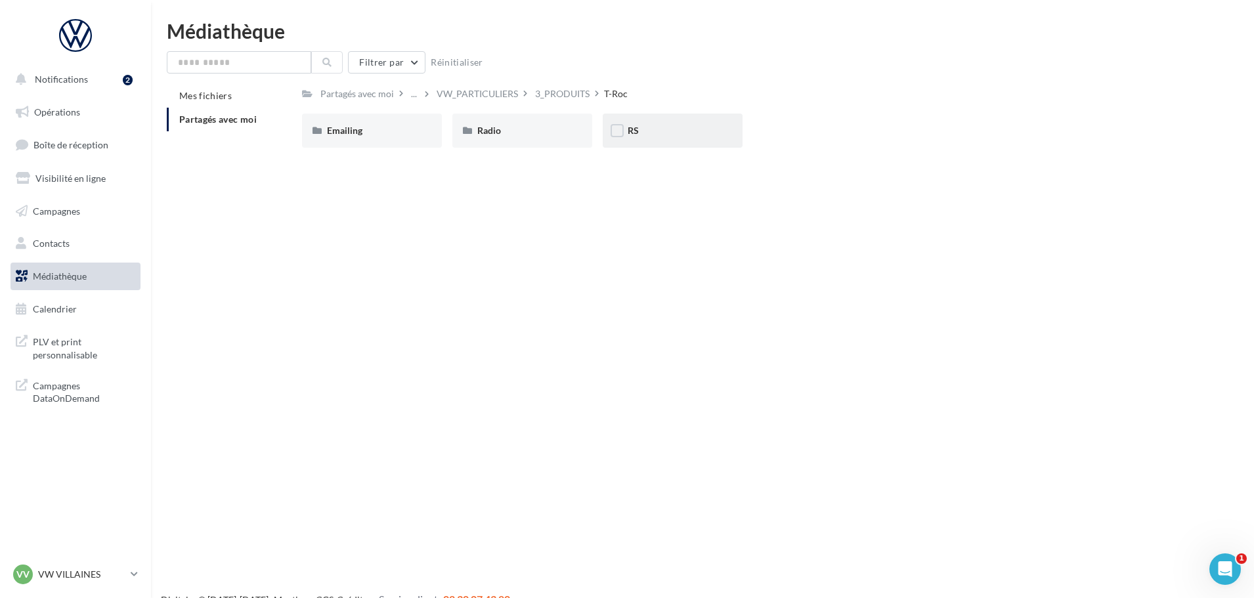
click at [652, 120] on div "RS" at bounding box center [673, 131] width 140 height 34
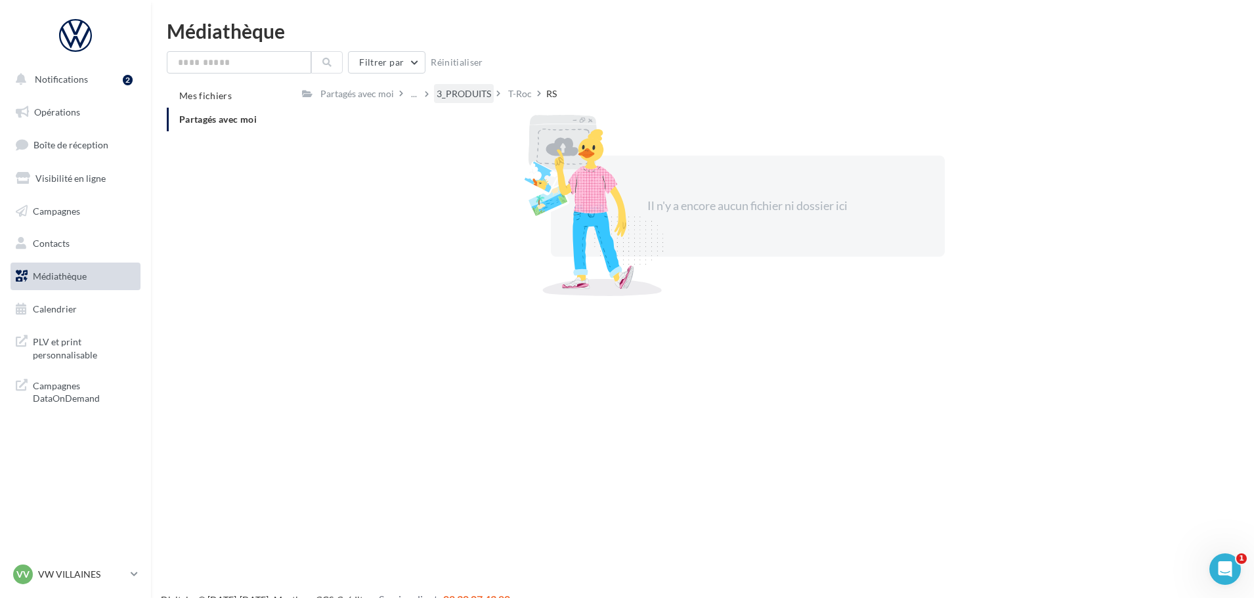
click at [487, 97] on div "3_PRODUITS" at bounding box center [464, 93] width 55 height 13
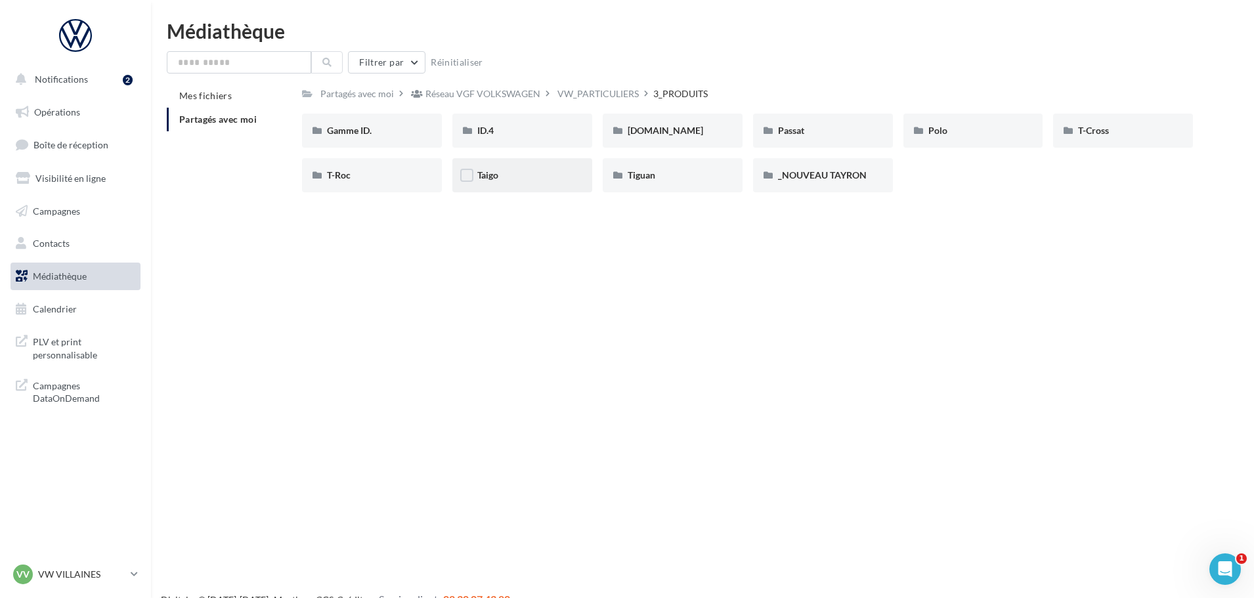
click at [521, 188] on div "Taigo" at bounding box center [522, 175] width 140 height 34
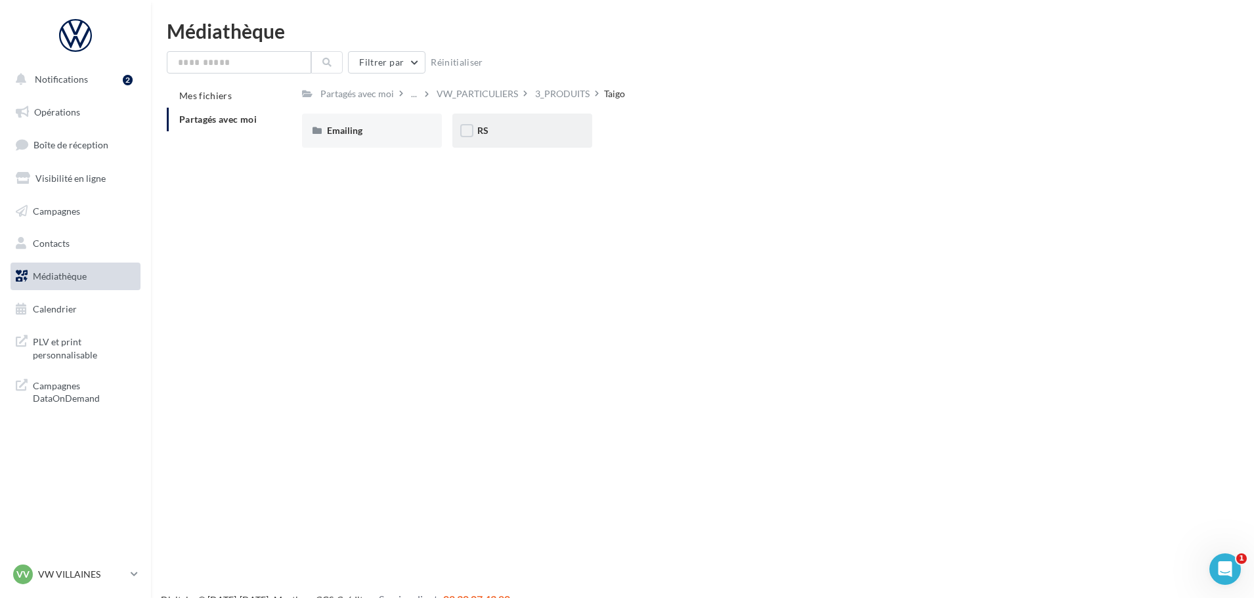
click at [506, 130] on div "RS" at bounding box center [522, 130] width 90 height 13
click at [396, 129] on div "Carroussel_1" at bounding box center [372, 130] width 90 height 13
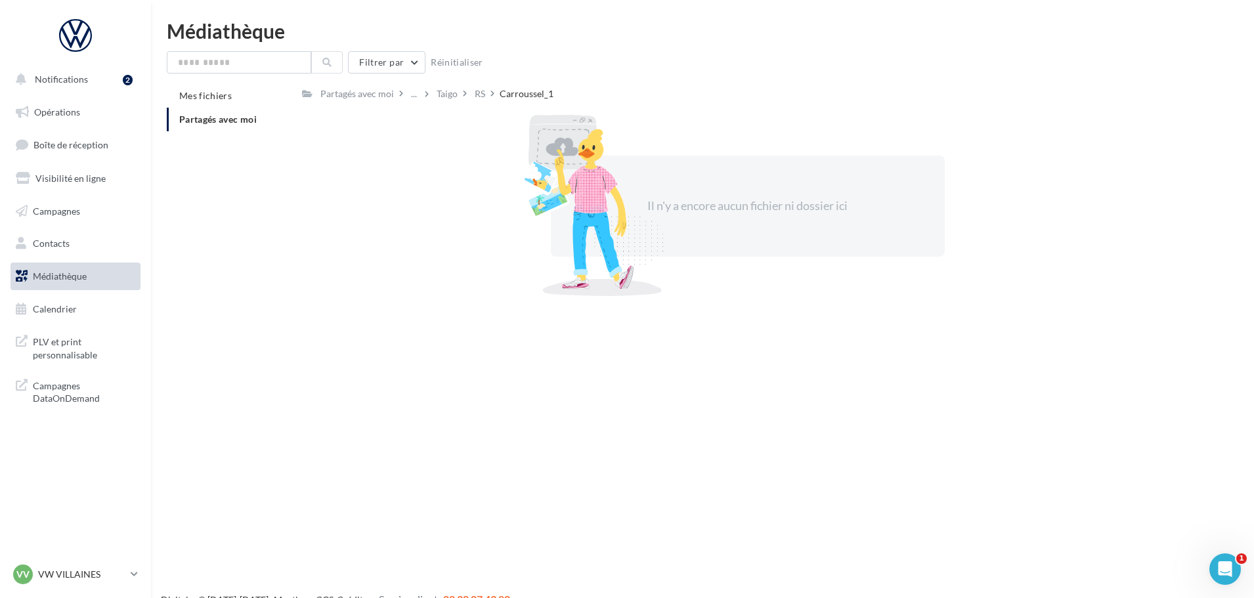
click at [470, 93] on div "Taigo" at bounding box center [453, 93] width 38 height 19
click at [475, 93] on div "RS" at bounding box center [480, 93] width 11 height 13
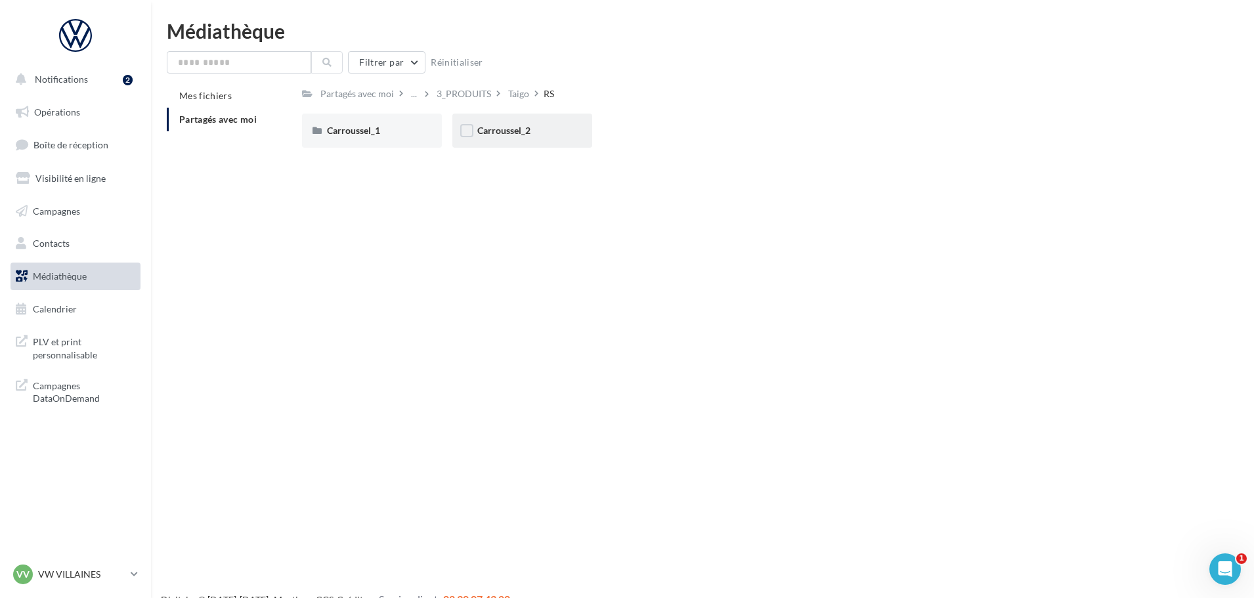
click at [540, 138] on div "Carroussel_2" at bounding box center [522, 131] width 140 height 34
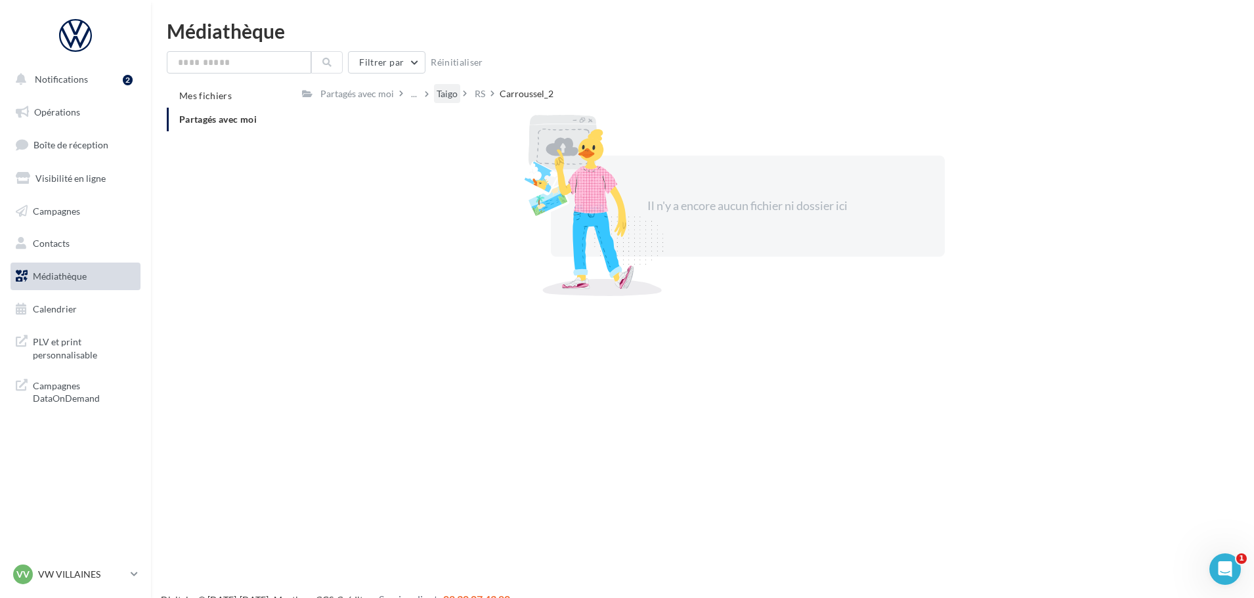
click at [441, 91] on div "Taigo" at bounding box center [447, 93] width 21 height 13
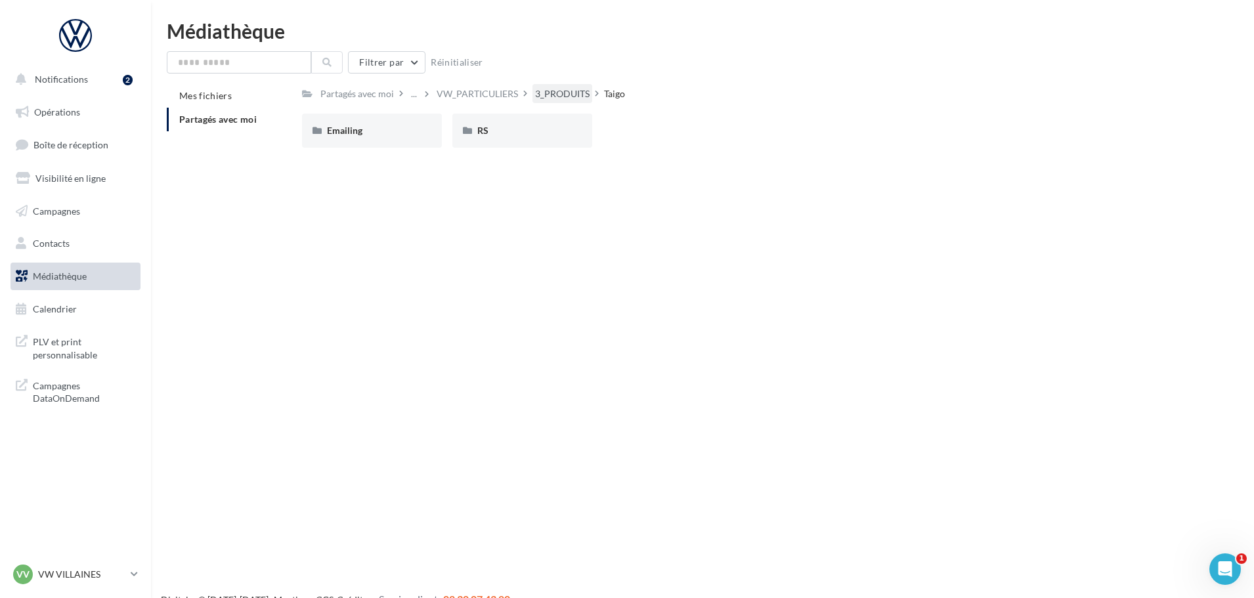
click at [573, 85] on div "3_PRODUITS" at bounding box center [563, 93] width 60 height 19
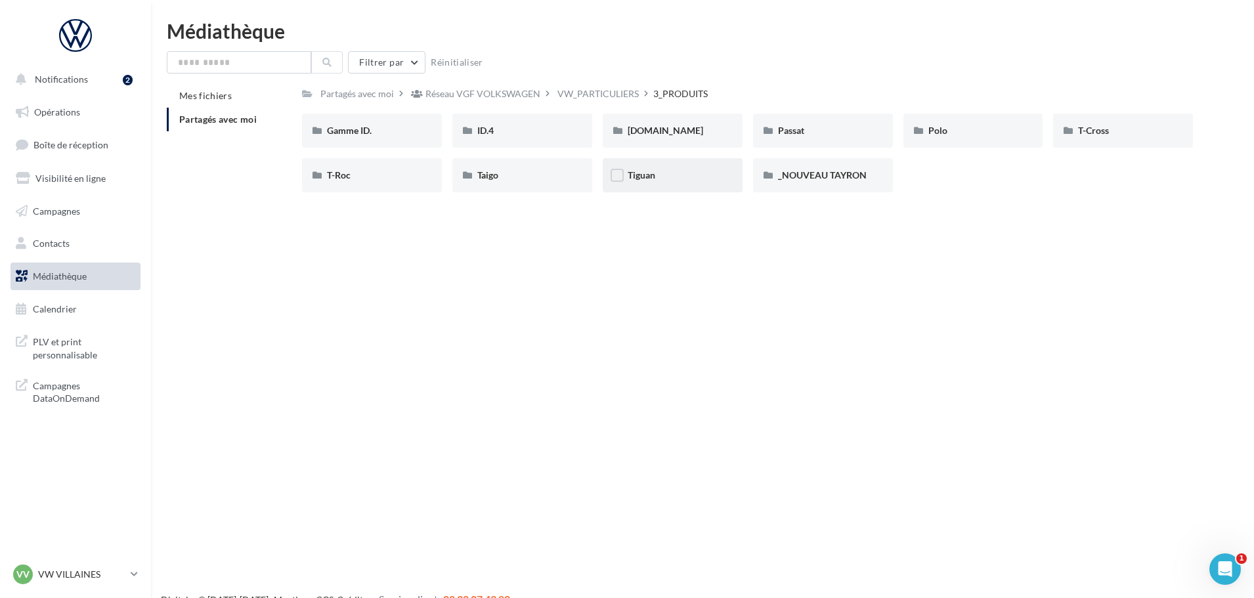
click at [663, 170] on div "Tiguan" at bounding box center [673, 175] width 90 height 13
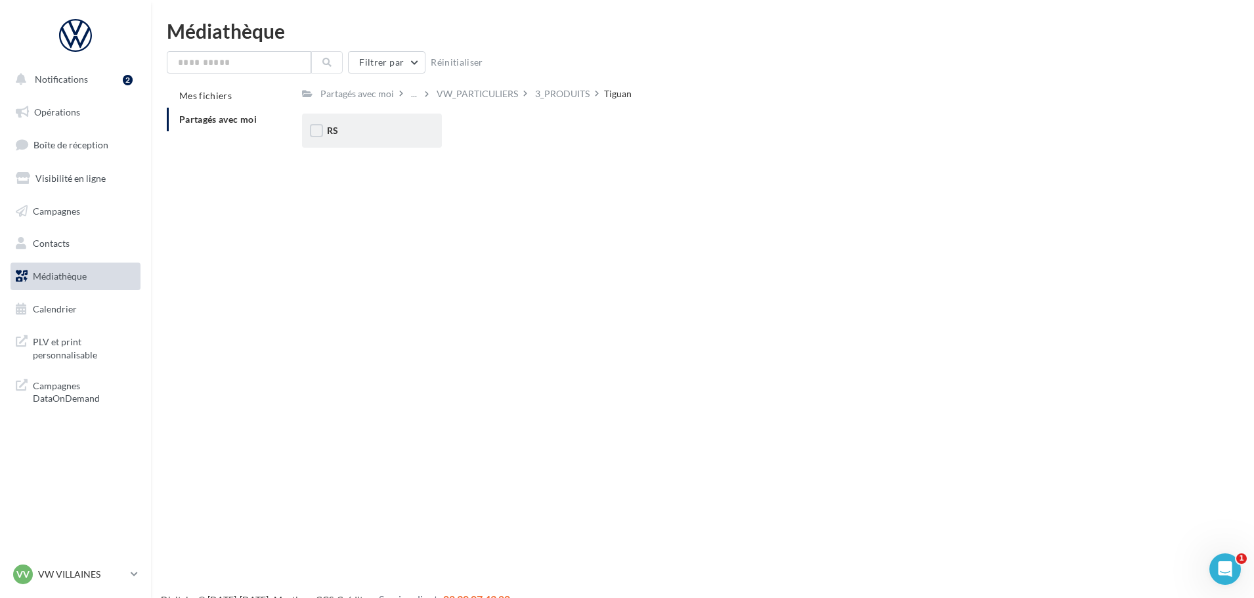
click at [414, 136] on div "RS" at bounding box center [372, 130] width 90 height 13
click at [414, 136] on div "Ecran" at bounding box center [372, 130] width 90 height 13
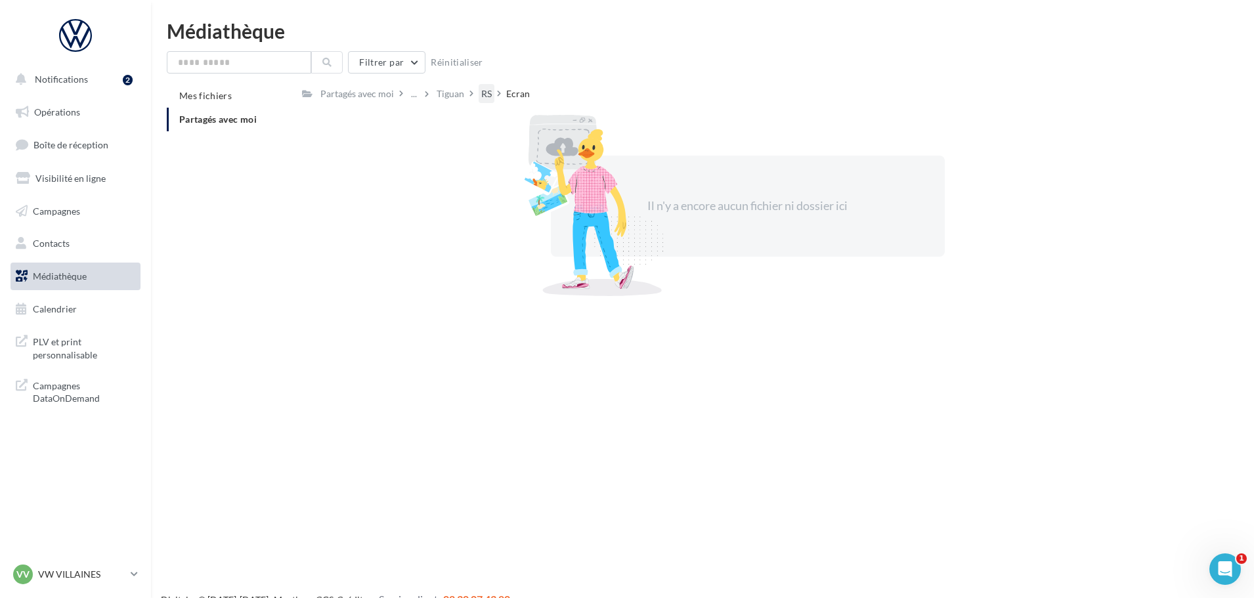
click at [484, 92] on div "RS" at bounding box center [486, 93] width 11 height 13
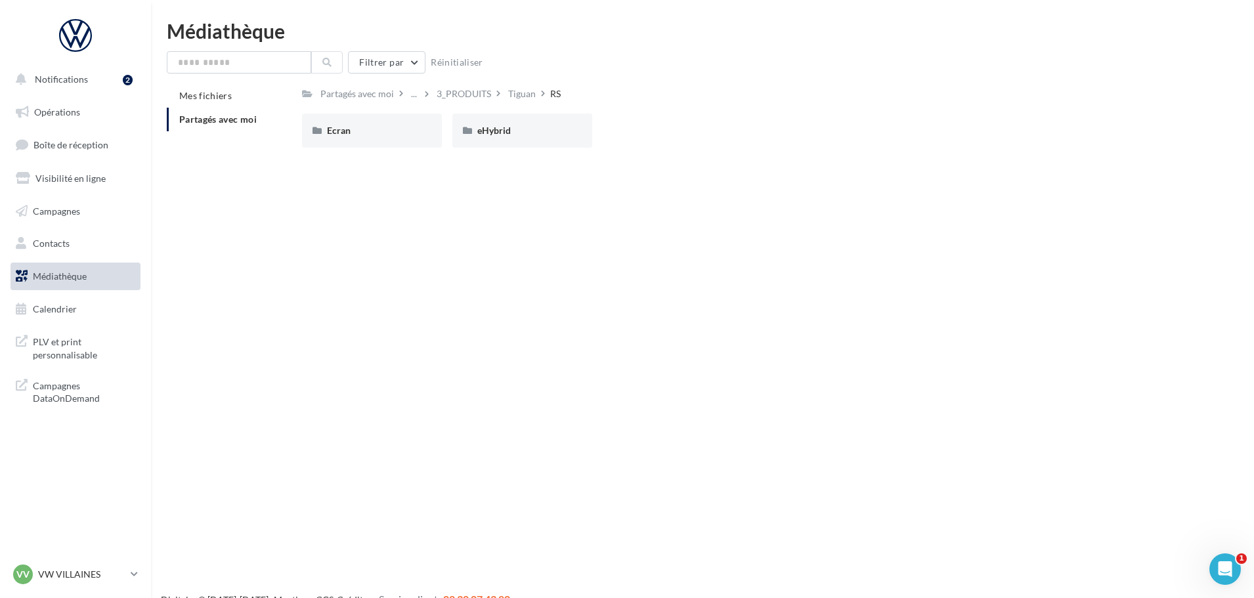
click at [562, 140] on div "eHybrid" at bounding box center [522, 131] width 140 height 34
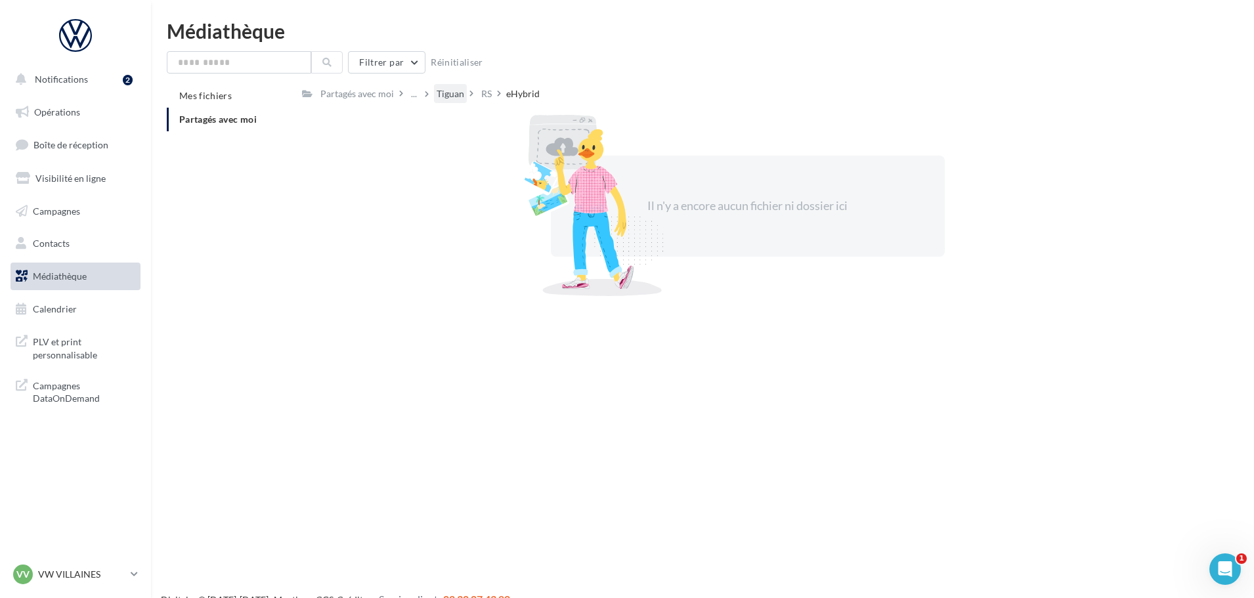
click at [439, 89] on div "Tiguan" at bounding box center [451, 93] width 28 height 13
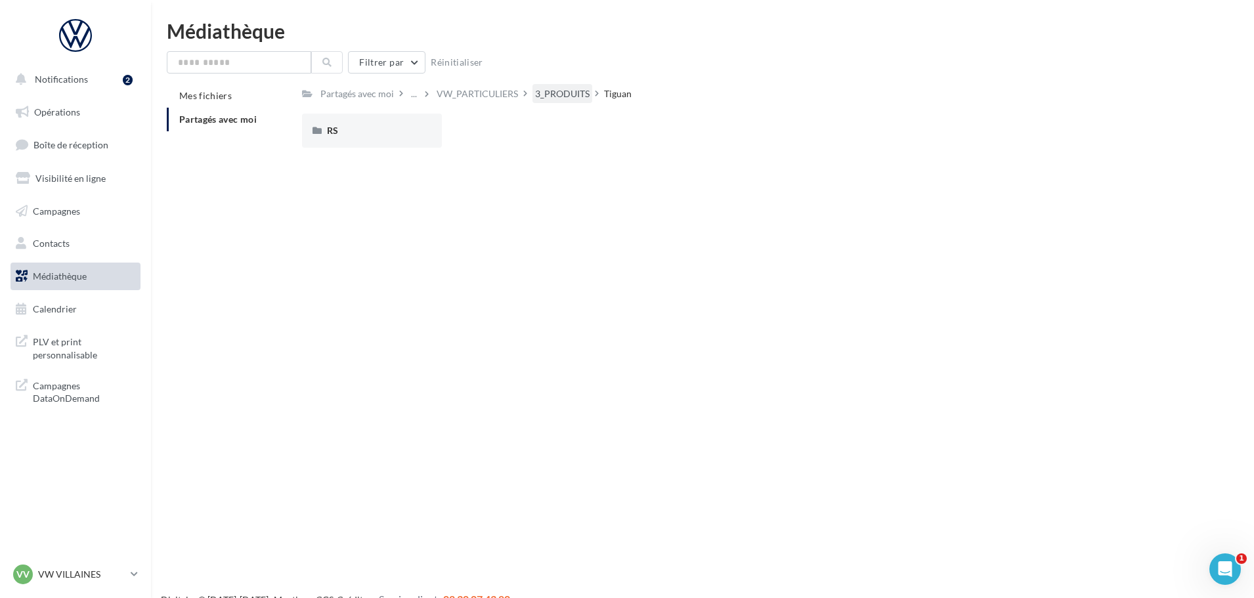
click at [561, 97] on div "3_PRODUITS" at bounding box center [562, 93] width 55 height 13
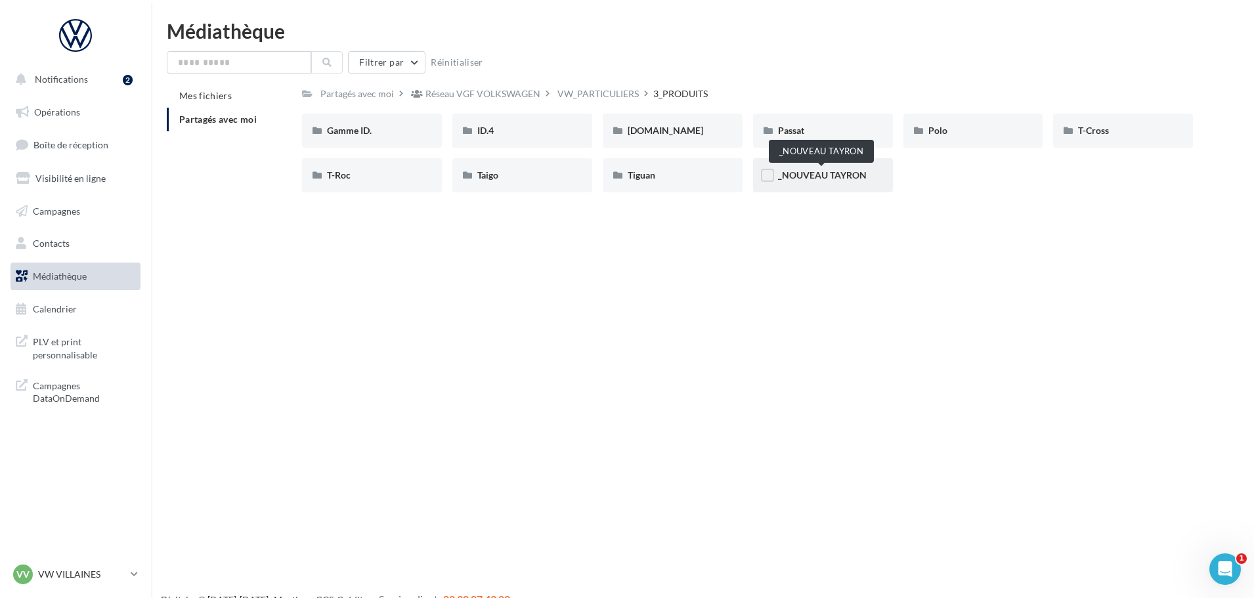
click at [793, 175] on span "_NOUVEAU TAYRON" at bounding box center [822, 174] width 89 height 11
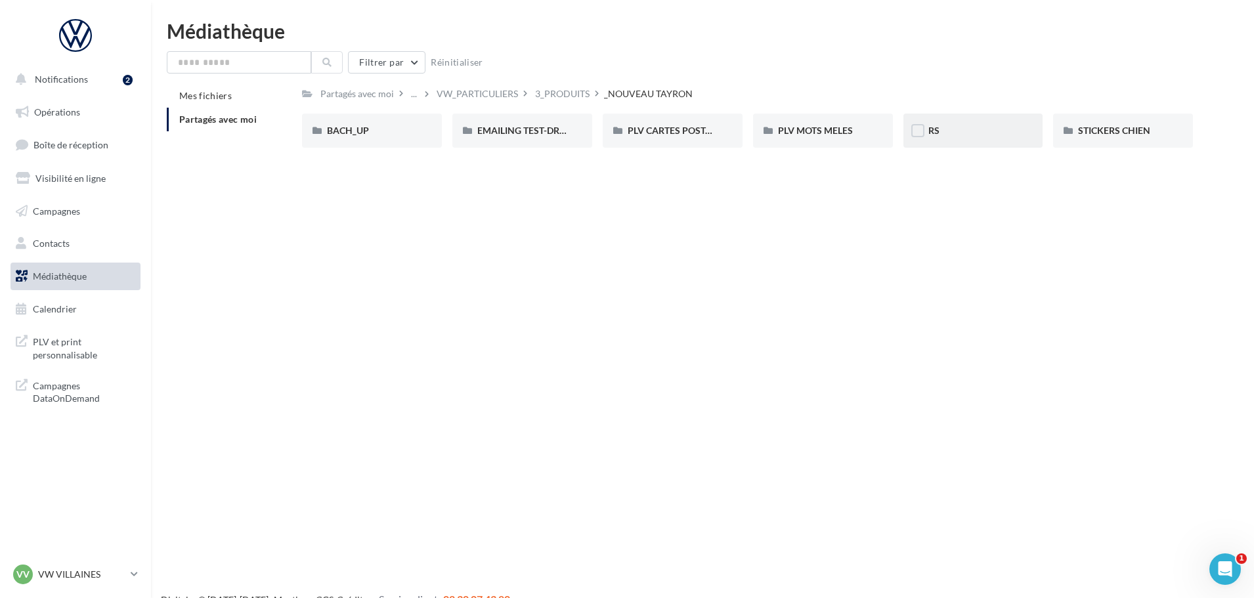
click at [974, 143] on div "RS" at bounding box center [974, 131] width 140 height 34
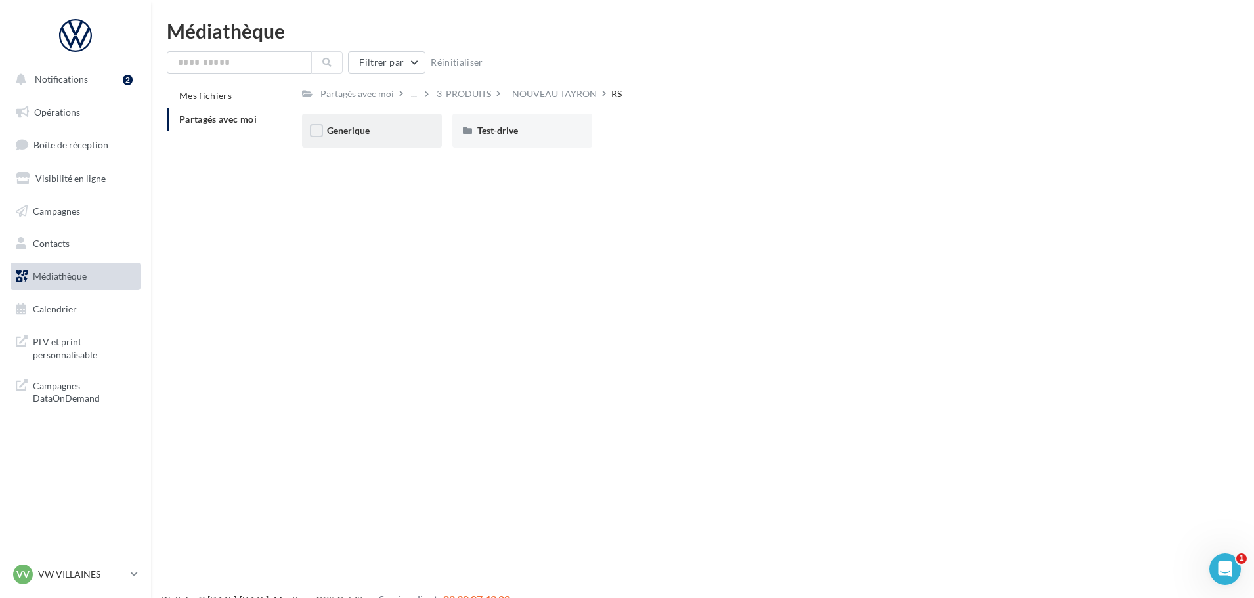
click at [389, 137] on div "Generique" at bounding box center [372, 130] width 90 height 13
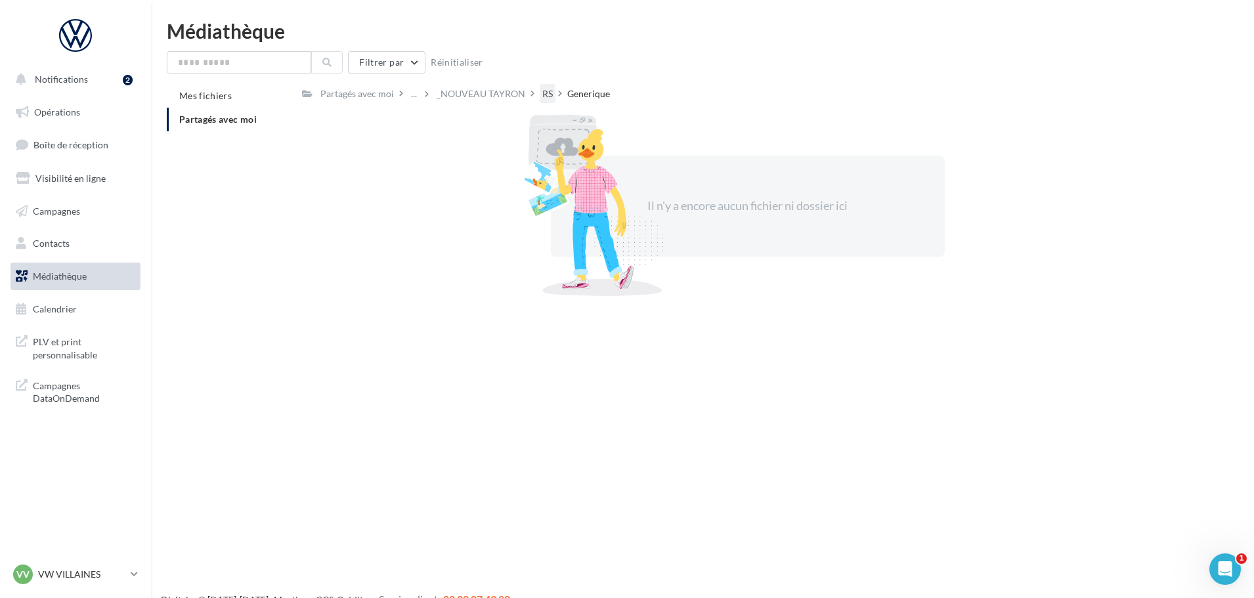
click at [542, 95] on div "RS" at bounding box center [547, 93] width 11 height 13
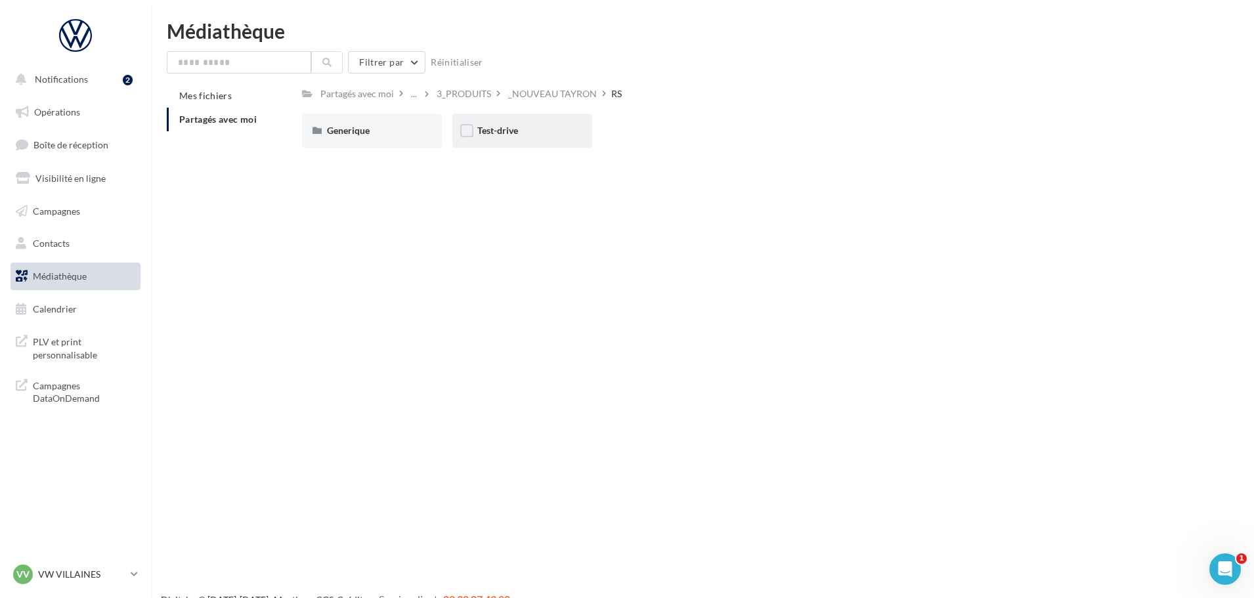
click at [551, 130] on div "Test-drive" at bounding box center [522, 130] width 90 height 13
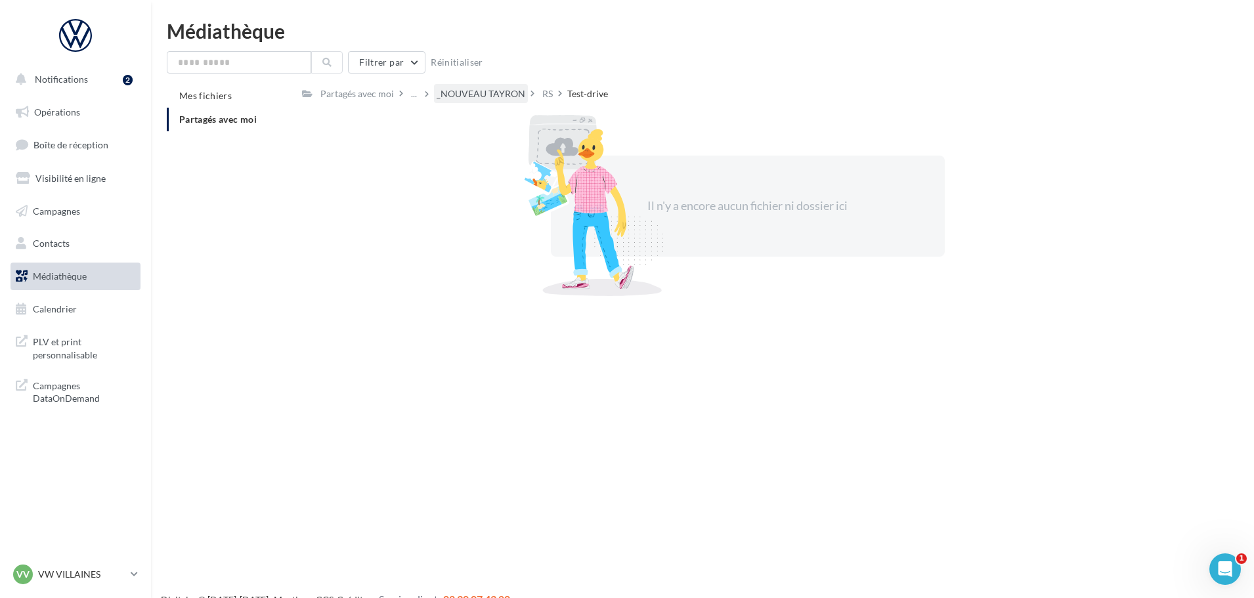
click at [496, 93] on div "_NOUVEAU TAYRON" at bounding box center [481, 93] width 89 height 13
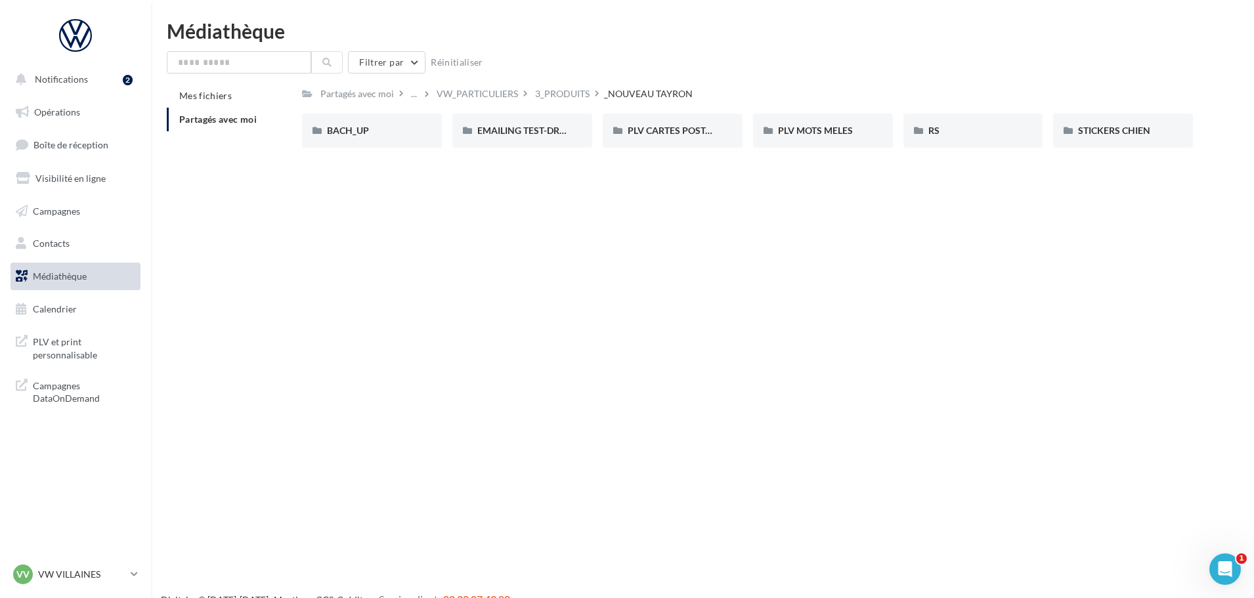
click at [496, 93] on div "VW_PARTICULIERS" at bounding box center [477, 93] width 81 height 13
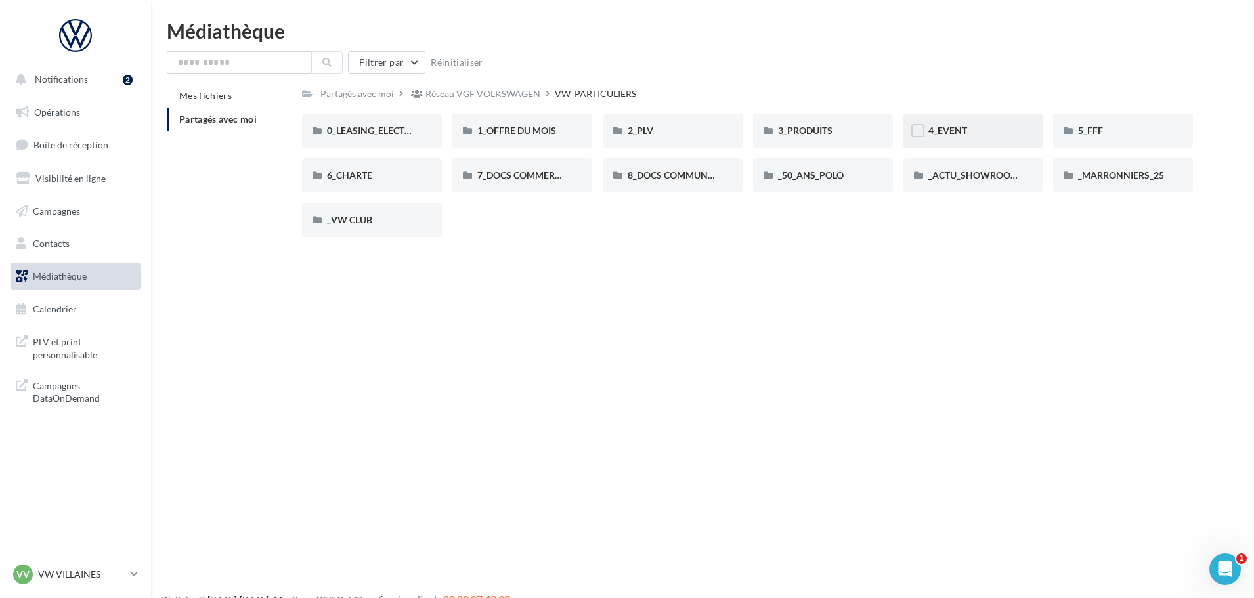
click at [970, 146] on div "4_EVENT" at bounding box center [974, 131] width 140 height 34
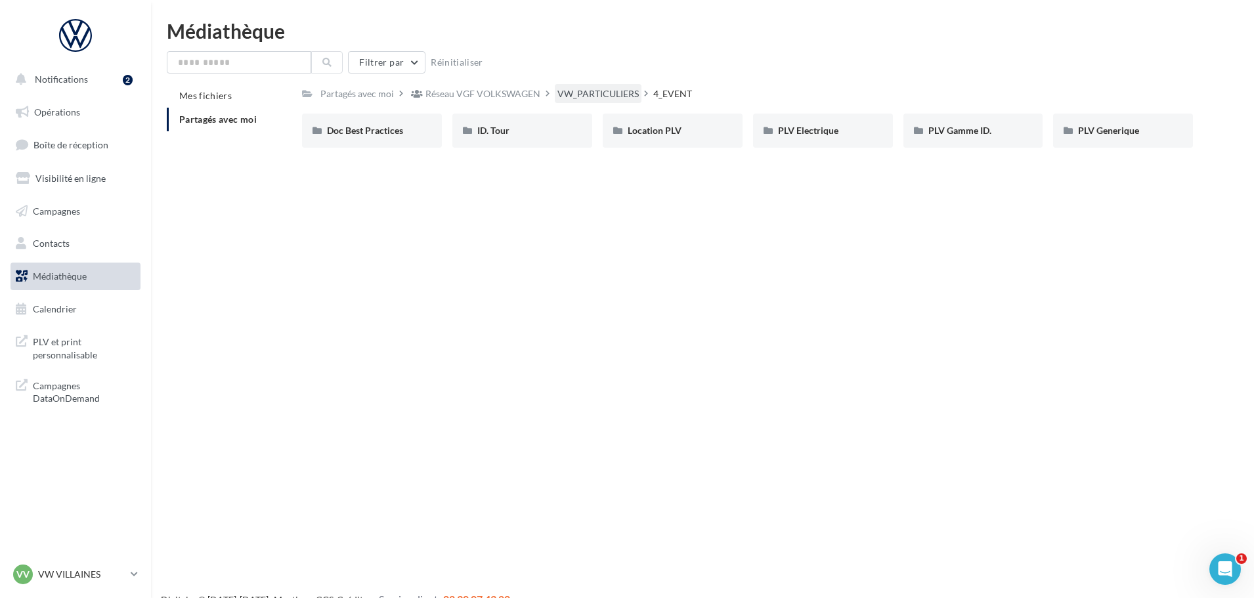
click at [584, 94] on div "VW_PARTICULIERS" at bounding box center [598, 93] width 81 height 13
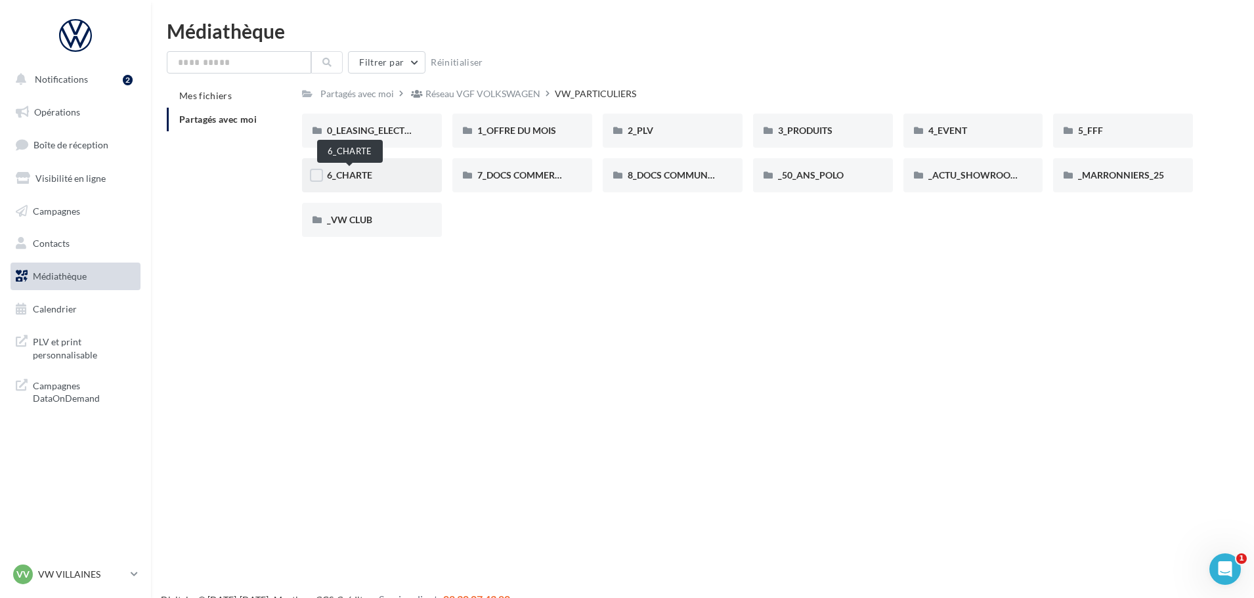
click at [354, 179] on span "6_CHARTE" at bounding box center [349, 174] width 45 height 11
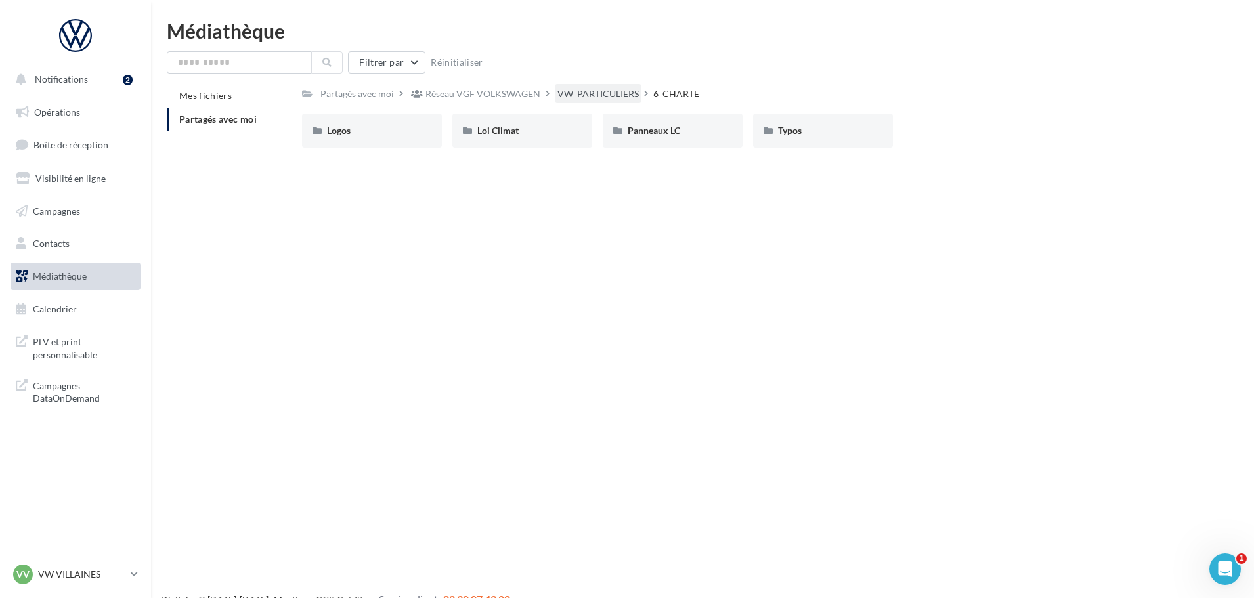
click at [580, 91] on div "VW_PARTICULIERS" at bounding box center [598, 93] width 81 height 13
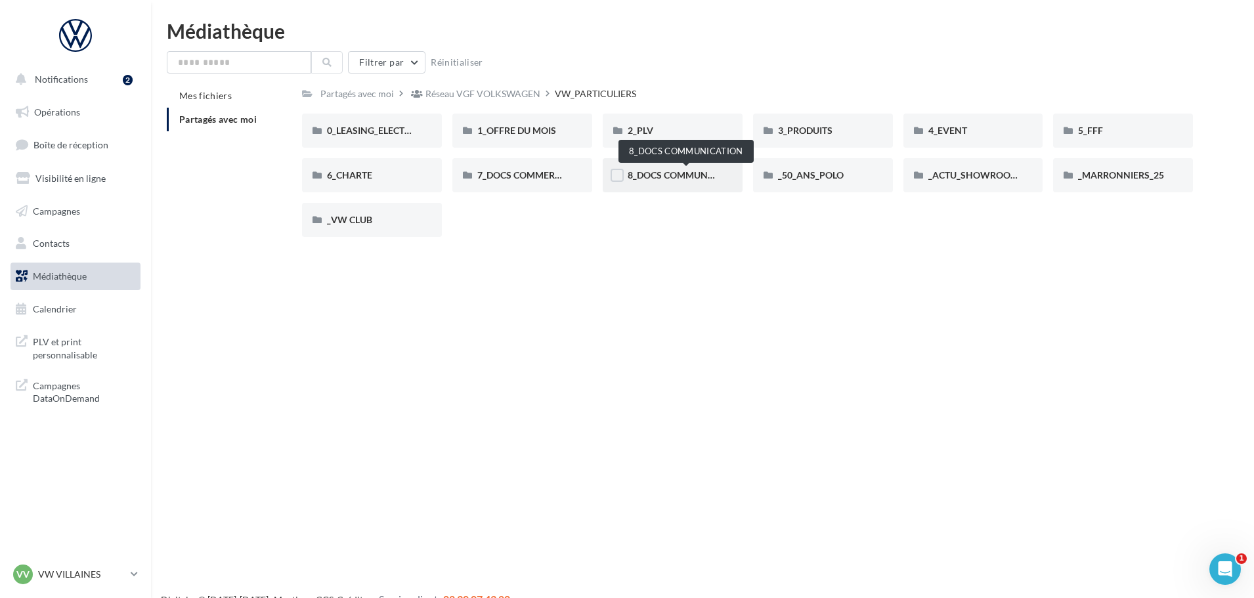
click at [691, 172] on span "8_DOCS COMMUNICATION" at bounding box center [686, 174] width 117 height 11
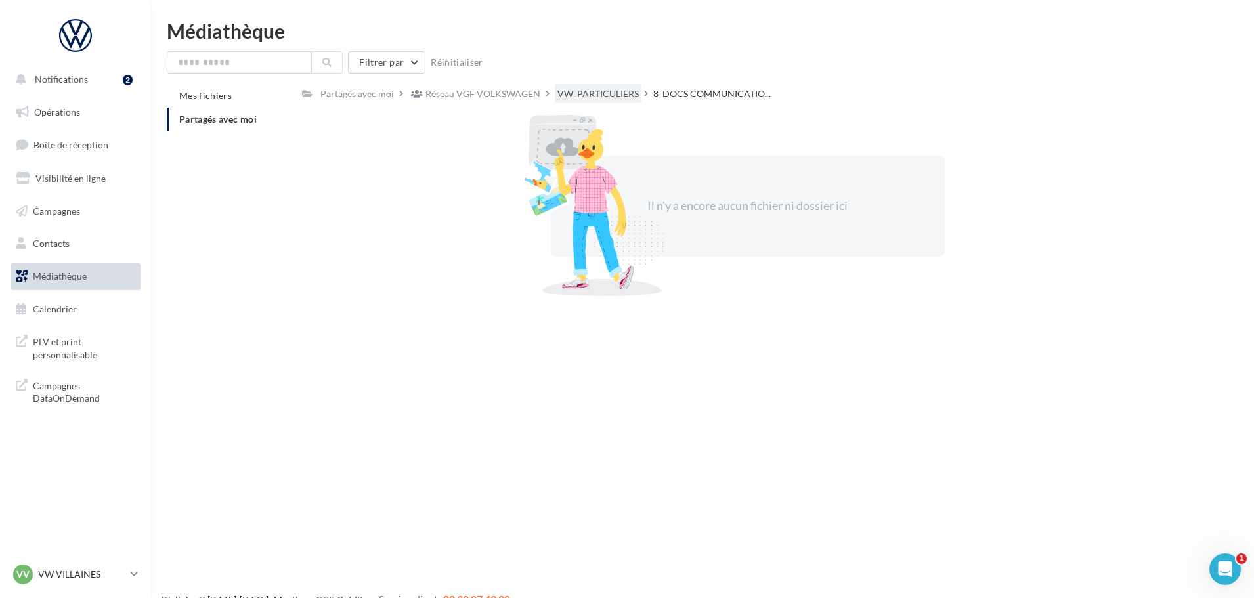
click at [590, 87] on div "VW_PARTICULIERS" at bounding box center [598, 93] width 81 height 13
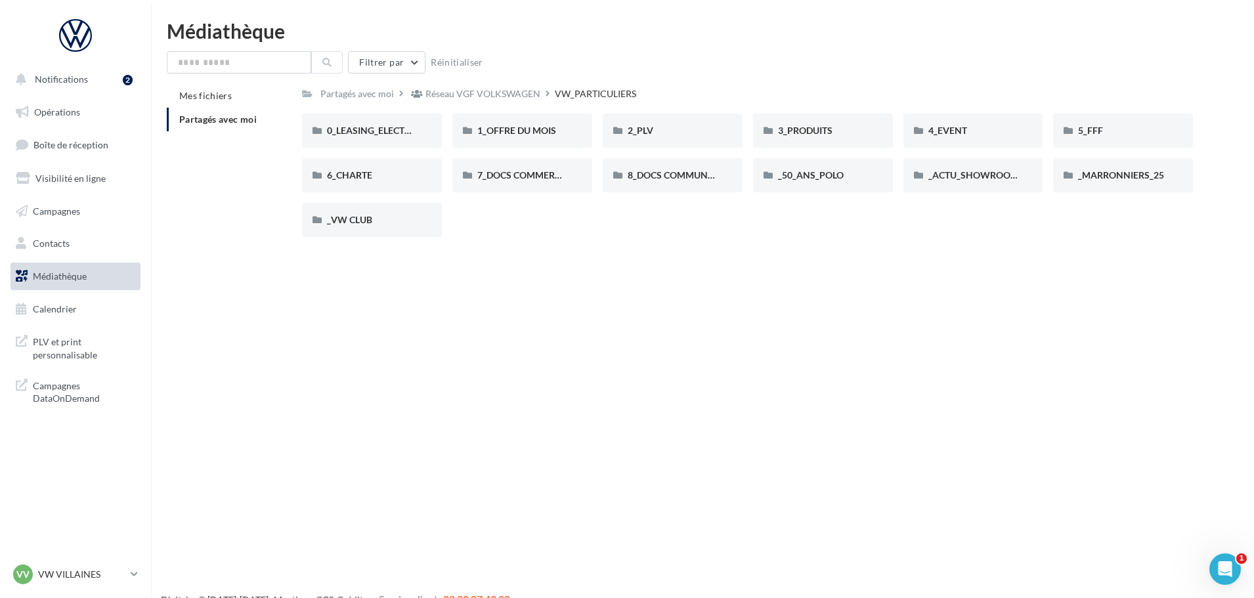
click at [815, 229] on div "0_LEASING_ELECTRIQUE 0_LEASING_ELECTRIQUE 1_OFFRE DU MOIS 1_OFFRE DU MOIS 2_PLV…" at bounding box center [753, 181] width 902 height 134
click at [825, 177] on span "_50_ANS_POLO" at bounding box center [811, 174] width 66 height 11
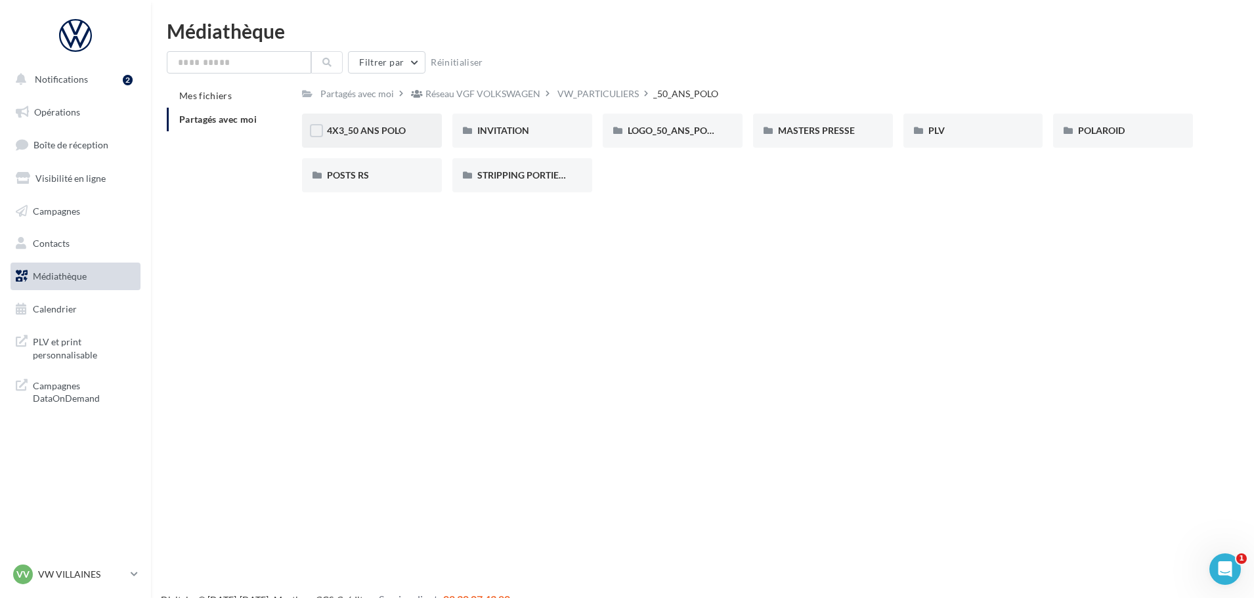
click at [412, 129] on div "4X3_50 ANS POLO" at bounding box center [372, 130] width 90 height 13
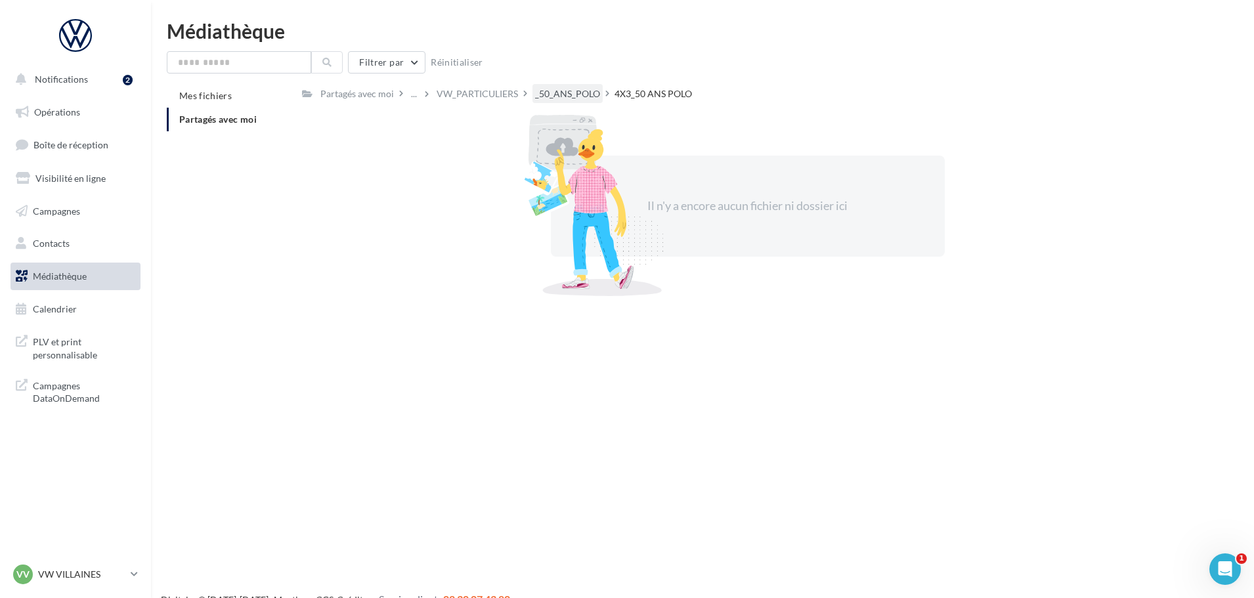
click at [552, 91] on div "_50_ANS_POLO" at bounding box center [567, 93] width 65 height 13
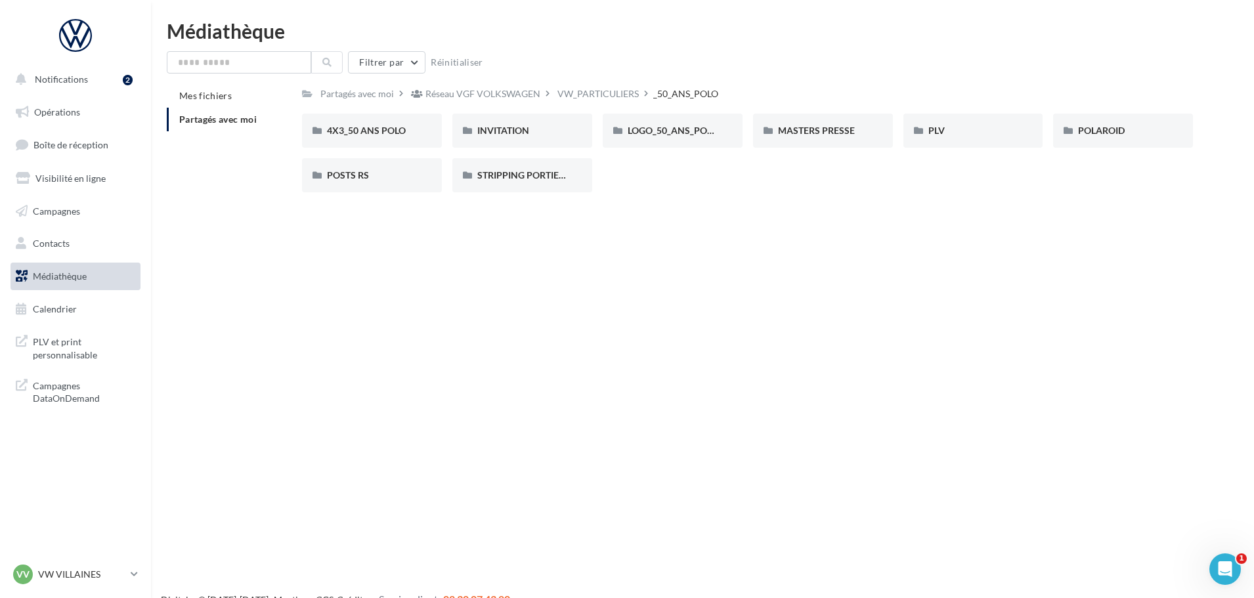
click at [546, 144] on div "INVITATION" at bounding box center [522, 131] width 140 height 34
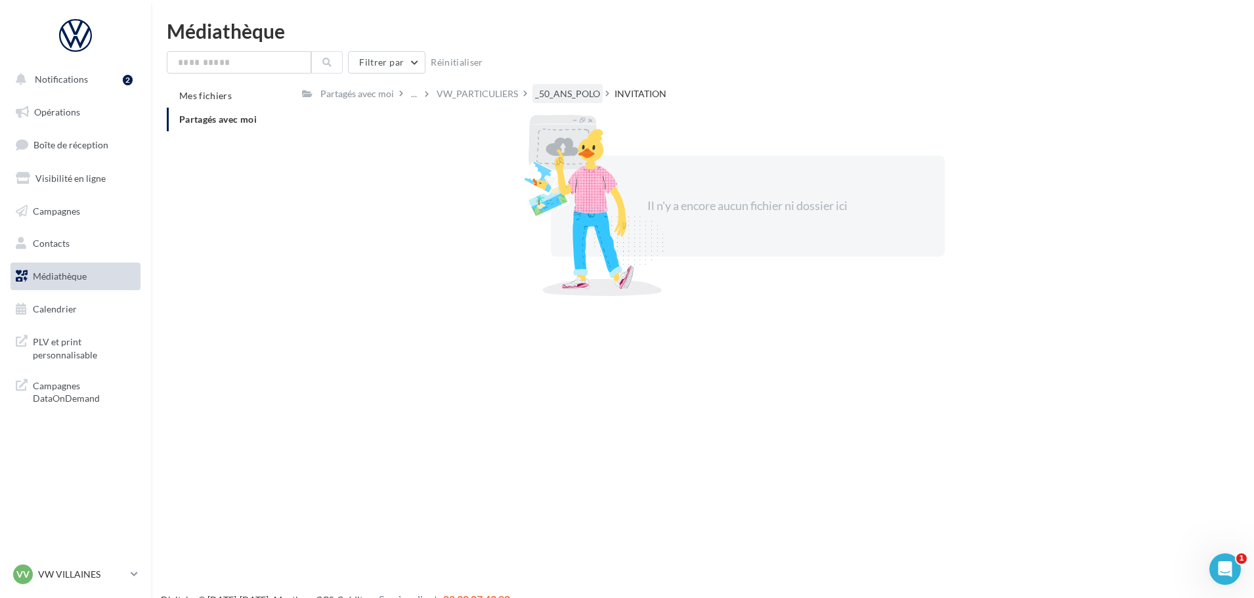
click at [544, 97] on div "_50_ANS_POLO" at bounding box center [567, 93] width 65 height 13
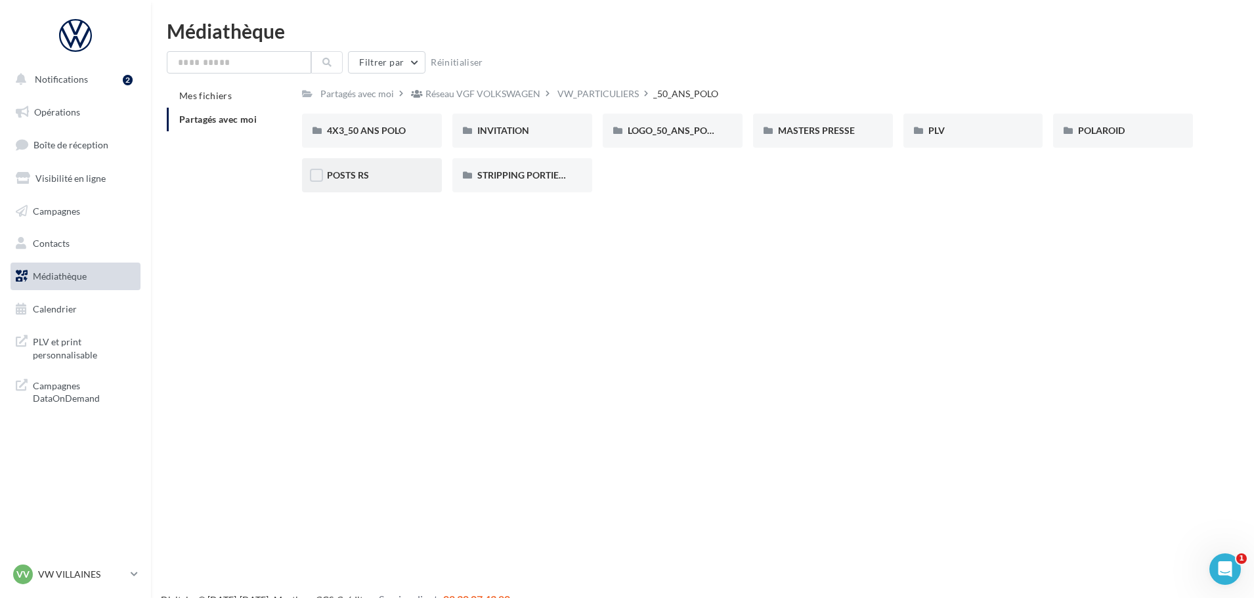
click at [424, 177] on div "POSTS RS" at bounding box center [372, 175] width 140 height 34
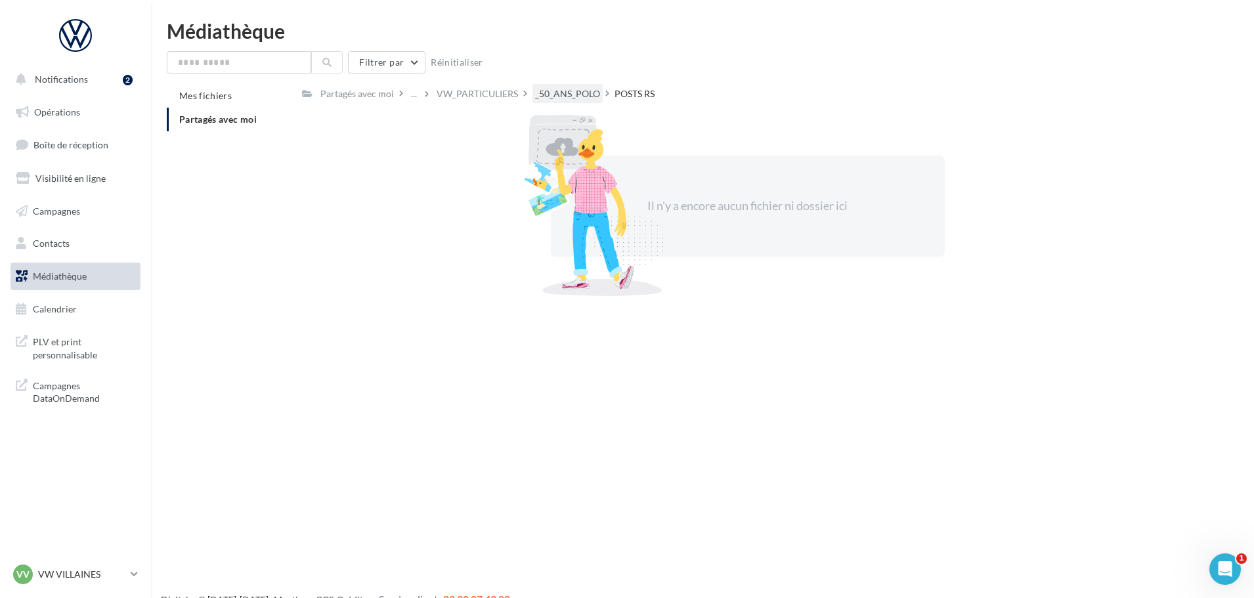
click at [565, 91] on div "_50_ANS_POLO" at bounding box center [567, 93] width 65 height 13
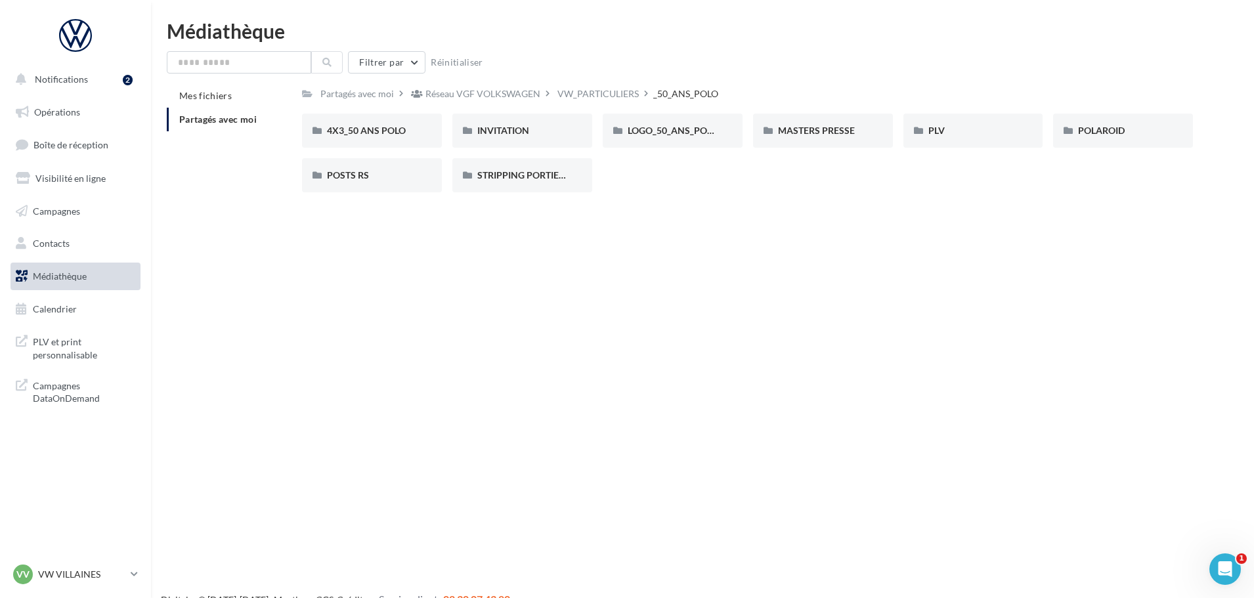
click at [724, 131] on div "LOGO_50_ANS_POLO" at bounding box center [673, 131] width 140 height 34
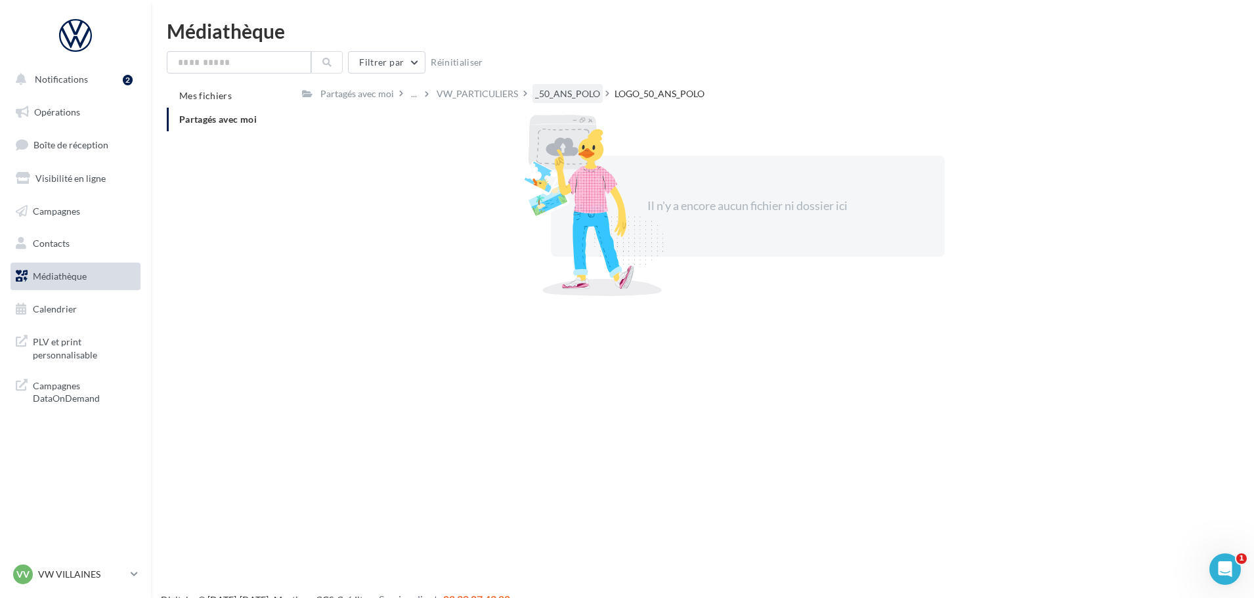
click at [579, 97] on div "_50_ANS_POLO" at bounding box center [567, 93] width 65 height 13
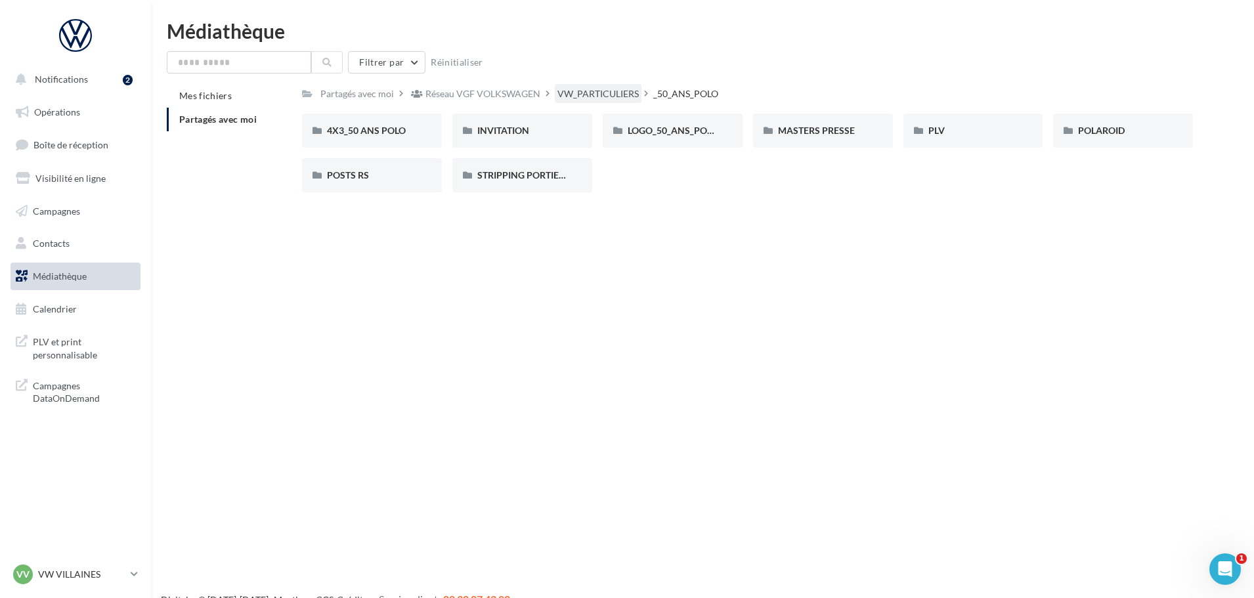
click at [591, 93] on div "VW_PARTICULIERS" at bounding box center [598, 93] width 81 height 13
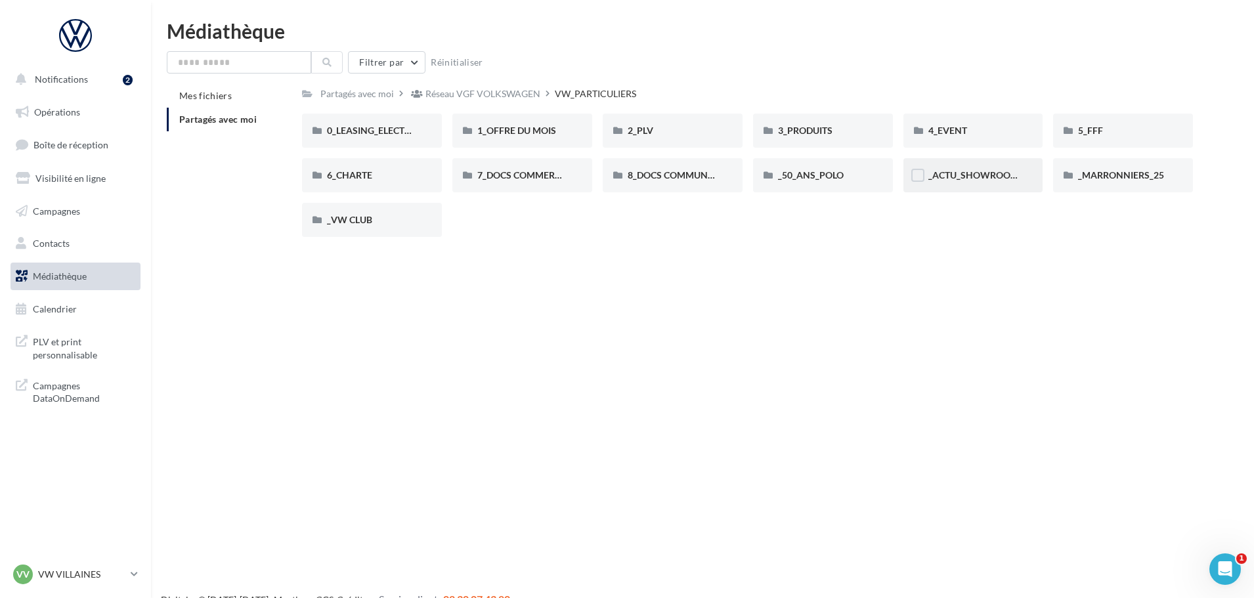
click at [972, 184] on div "_ACTU_SHOWROOM" at bounding box center [974, 175] width 140 height 34
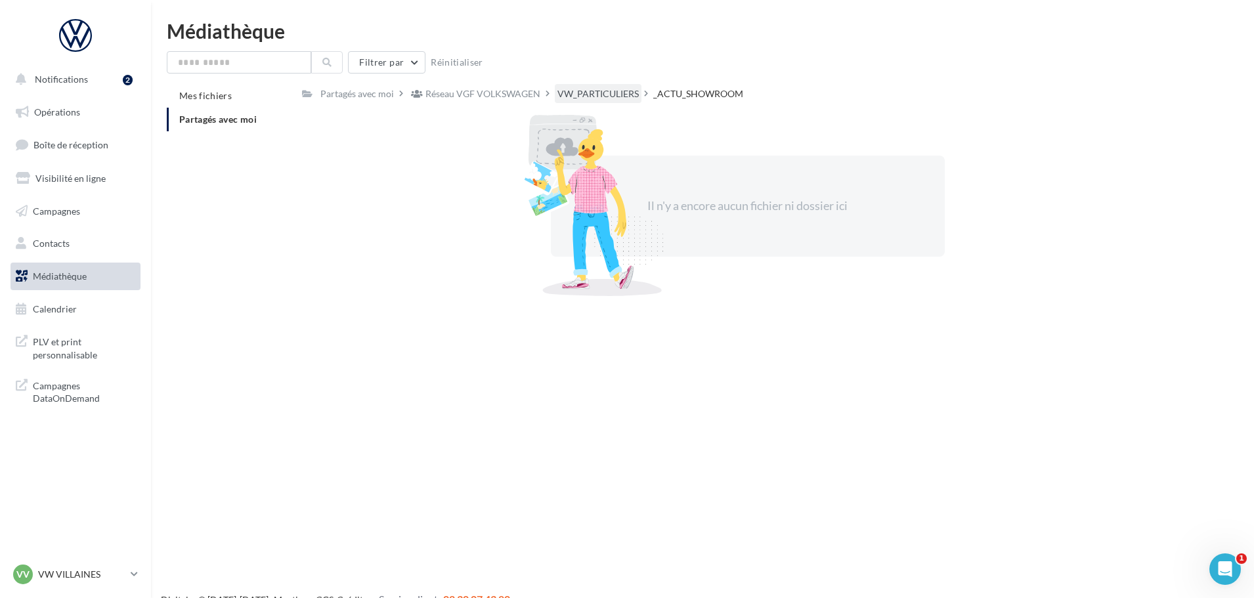
click at [571, 87] on div "VW_PARTICULIERS" at bounding box center [598, 93] width 81 height 13
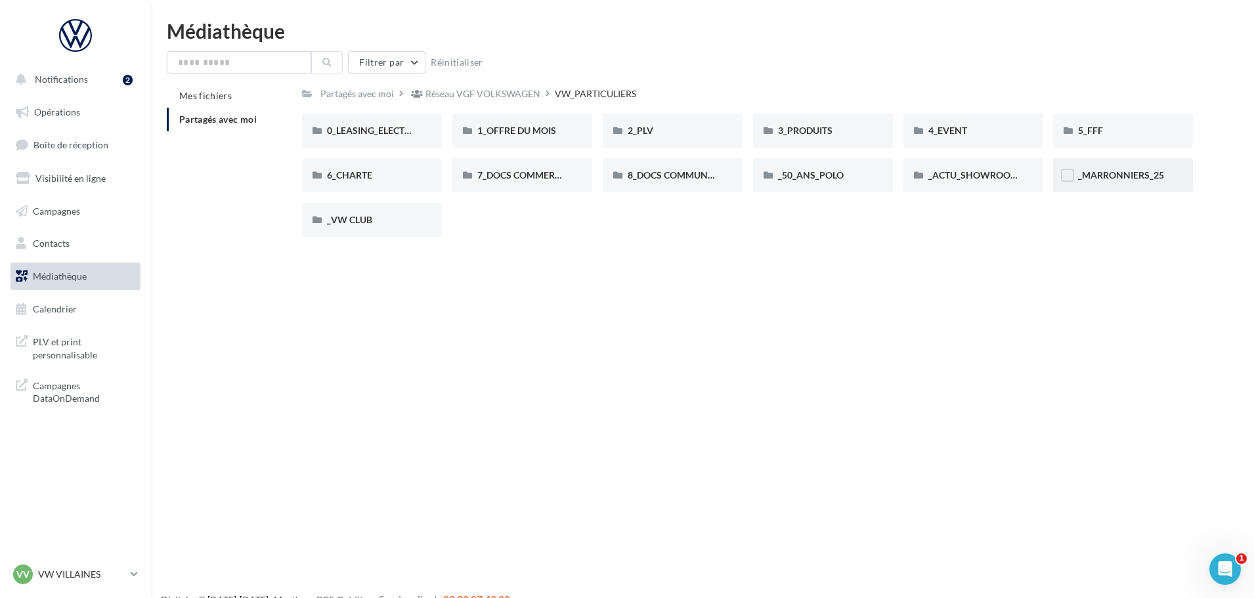
click at [1146, 169] on span "_MARRONNIERS_25" at bounding box center [1121, 174] width 86 height 11
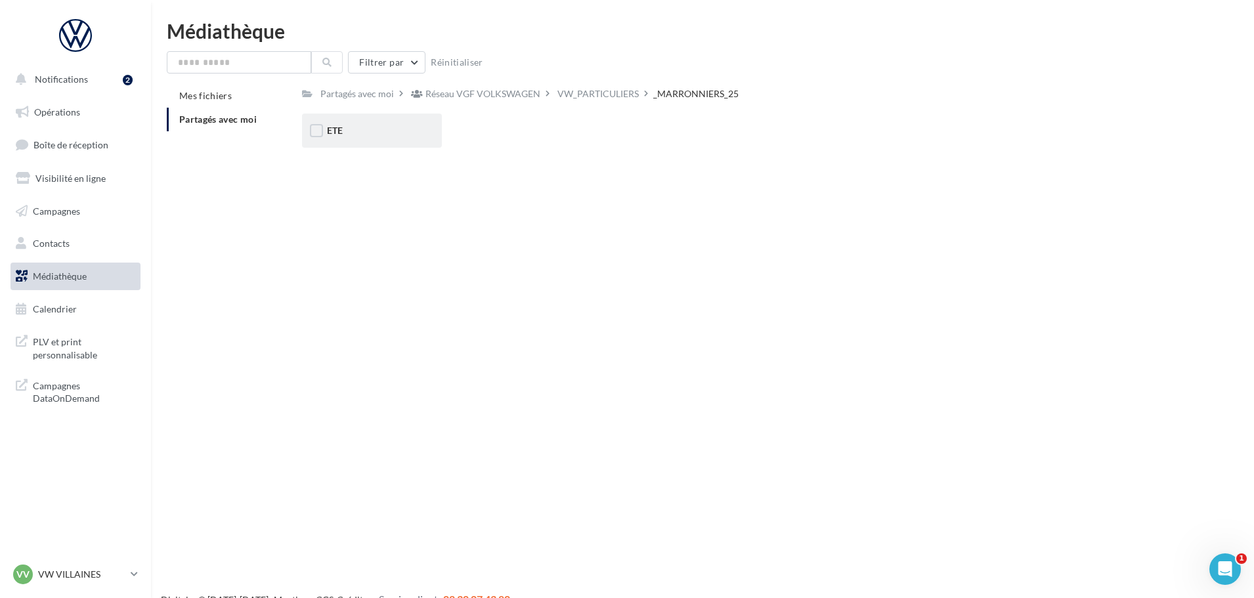
click at [429, 129] on div "ETE" at bounding box center [372, 131] width 140 height 34
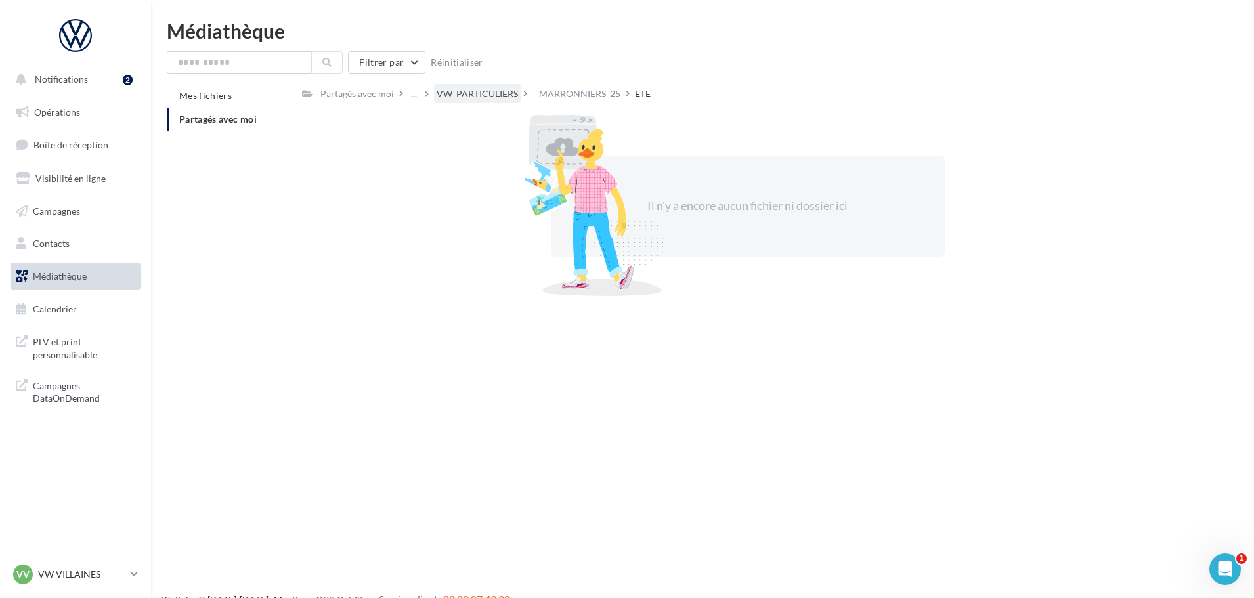
click at [494, 98] on div "VW_PARTICULIERS" at bounding box center [477, 93] width 81 height 13
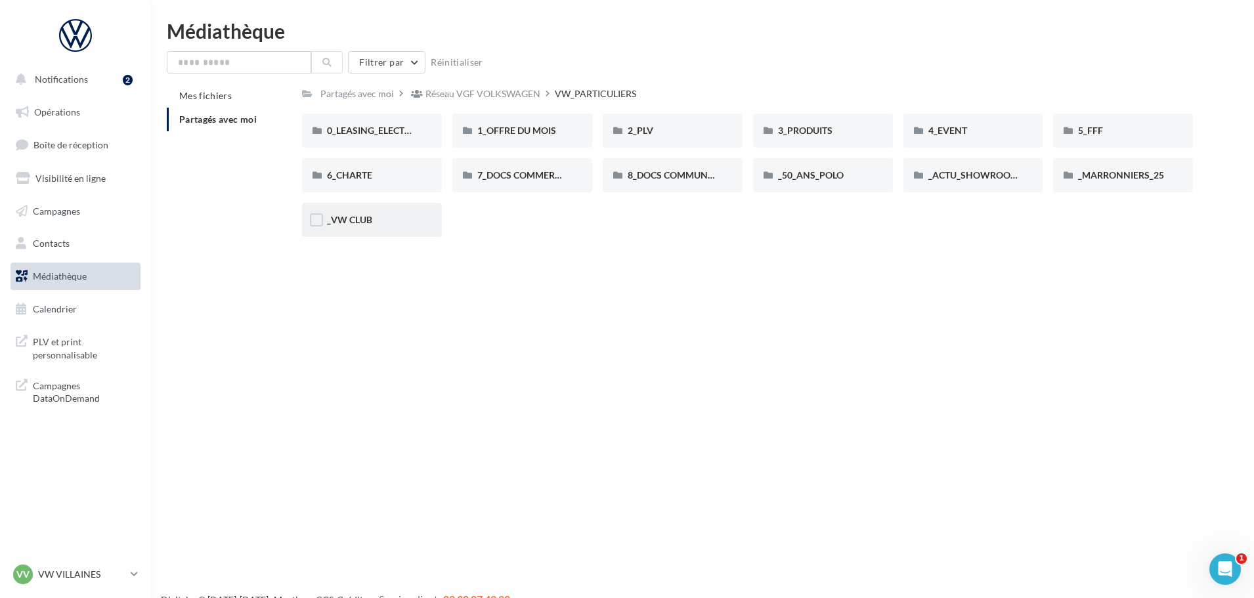
click at [416, 234] on div "_VW CLUB" at bounding box center [372, 220] width 140 height 34
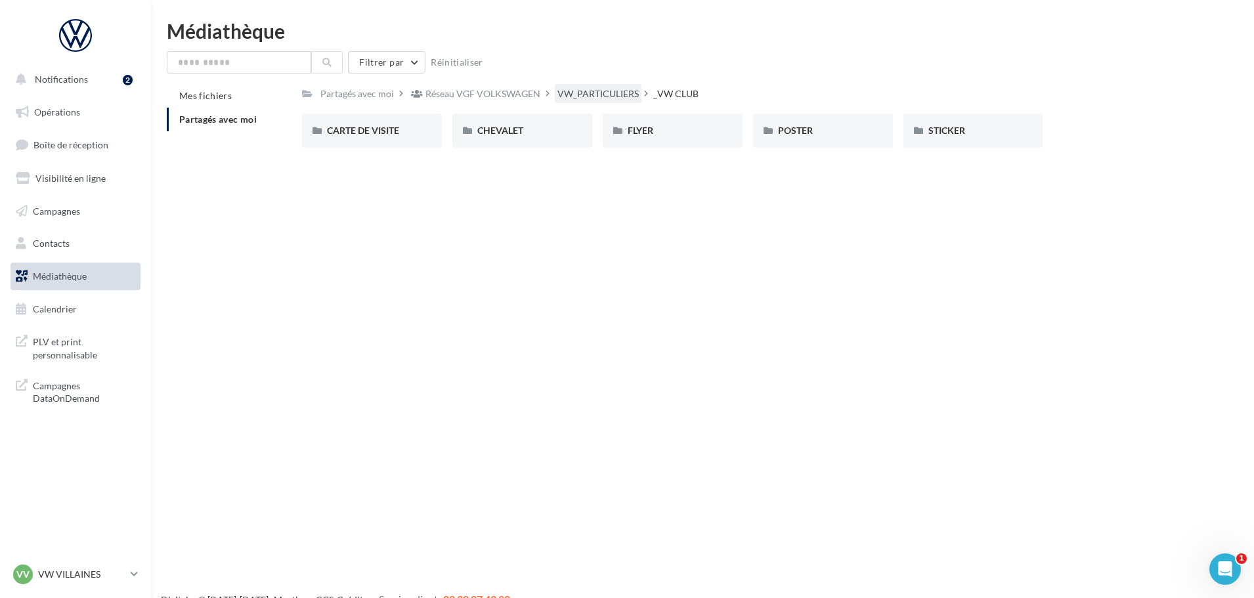
click at [559, 94] on div "VW_PARTICULIERS" at bounding box center [598, 93] width 81 height 13
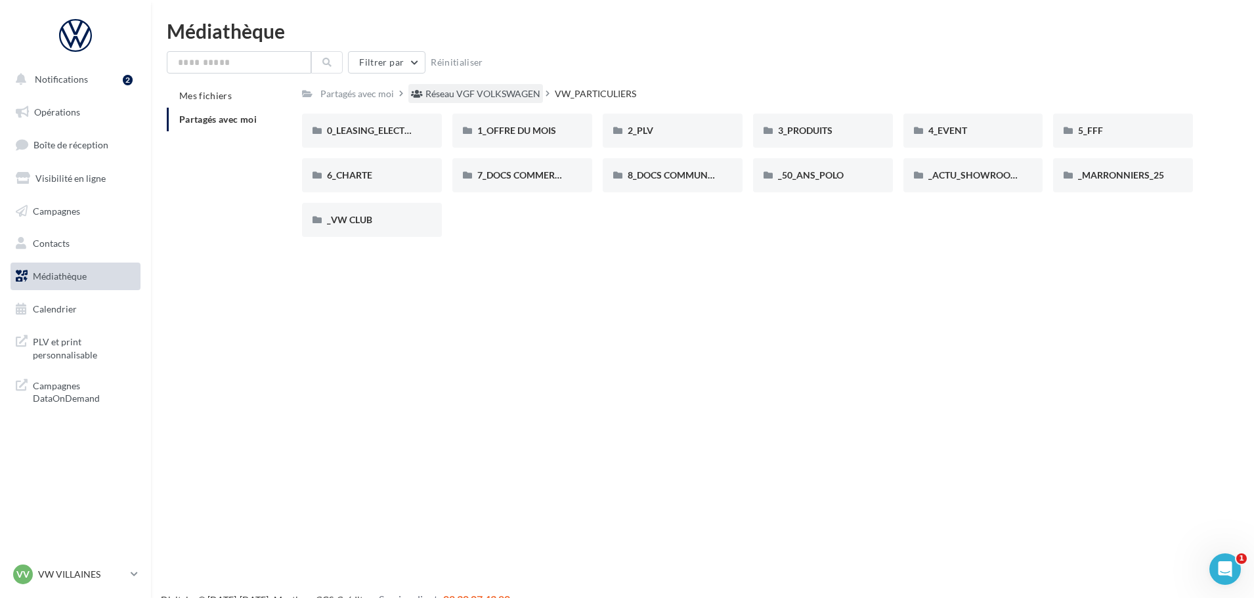
click at [484, 100] on div "Réseau VGF VOLKSWAGEN" at bounding box center [483, 93] width 115 height 13
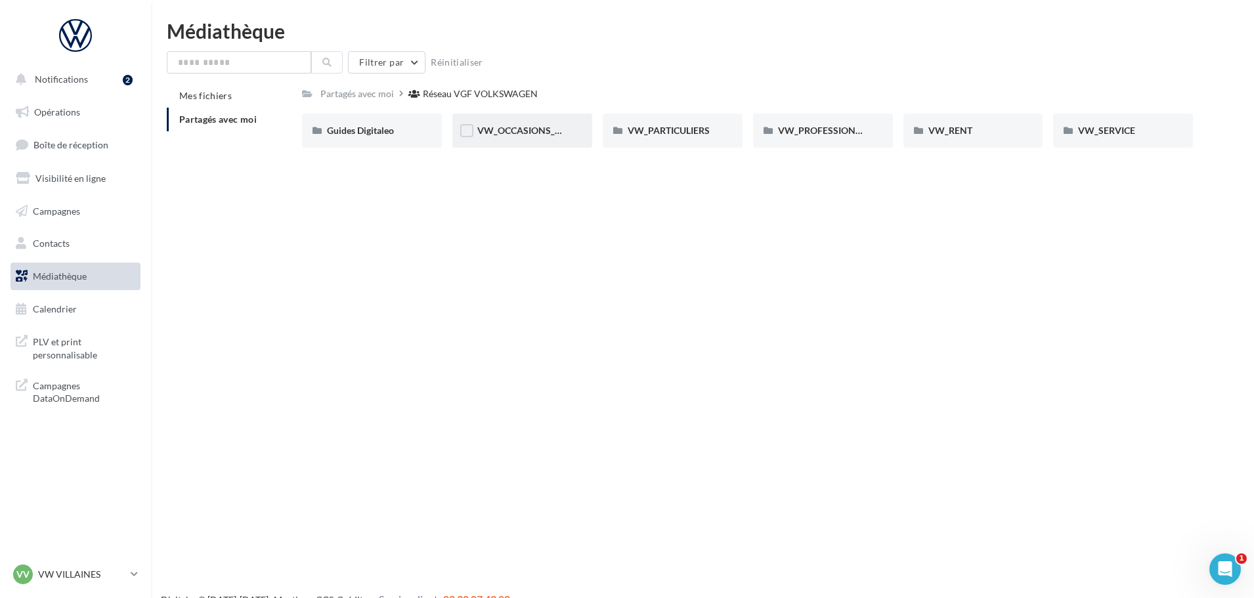
click at [571, 137] on div "VW_OCCASIONS_GARANTIES" at bounding box center [522, 131] width 140 height 34
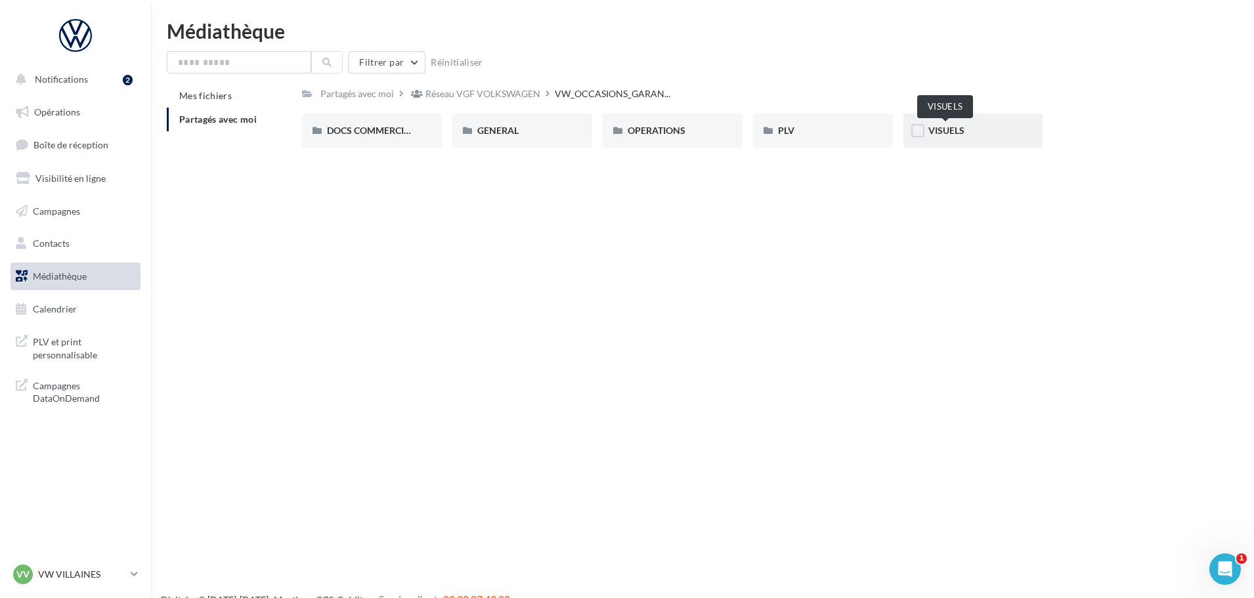
click at [936, 129] on span "VISUELS" at bounding box center [947, 130] width 36 height 11
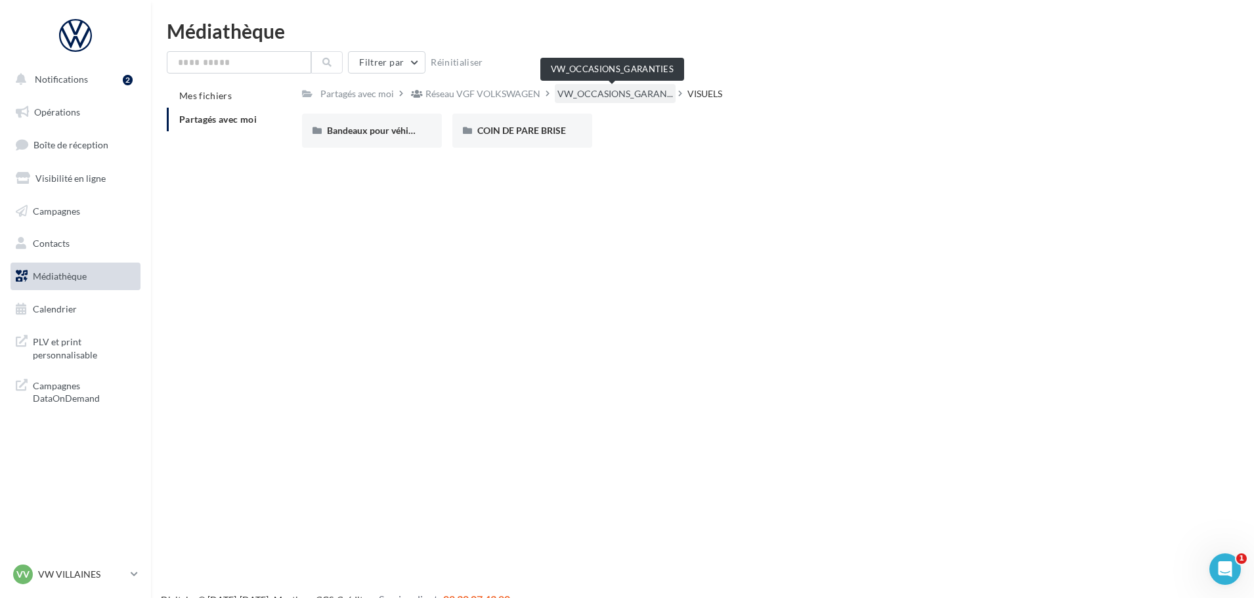
click at [631, 92] on span "VW_OCCASIONS_GARAN..." at bounding box center [616, 93] width 116 height 13
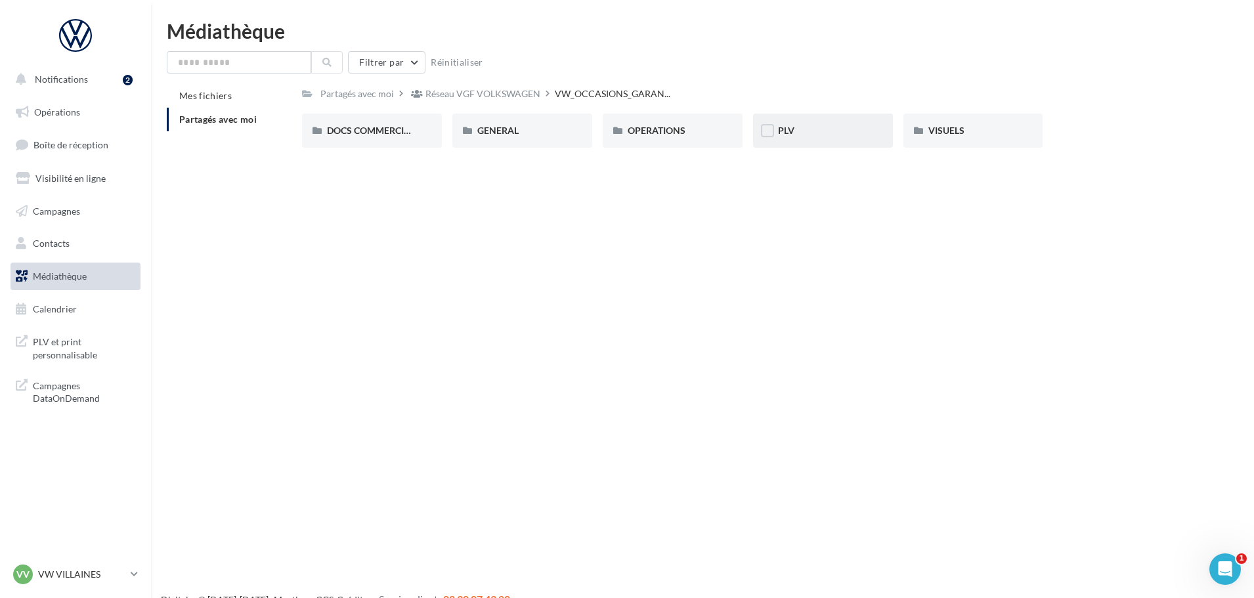
click at [802, 146] on div "PLV" at bounding box center [823, 131] width 140 height 34
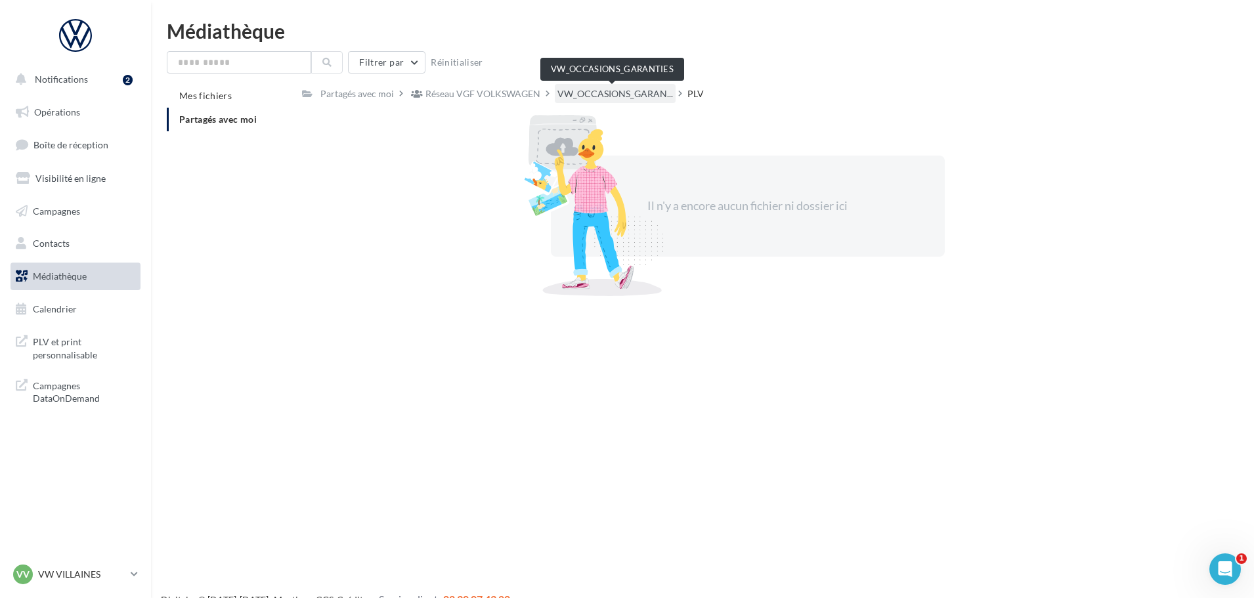
click at [640, 90] on span "VW_OCCASIONS_GARAN..." at bounding box center [616, 93] width 116 height 13
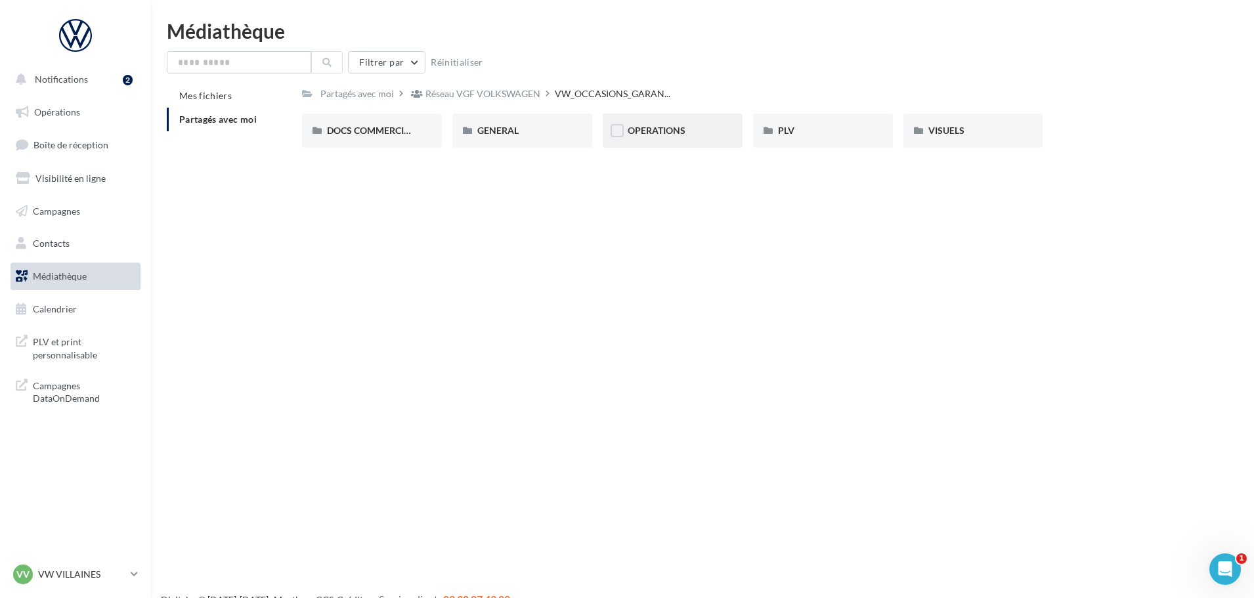
click at [654, 140] on div "OPERATIONS" at bounding box center [673, 131] width 140 height 34
click at [795, 131] on div "RS" at bounding box center [823, 130] width 90 height 13
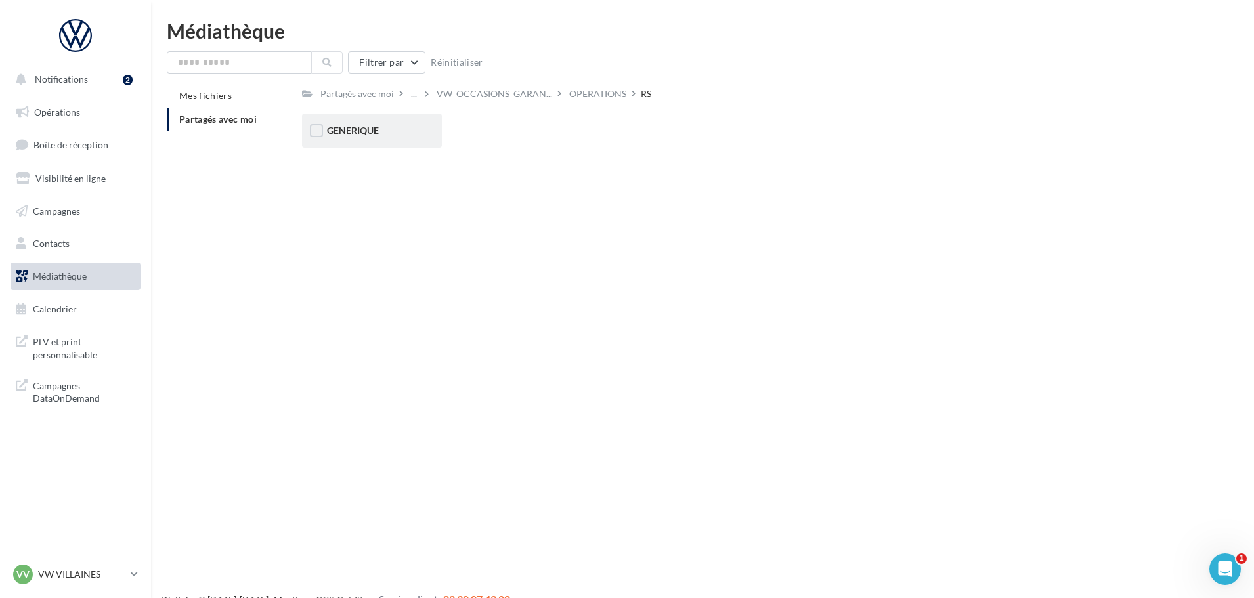
click at [426, 137] on div "GENERIQUE" at bounding box center [372, 131] width 140 height 34
click at [410, 140] on div "VW" at bounding box center [372, 131] width 140 height 34
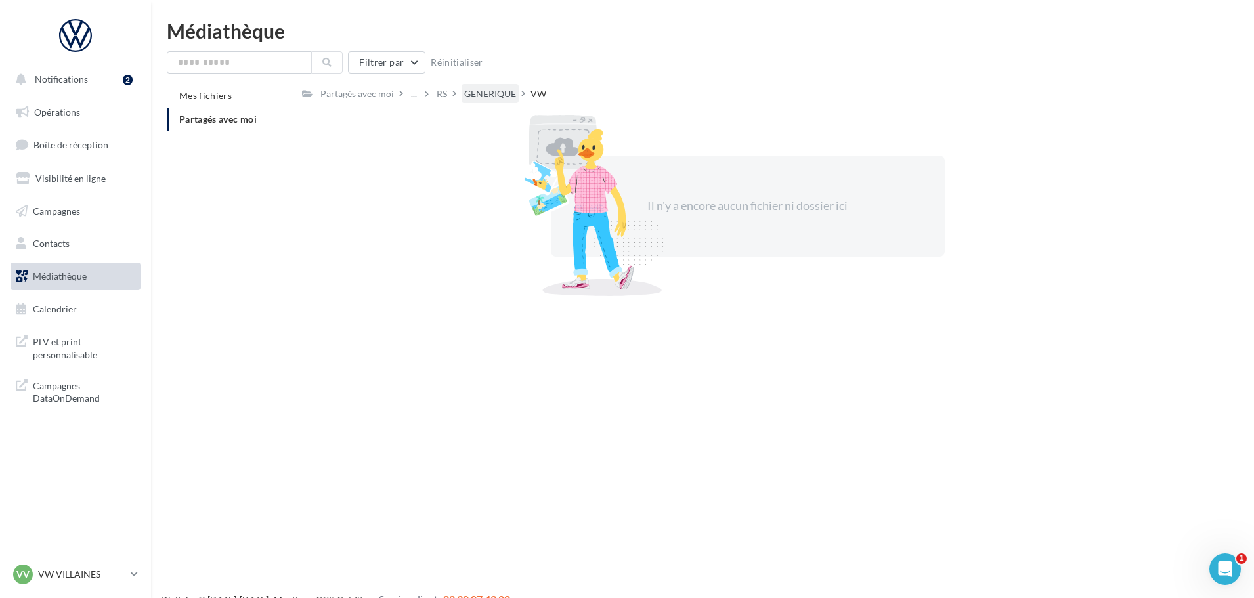
click at [498, 94] on div "GENERIQUE" at bounding box center [490, 93] width 52 height 13
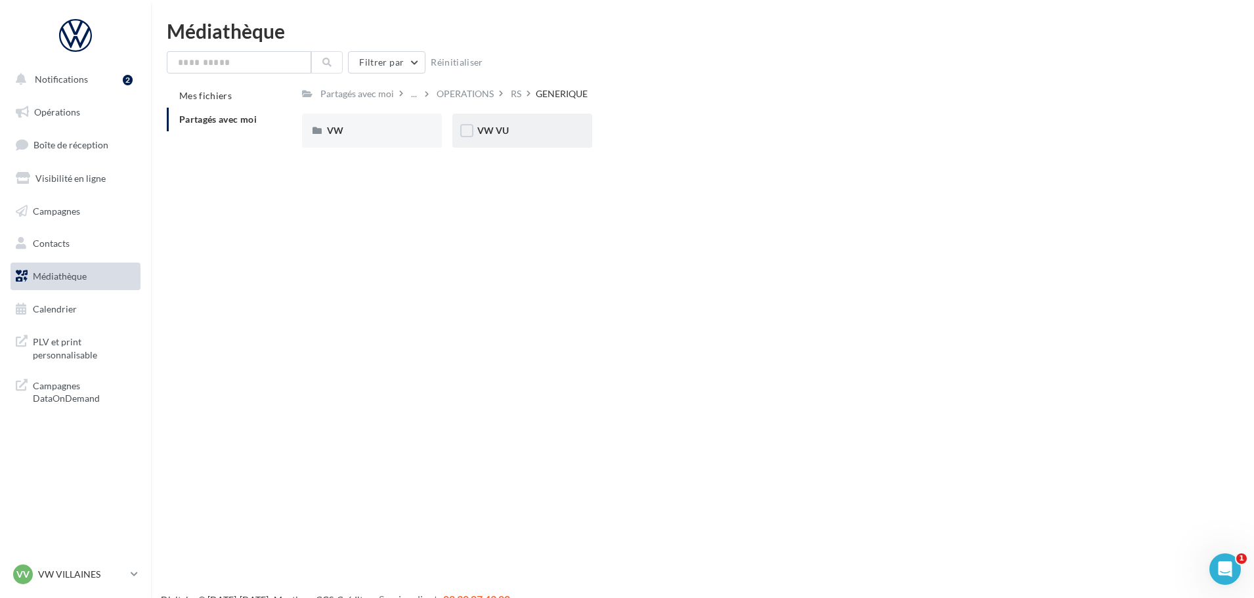
click at [589, 144] on div "VW VU" at bounding box center [522, 131] width 140 height 34
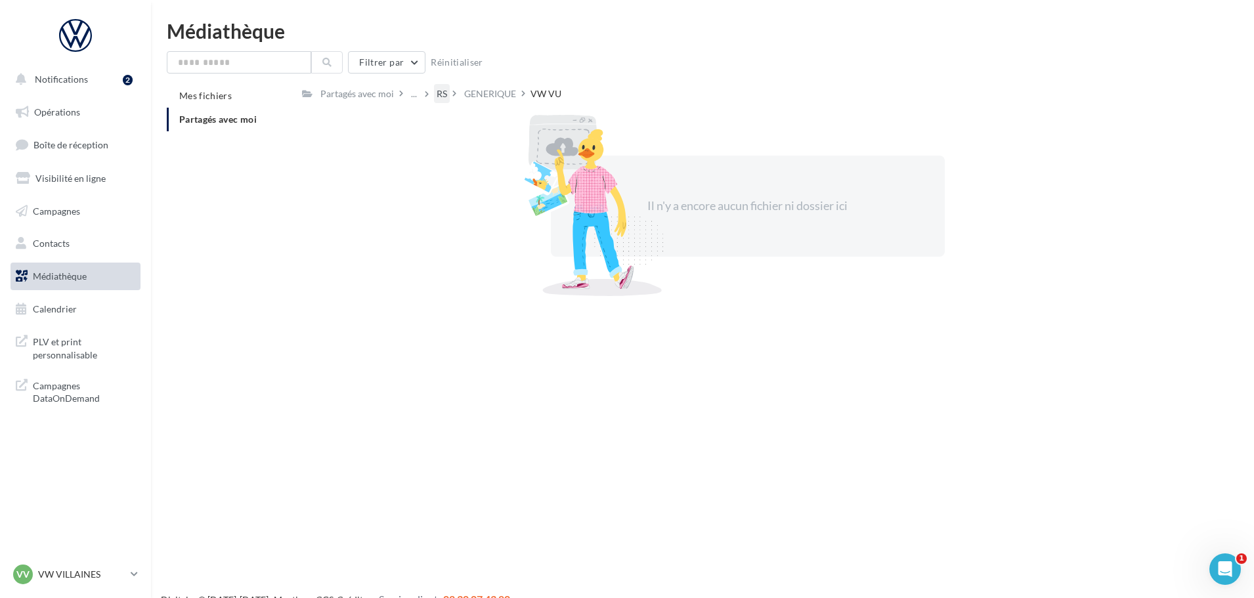
click at [437, 95] on div "RS" at bounding box center [442, 93] width 11 height 13
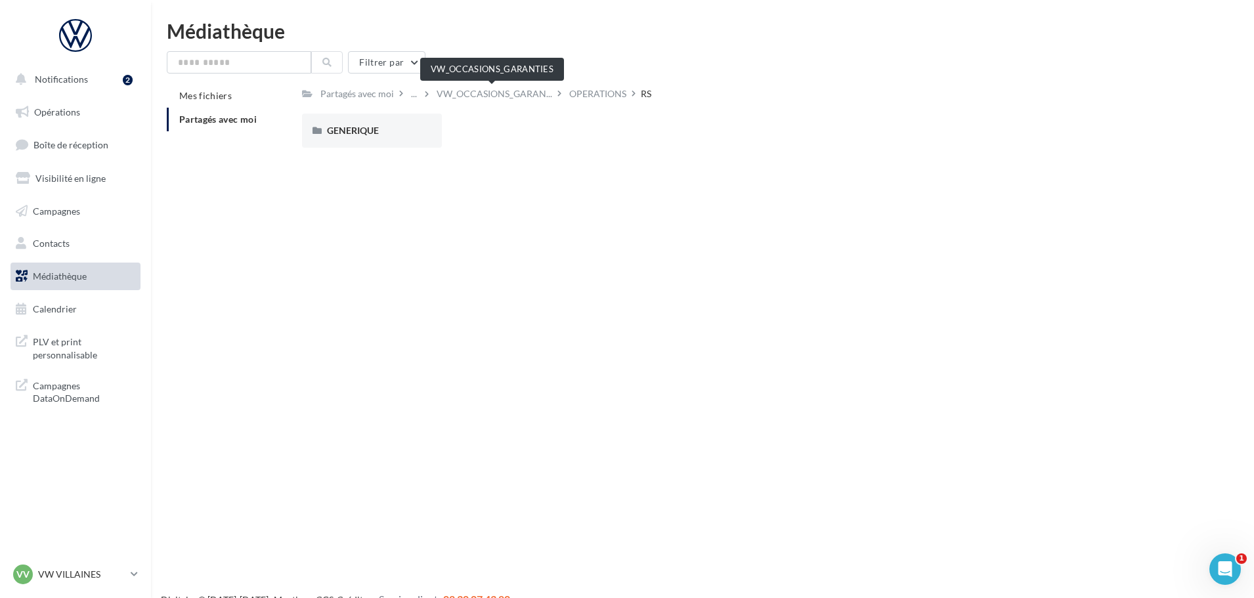
click at [437, 95] on span "VW_OCCASIONS_GARAN..." at bounding box center [495, 93] width 116 height 13
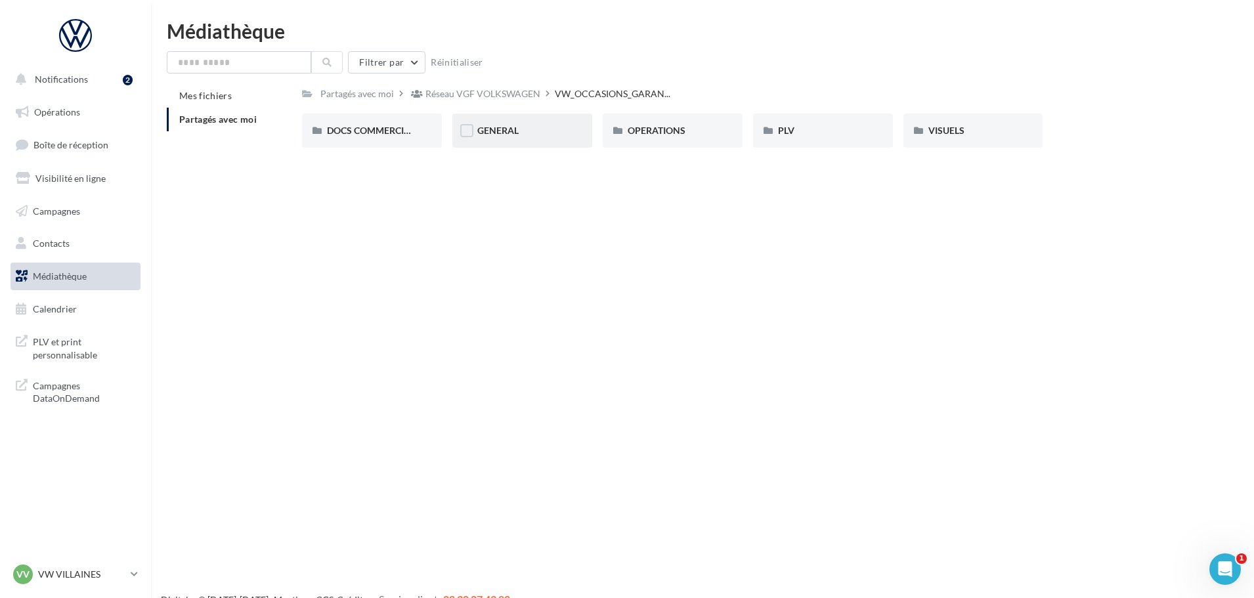
click at [521, 131] on div "GENERAL" at bounding box center [522, 130] width 90 height 13
click at [483, 93] on div "Réseau VGF VOLKSWAGEN" at bounding box center [483, 93] width 115 height 13
click at [677, 123] on div "VW_PARTICULIERS" at bounding box center [673, 131] width 140 height 34
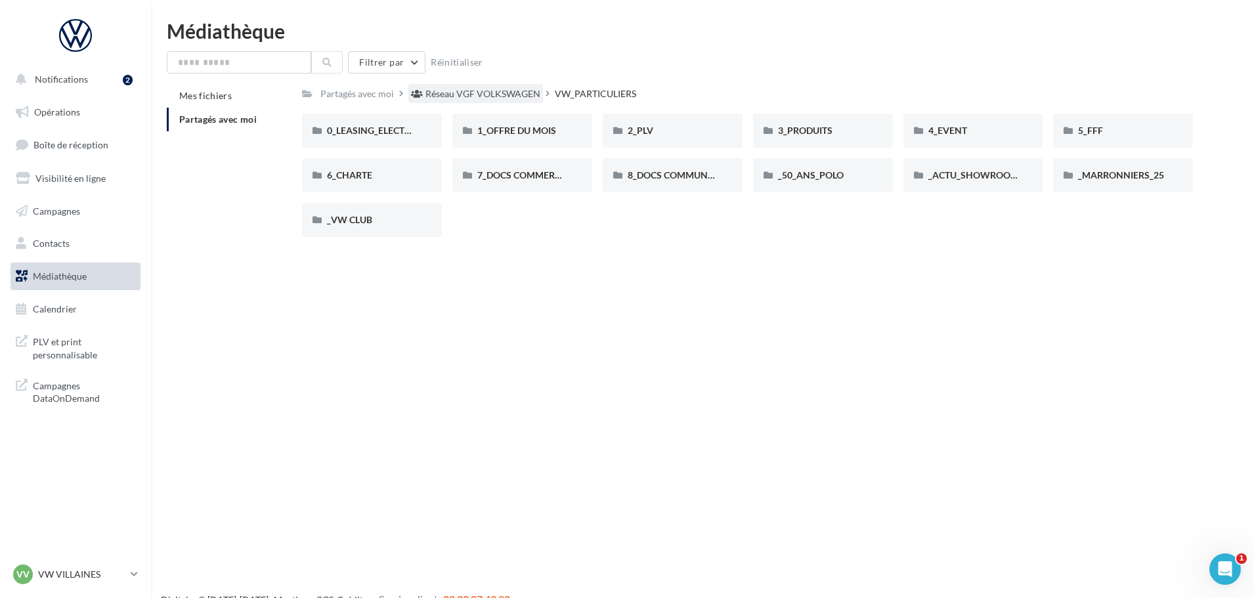
click at [530, 94] on div "Réseau VGF VOLKSWAGEN" at bounding box center [483, 93] width 115 height 13
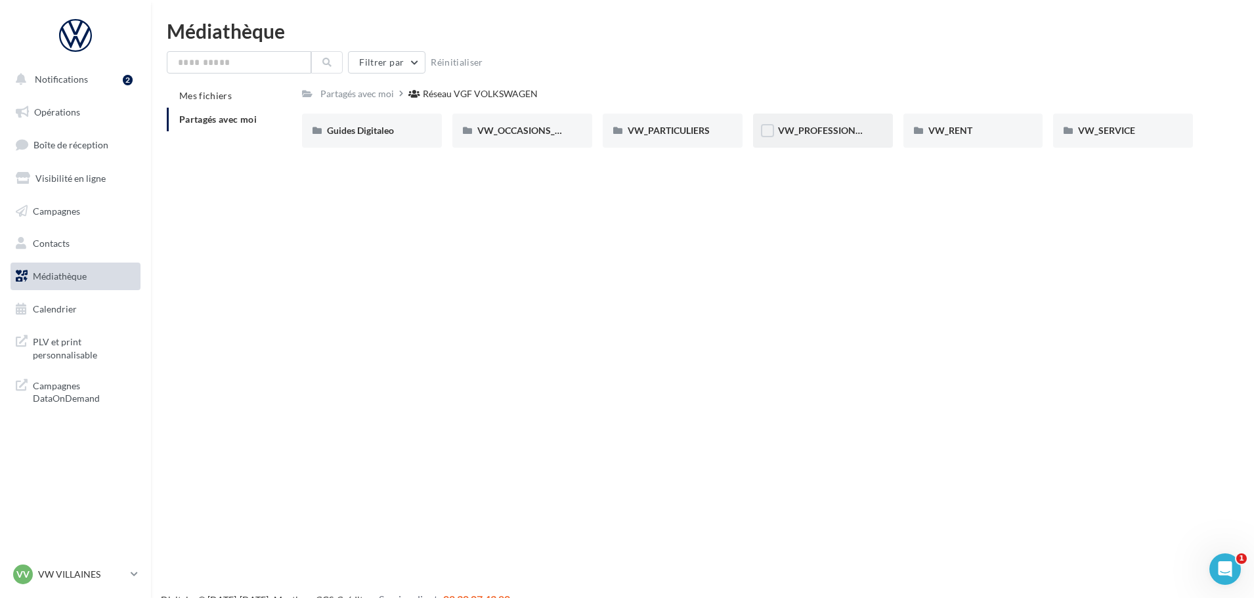
click at [871, 137] on div "VW_PROFESSIONNELS" at bounding box center [823, 131] width 140 height 34
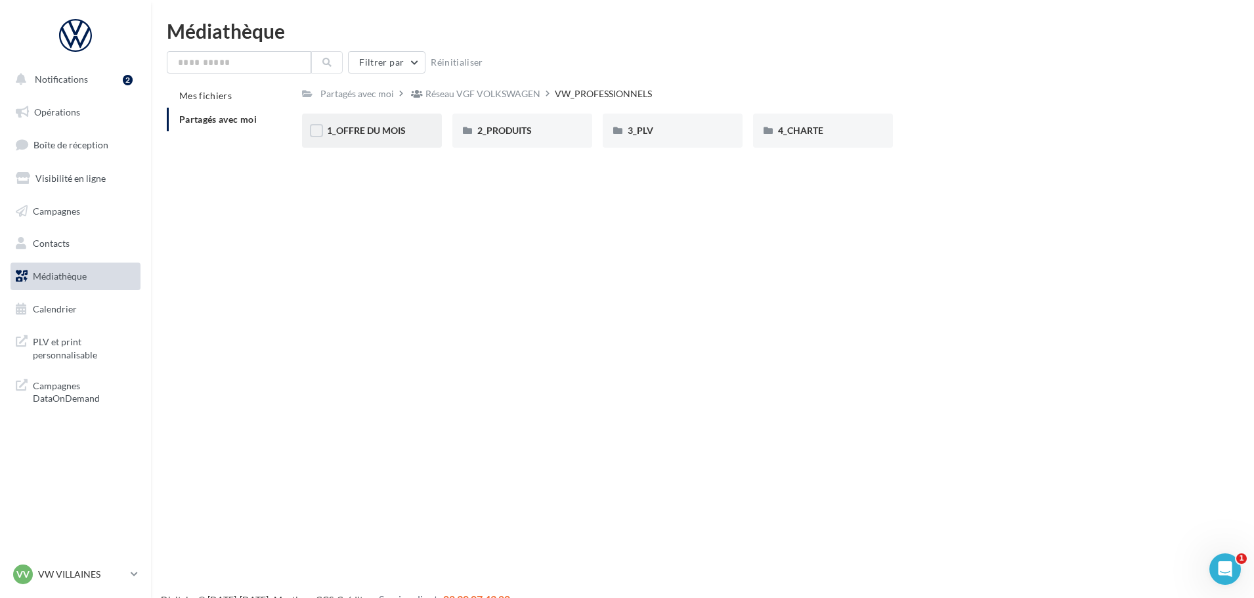
click at [423, 134] on div "1_OFFRE DU MOIS" at bounding box center [372, 131] width 140 height 34
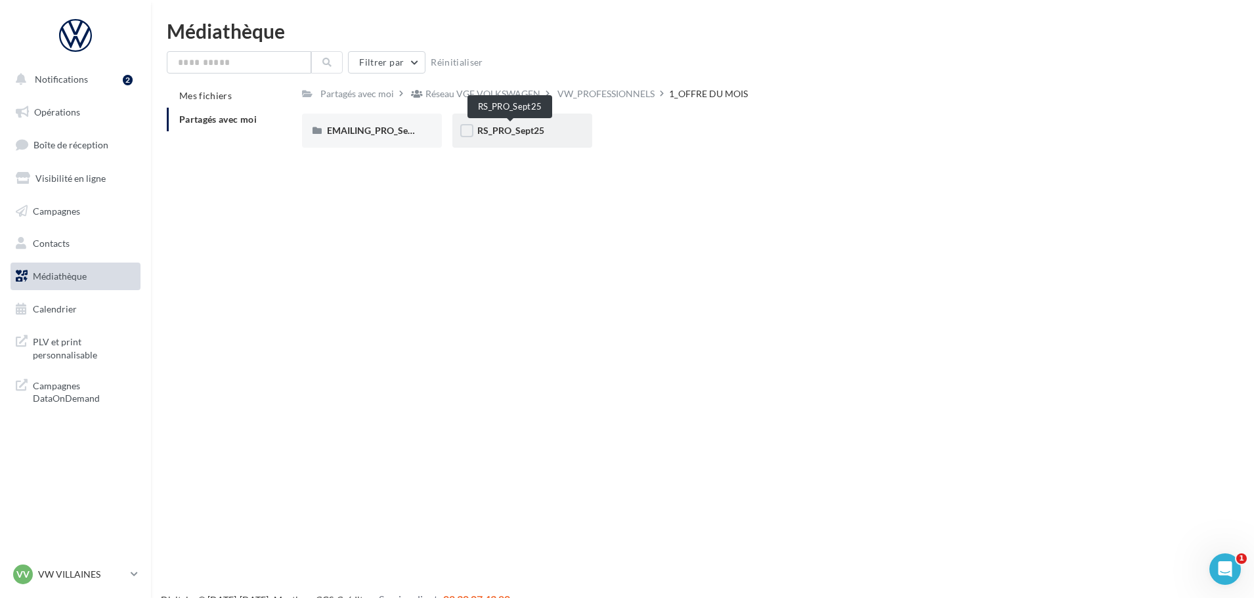
click at [538, 127] on span "RS_PRO_Sept25" at bounding box center [510, 130] width 67 height 11
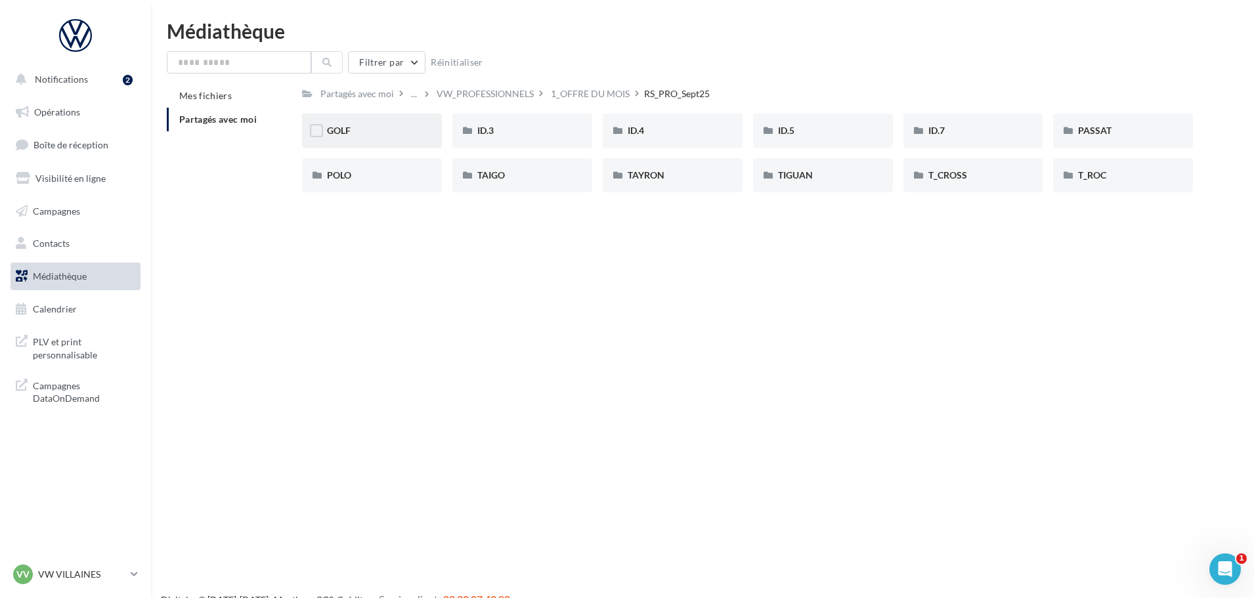
click at [376, 118] on div "GOLF" at bounding box center [372, 131] width 140 height 34
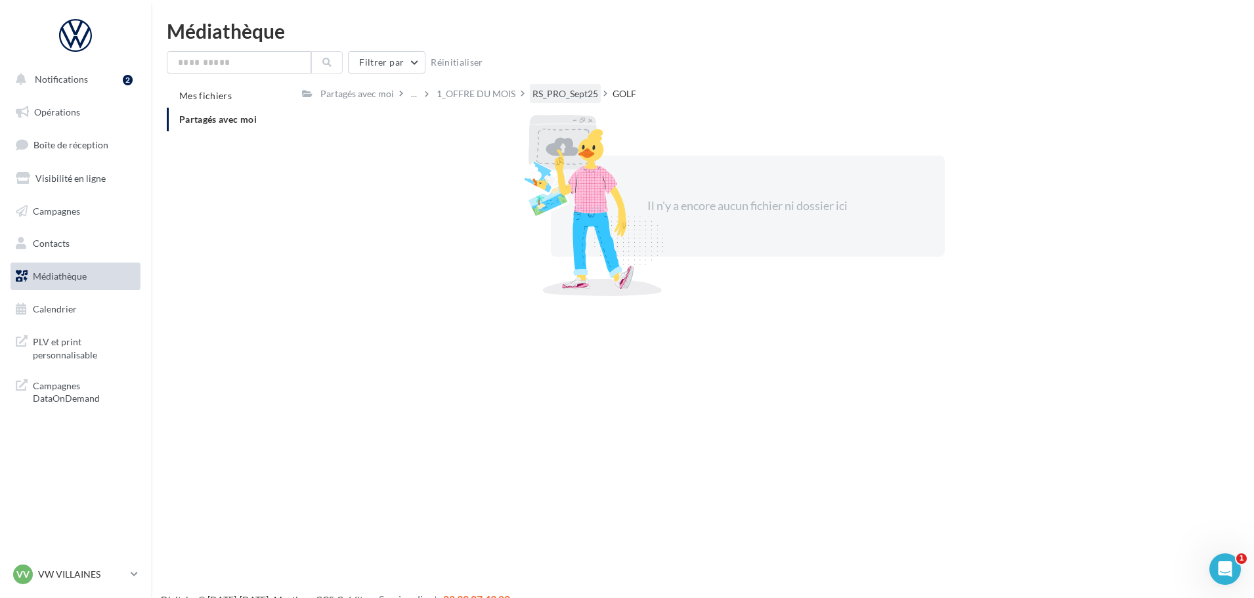
click at [577, 97] on div "RS_PRO_Sept25" at bounding box center [566, 93] width 66 height 13
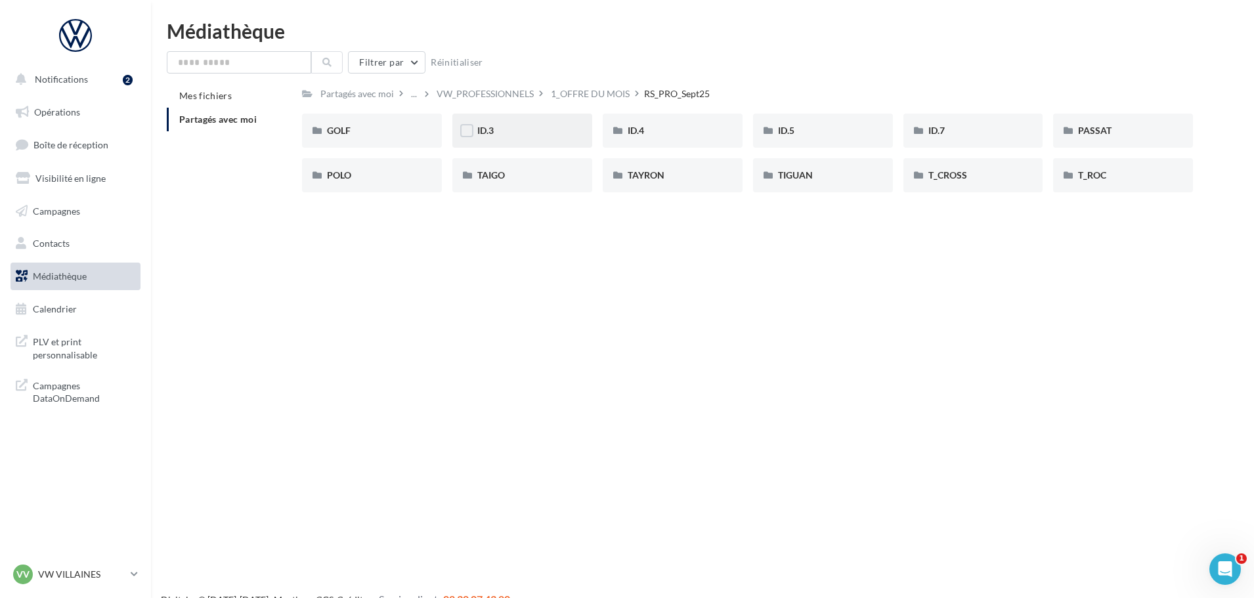
click at [548, 135] on div "ID.3" at bounding box center [522, 130] width 90 height 13
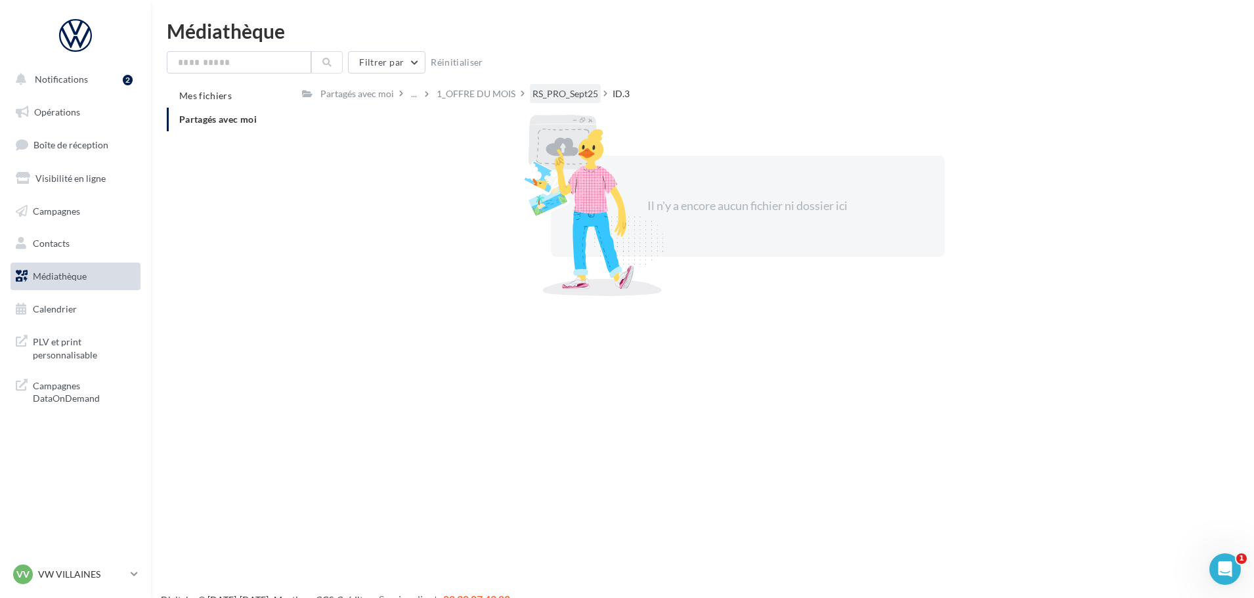
click at [552, 98] on div "RS_PRO_Sept25" at bounding box center [566, 93] width 66 height 13
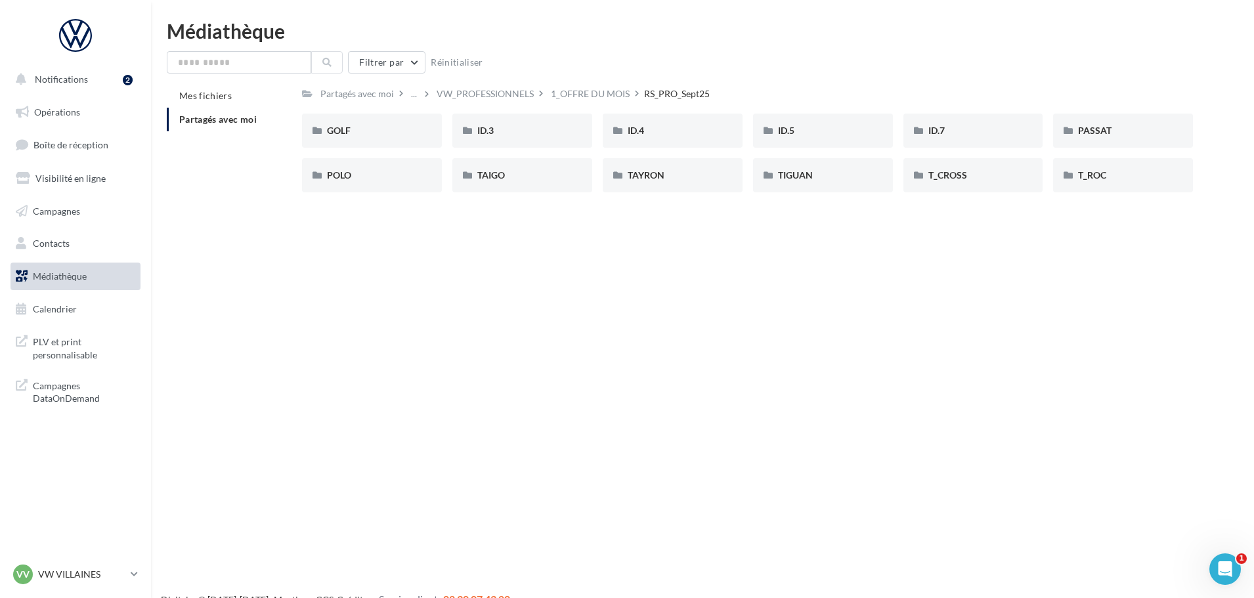
click at [684, 151] on div "GOLF GOLF ID.3 ID.3 ID.4 ID.4 ID.5 ID.5 ID.7 ID.7 PASSAT PASSAT POLO POLO TAIGO…" at bounding box center [753, 158] width 902 height 89
click at [684, 139] on div "ID.4" at bounding box center [673, 131] width 140 height 34
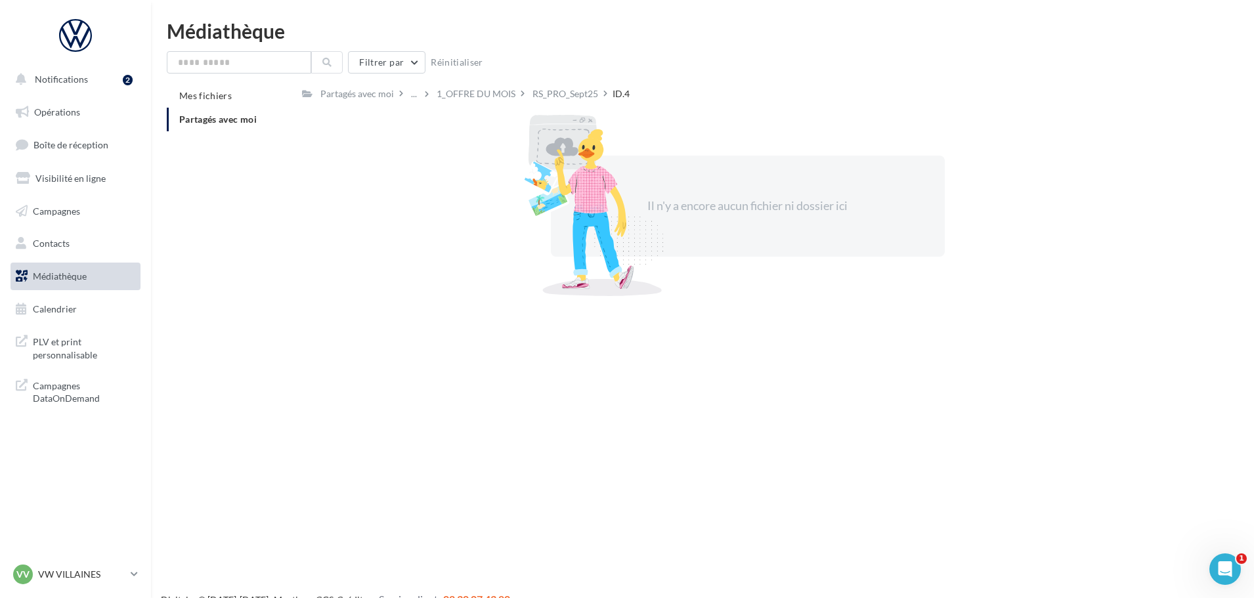
click at [575, 87] on div "RS_PRO_Sept25" at bounding box center [565, 93] width 71 height 19
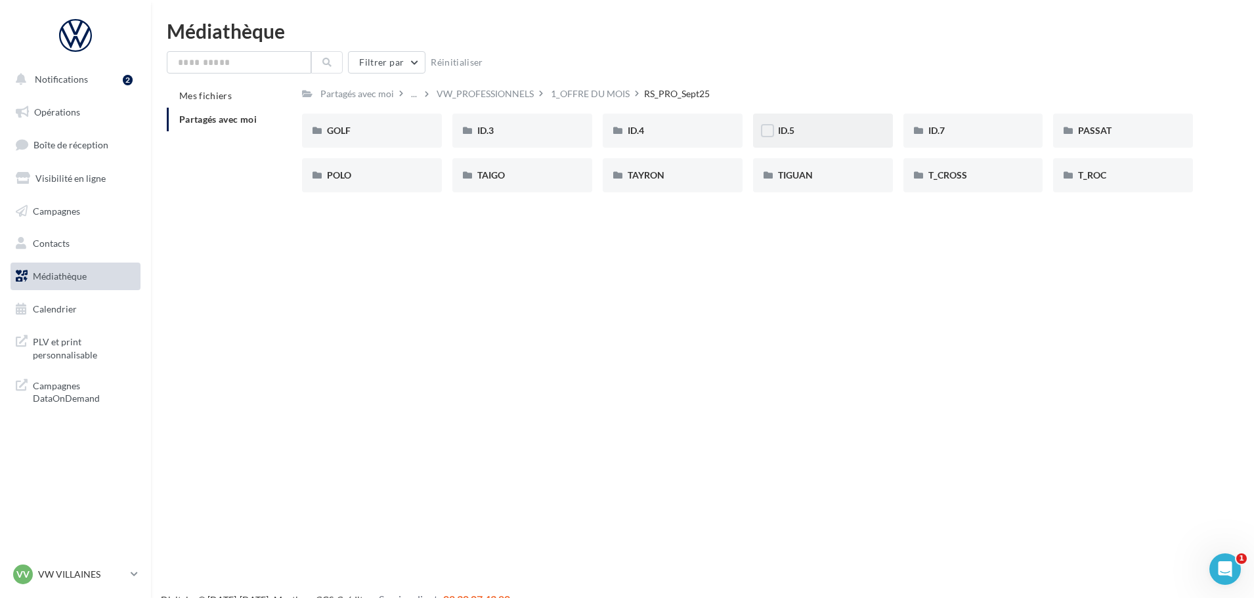
click at [874, 135] on div "ID.5" at bounding box center [823, 131] width 140 height 34
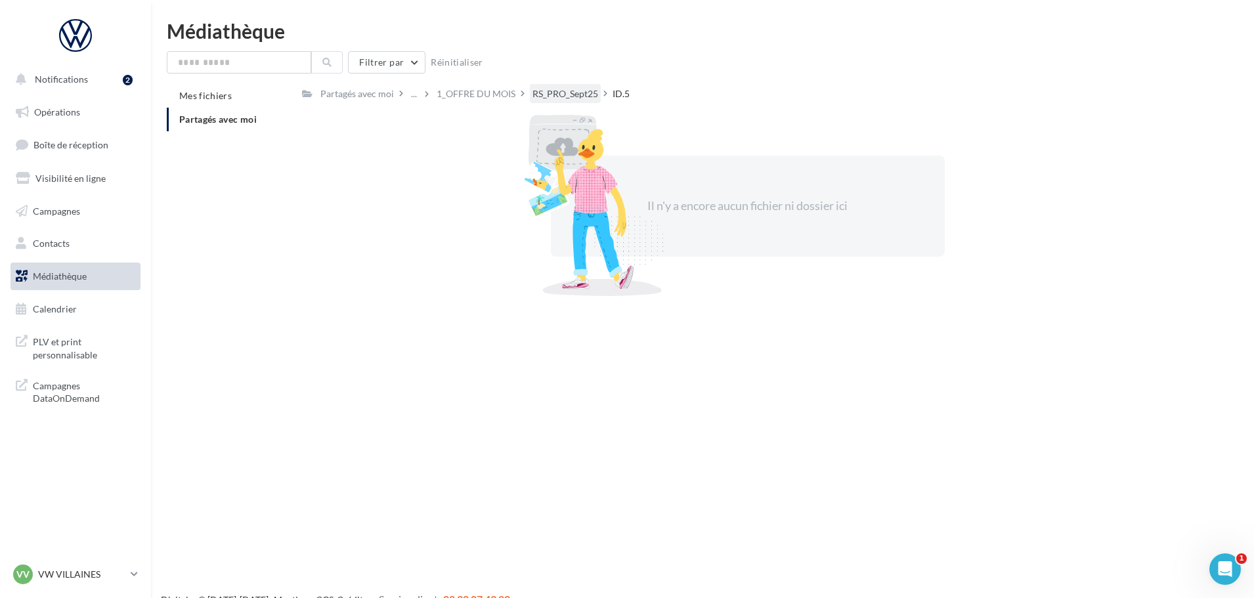
click at [560, 86] on div "RS_PRO_Sept25" at bounding box center [565, 93] width 71 height 19
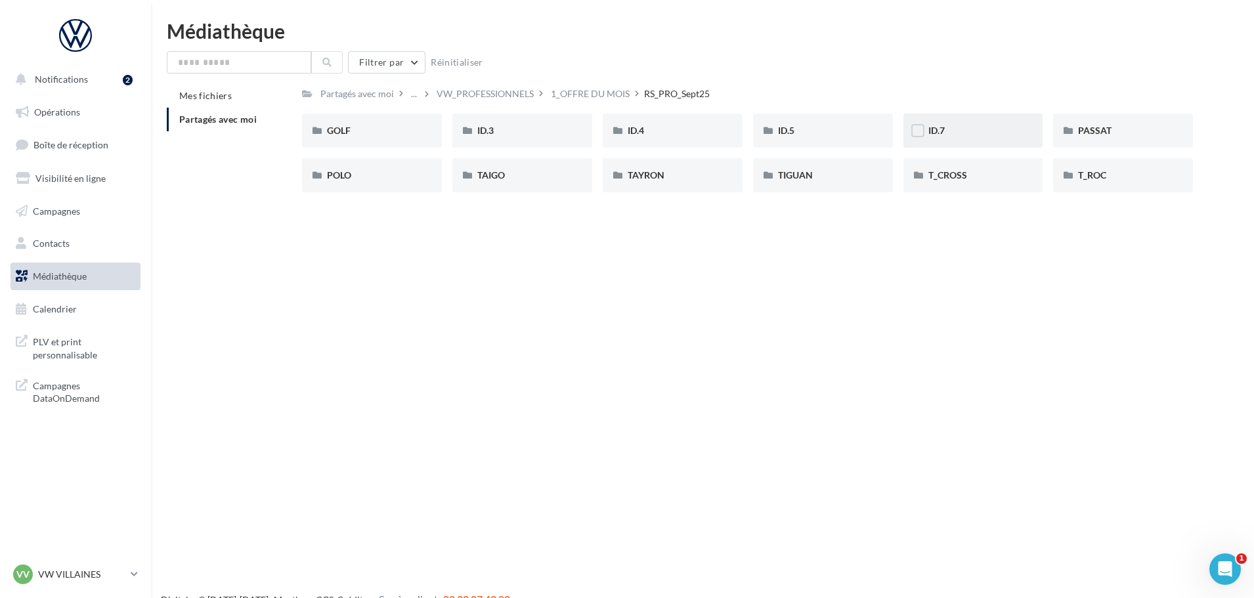
click at [999, 132] on div "ID.7" at bounding box center [974, 130] width 90 height 13
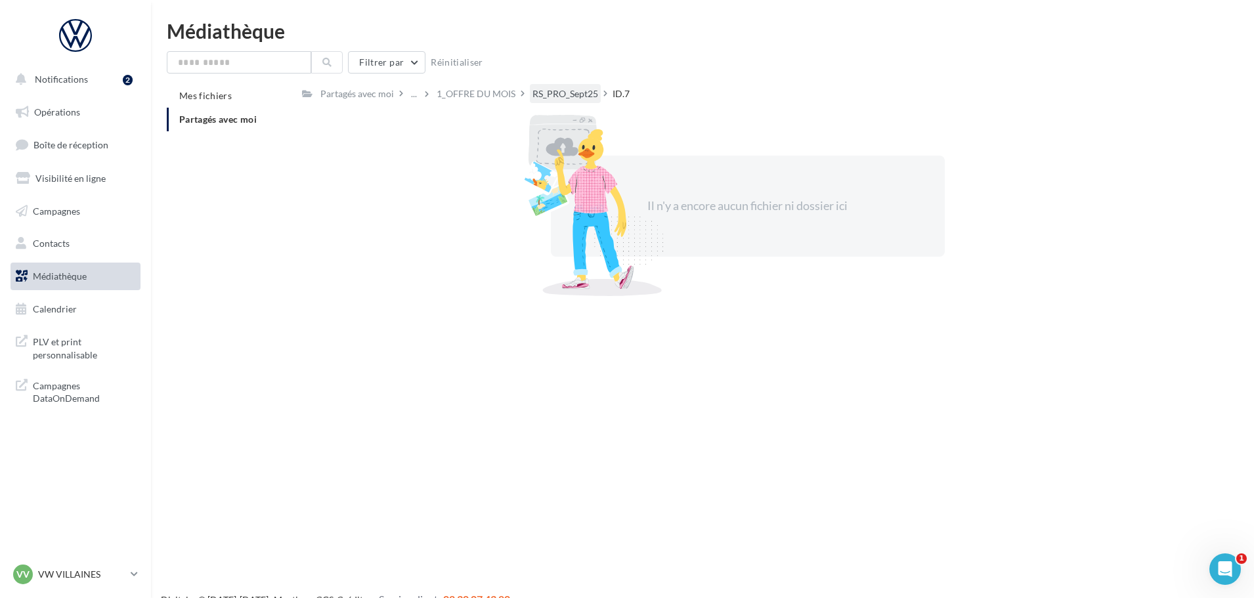
click at [571, 95] on div "RS_PRO_Sept25" at bounding box center [566, 93] width 66 height 13
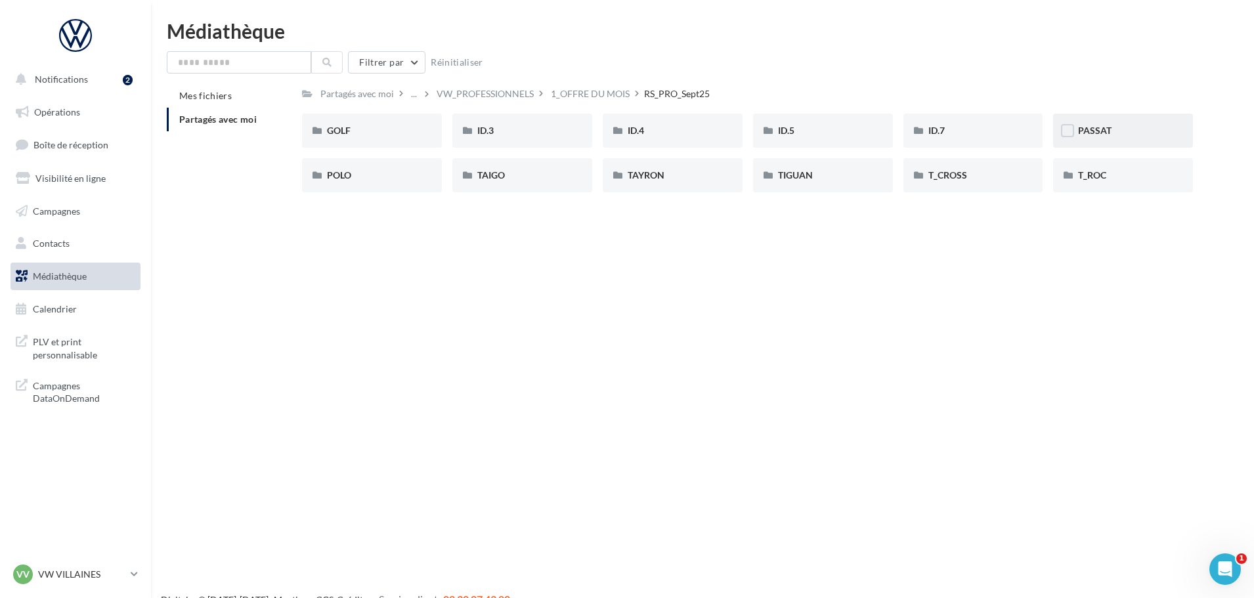
click at [1132, 139] on div "PASSAT" at bounding box center [1123, 131] width 140 height 34
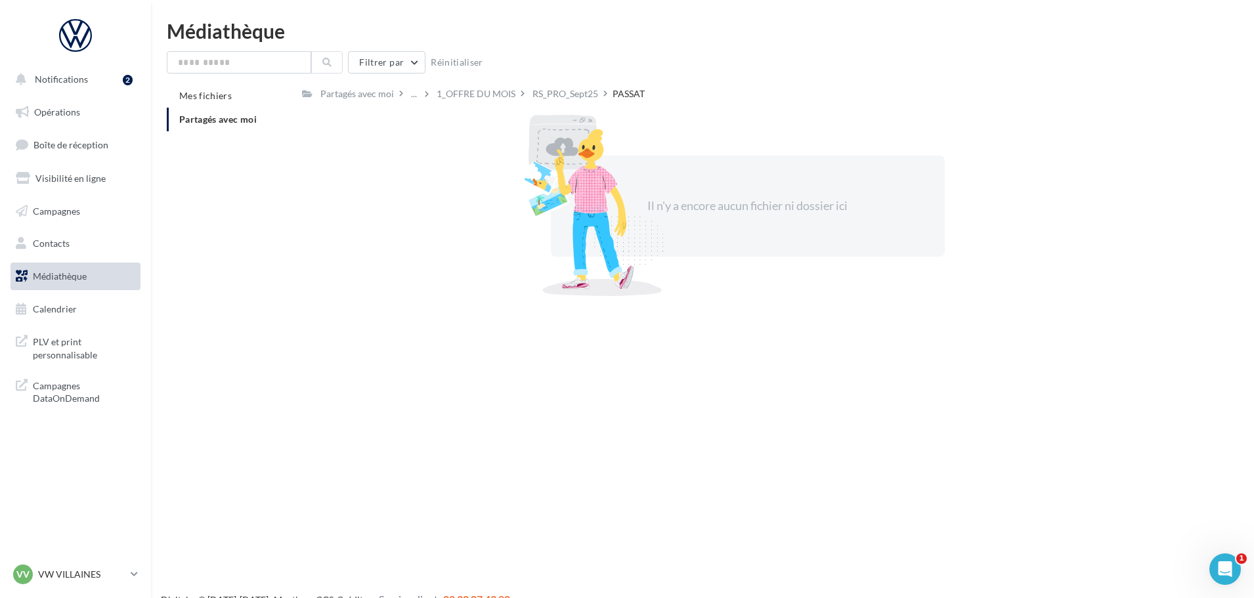
click at [567, 92] on div "RS_PRO_Sept25" at bounding box center [566, 93] width 66 height 13
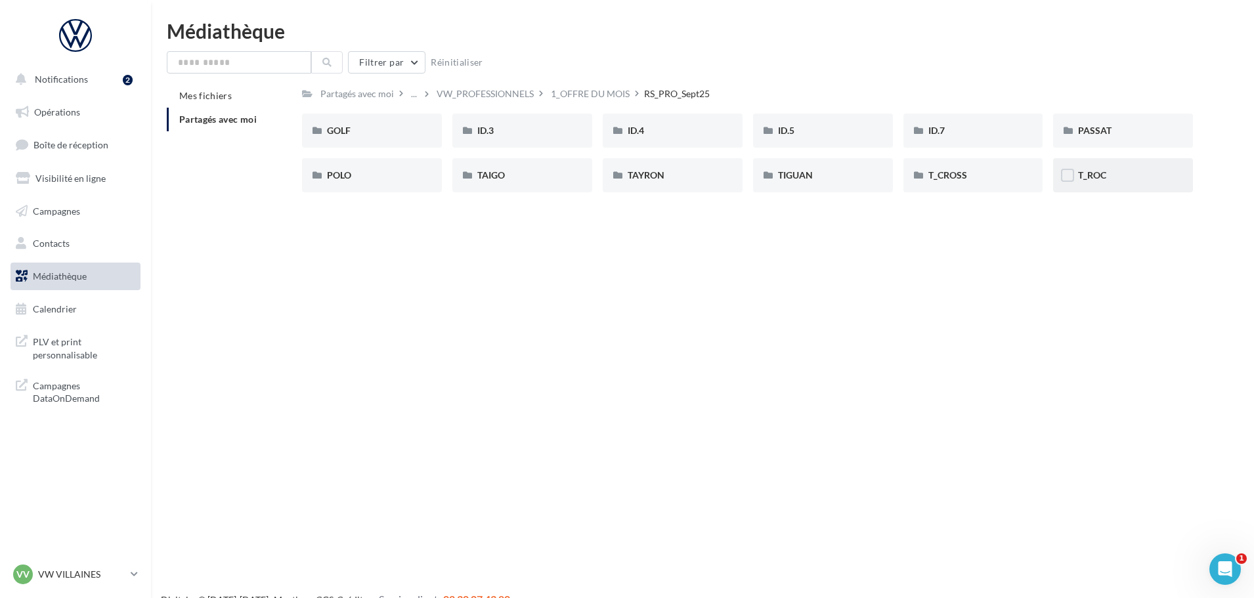
click at [1092, 187] on div "T_ROC" at bounding box center [1123, 175] width 140 height 34
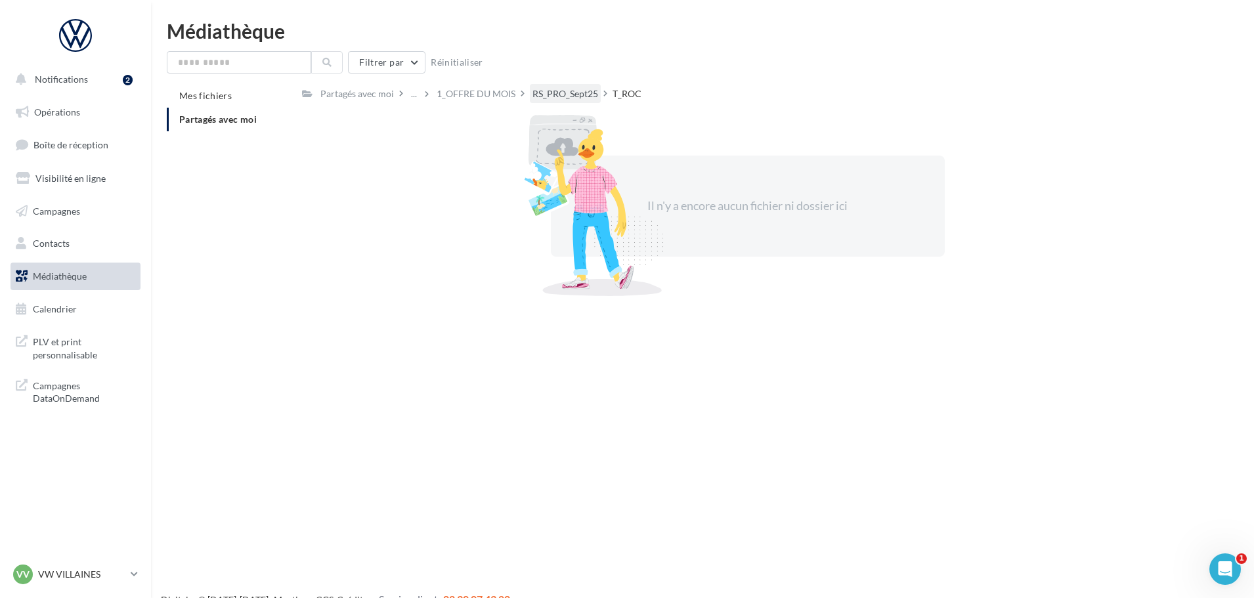
click at [567, 91] on div "RS_PRO_Sept25" at bounding box center [566, 93] width 66 height 13
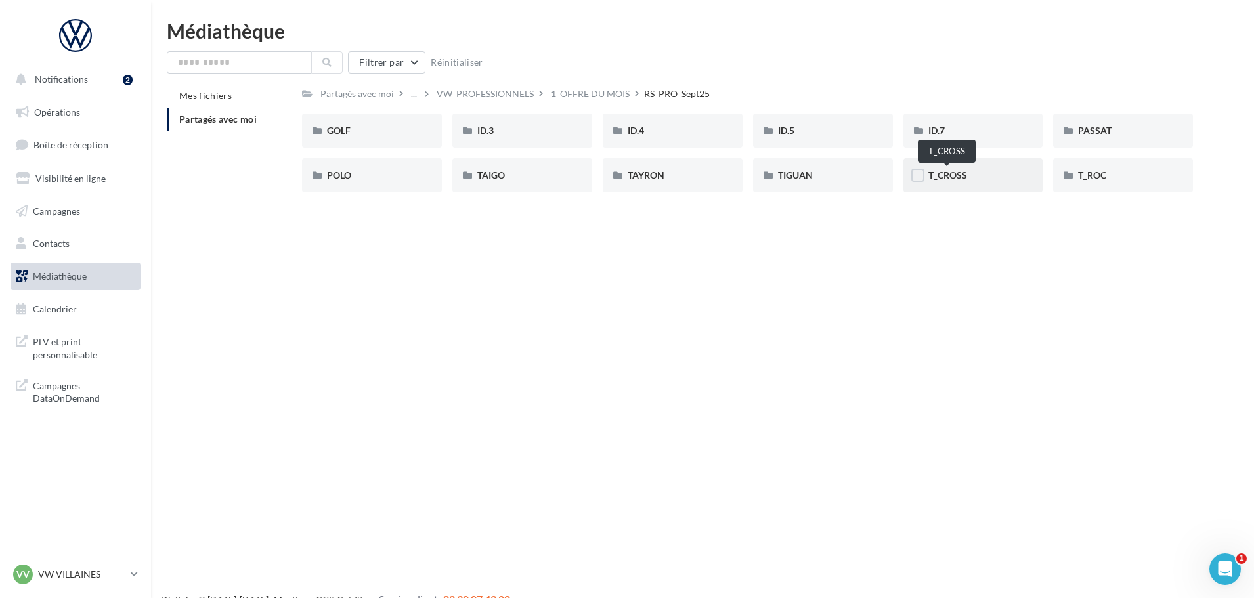
click at [942, 180] on span "T_CROSS" at bounding box center [948, 174] width 39 height 11
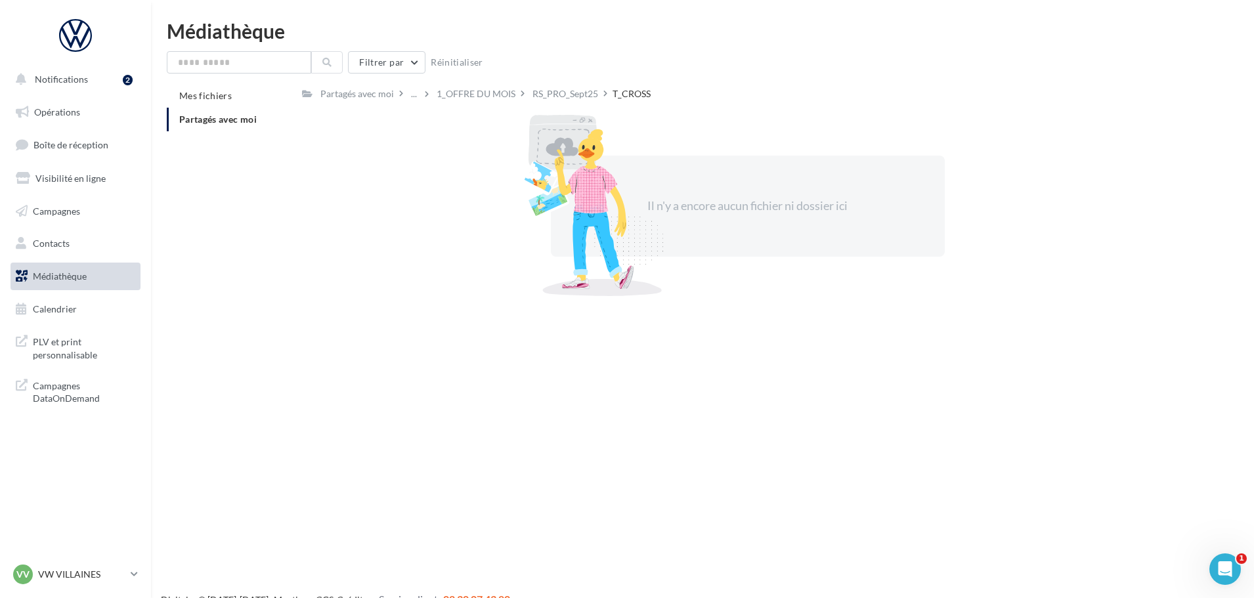
click at [570, 89] on div "RS_PRO_Sept25" at bounding box center [566, 93] width 66 height 13
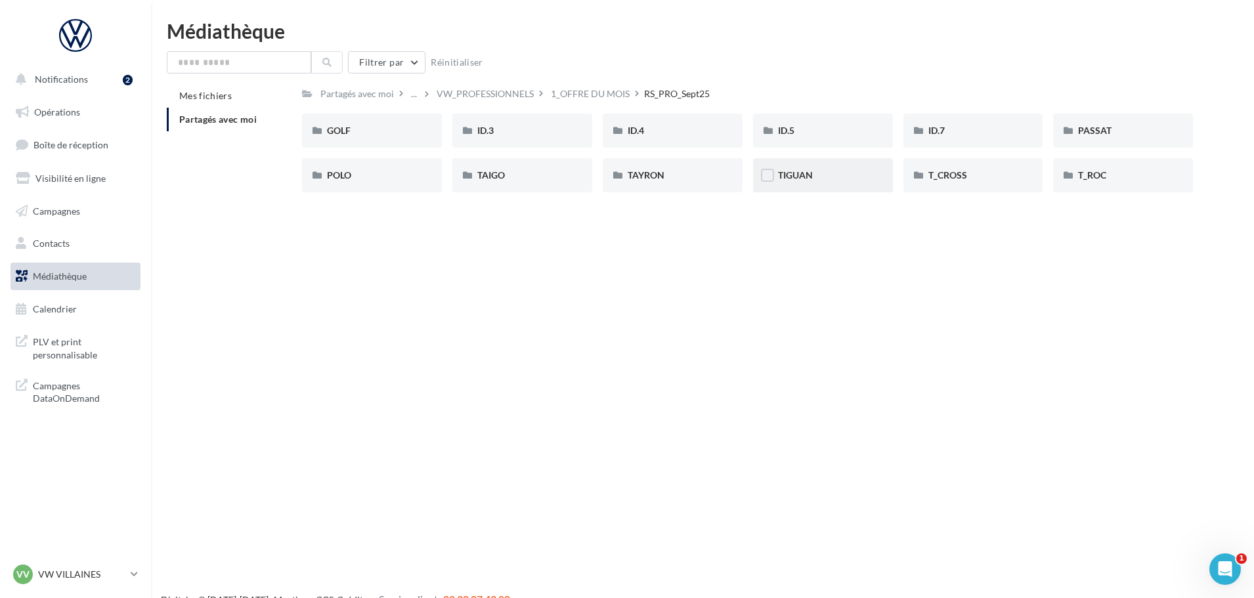
click at [782, 188] on div "TIGUAN" at bounding box center [823, 175] width 140 height 34
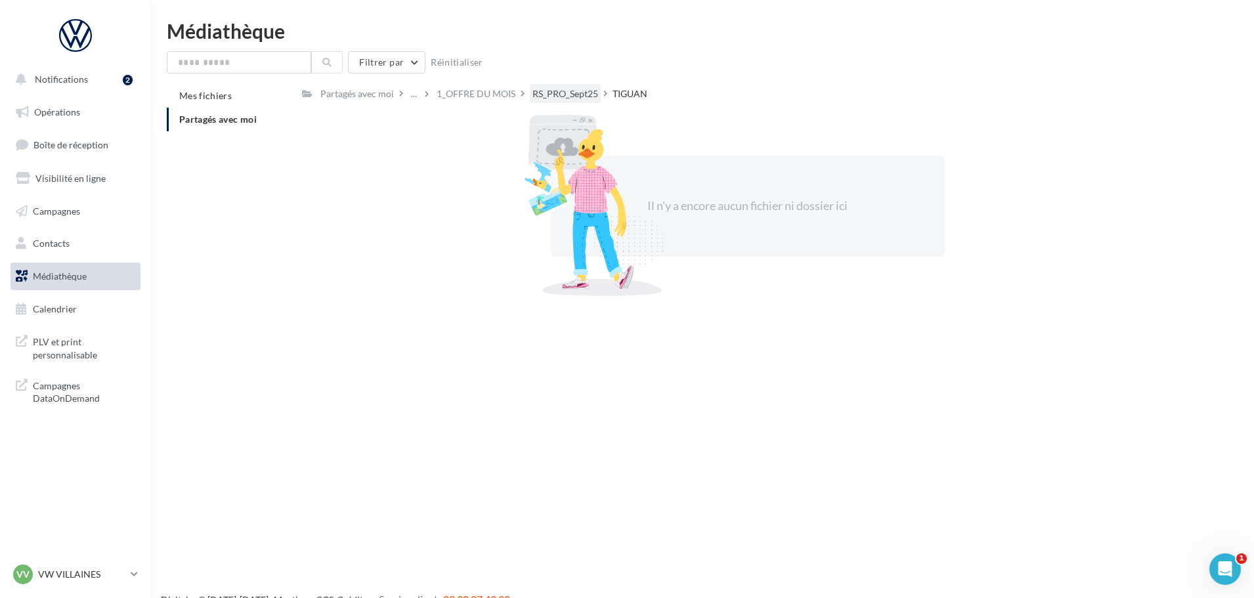
click at [545, 93] on div "RS_PRO_Sept25" at bounding box center [566, 93] width 66 height 13
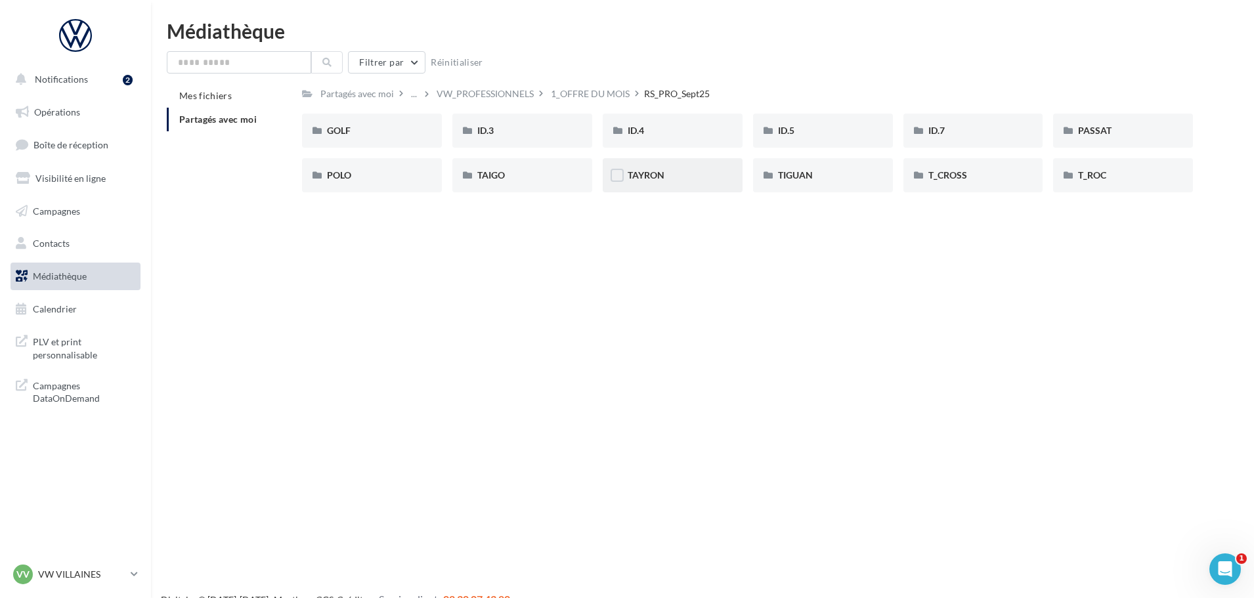
click at [672, 186] on div "TAYRON" at bounding box center [673, 175] width 140 height 34
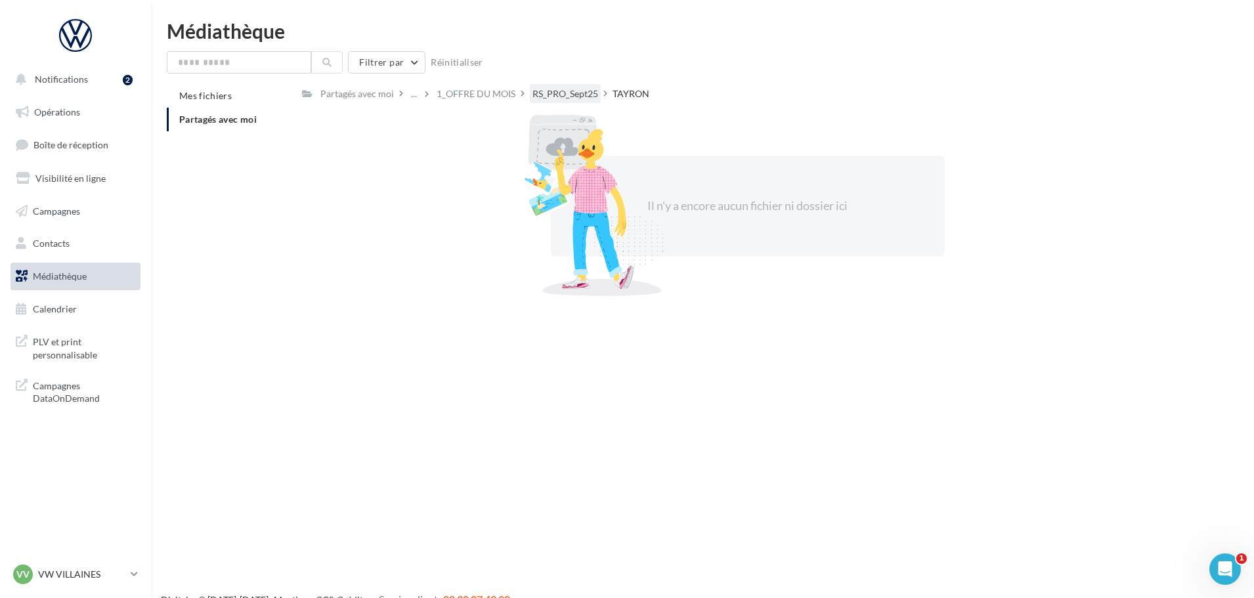
click at [547, 96] on div "RS_PRO_Sept25" at bounding box center [566, 93] width 66 height 13
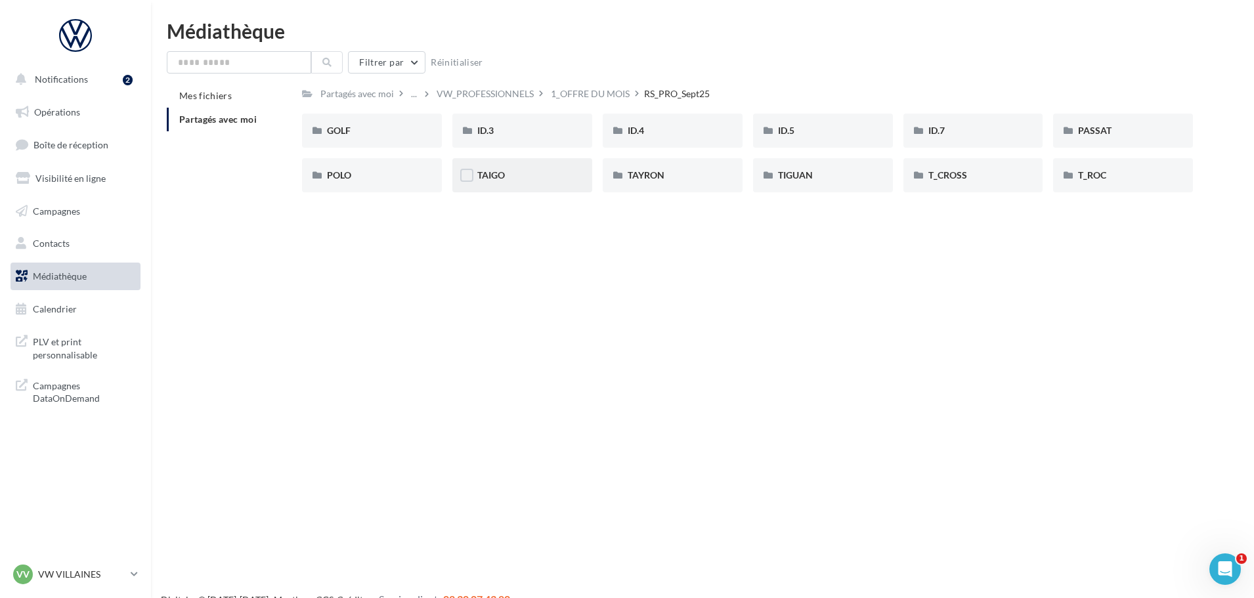
click at [551, 186] on div "TAIGO" at bounding box center [522, 175] width 140 height 34
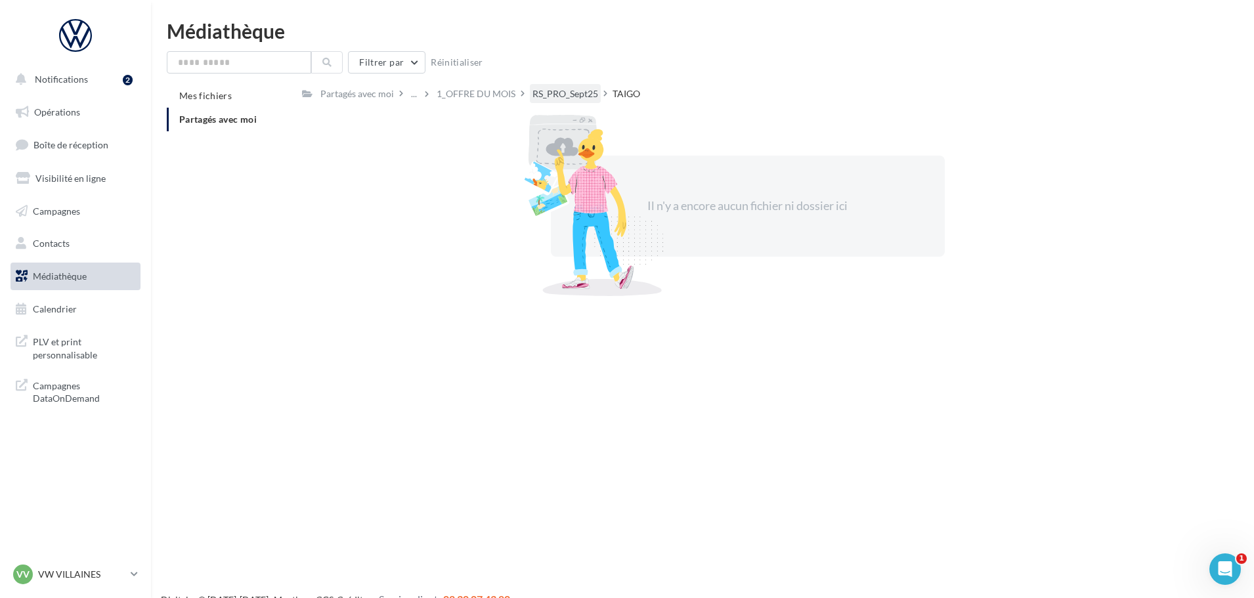
click at [545, 98] on div "RS_PRO_Sept25" at bounding box center [566, 93] width 66 height 13
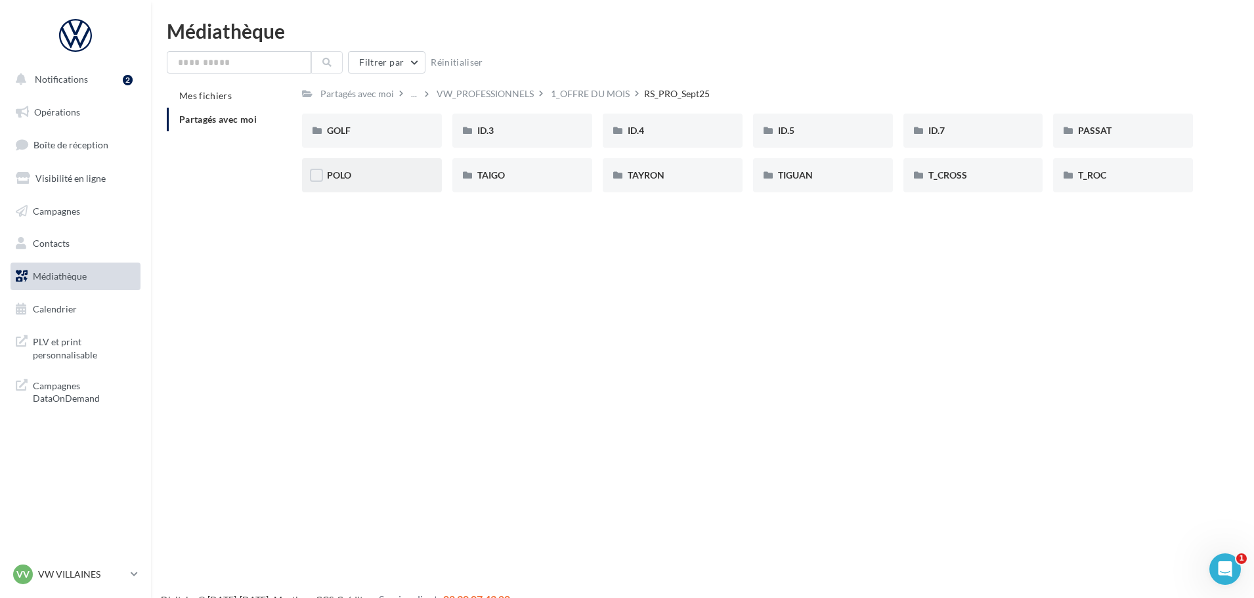
click at [425, 177] on div "POLO" at bounding box center [372, 175] width 140 height 34
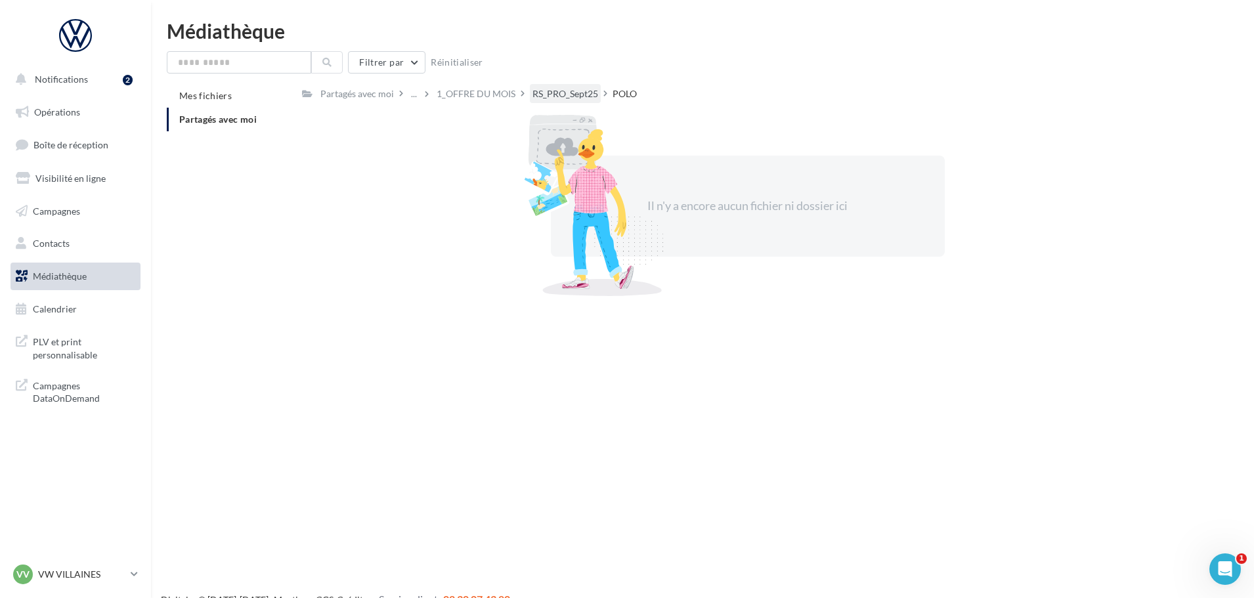
click at [565, 99] on div "RS_PRO_Sept25" at bounding box center [566, 93] width 66 height 13
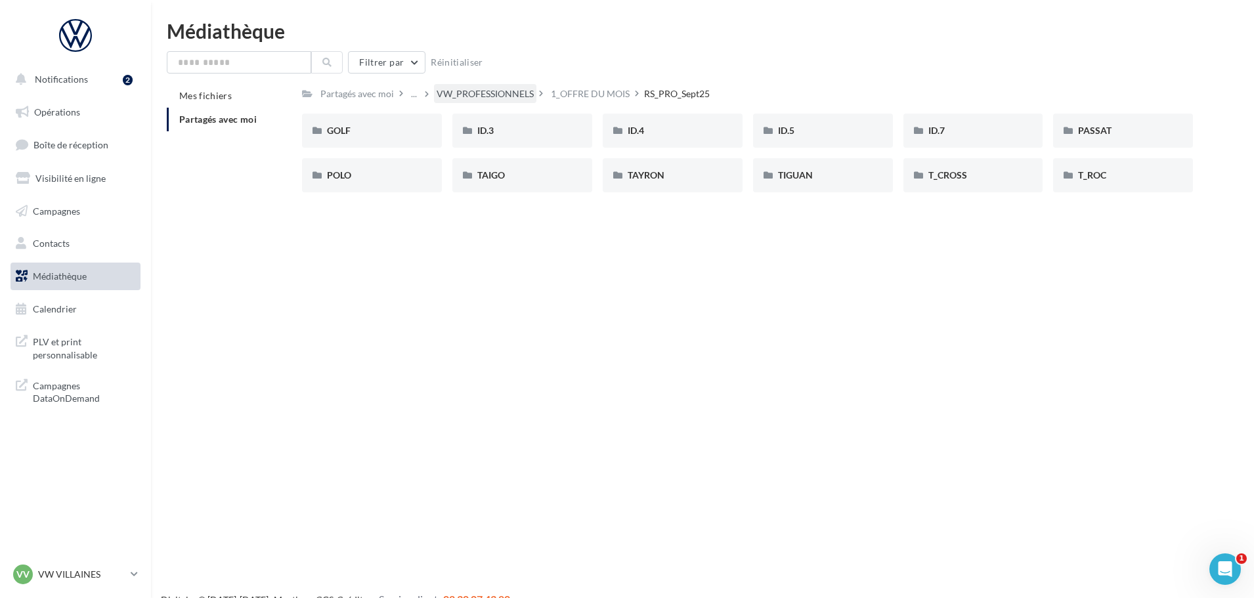
click at [452, 101] on div "VW_PROFESSIONNELS" at bounding box center [485, 93] width 102 height 19
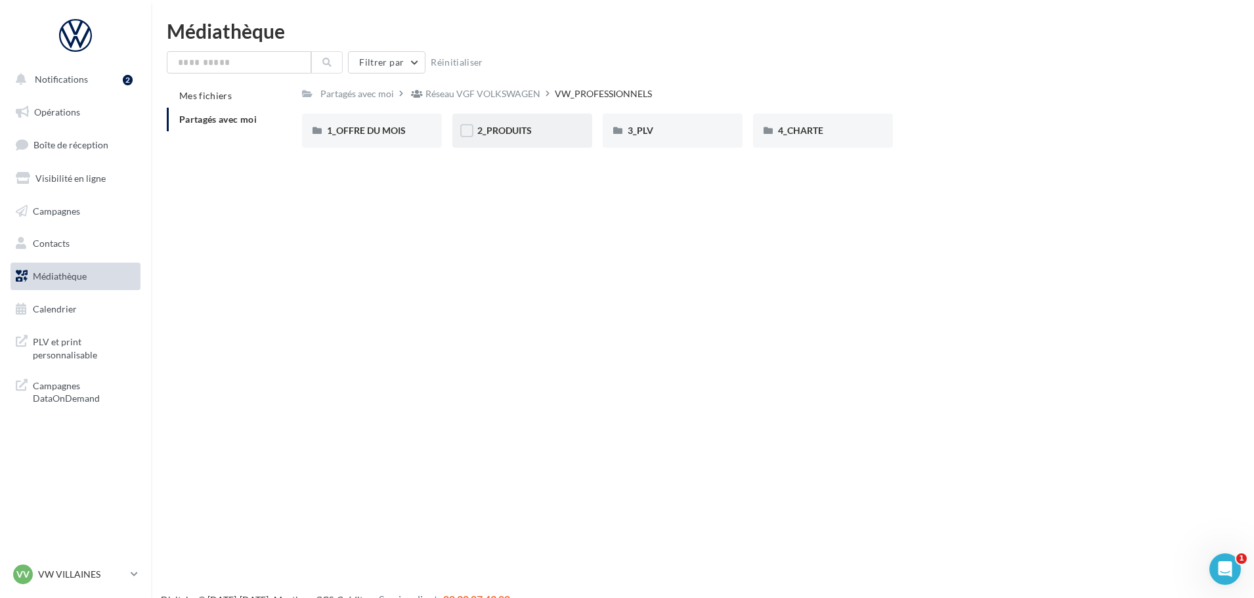
click at [580, 130] on div "2_PRODUITS" at bounding box center [522, 131] width 140 height 34
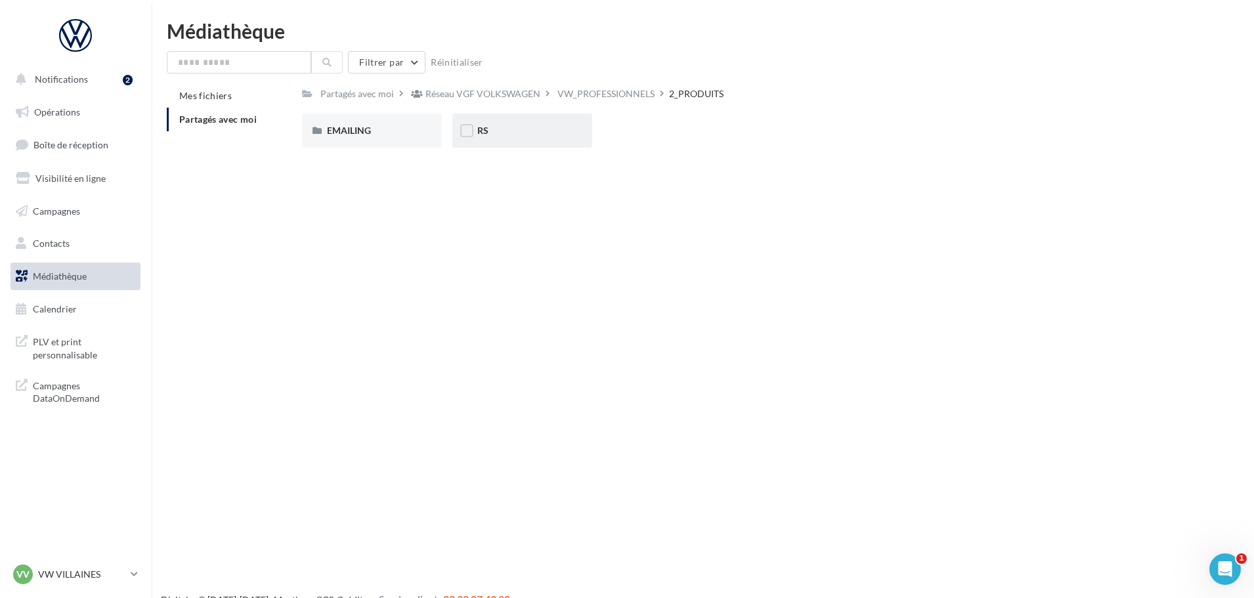
click at [485, 140] on div "RS" at bounding box center [522, 131] width 140 height 34
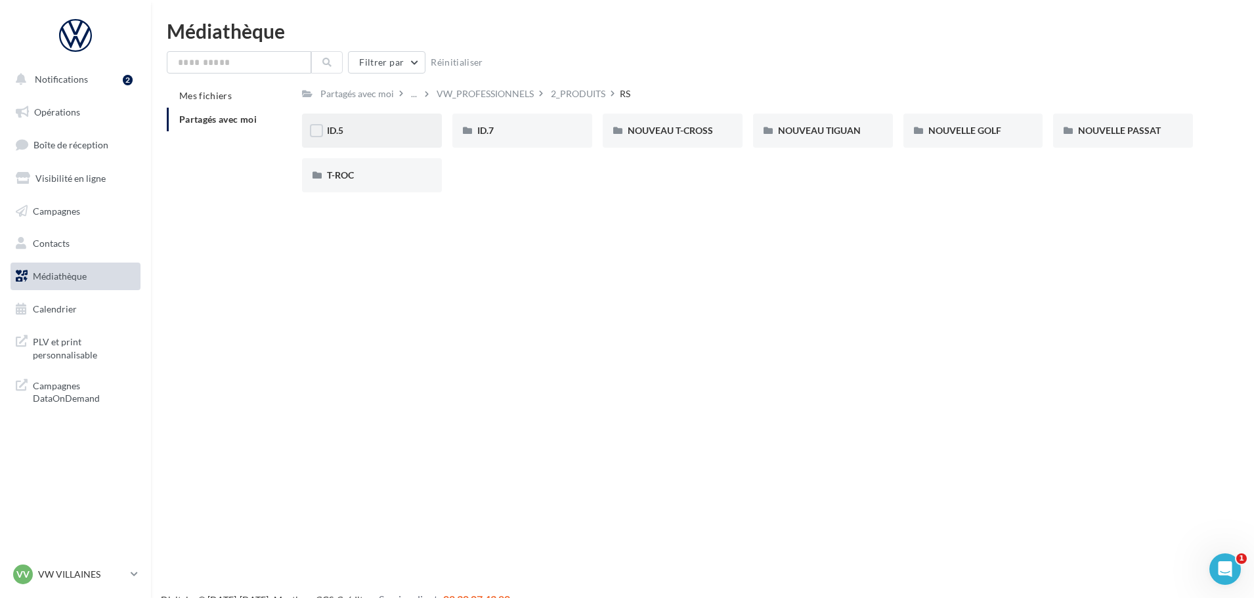
click at [414, 133] on div "ID.5" at bounding box center [372, 130] width 90 height 13
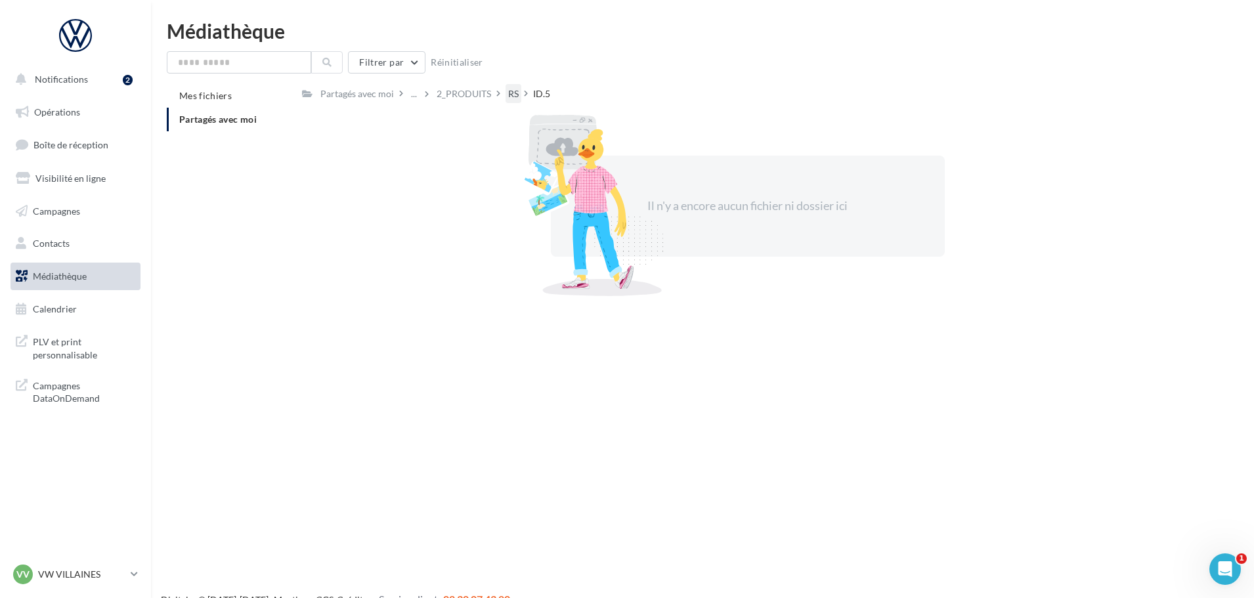
click at [518, 98] on div "RS" at bounding box center [514, 93] width 16 height 19
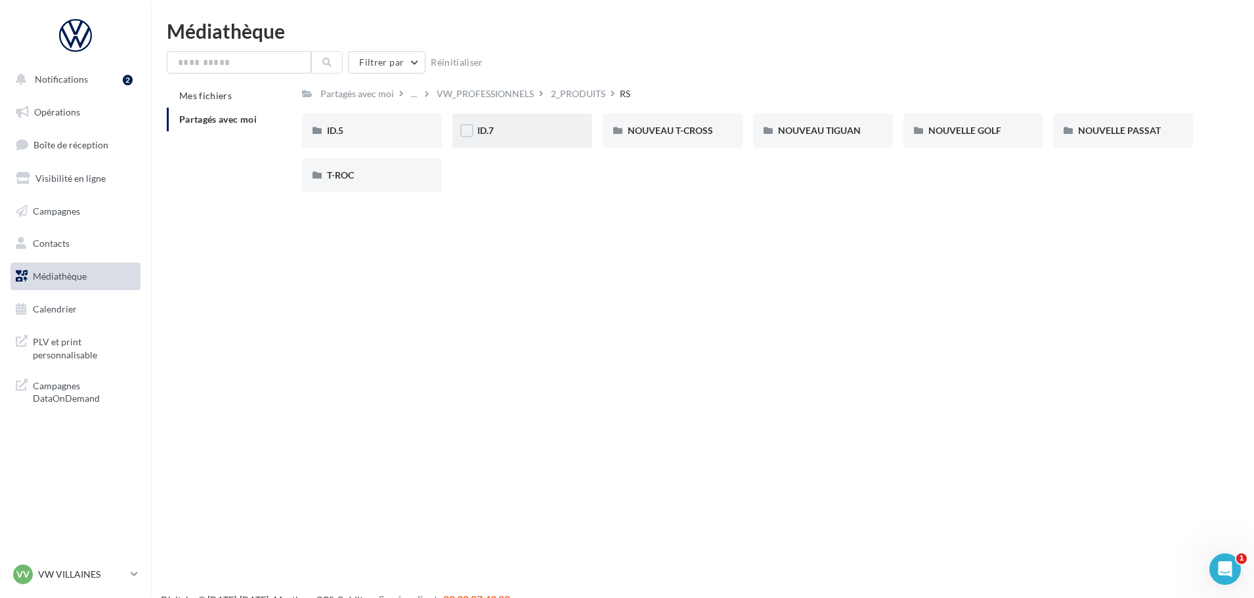
click at [527, 139] on div "ID.7" at bounding box center [522, 131] width 140 height 34
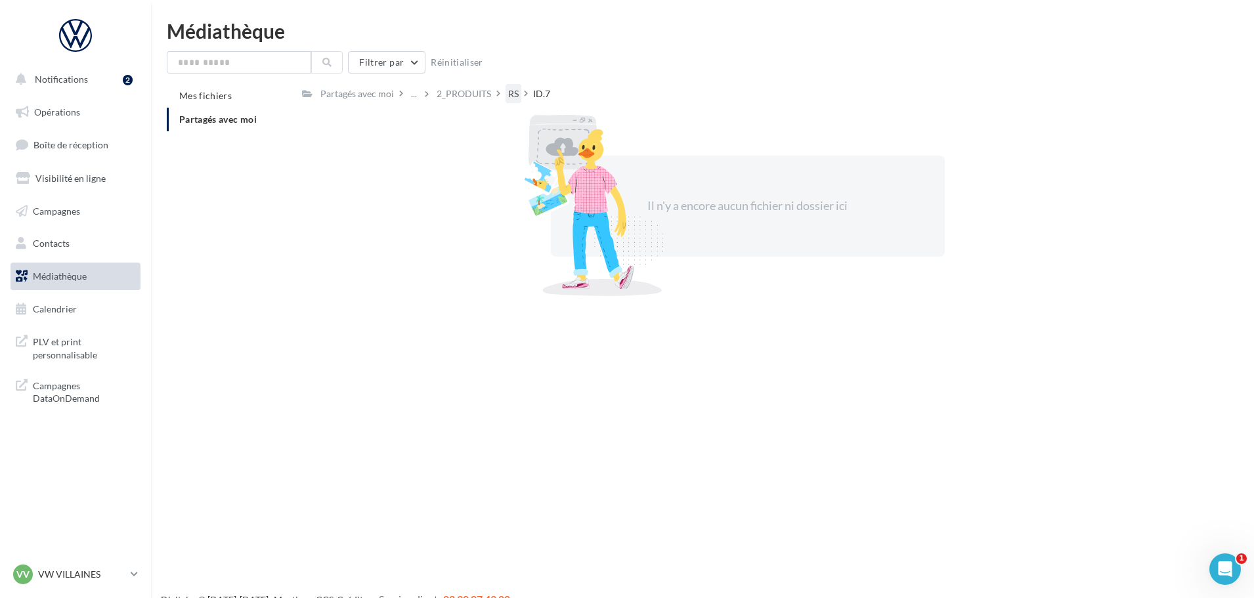
click at [510, 98] on div "RS" at bounding box center [513, 93] width 11 height 13
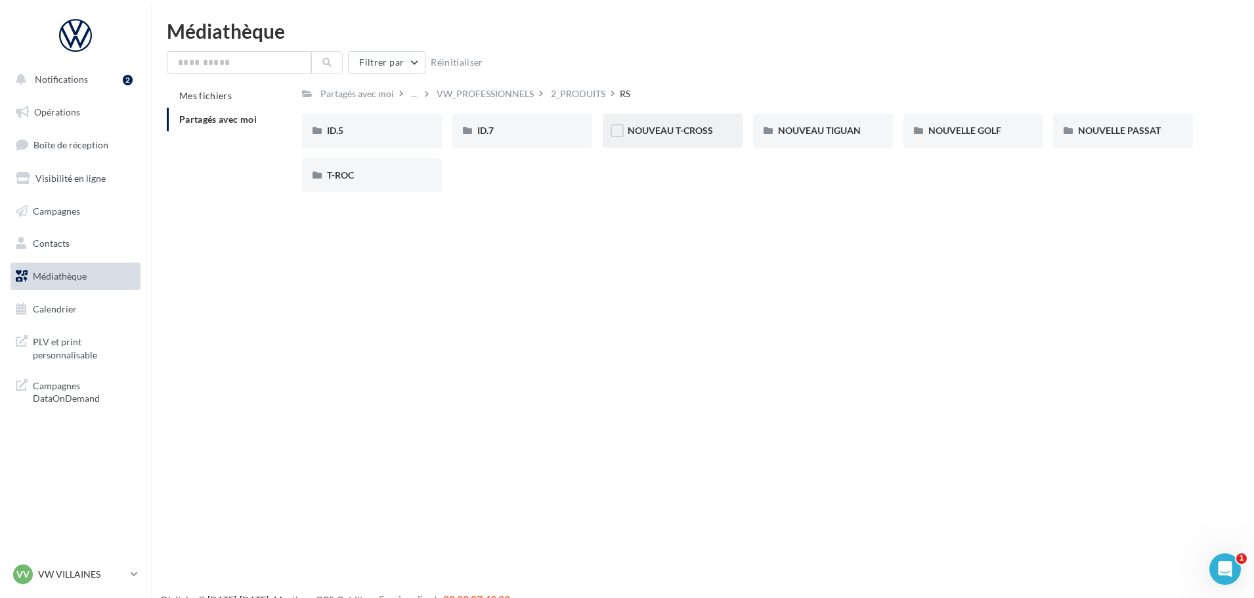
click at [688, 140] on div "NOUVEAU T-CROSS" at bounding box center [673, 131] width 140 height 34
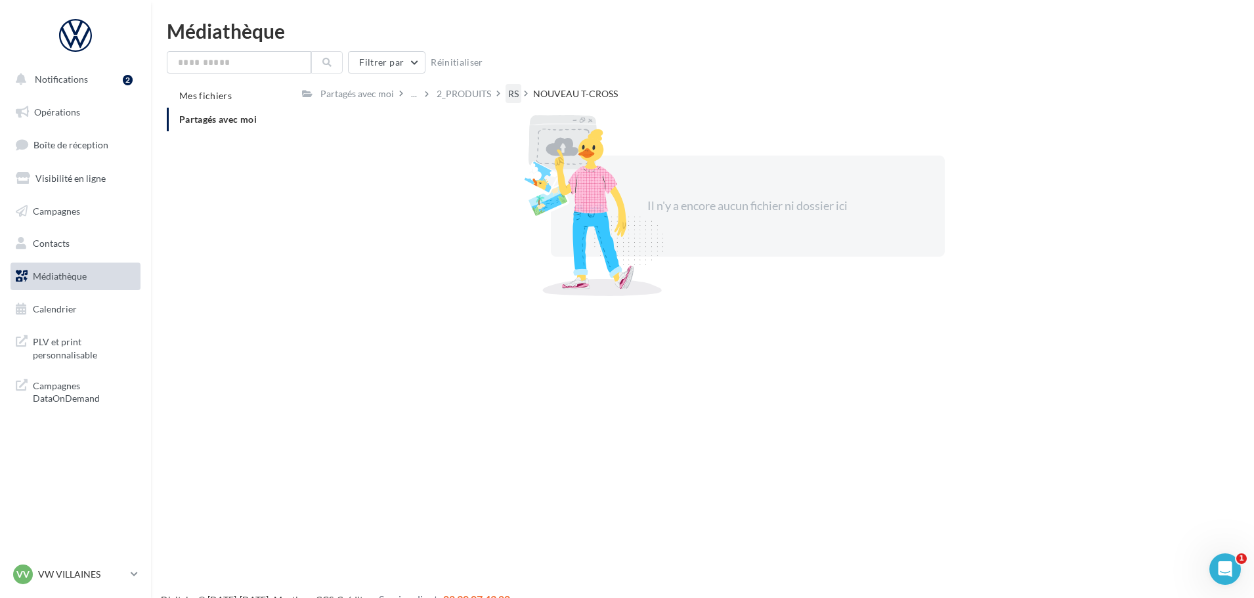
click at [513, 97] on div "RS" at bounding box center [513, 93] width 11 height 13
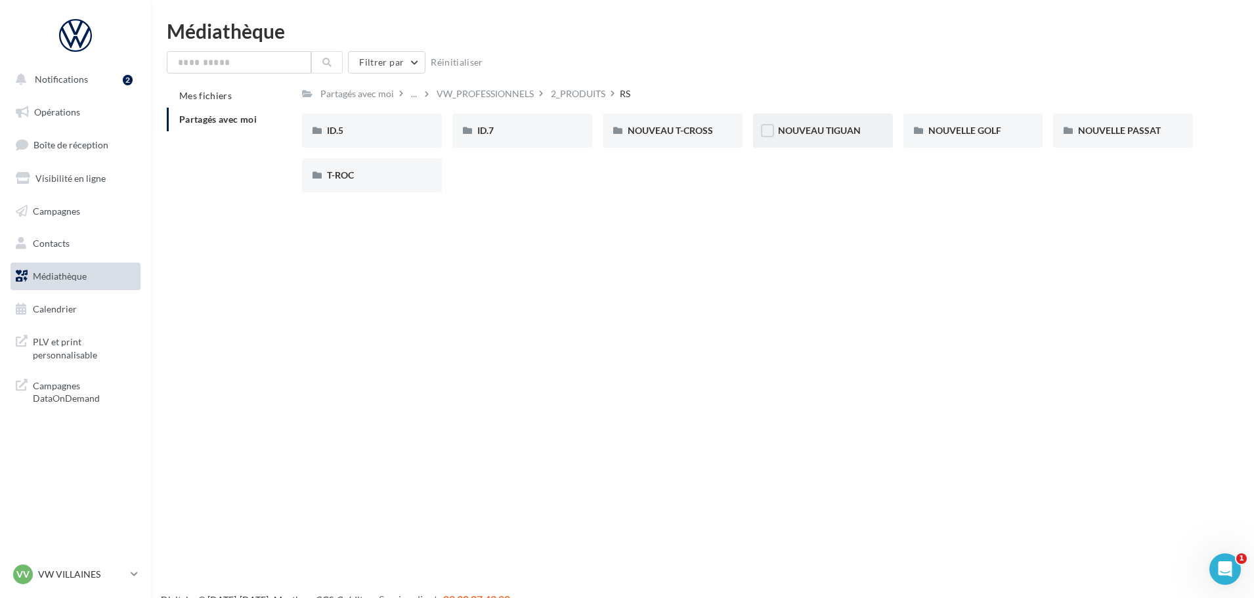
click at [833, 141] on div "NOUVEAU TIGUAN" at bounding box center [823, 131] width 140 height 34
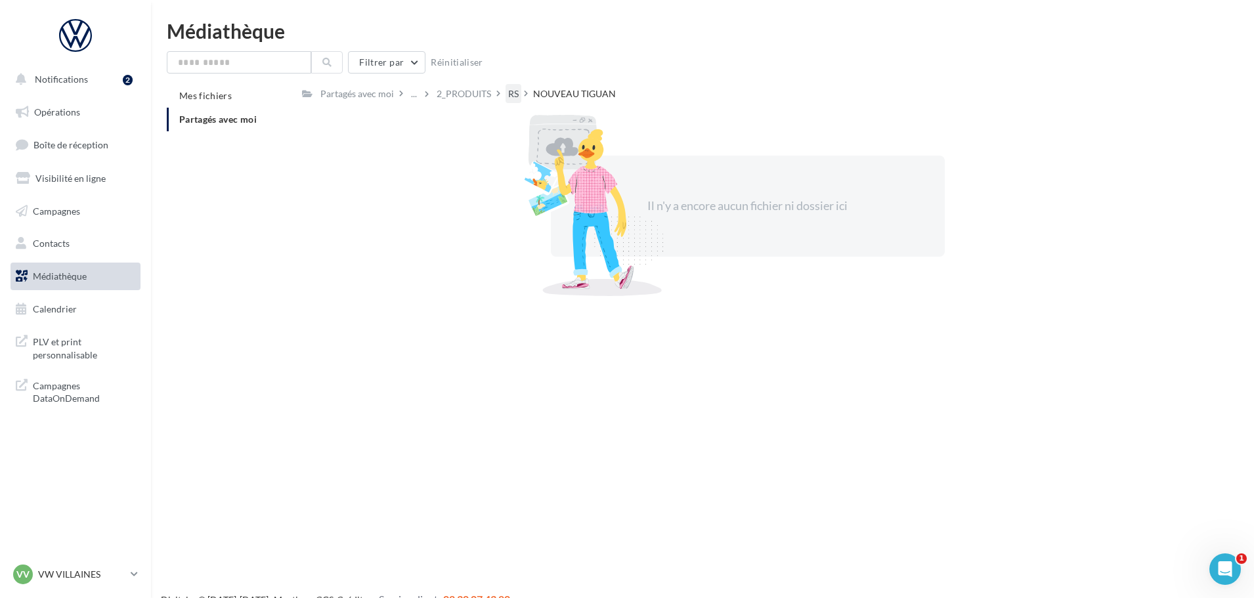
click at [512, 90] on div "RS" at bounding box center [513, 93] width 11 height 13
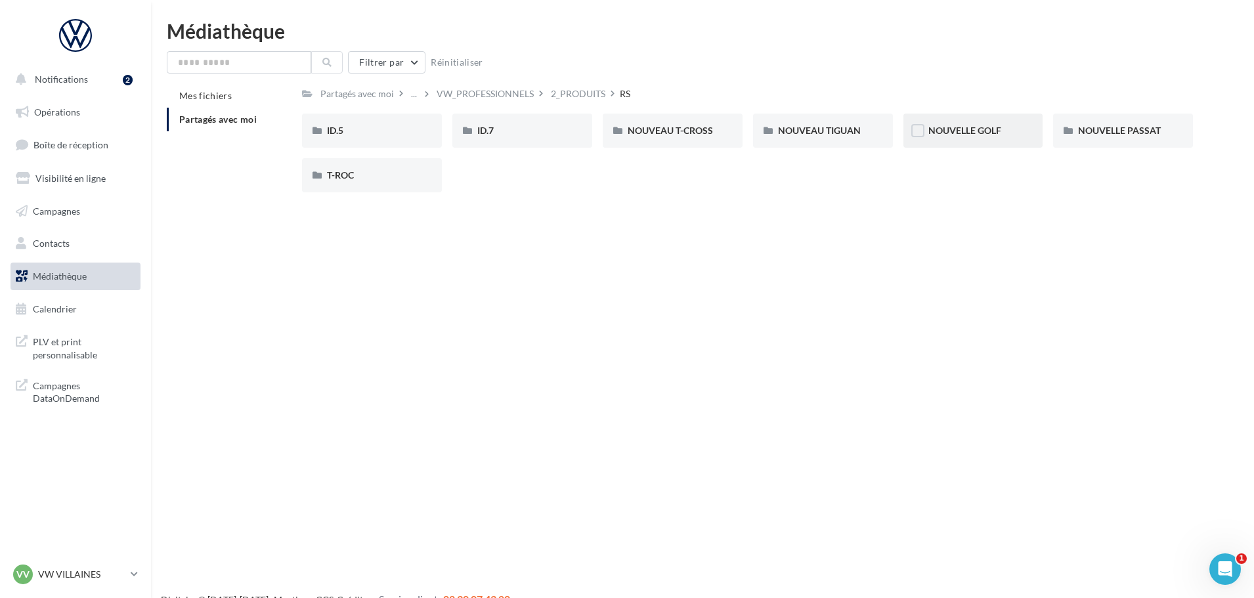
click at [1005, 134] on div "NOUVELLE GOLF" at bounding box center [974, 130] width 90 height 13
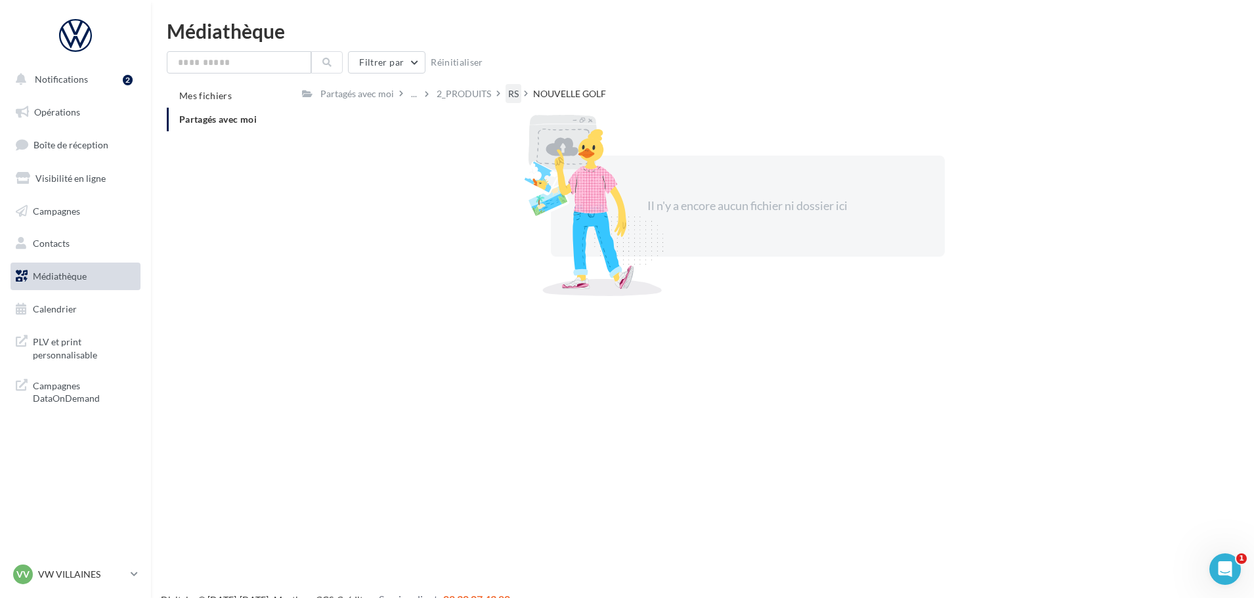
click at [512, 93] on div "RS" at bounding box center [513, 93] width 11 height 13
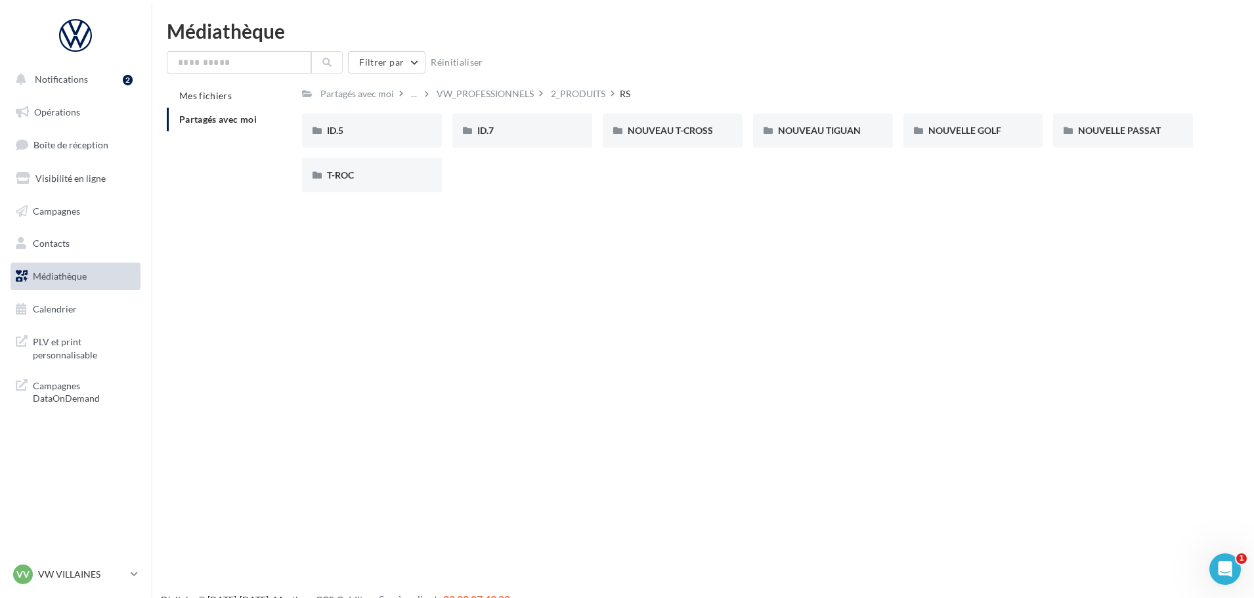
click at [1175, 144] on div "NOUVELLE PASSAT" at bounding box center [1123, 131] width 140 height 34
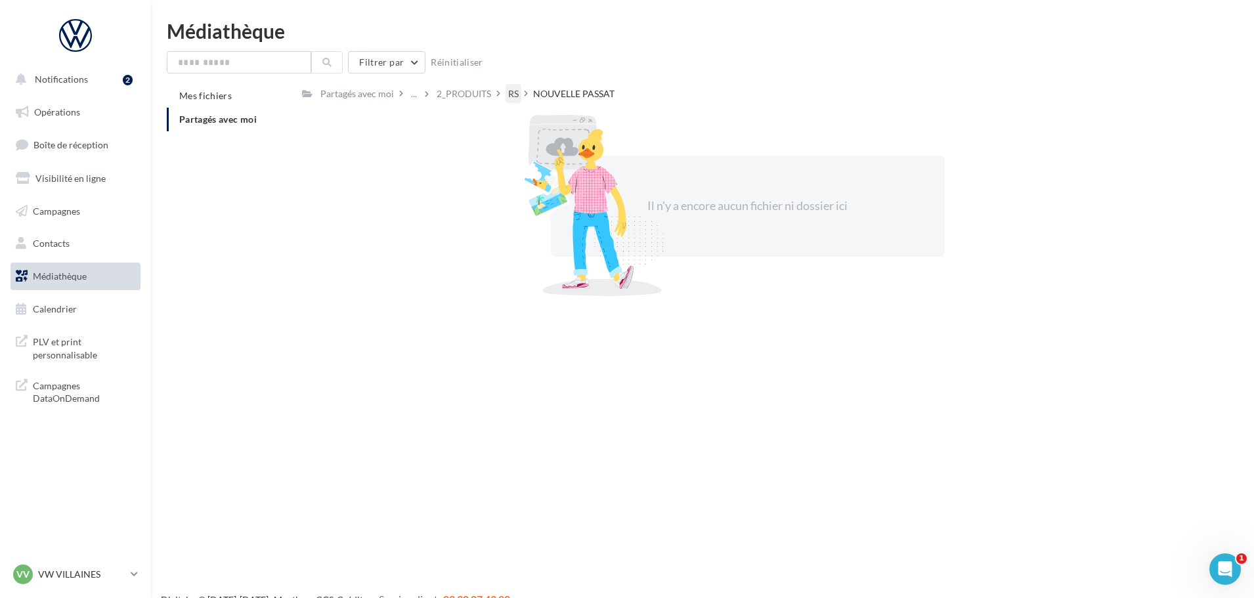
click at [512, 99] on div "RS" at bounding box center [513, 93] width 11 height 13
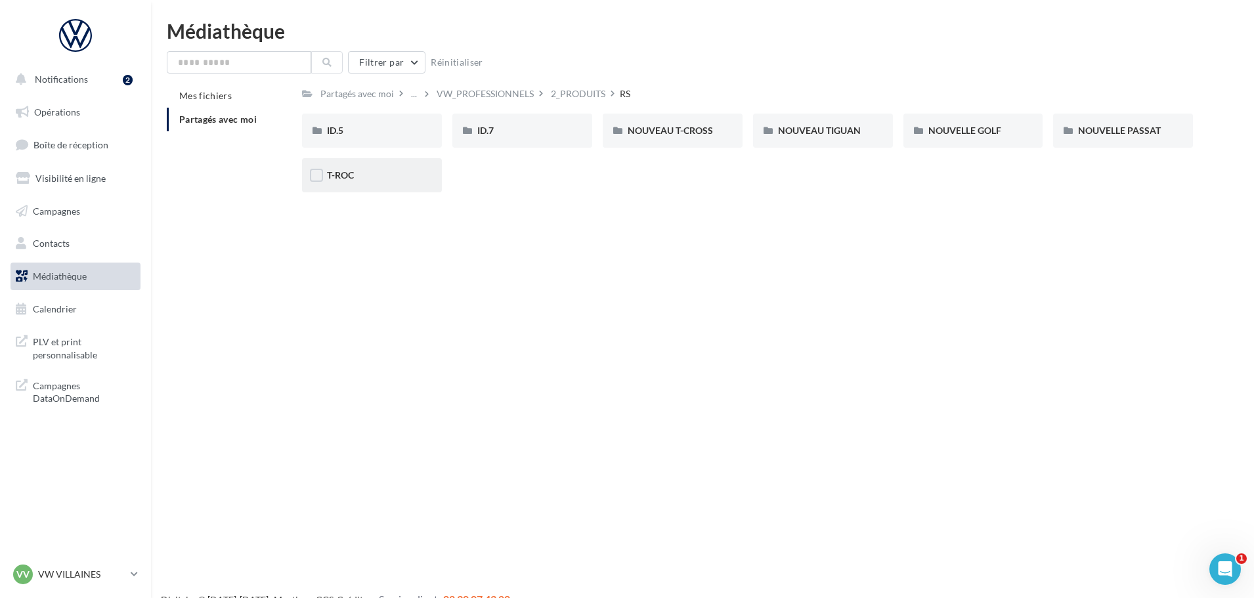
click at [418, 178] on div "T-ROC" at bounding box center [372, 175] width 140 height 34
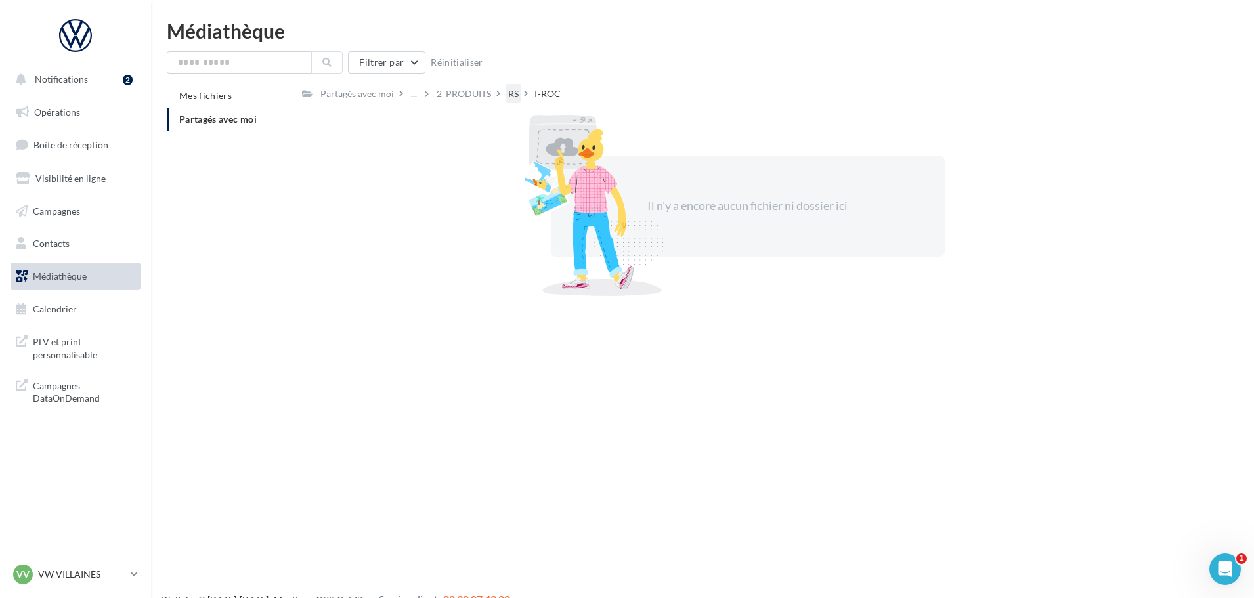
click at [508, 97] on div "RS" at bounding box center [513, 93] width 11 height 13
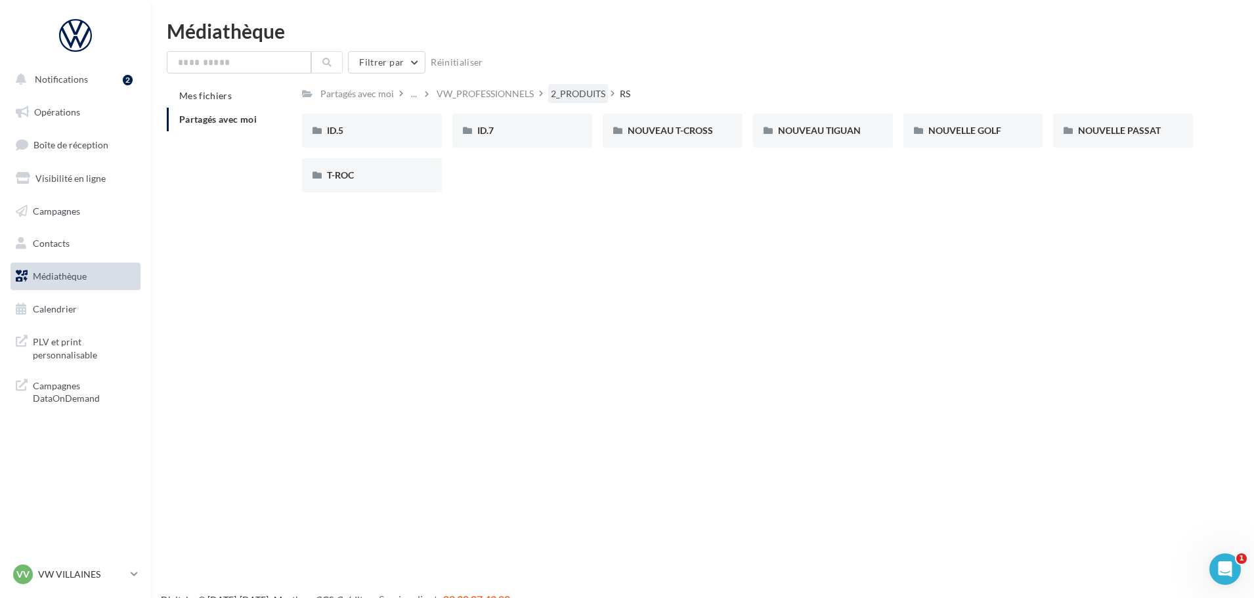
click at [561, 95] on div "2_PRODUITS" at bounding box center [578, 93] width 55 height 13
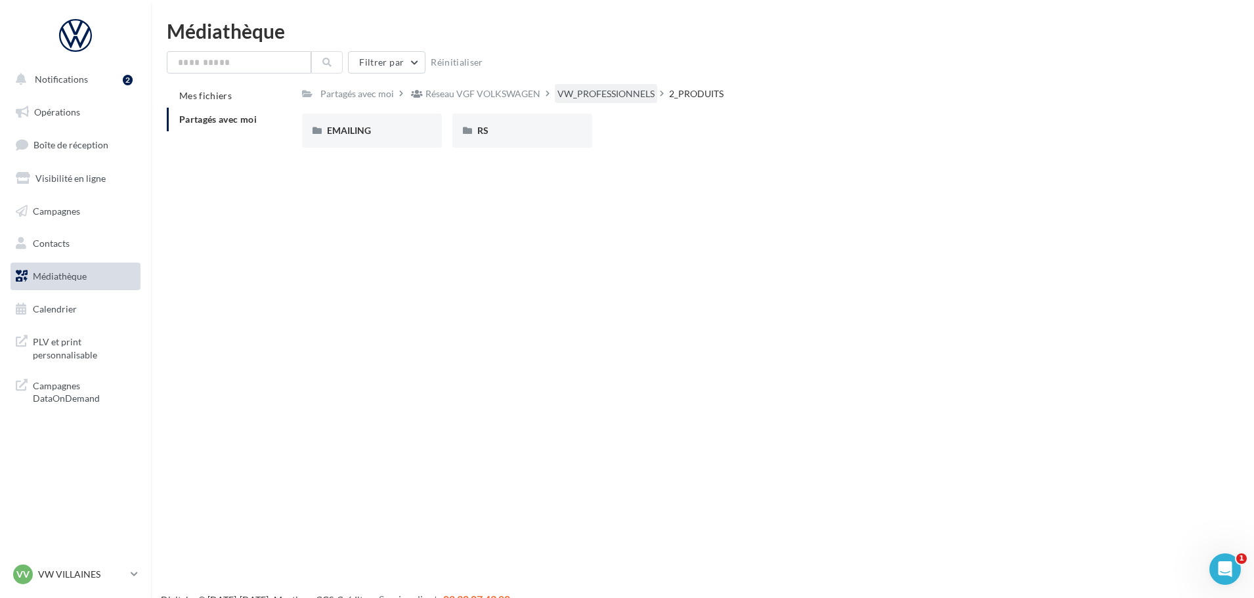
click at [558, 96] on div "VW_PROFESSIONNELS" at bounding box center [606, 93] width 97 height 13
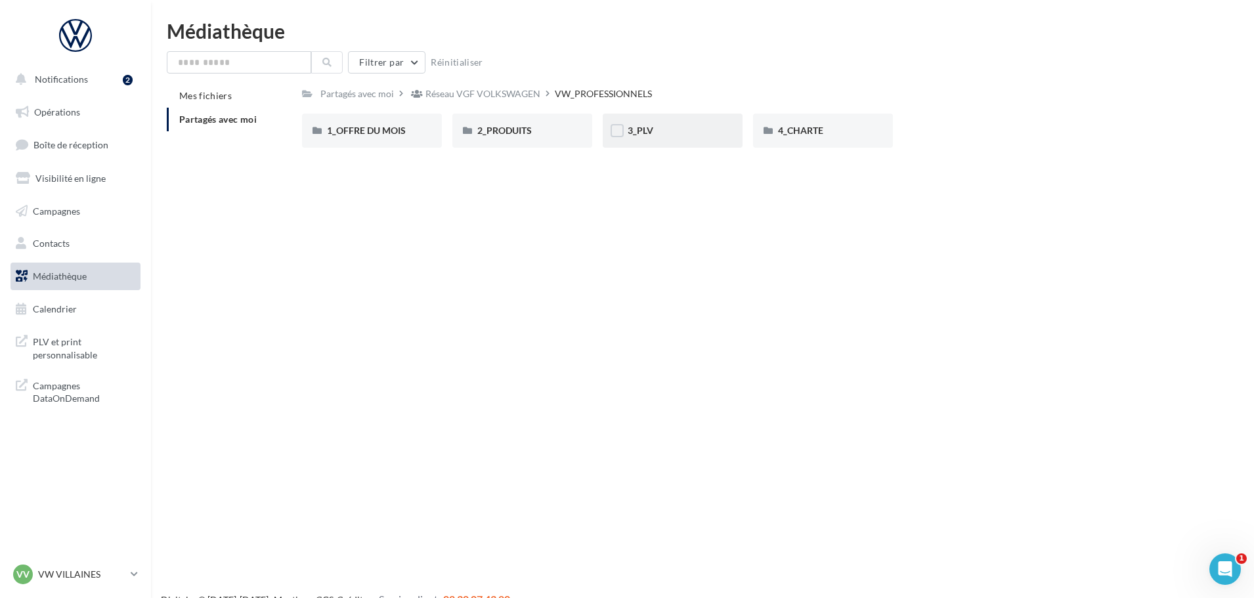
click at [677, 141] on div "3_PLV" at bounding box center [673, 131] width 140 height 34
click at [592, 97] on div "VW_PROFESSIONNELS" at bounding box center [606, 93] width 97 height 13
click at [524, 94] on div "Réseau VGF VOLKSWAGEN" at bounding box center [483, 93] width 115 height 13
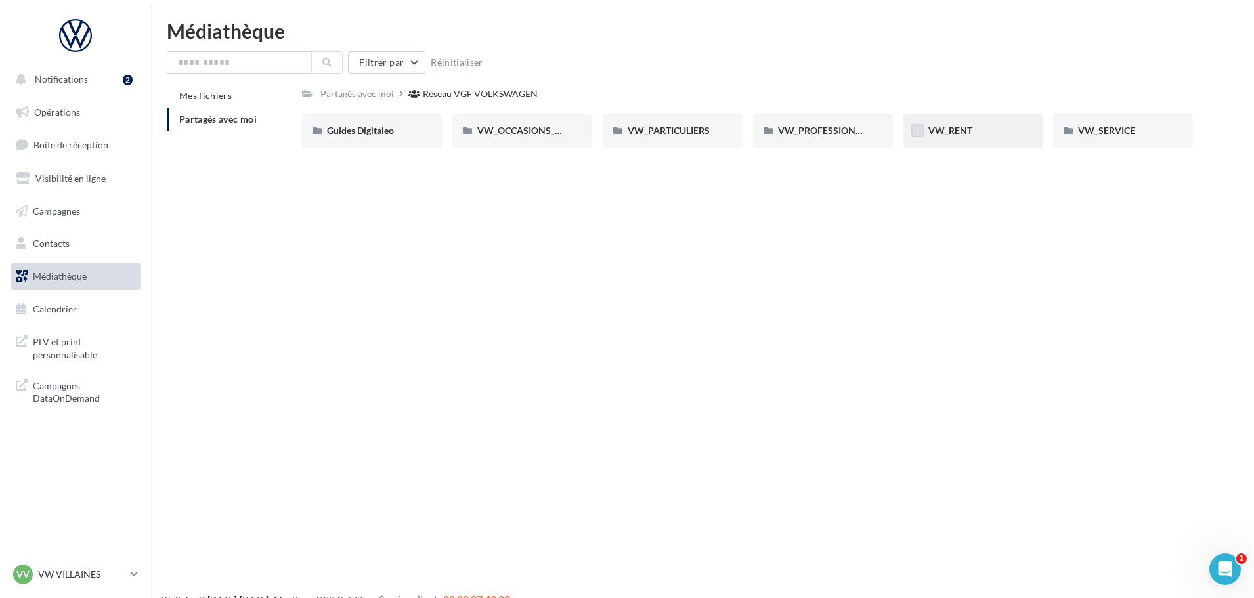
click at [917, 135] on label at bounding box center [917, 130] width 13 height 13
click at [919, 135] on icon at bounding box center [917, 130] width 9 height 9
click at [947, 127] on span "VW_RENT" at bounding box center [951, 130] width 44 height 11
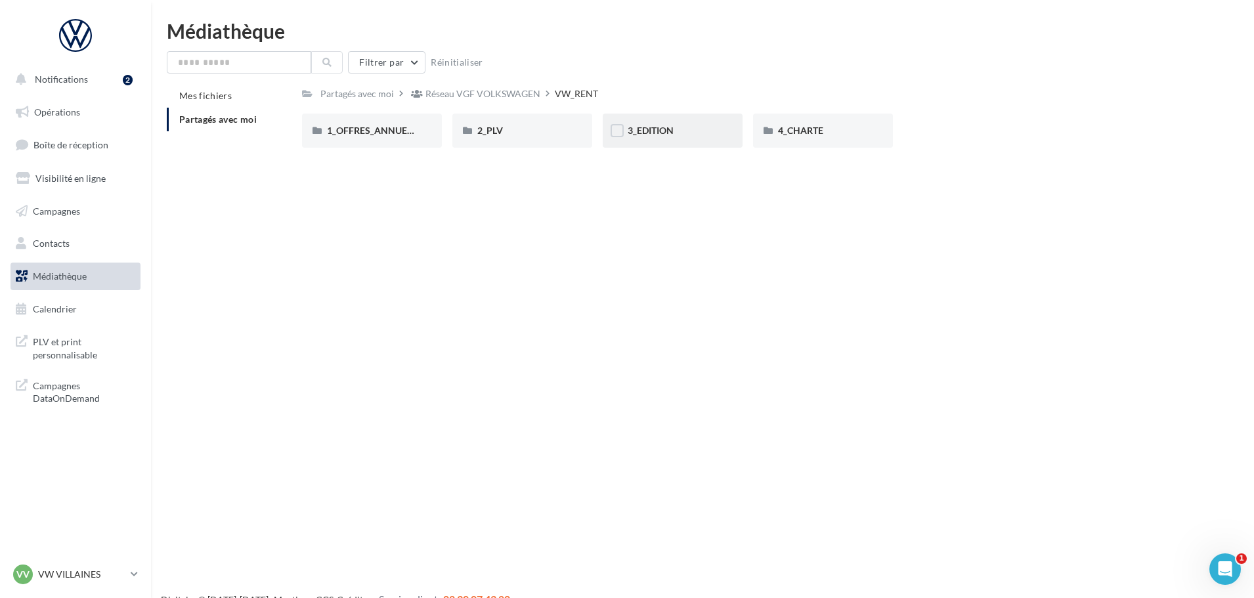
click at [681, 132] on div "3_EDITION" at bounding box center [673, 130] width 90 height 13
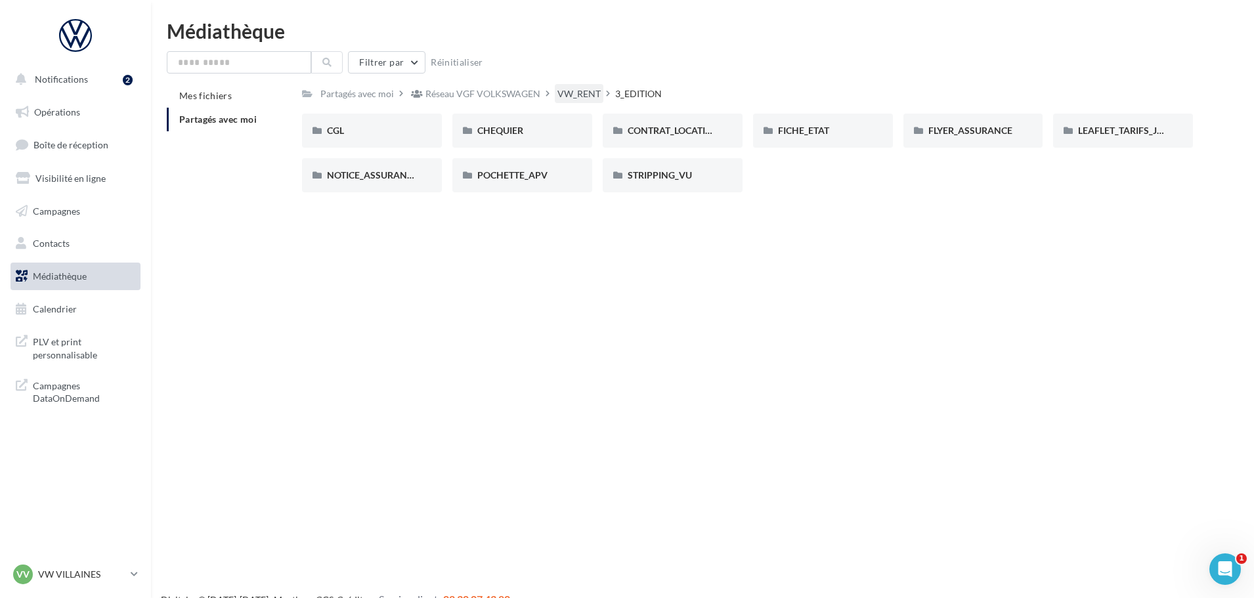
click at [593, 96] on div "VW_RENT" at bounding box center [579, 93] width 43 height 13
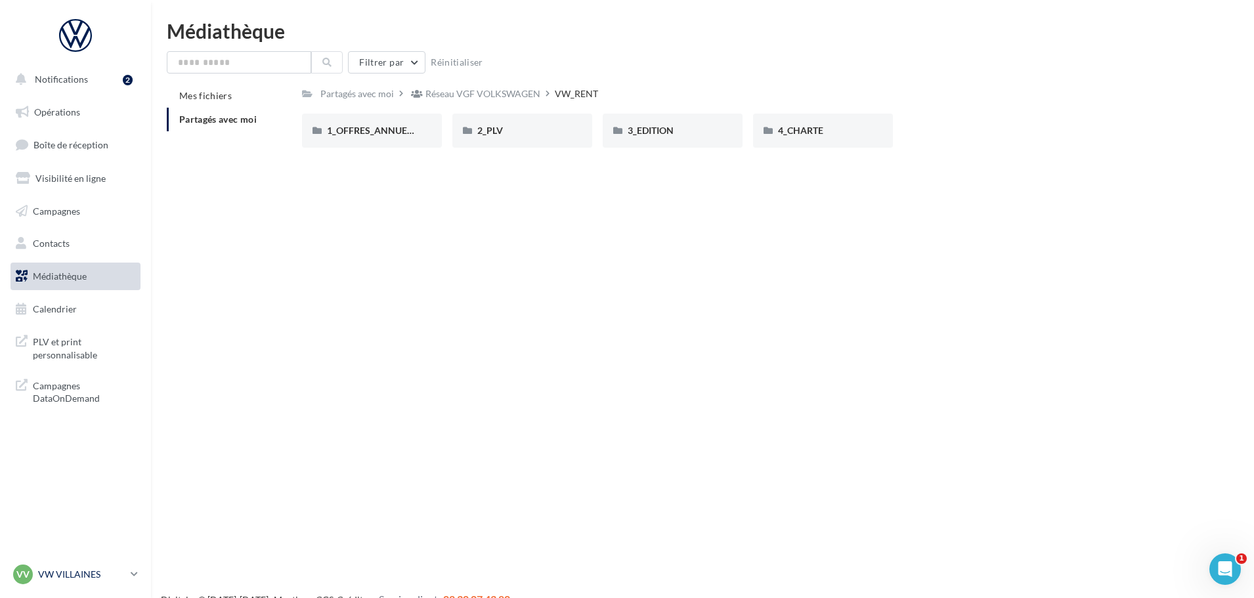
click at [71, 567] on div "VV VW VILLAINES vw-vil-gvf" at bounding box center [69, 575] width 112 height 20
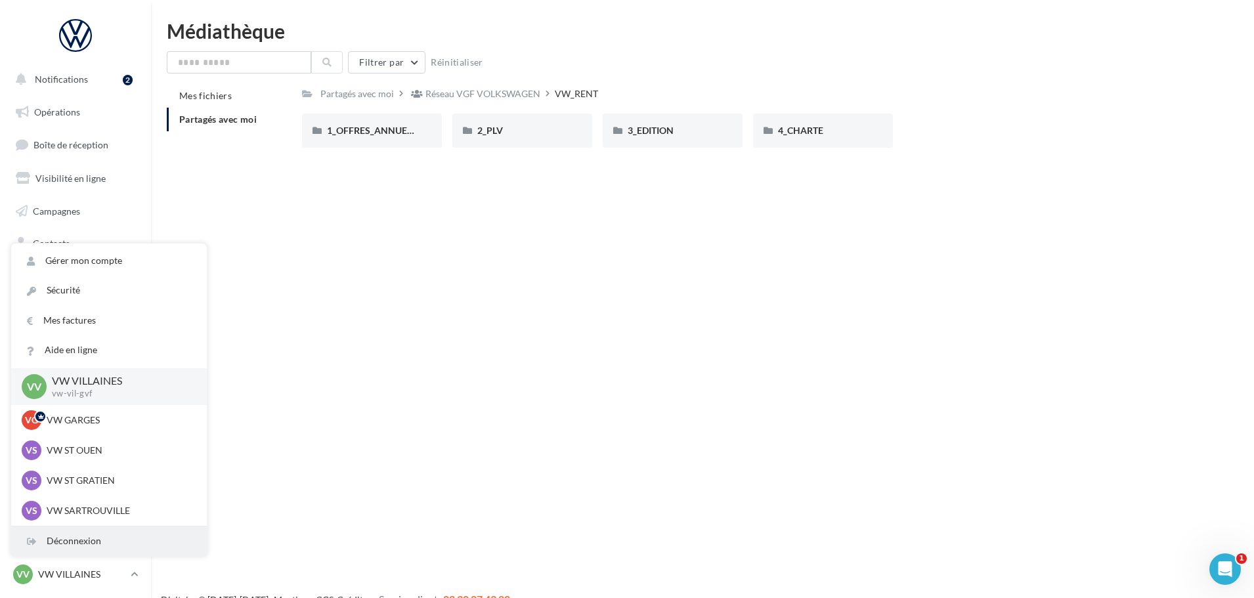
click at [110, 534] on div "Déconnexion" at bounding box center [109, 542] width 196 height 30
